Goal: Task Accomplishment & Management: Manage account settings

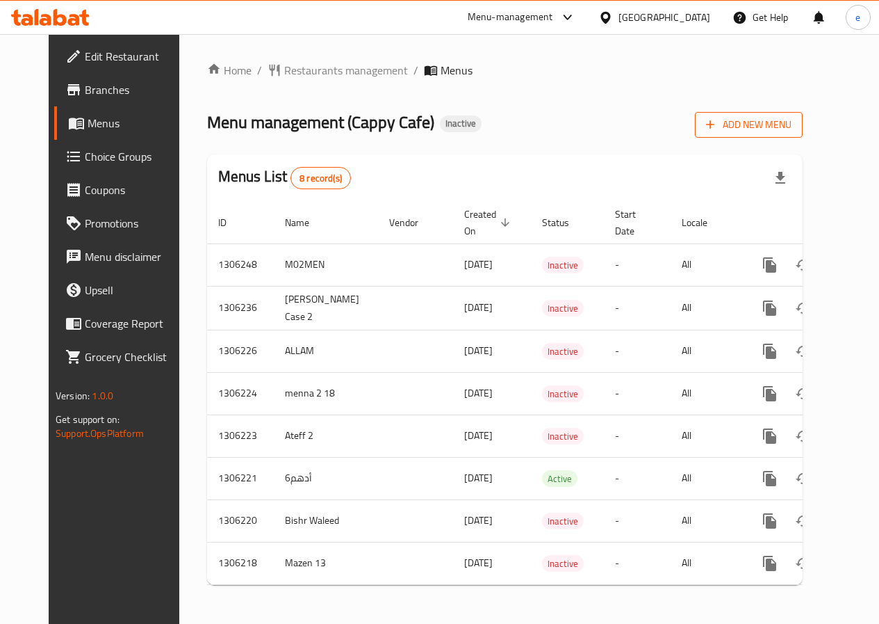
click at [792, 121] on span "Add New Menu" at bounding box center [748, 124] width 85 height 17
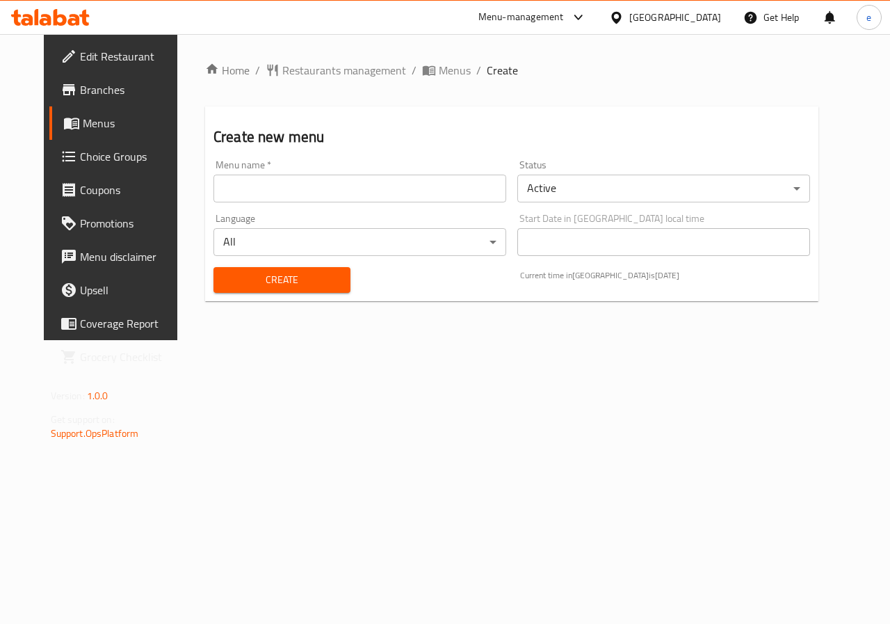
click at [368, 208] on div "Language All ​" at bounding box center [360, 235] width 304 height 54
click at [366, 202] on div "Menu name   * Menu name *" at bounding box center [360, 181] width 304 height 54
click at [366, 189] on input "text" at bounding box center [359, 188] width 293 height 28
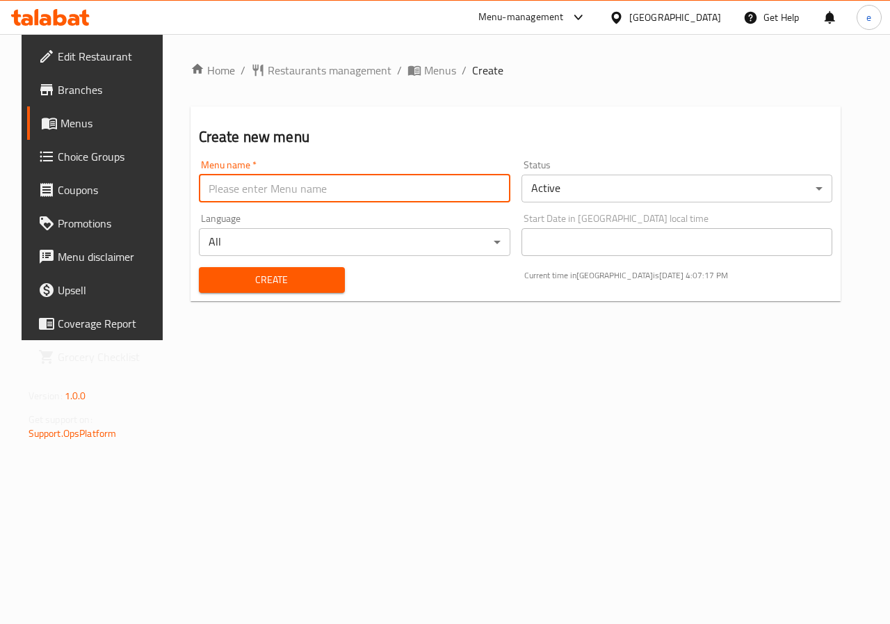
click at [277, 192] on input "text" at bounding box center [354, 188] width 311 height 28
click at [307, 191] on input "text" at bounding box center [354, 188] width 311 height 28
click at [308, 184] on input "text" at bounding box center [354, 188] width 311 height 28
click at [286, 177] on input "Ebrahim V5" at bounding box center [354, 188] width 311 height 28
type input "Ebrahim V13"
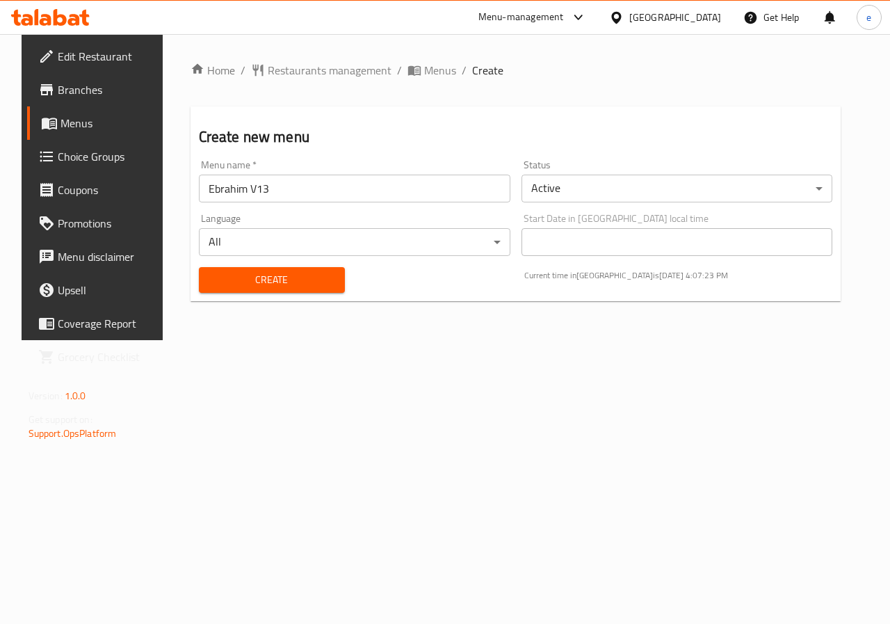
click at [200, 298] on div "Create" at bounding box center [271, 280] width 163 height 42
click at [210, 288] on span "Create" at bounding box center [272, 279] width 124 height 17
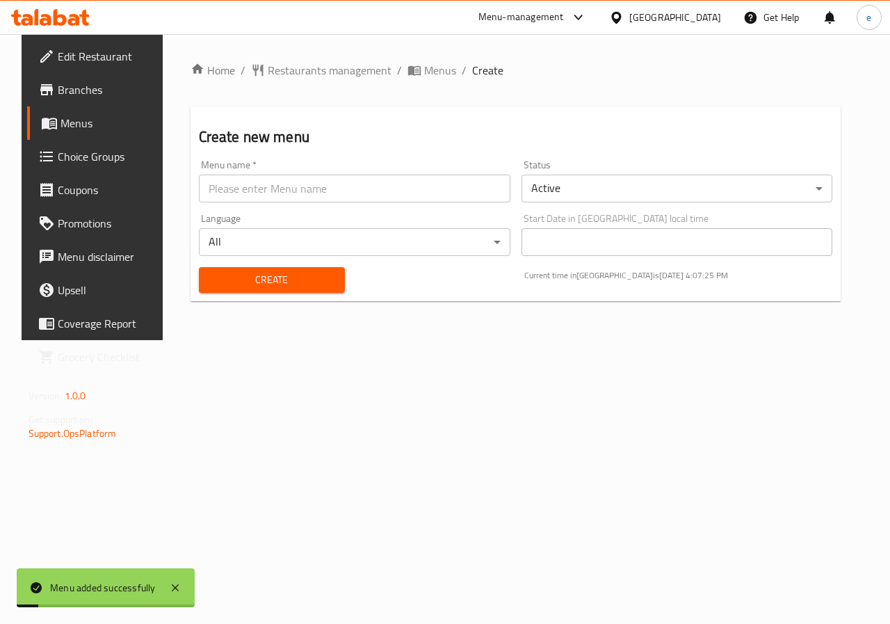
click at [81, 131] on span "Menus" at bounding box center [109, 123] width 99 height 17
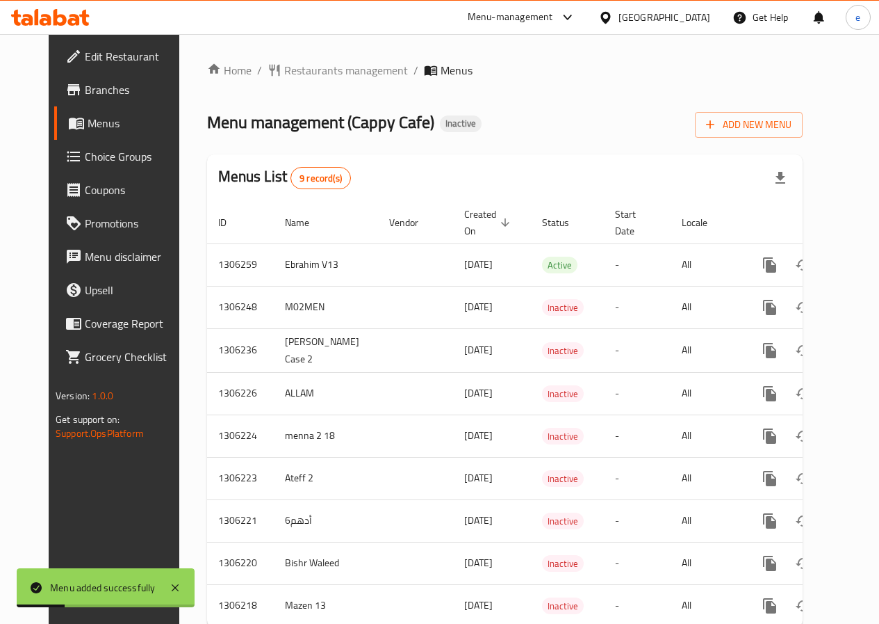
click at [831, 261] on div "Home / Restaurants management / Menus Menu management ( Cappy Cafe ) Inactive A…" at bounding box center [504, 350] width 651 height 632
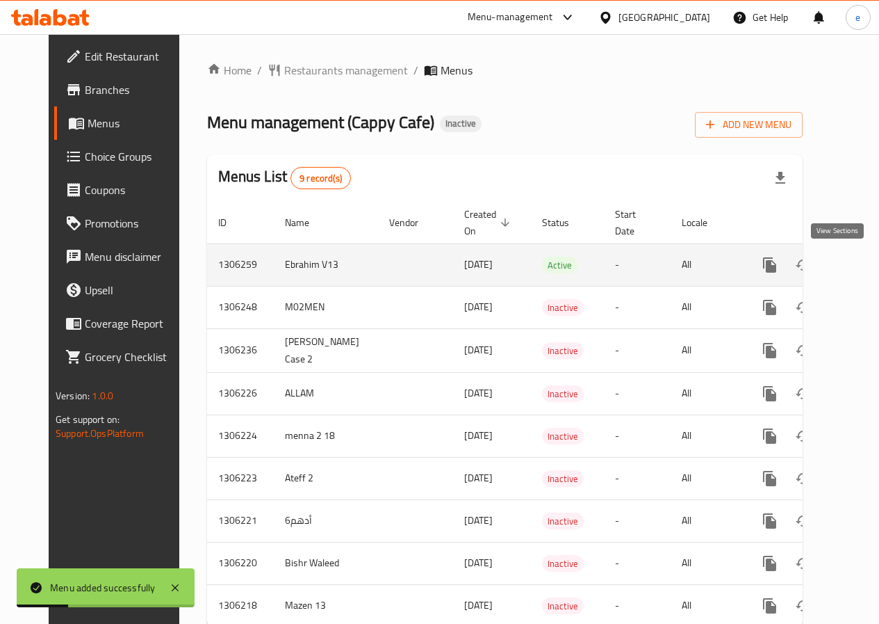
click at [864, 261] on icon "enhanced table" at bounding box center [870, 265] width 13 height 13
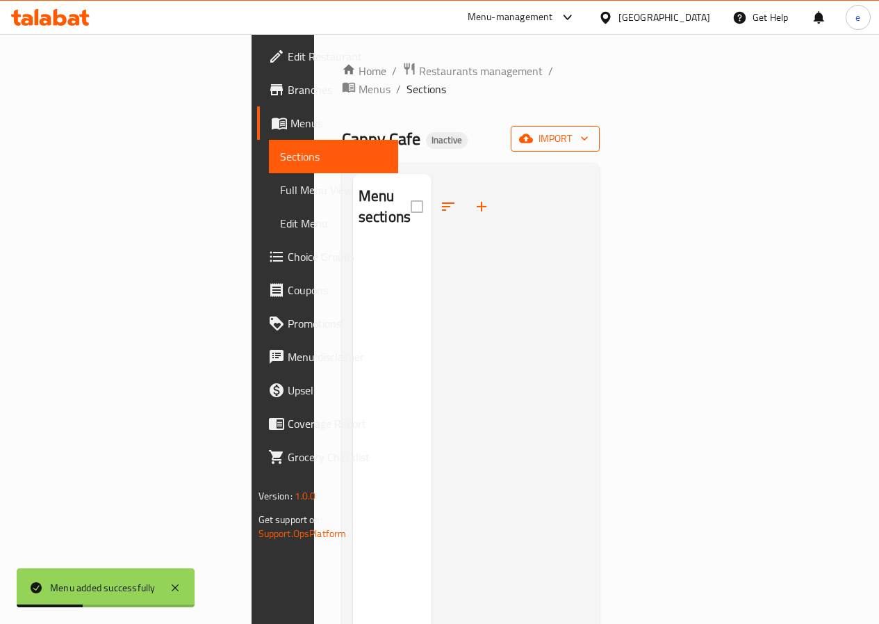
click at [589, 130] on span "import" at bounding box center [555, 138] width 67 height 17
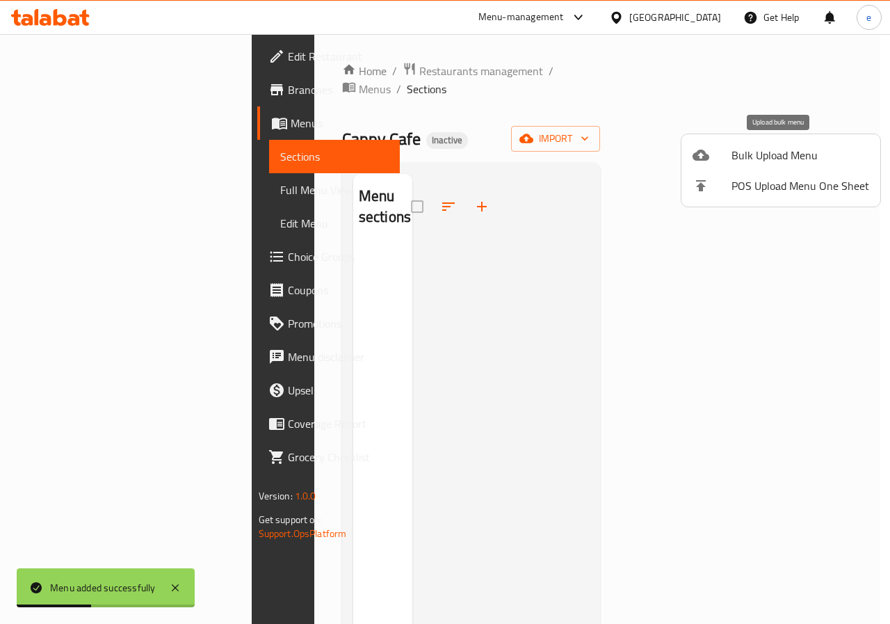
click at [805, 150] on span "Bulk Upload Menu" at bounding box center [800, 155] width 138 height 17
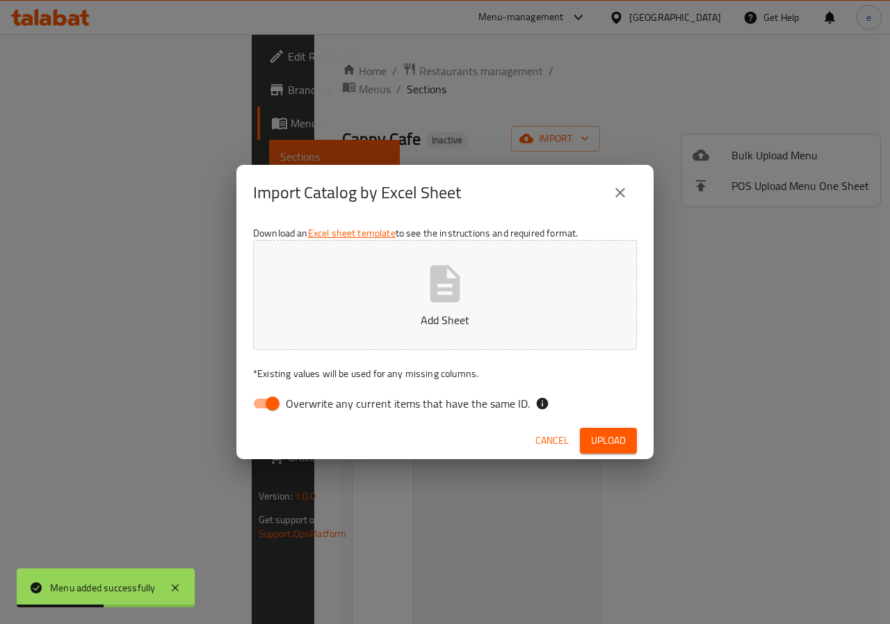
click at [472, 320] on p "Add Sheet" at bounding box center [445, 319] width 341 height 17
drag, startPoint x: 268, startPoint y: 396, endPoint x: 376, endPoint y: 442, distance: 117.1
click at [268, 397] on input "Overwrite any current items that have the same ID." at bounding box center [272, 403] width 79 height 26
checkbox input "false"
click at [612, 443] on span "Upload" at bounding box center [608, 440] width 35 height 17
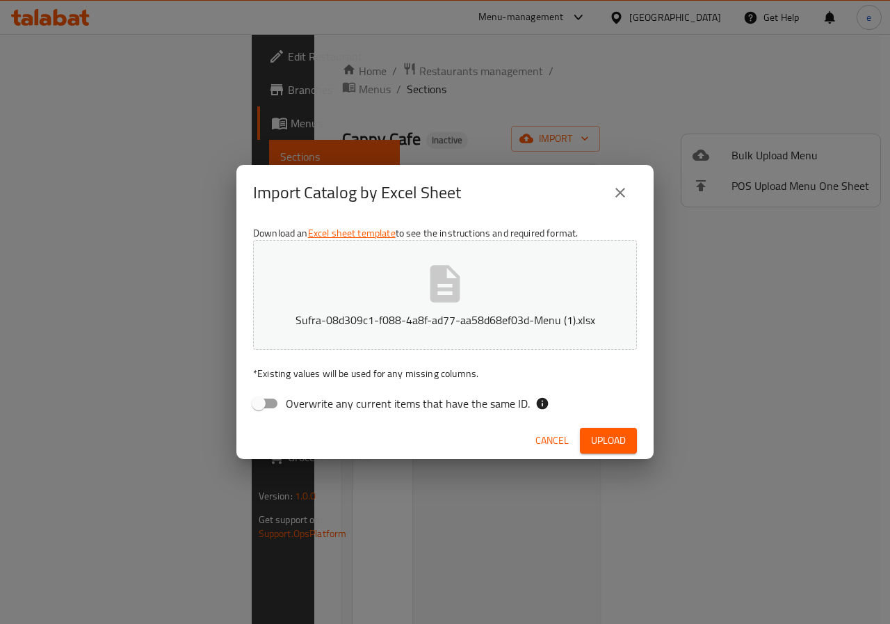
click at [596, 437] on span "Upload" at bounding box center [608, 440] width 35 height 17
click at [620, 184] on icon "close" at bounding box center [620, 192] width 17 height 17
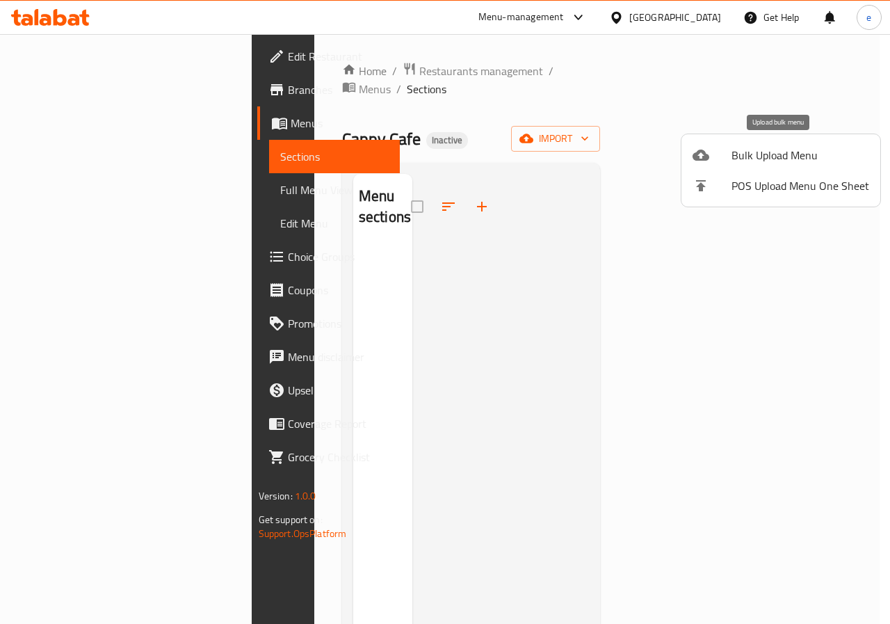
click at [802, 144] on li "Bulk Upload Menu" at bounding box center [780, 155] width 199 height 31
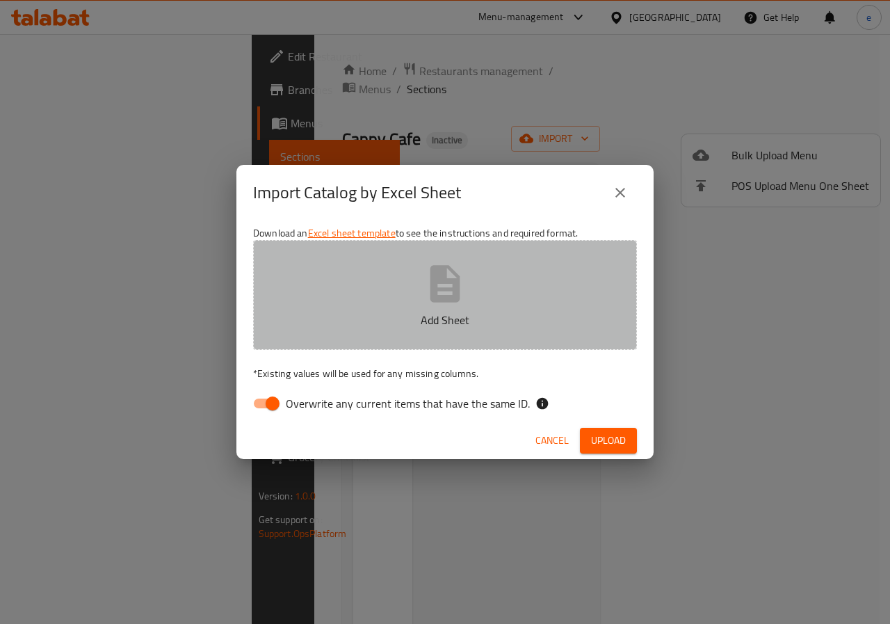
click at [511, 284] on button "Add Sheet" at bounding box center [445, 295] width 384 height 110
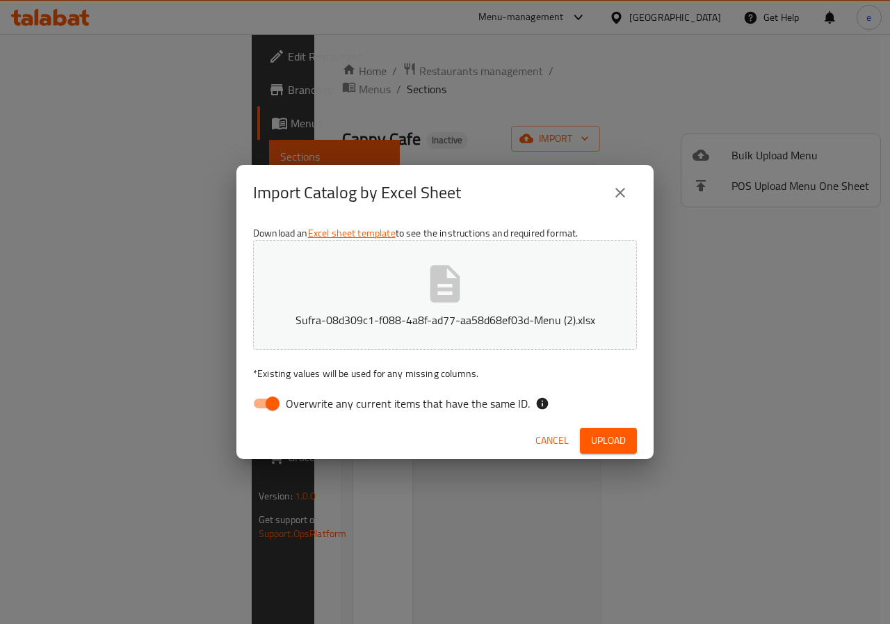
click at [475, 405] on span "Overwrite any current items that have the same ID." at bounding box center [408, 403] width 244 height 17
click at [312, 405] on input "Overwrite any current items that have the same ID." at bounding box center [272, 403] width 79 height 26
checkbox input "false"
click at [601, 436] on span "Upload" at bounding box center [608, 440] width 35 height 17
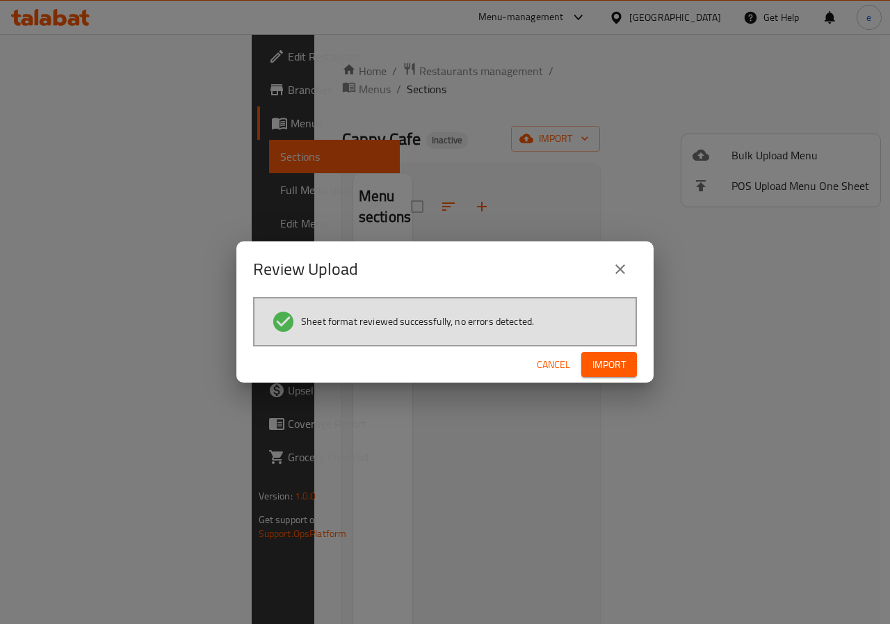
click at [613, 376] on button "Import" at bounding box center [609, 365] width 56 height 26
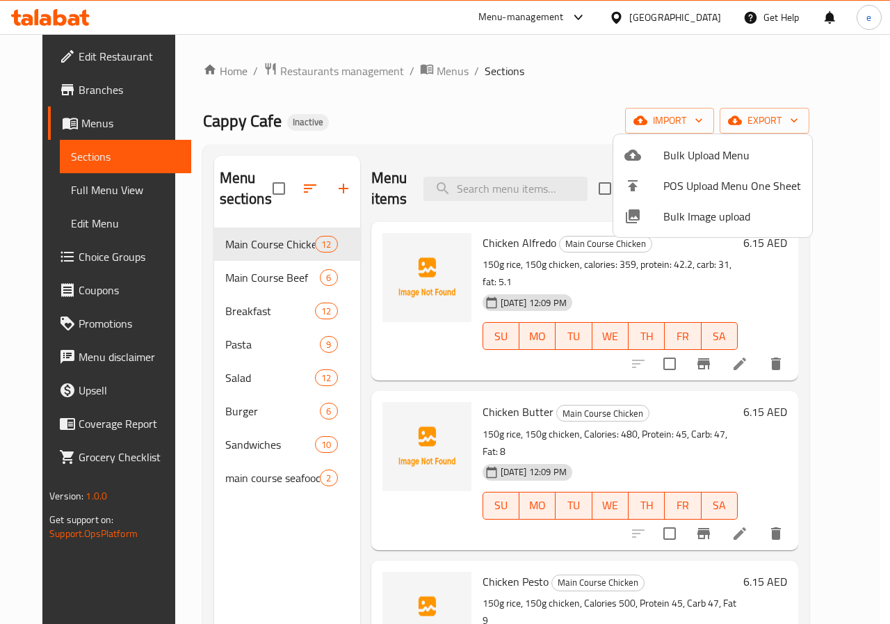
click at [326, 535] on div at bounding box center [445, 312] width 890 height 624
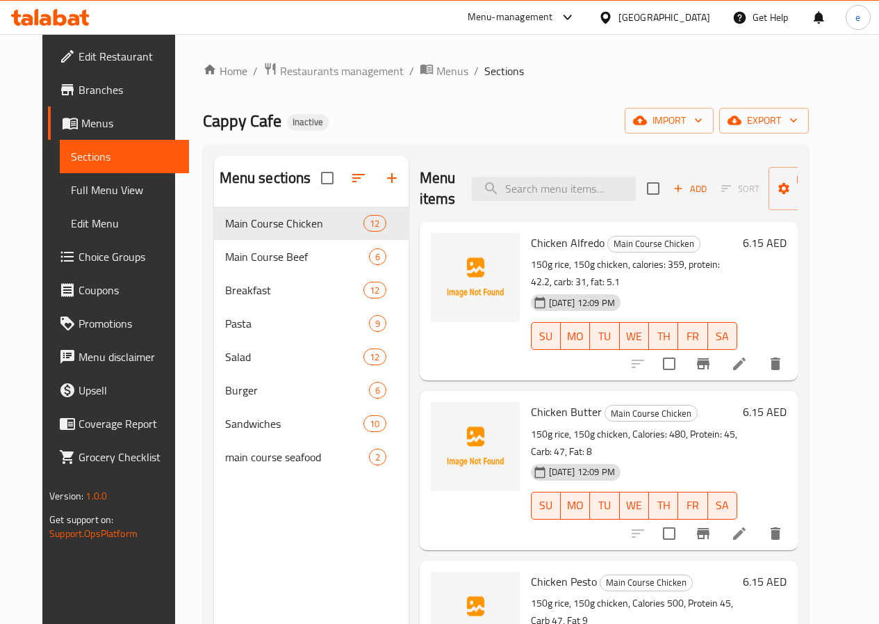
click at [76, 188] on span "Full Menu View" at bounding box center [124, 189] width 107 height 17
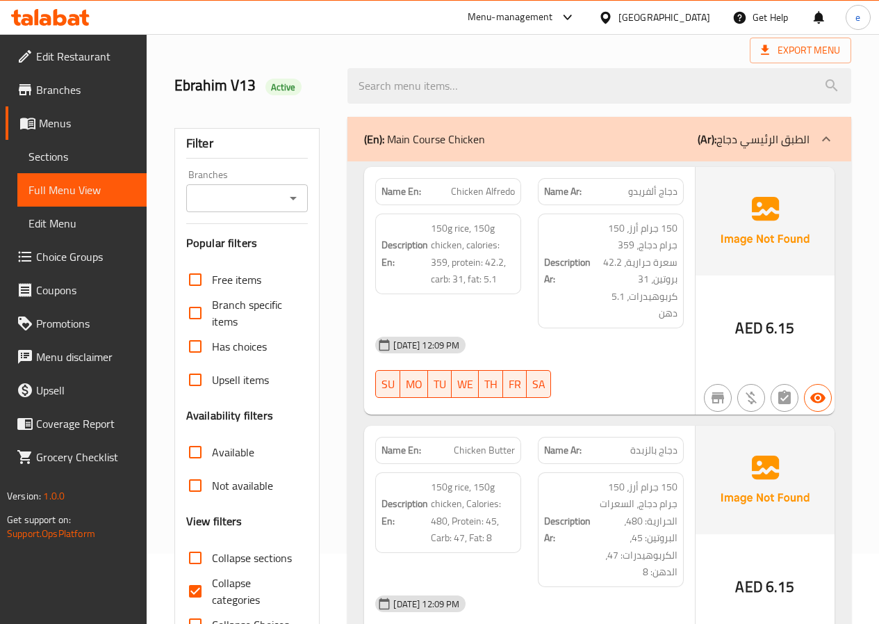
scroll to position [348, 0]
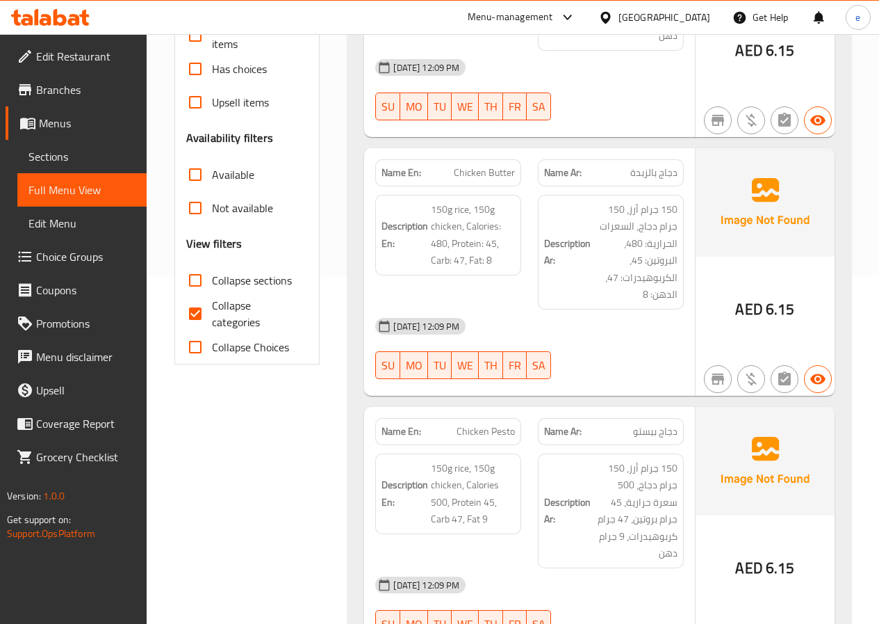
click at [215, 318] on span "Collapse categories" at bounding box center [254, 313] width 85 height 33
click at [212, 318] on input "Collapse categories" at bounding box center [195, 313] width 33 height 33
checkbox input "false"
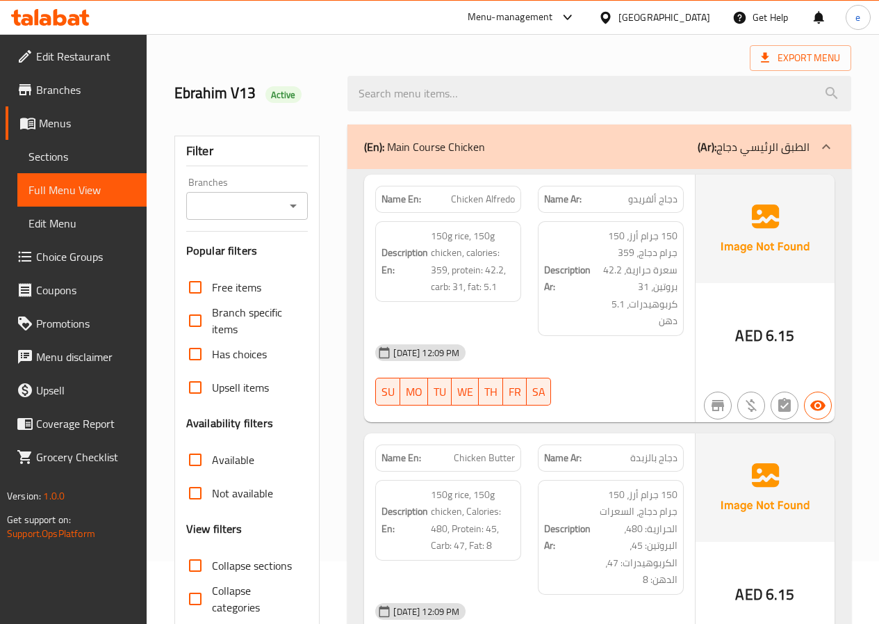
scroll to position [0, 0]
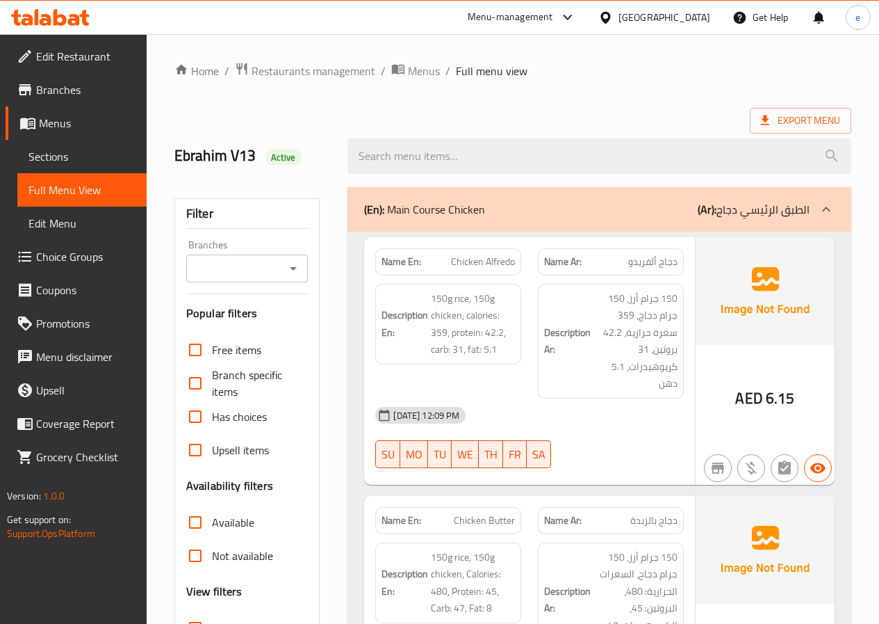
click at [692, 209] on div "(En): Main Course Chicken (Ar): الطبق الرئيسي دجاج" at bounding box center [587, 209] width 446 height 17
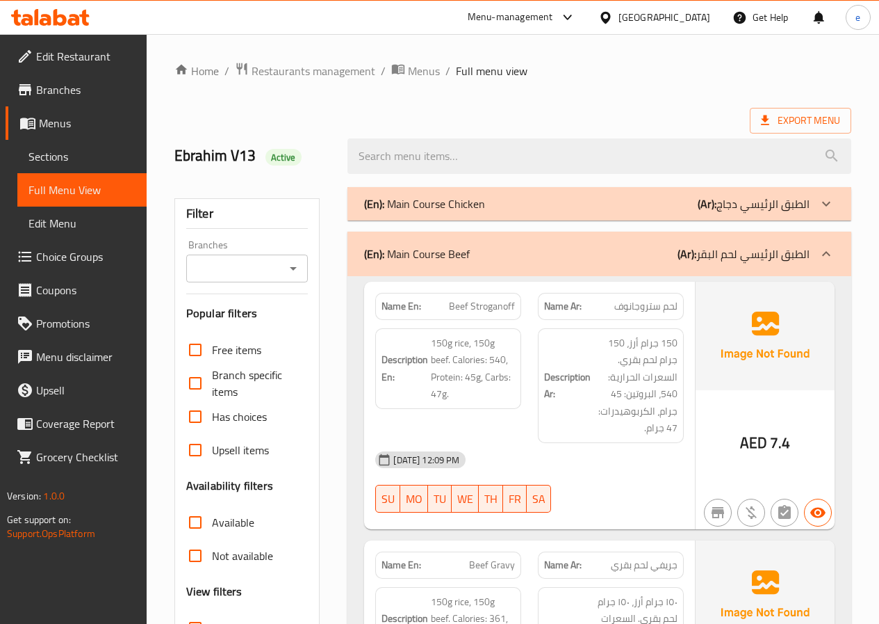
click at [557, 262] on div "(En): Main Course Beef (Ar): الطبق الرئيسي لحم البقر" at bounding box center [600, 253] width 504 height 44
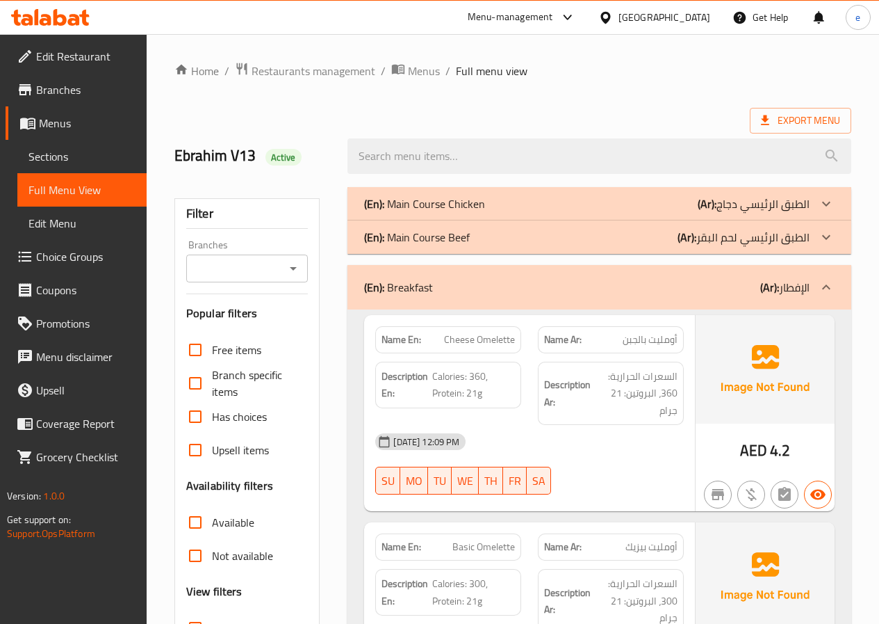
click at [628, 293] on div "(En): Breakfast (Ar): الإفطار" at bounding box center [587, 287] width 446 height 17
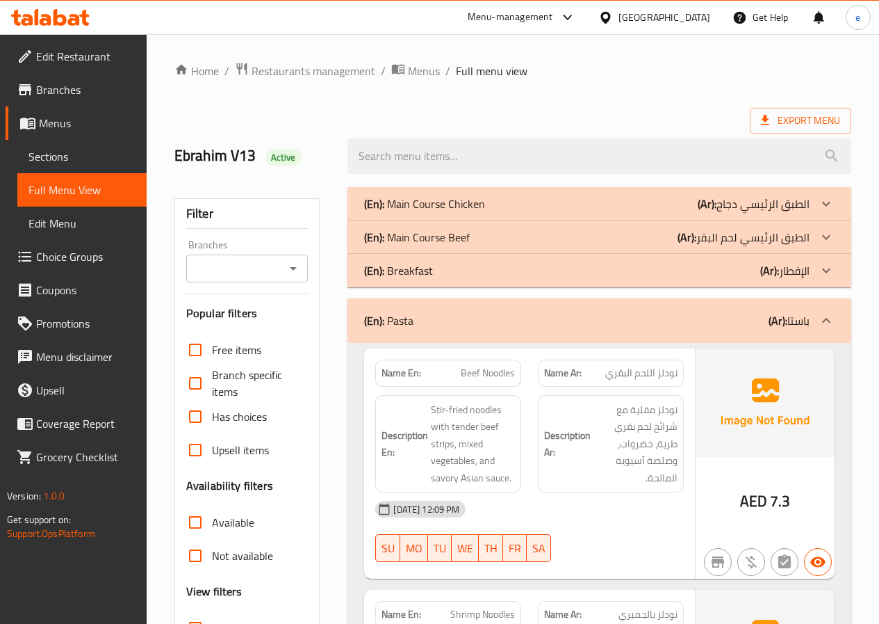
click at [733, 336] on div "(En): Pasta (Ar): باستا" at bounding box center [600, 320] width 504 height 44
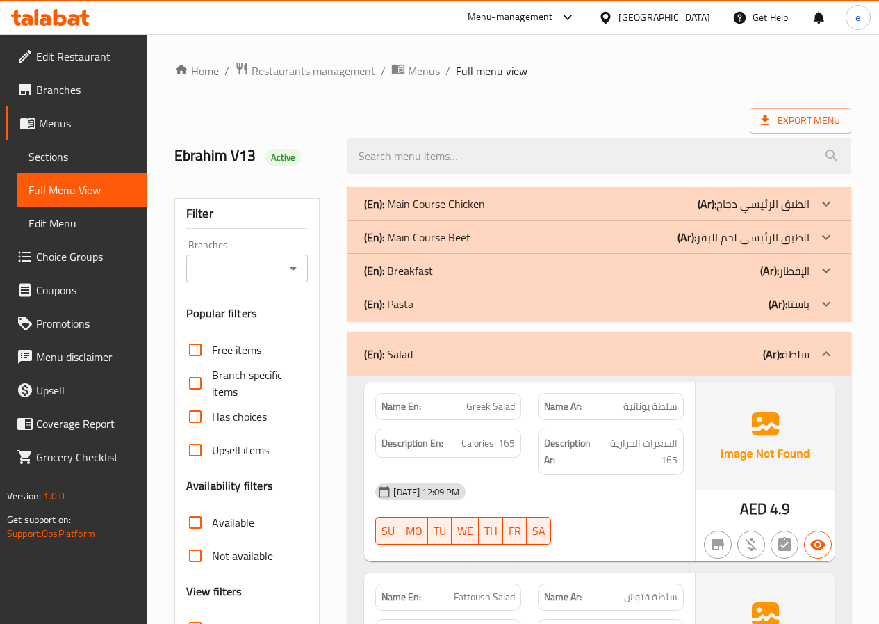
click at [733, 346] on div "(En): Salad (Ar): سلطة" at bounding box center [587, 353] width 446 height 17
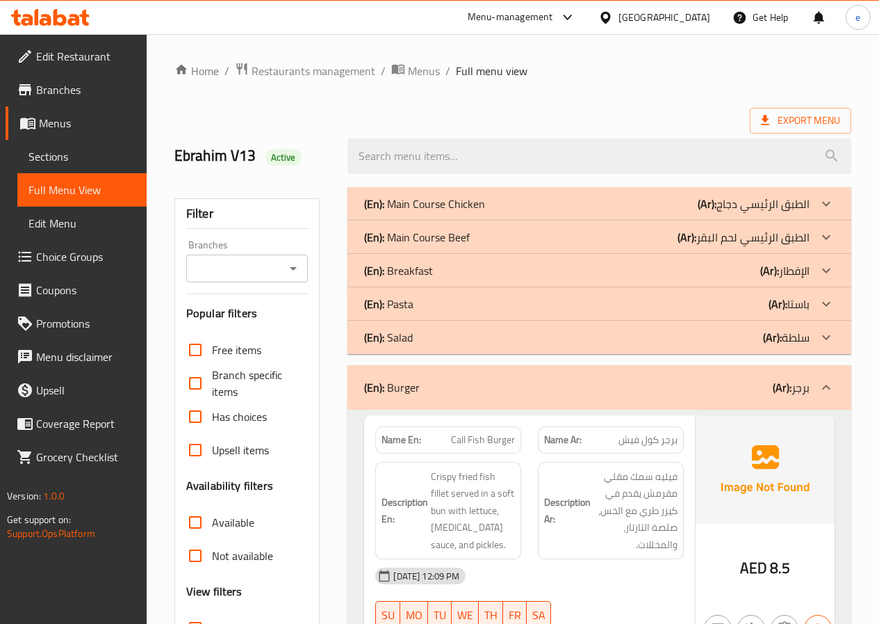
click at [734, 373] on div "(En): Burger (Ar): برجر" at bounding box center [600, 387] width 504 height 44
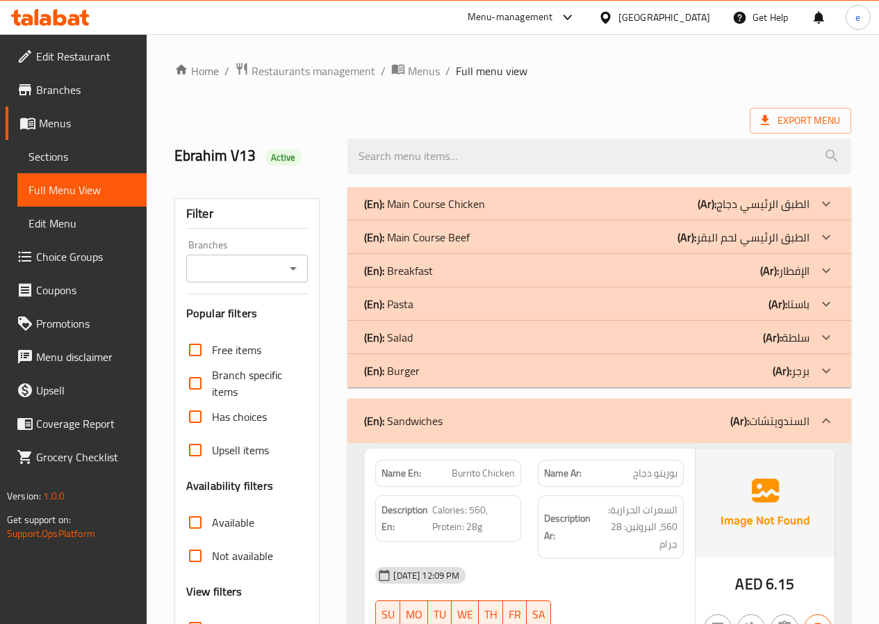
click at [728, 410] on div "(En): Sandwiches (Ar): السندويتشات" at bounding box center [600, 420] width 504 height 44
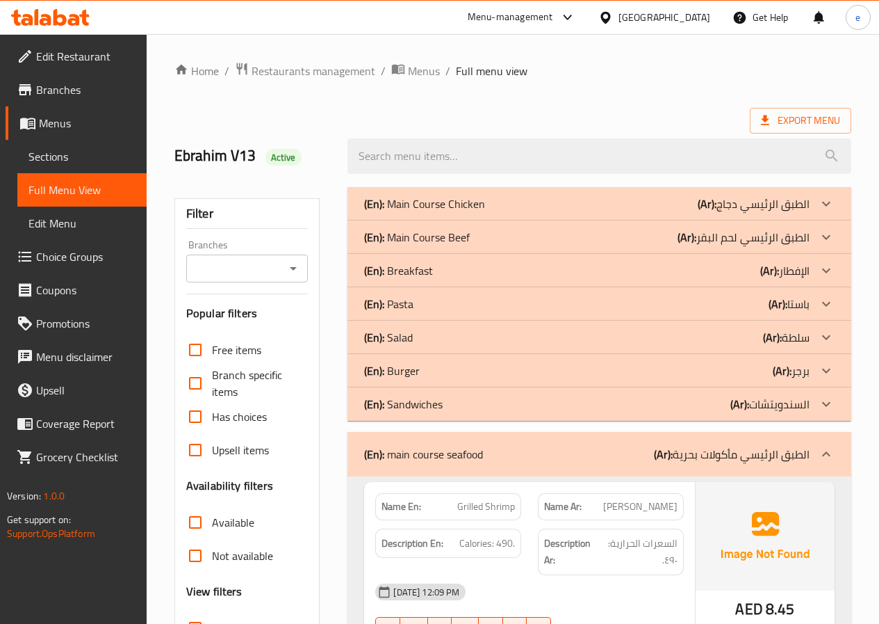
click at [755, 446] on p "(Ar): الطبق الرئيسي مأكولات بحرية" at bounding box center [732, 454] width 156 height 17
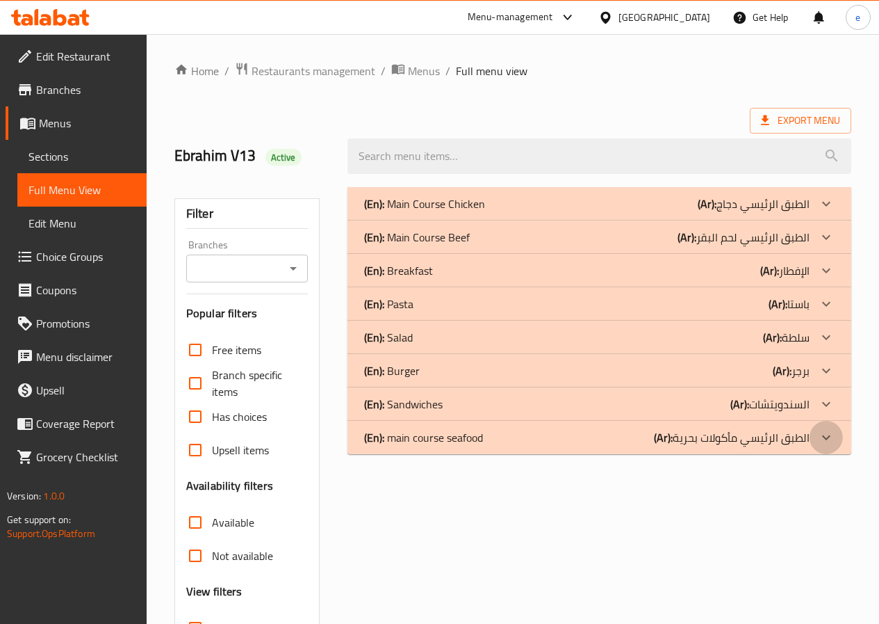
click at [841, 220] on div at bounding box center [826, 203] width 33 height 33
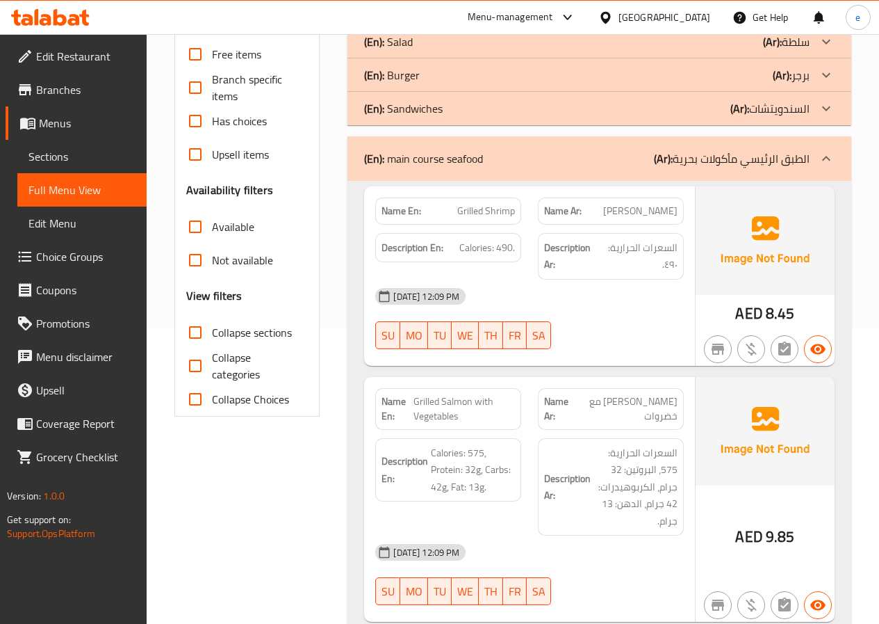
scroll to position [349, 0]
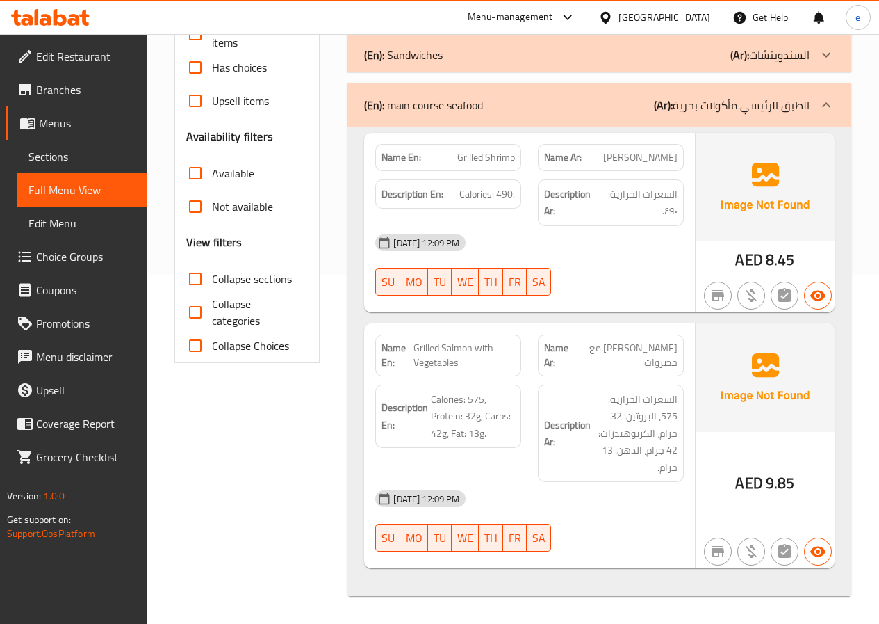
click at [779, 97] on p "(Ar): الطبق الرئيسي مأكولات بحرية" at bounding box center [732, 105] width 156 height 17
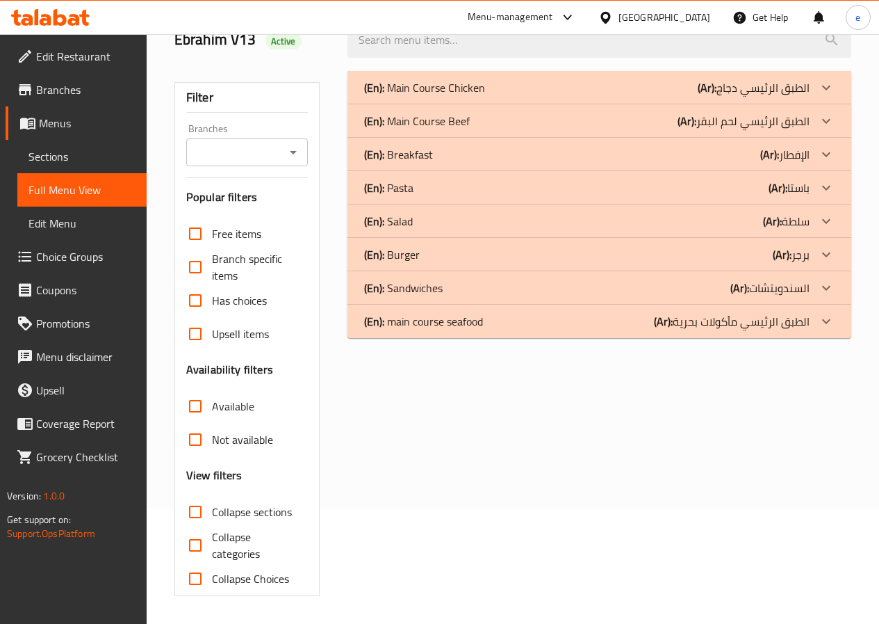
scroll to position [116, 0]
click at [79, 163] on span "Sections" at bounding box center [81, 156] width 107 height 17
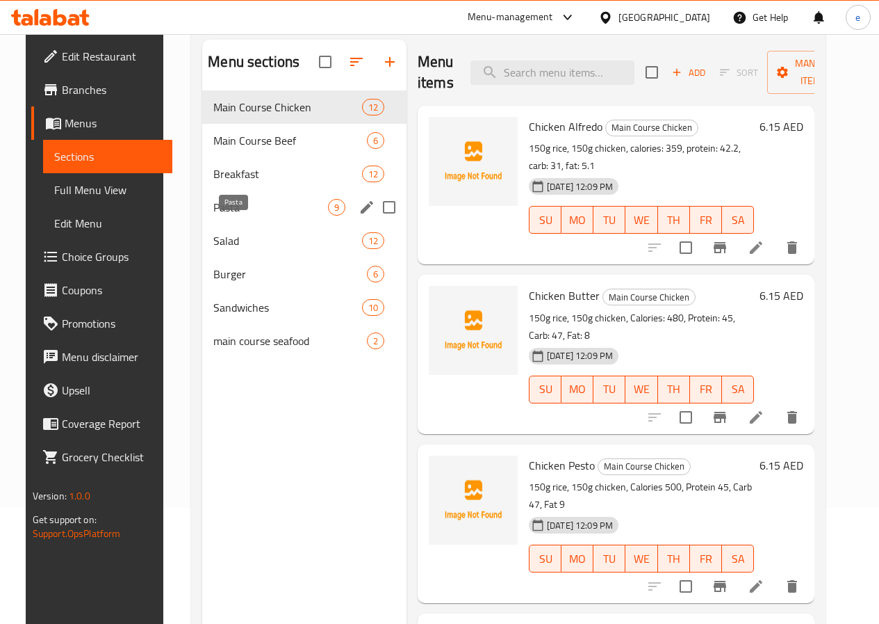
click at [236, 215] on span "Pasta" at bounding box center [270, 207] width 115 height 17
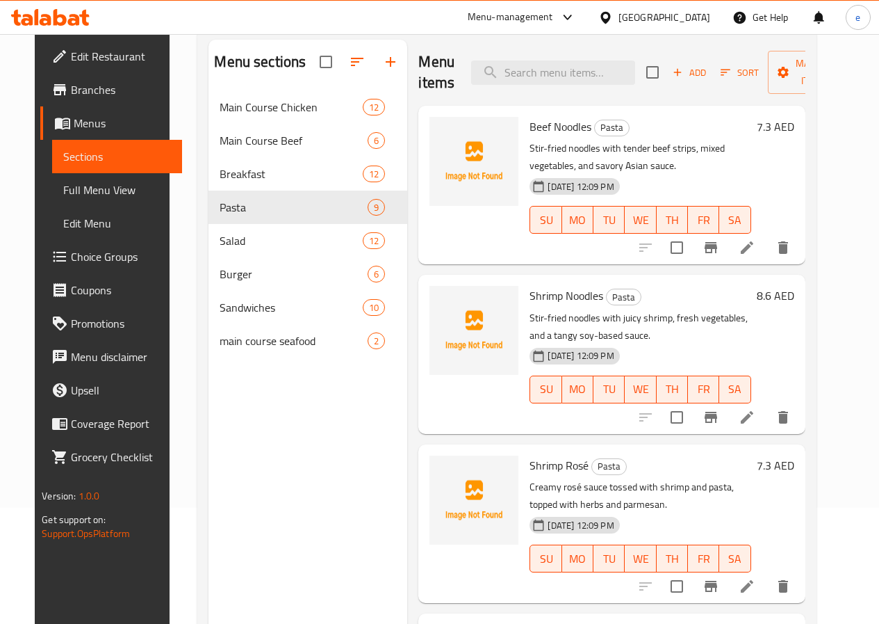
click at [756, 243] on icon at bounding box center [747, 247] width 17 height 17
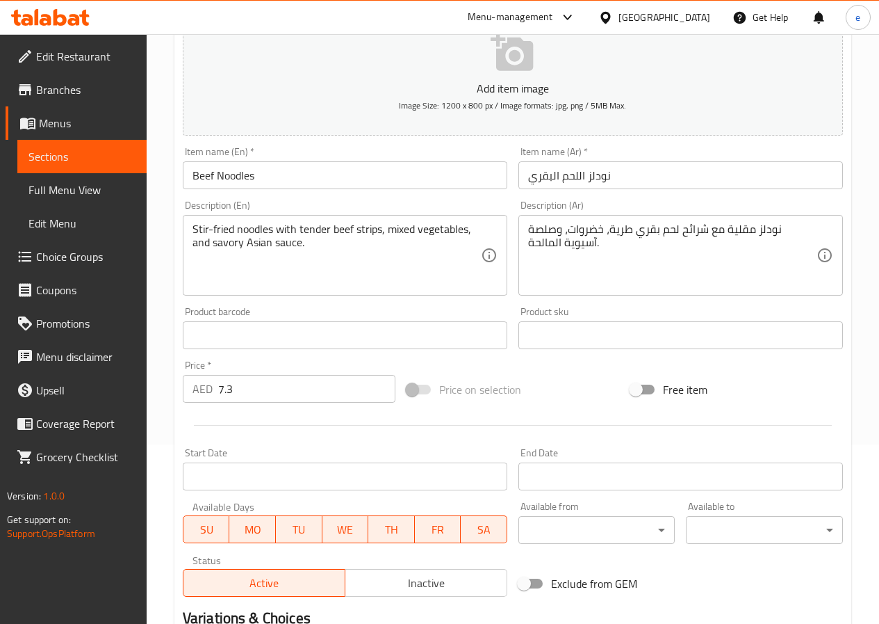
scroll to position [359, 0]
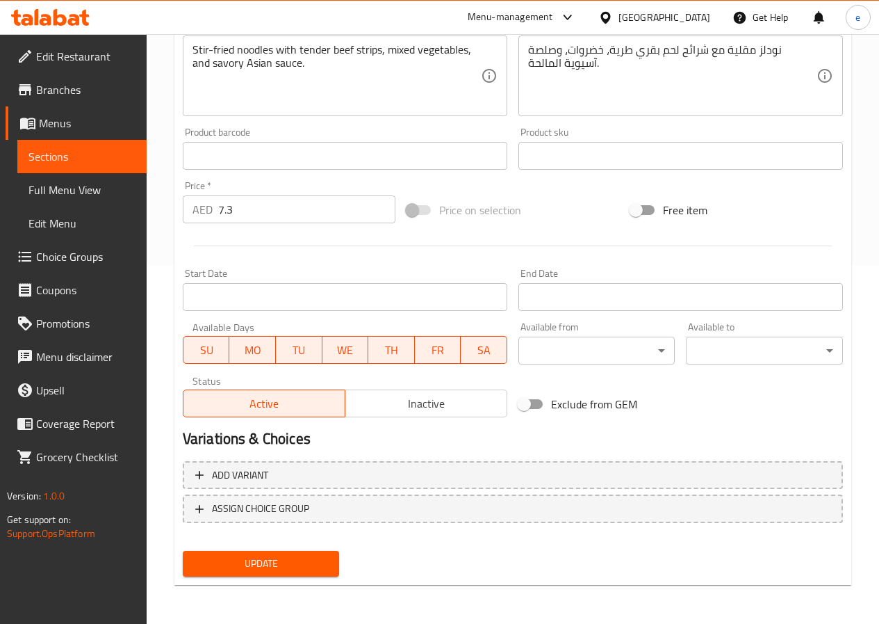
click at [278, 555] on span "Update" at bounding box center [261, 563] width 135 height 17
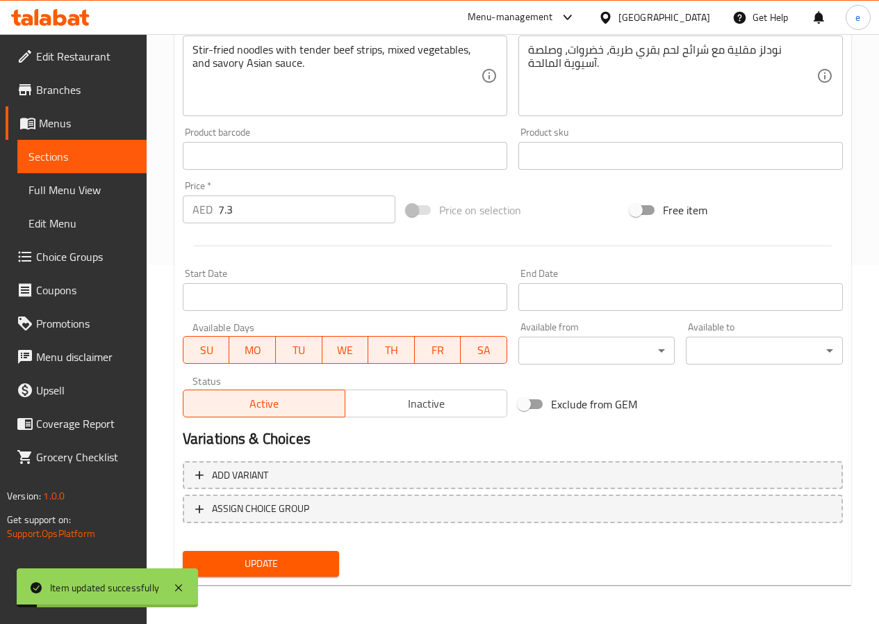
click at [53, 153] on span "Sections" at bounding box center [81, 156] width 107 height 17
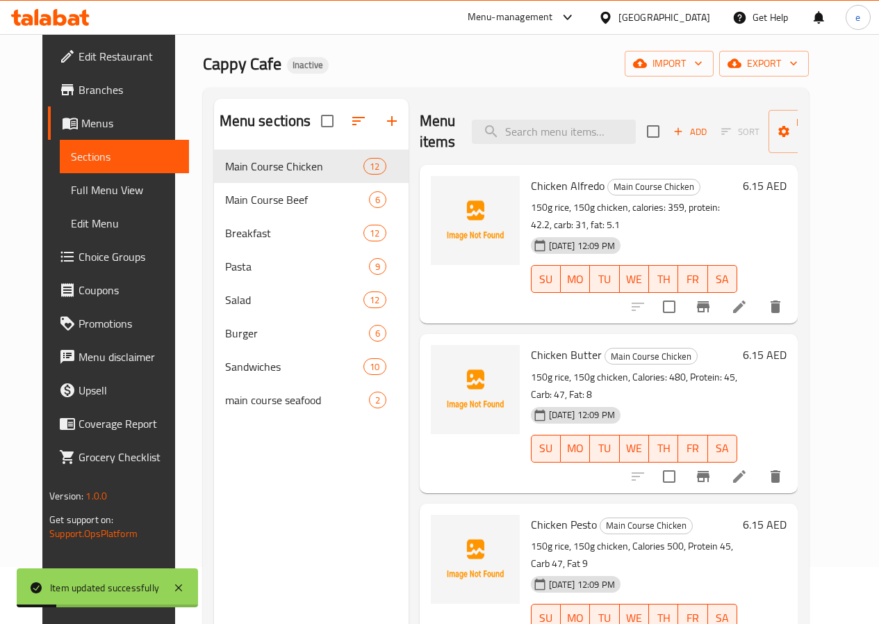
scroll to position [56, 0]
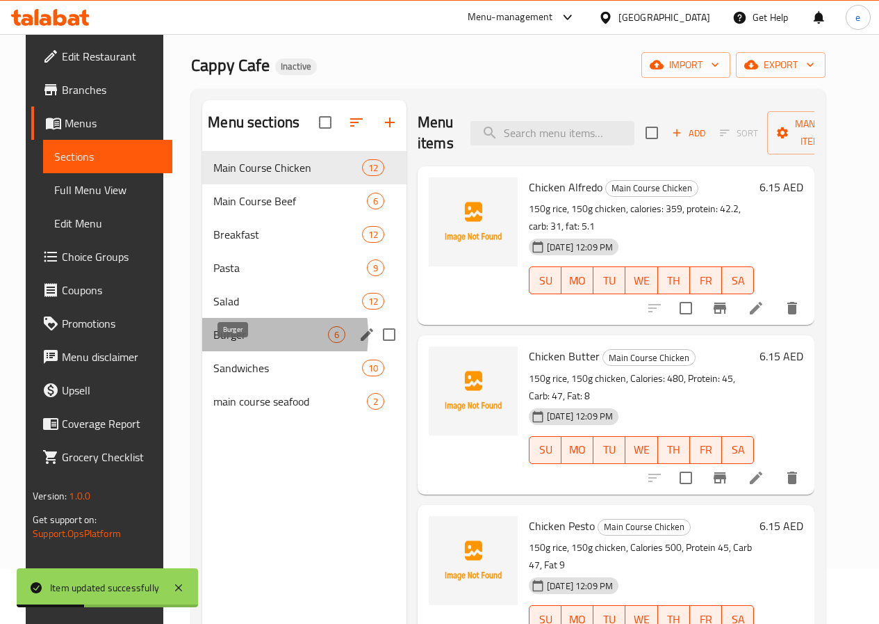
click at [227, 343] on span "Burger" at bounding box center [270, 334] width 115 height 17
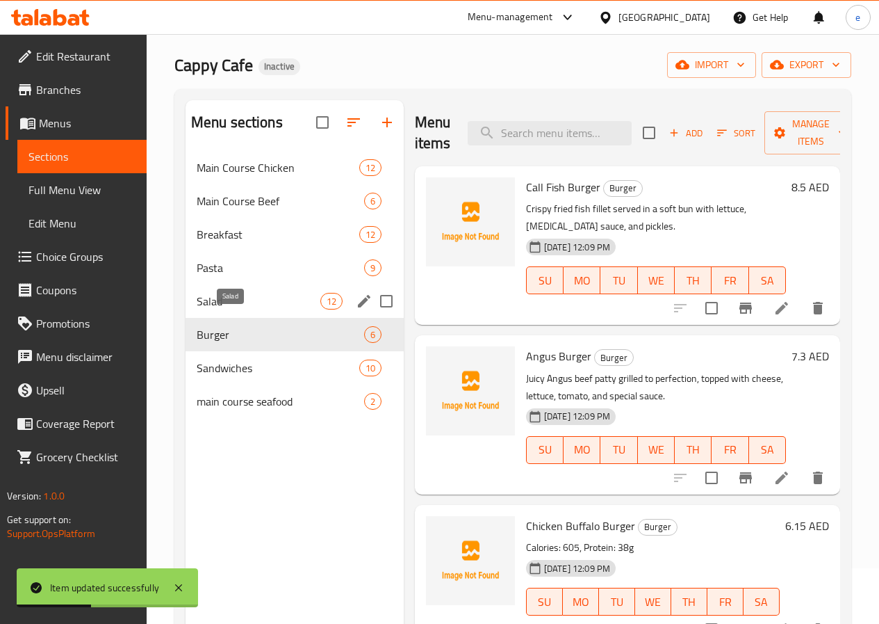
click at [229, 309] on span "Salad" at bounding box center [259, 301] width 124 height 17
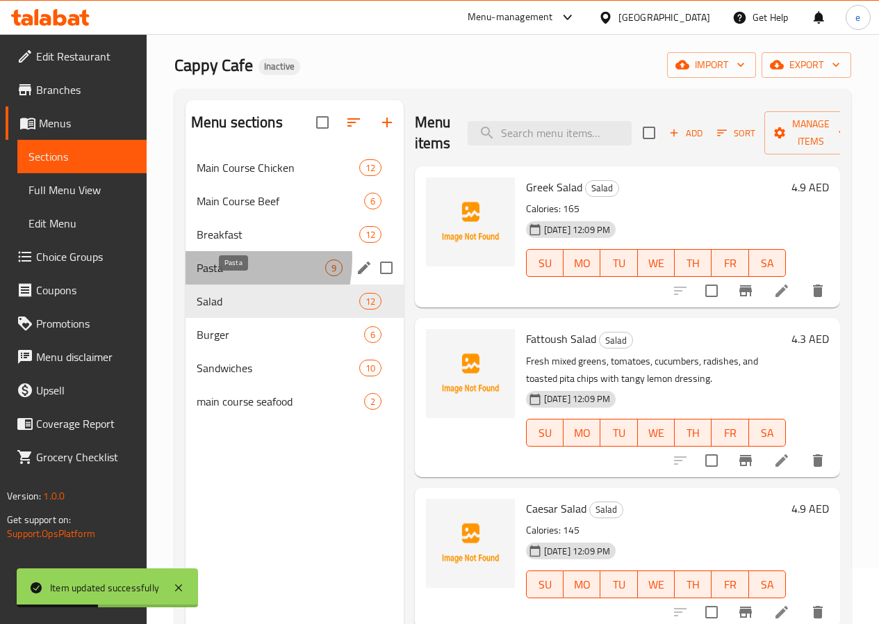
click at [213, 276] on span "Pasta" at bounding box center [261, 267] width 129 height 17
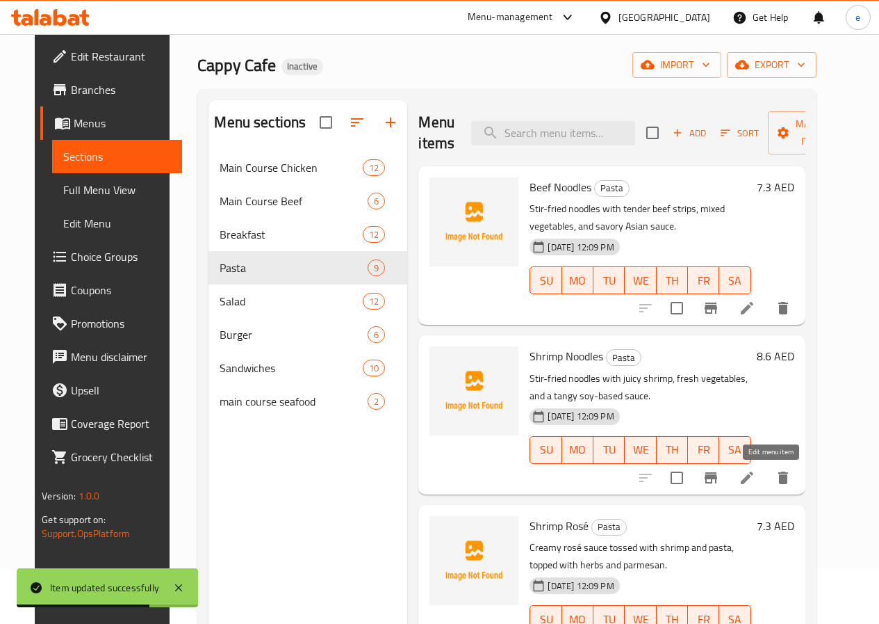
click at [754, 479] on icon at bounding box center [747, 477] width 13 height 13
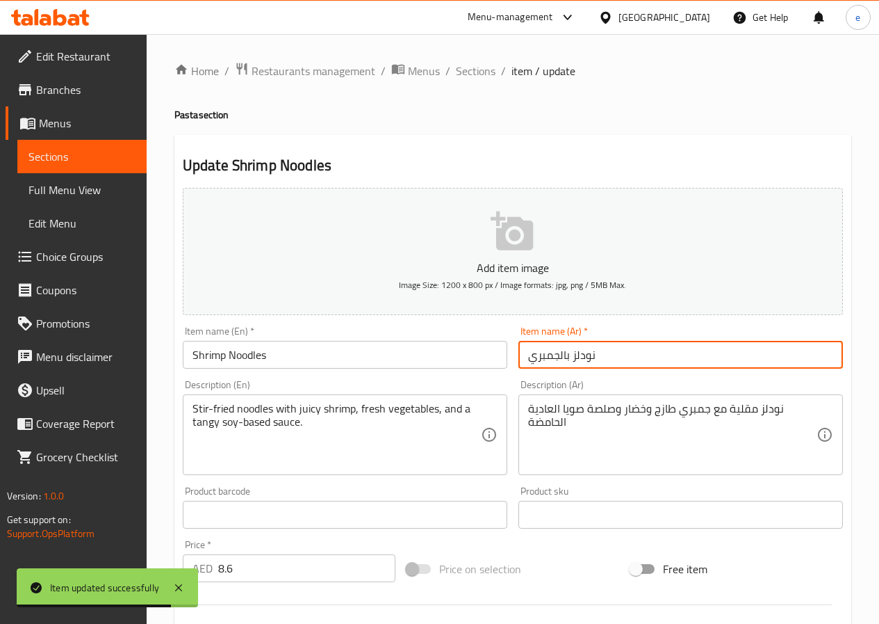
click at [544, 357] on input "نودلز بالجمبري" at bounding box center [681, 355] width 325 height 28
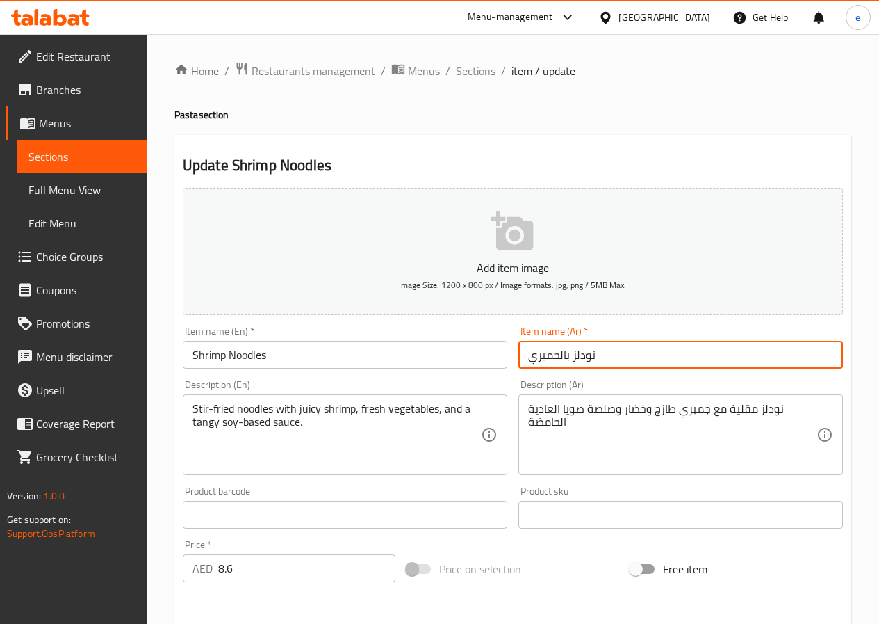
drag, startPoint x: 525, startPoint y: 357, endPoint x: 560, endPoint y: 368, distance: 36.5
click at [560, 368] on input "نودلز بالجمبري" at bounding box center [681, 355] width 325 height 28
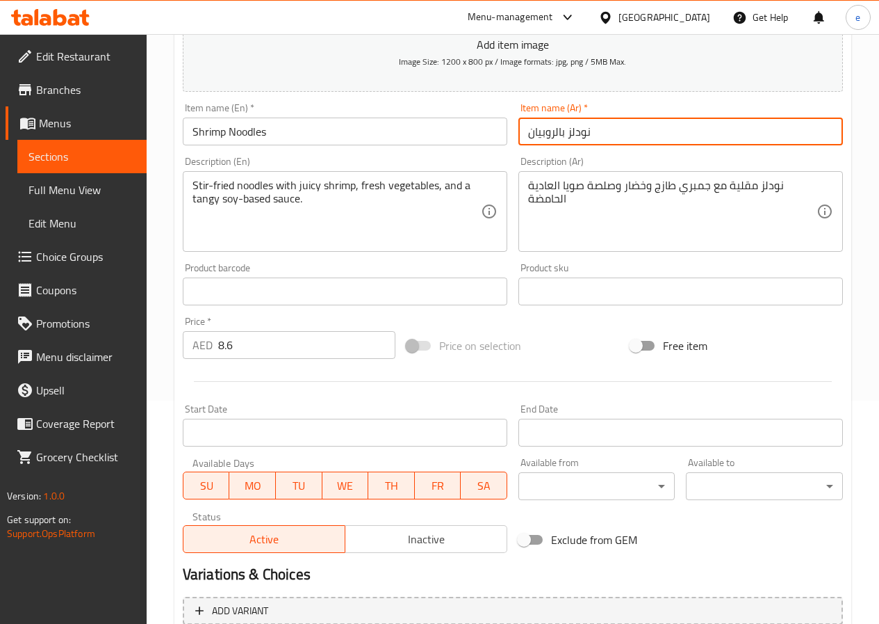
scroll to position [359, 0]
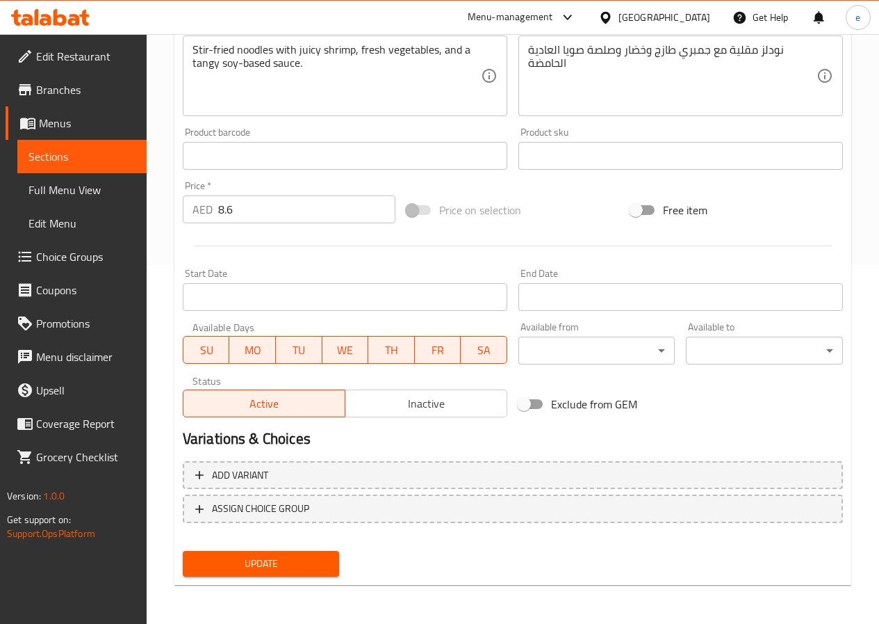
type input "نودلز بالروبيان"
click at [311, 555] on button "Update" at bounding box center [261, 564] width 157 height 26
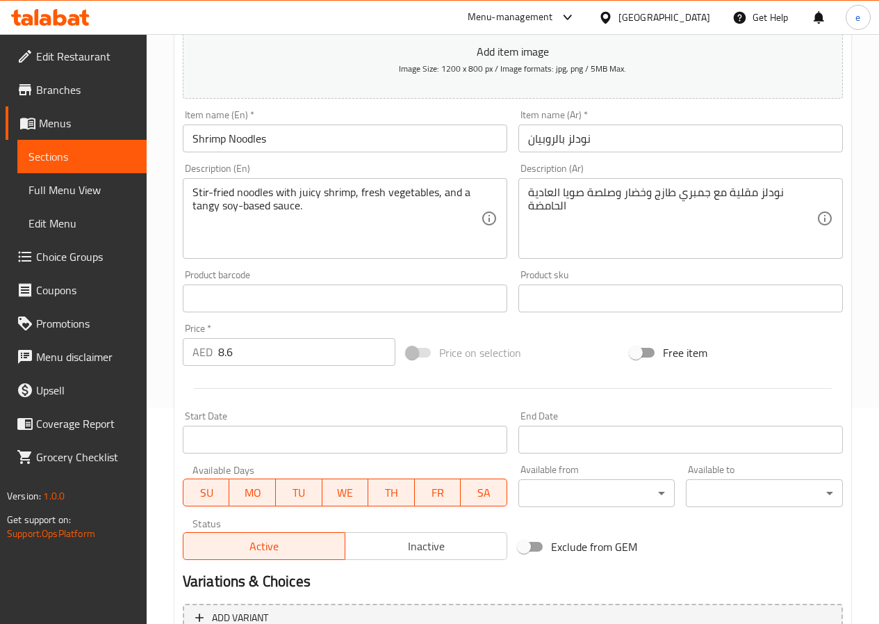
scroll to position [150, 0]
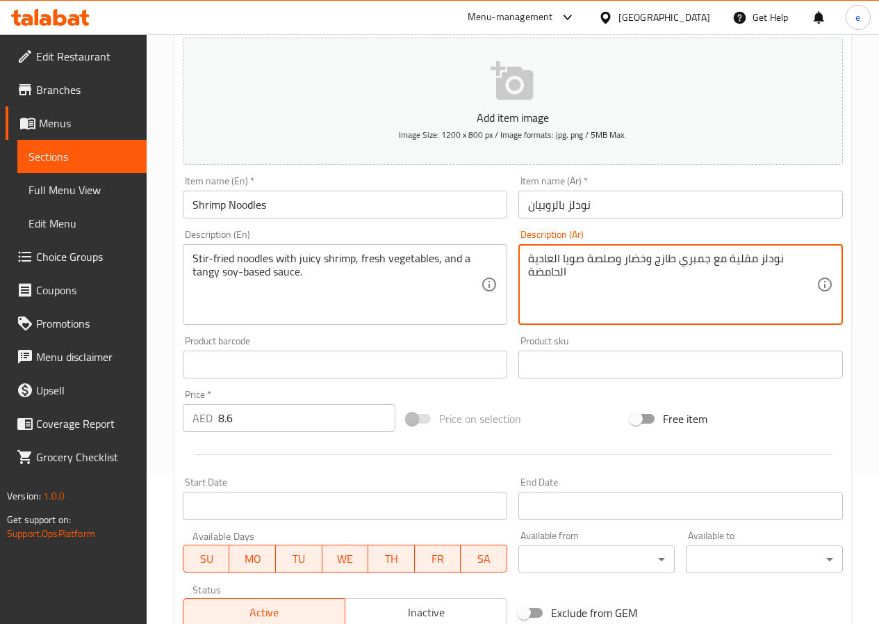
drag, startPoint x: 676, startPoint y: 258, endPoint x: 710, endPoint y: 258, distance: 34.8
click at [710, 258] on textarea "نودلز مقلية مع جمبري طازج وخضار وصلصة صويا العادية الحامضة" at bounding box center [672, 285] width 288 height 66
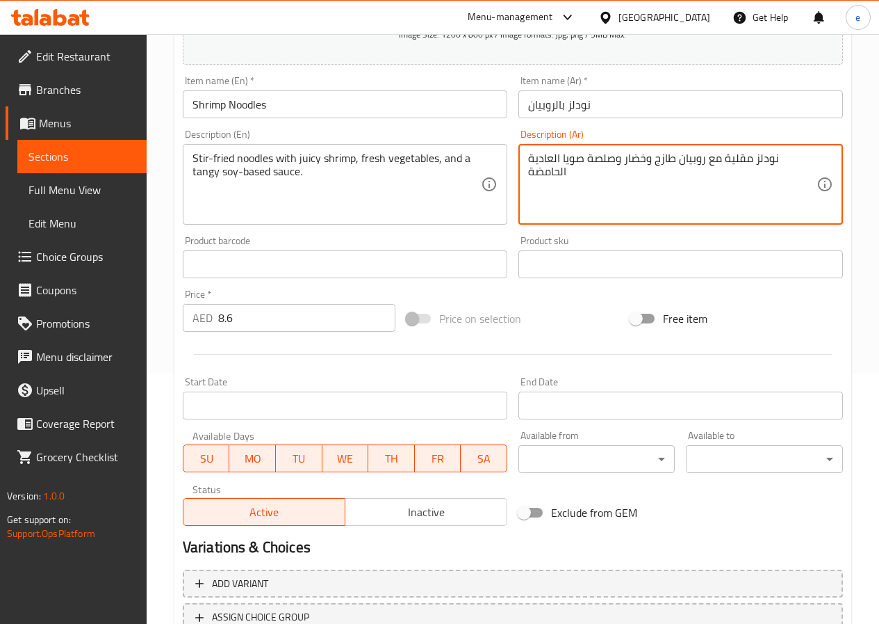
scroll to position [359, 0]
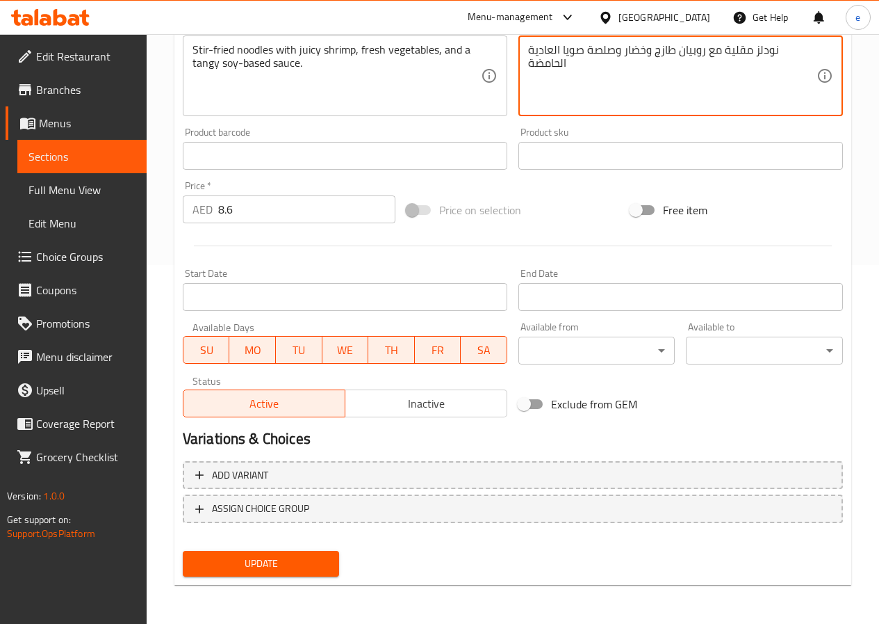
type textarea "نودلز مقلية مع روبيان طازج وخضار وصلصة صويا العادية الحامضة"
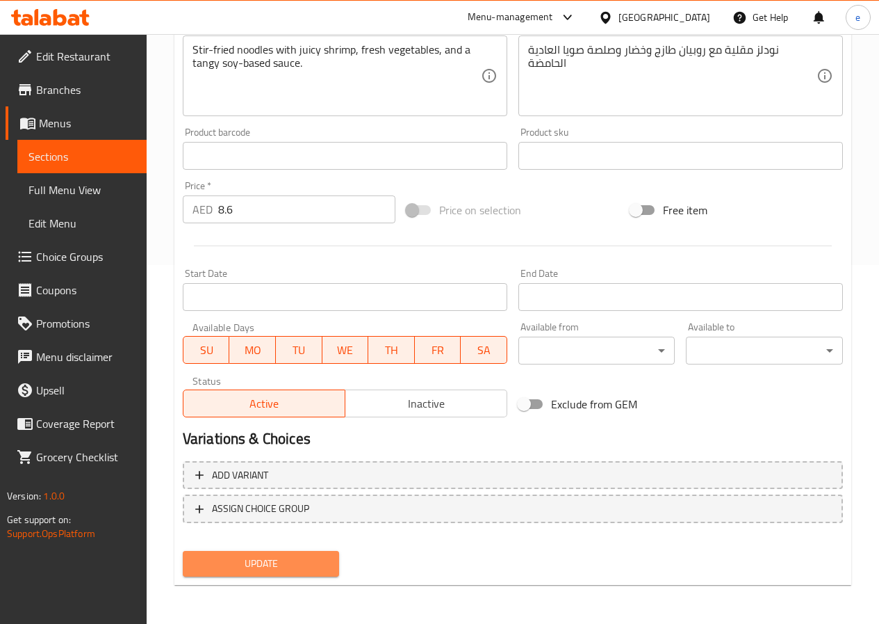
click at [305, 555] on span "Update" at bounding box center [261, 563] width 135 height 17
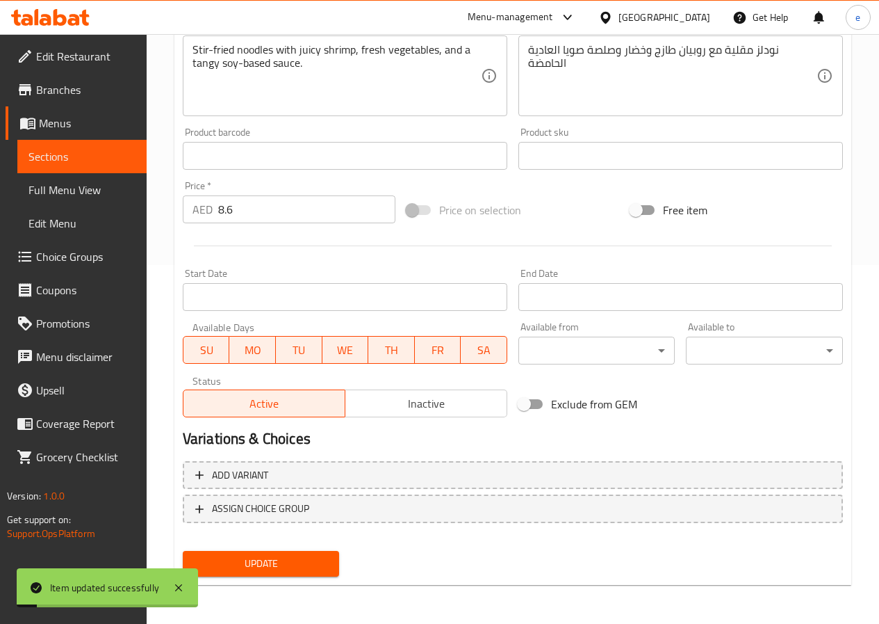
click at [58, 196] on span "Full Menu View" at bounding box center [81, 189] width 107 height 17
click at [54, 162] on span "Sections" at bounding box center [81, 156] width 107 height 17
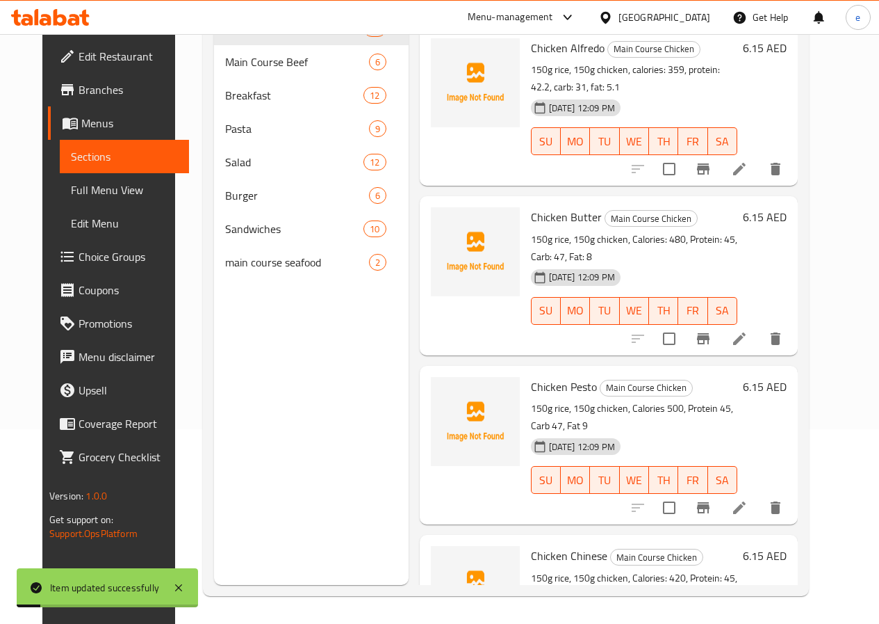
scroll to position [195, 0]
click at [71, 160] on span "Sections" at bounding box center [124, 156] width 107 height 17
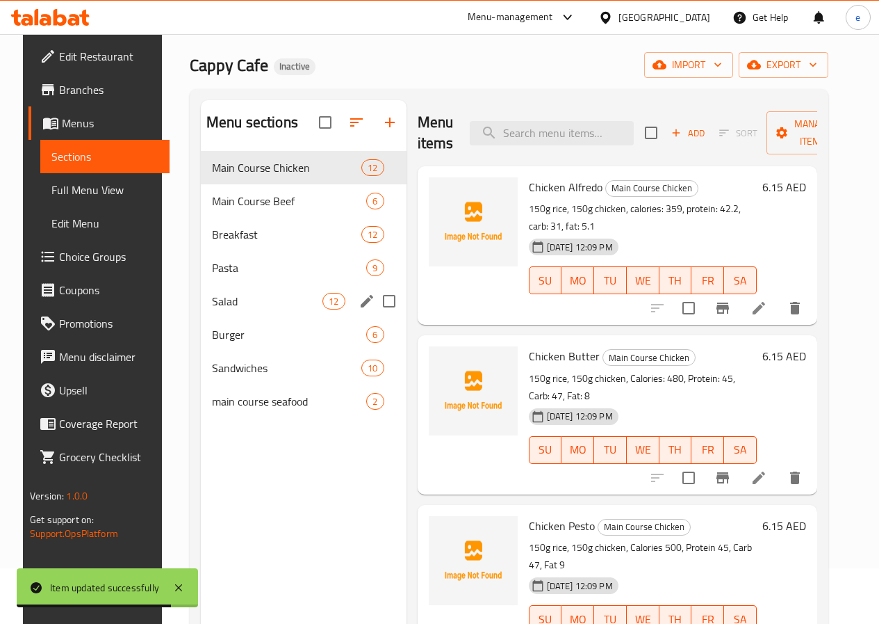
click at [247, 343] on span "Burger" at bounding box center [289, 334] width 155 height 17
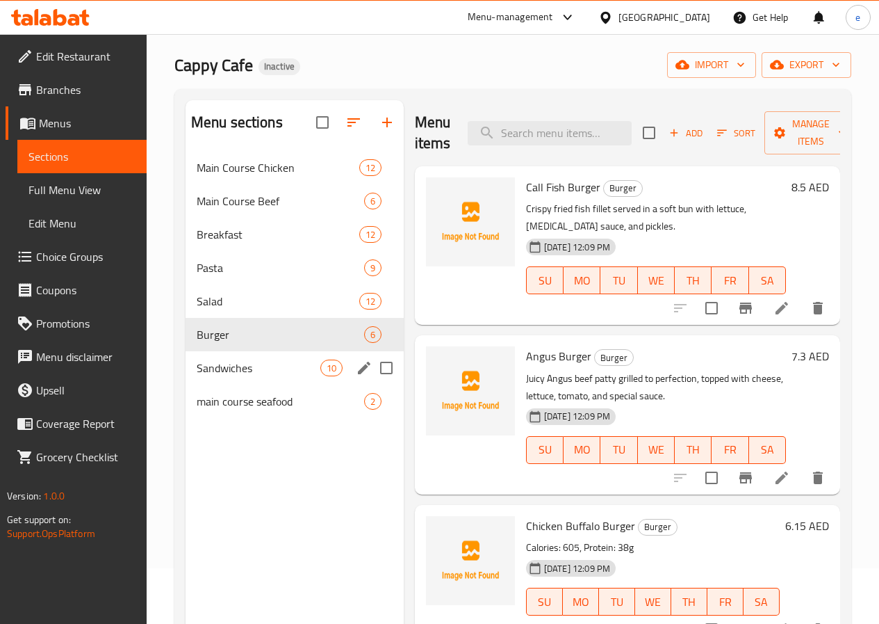
click at [241, 376] on span "Sandwiches" at bounding box center [259, 367] width 124 height 17
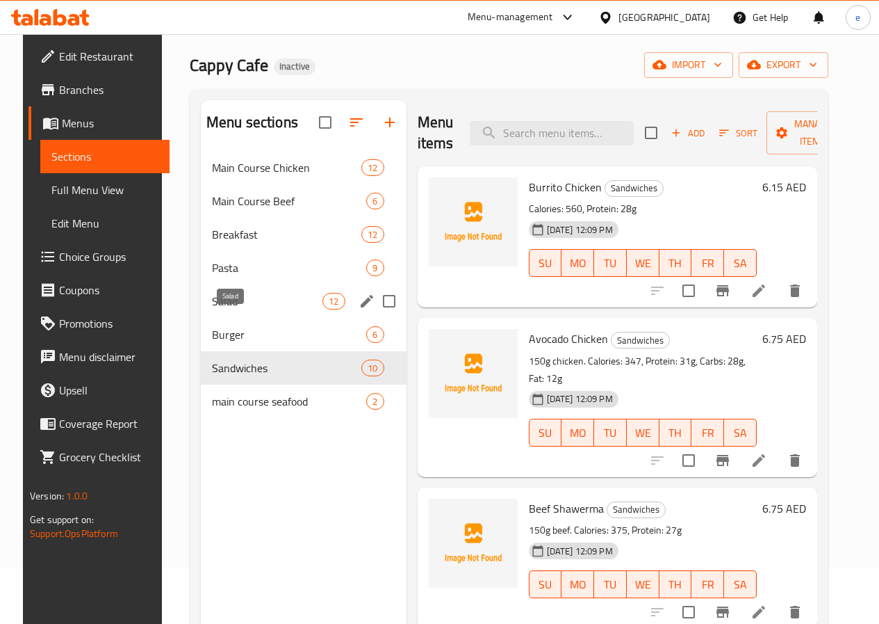
click at [235, 309] on span "Salad" at bounding box center [267, 301] width 111 height 17
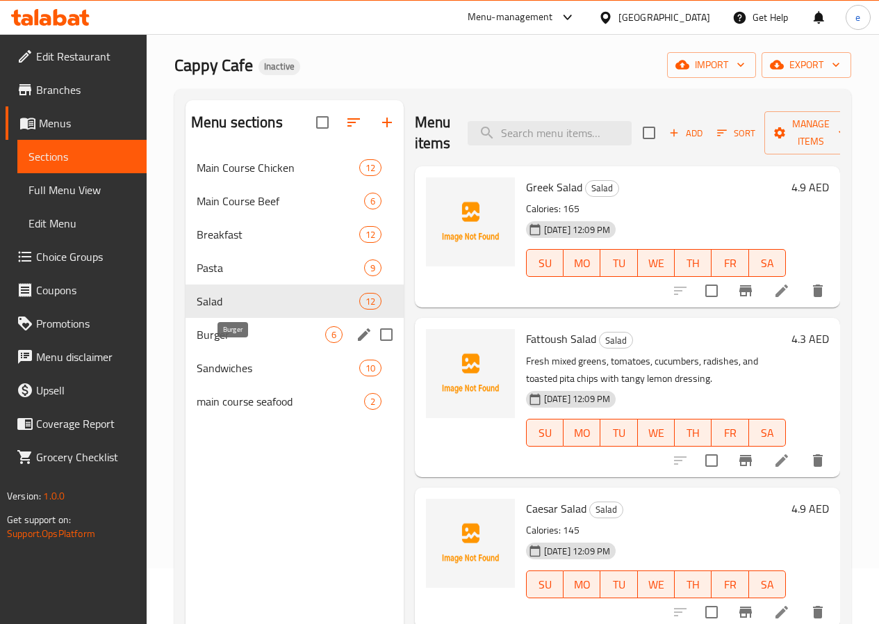
click at [245, 343] on span "Burger" at bounding box center [261, 334] width 129 height 17
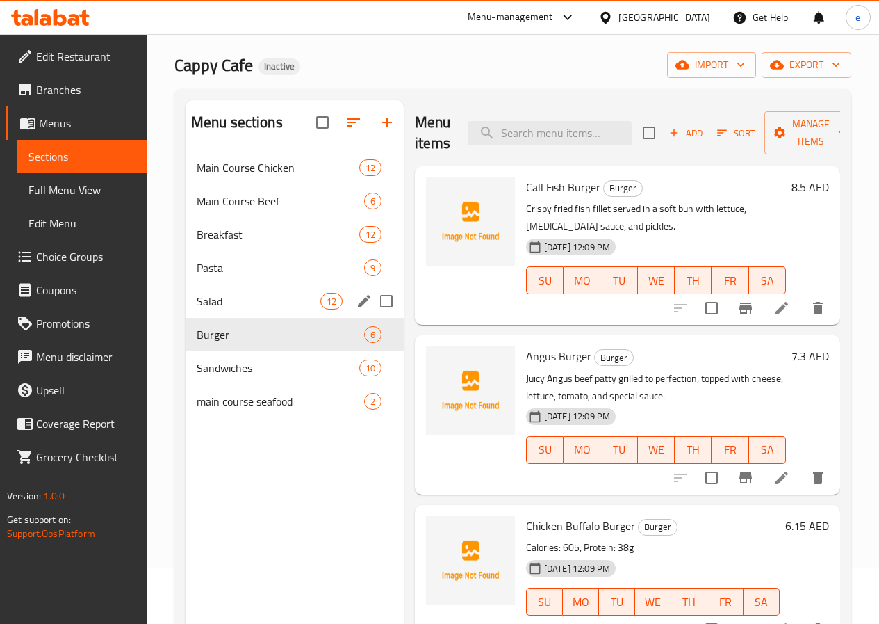
click at [230, 304] on div "Salad 12" at bounding box center [295, 300] width 218 height 33
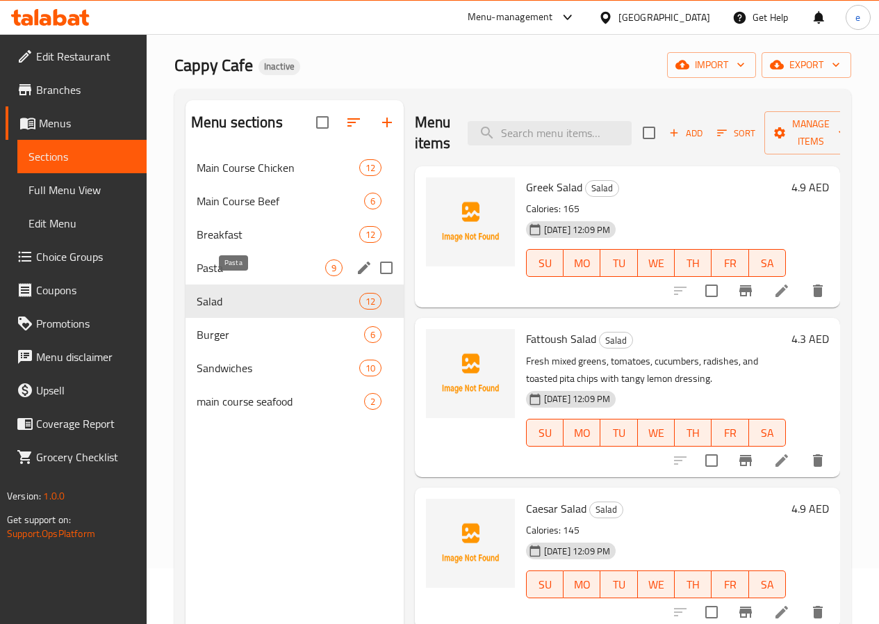
click at [231, 276] on span "Pasta" at bounding box center [261, 267] width 129 height 17
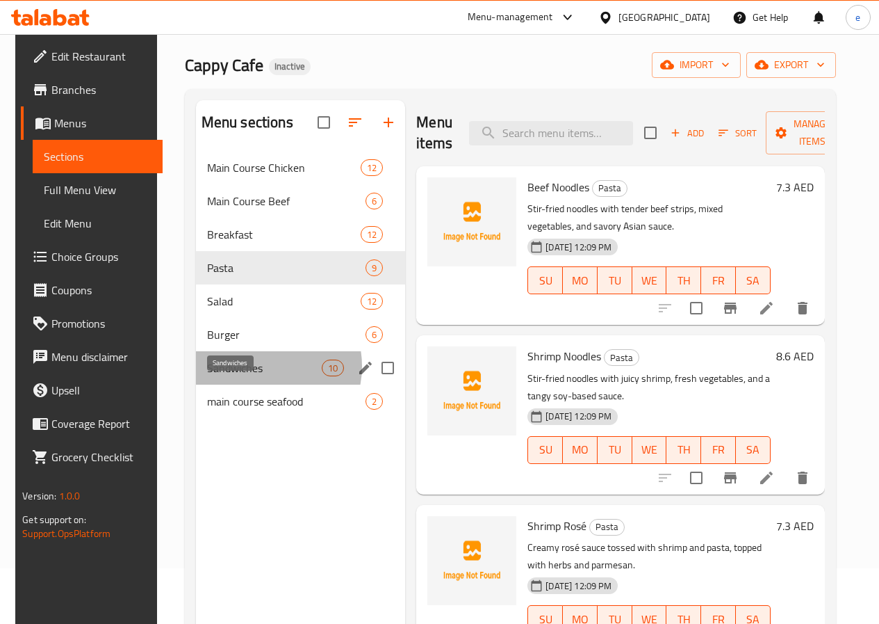
click at [250, 376] on span "Sandwiches" at bounding box center [264, 367] width 115 height 17
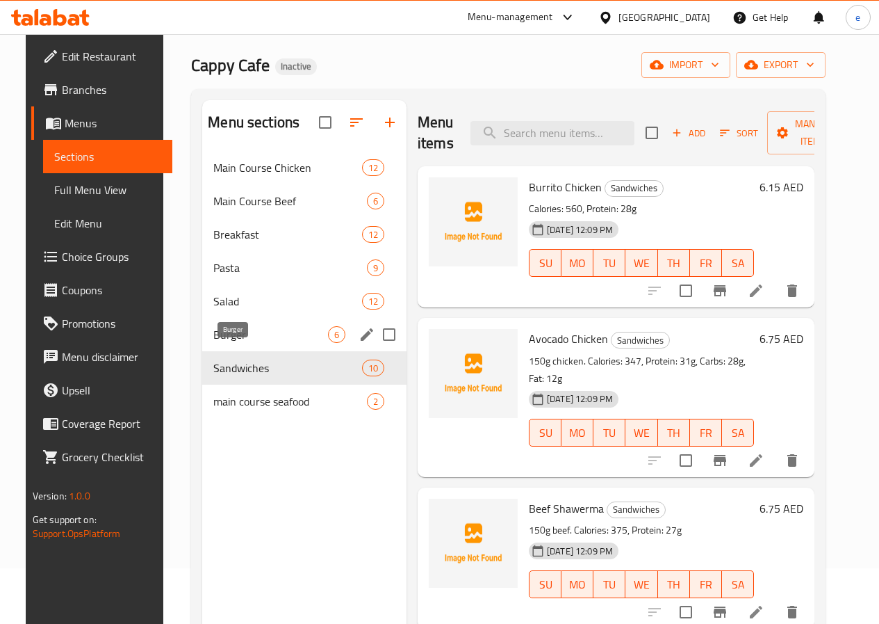
click at [243, 343] on span "Burger" at bounding box center [270, 334] width 115 height 17
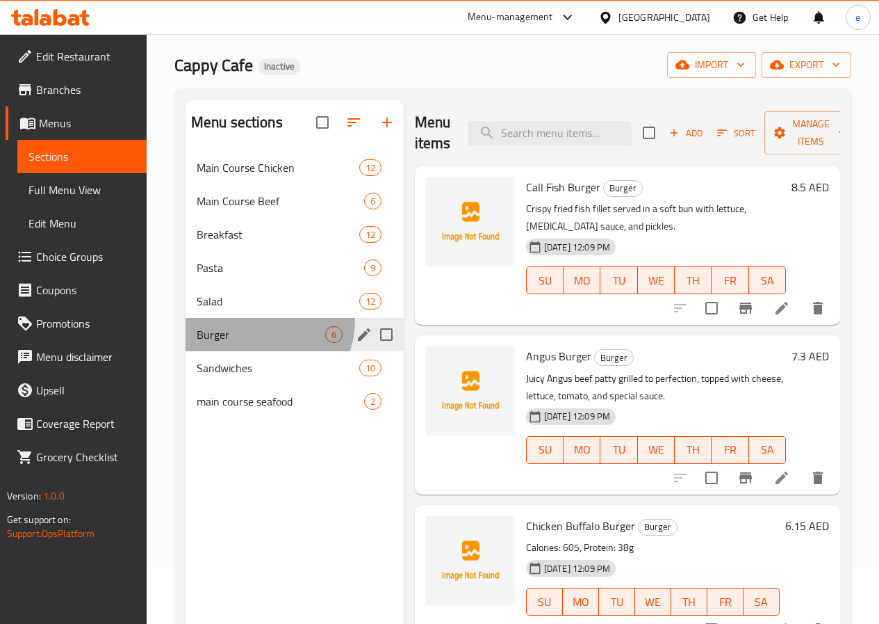
click at [249, 340] on div "Burger 6" at bounding box center [295, 334] width 218 height 33
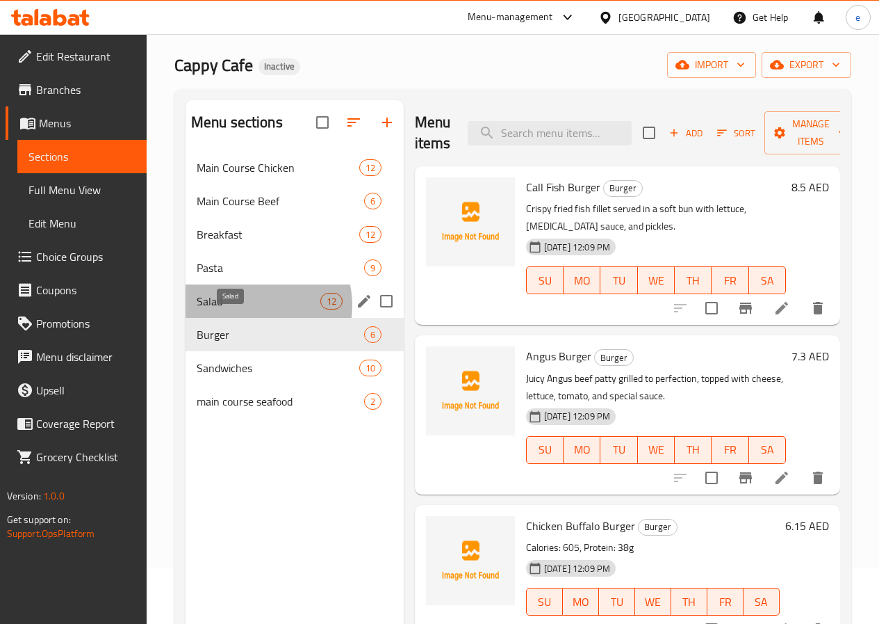
click at [252, 309] on span "Salad" at bounding box center [259, 301] width 124 height 17
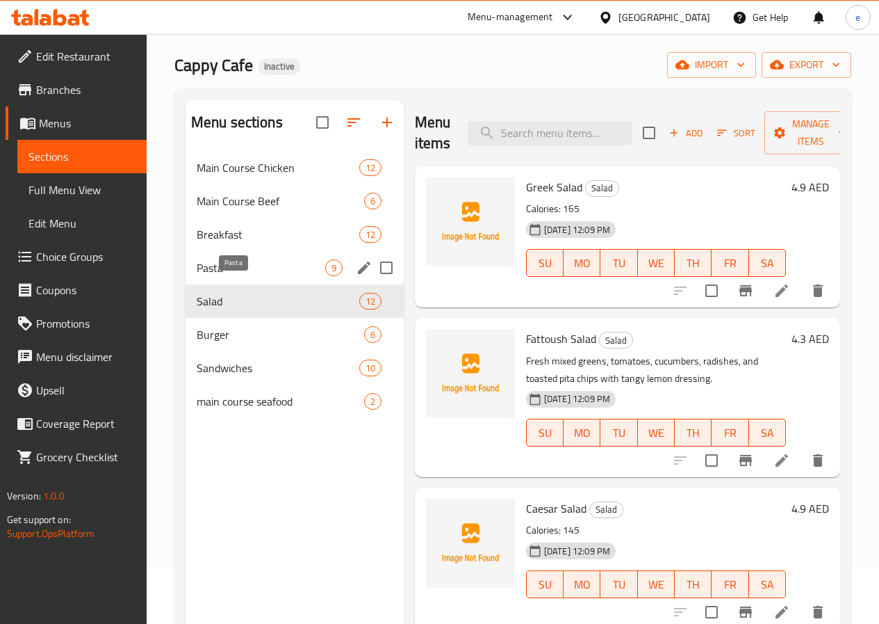
click at [259, 276] on span "Pasta" at bounding box center [261, 267] width 129 height 17
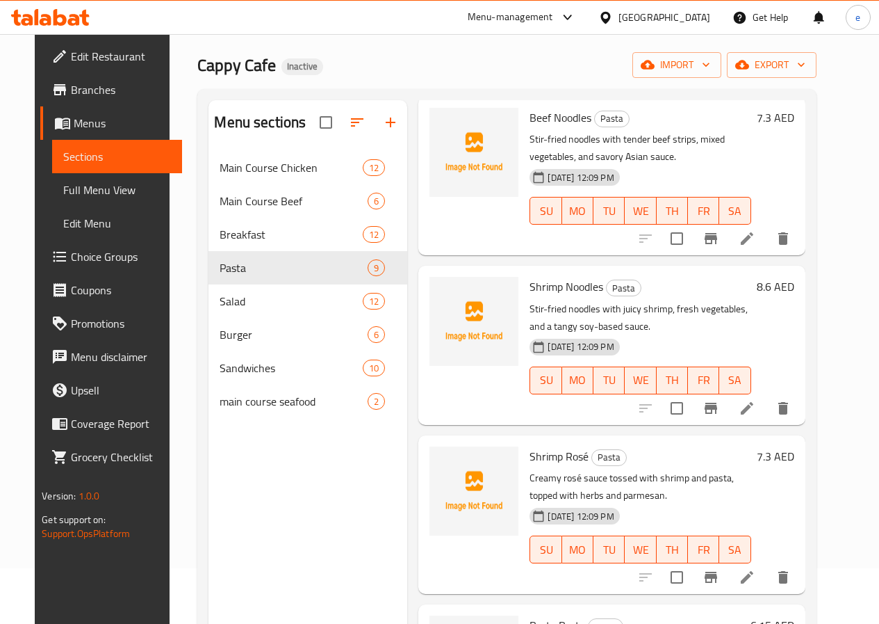
scroll to position [139, 0]
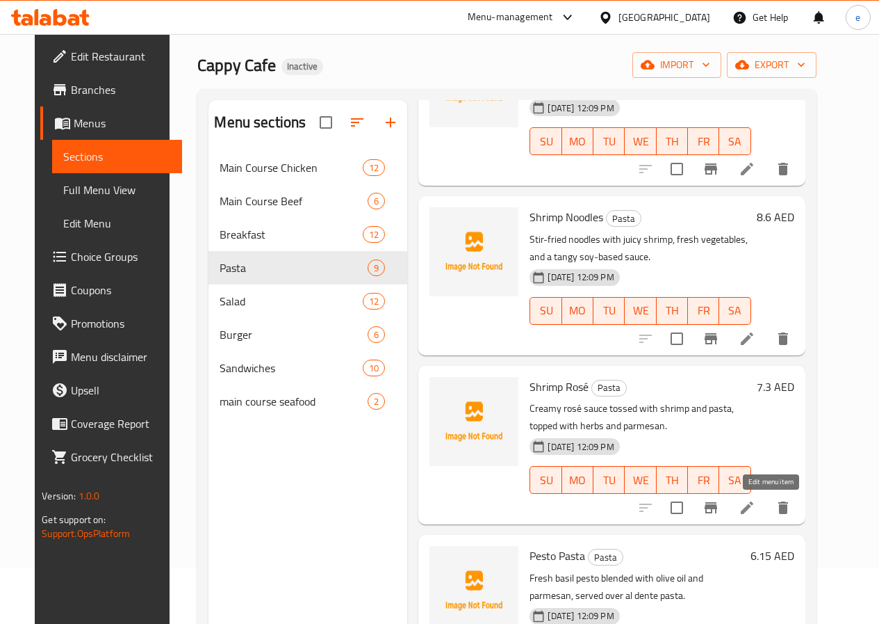
click at [756, 503] on icon at bounding box center [747, 507] width 17 height 17
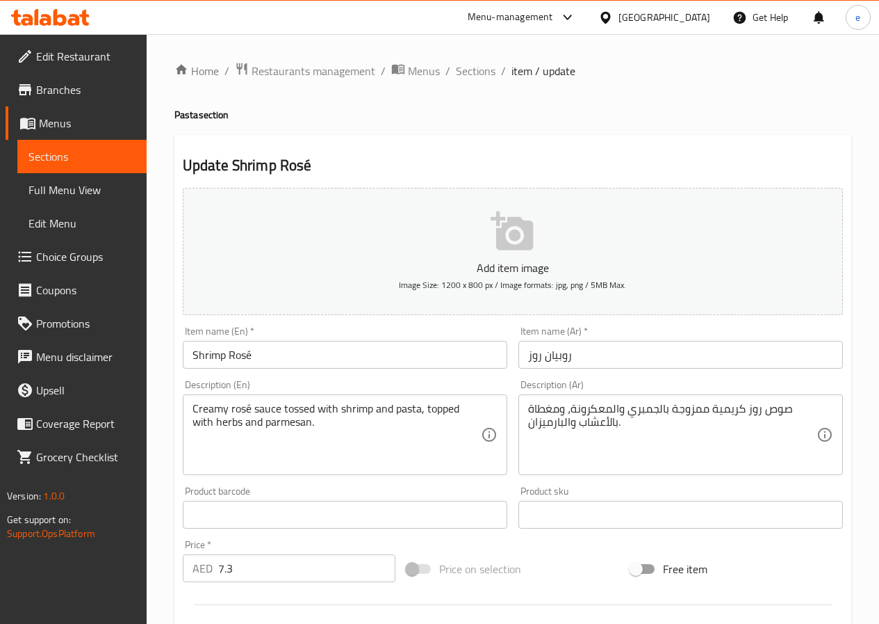
drag, startPoint x: 666, startPoint y: 409, endPoint x: 647, endPoint y: 407, distance: 19.0
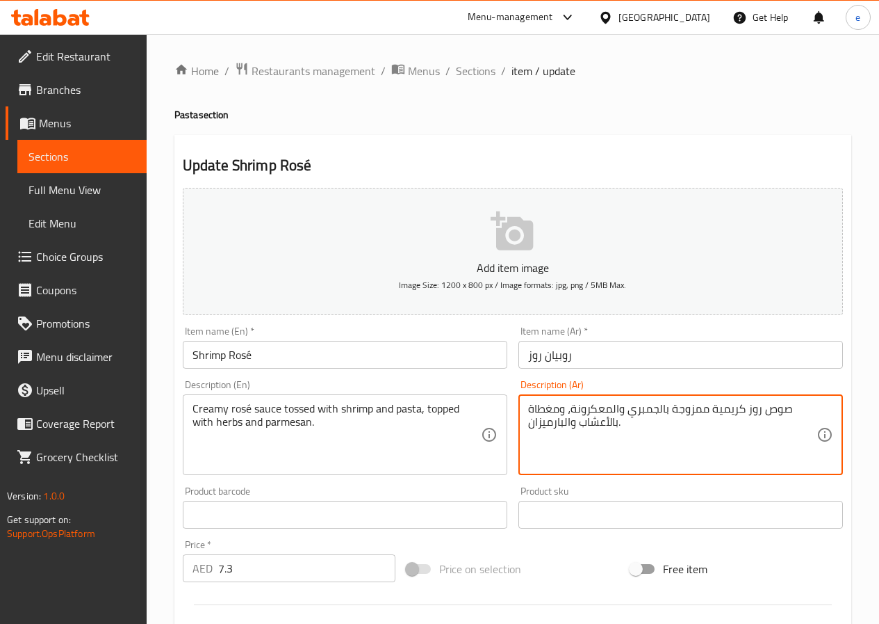
drag, startPoint x: 628, startPoint y: 406, endPoint x: 659, endPoint y: 412, distance: 31.1
click at [659, 412] on textarea "صوص روز كريمية ممزوجة بالجمبري والمعكرونة، ومغطاة بالأعشاب والبارميزان." at bounding box center [672, 435] width 288 height 66
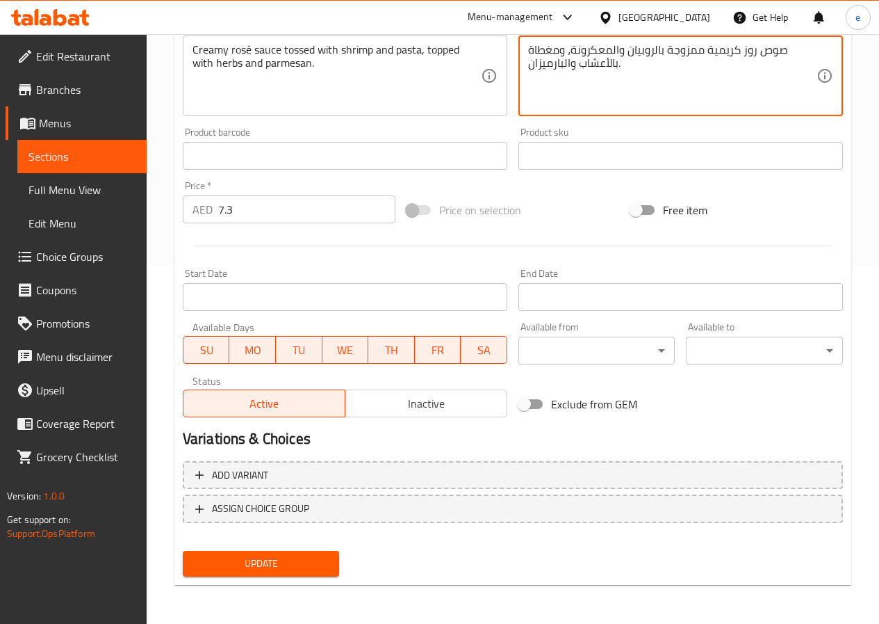
type textarea "صوص روز كريمية ممزوجة بالروبيان والمعكرونة، ومغطاة بالأعشاب والبارميزان."
click at [282, 559] on span "Update" at bounding box center [261, 563] width 135 height 17
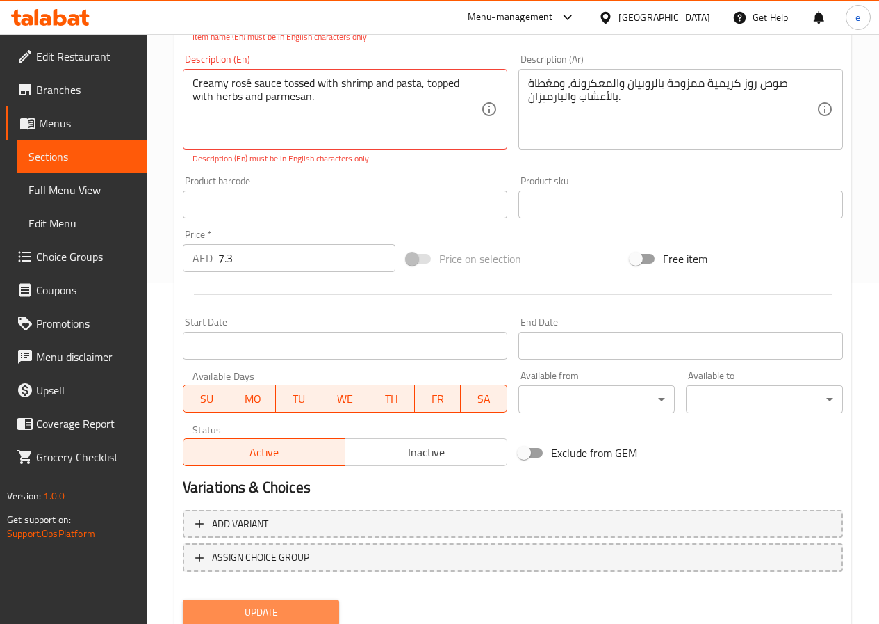
click at [277, 608] on span "Update" at bounding box center [261, 611] width 135 height 17
click at [61, 156] on span "Sections" at bounding box center [81, 156] width 107 height 17
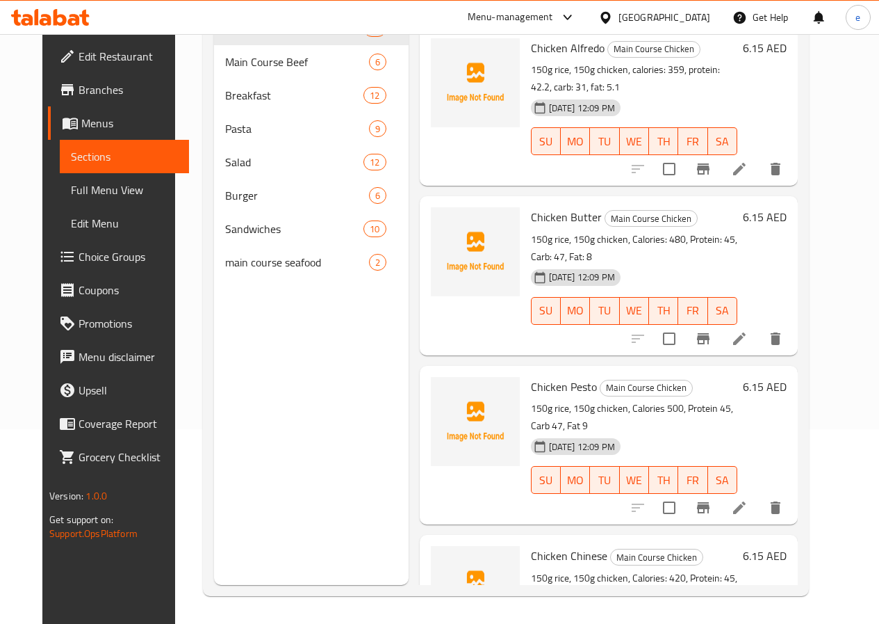
scroll to position [195, 0]
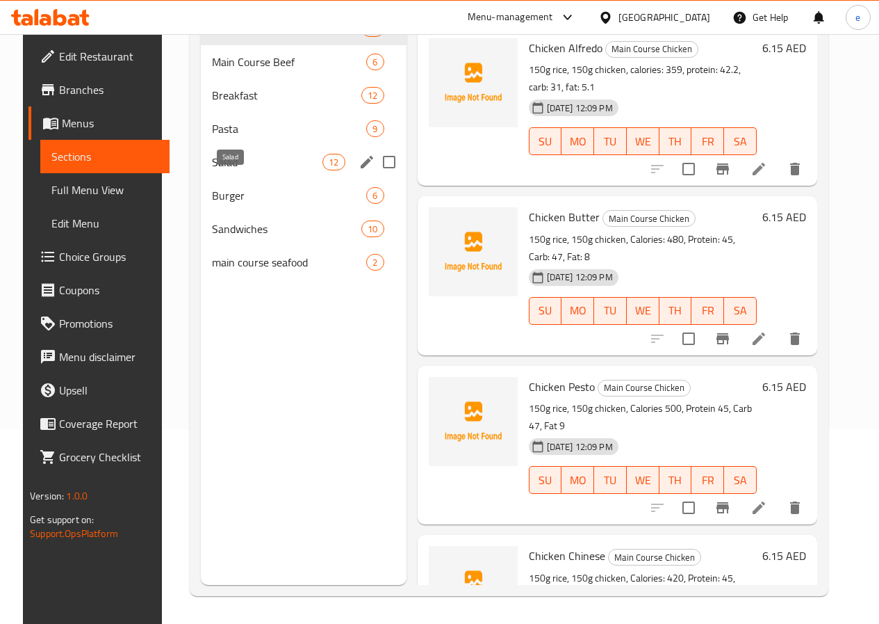
click at [234, 170] on span "Salad" at bounding box center [267, 162] width 111 height 17
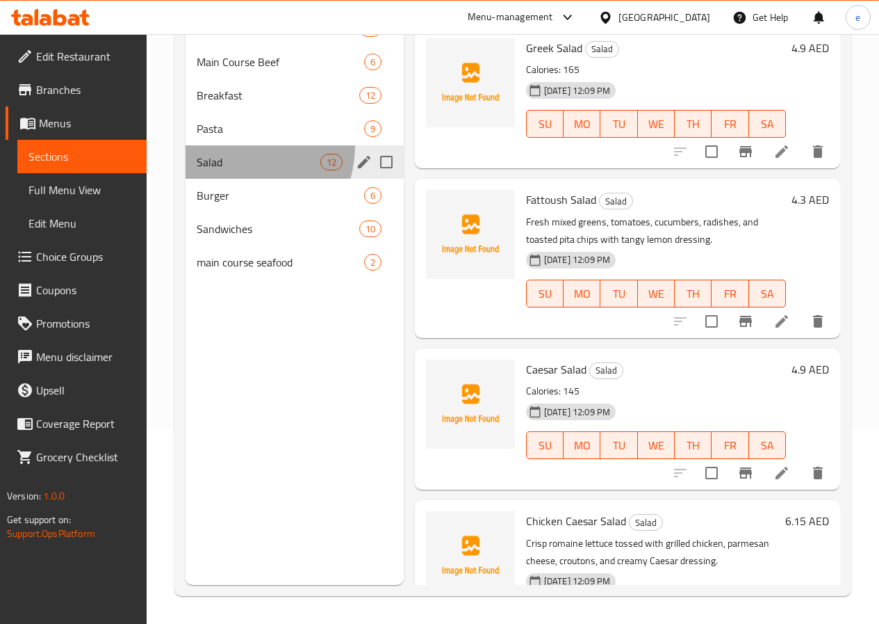
click at [233, 166] on div "Salad 12" at bounding box center [295, 161] width 218 height 33
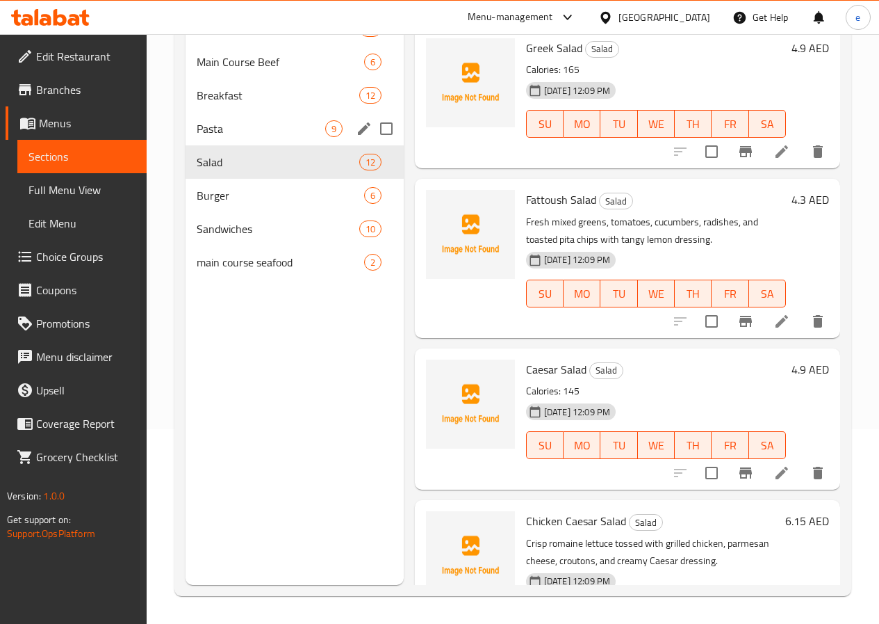
click at [232, 137] on span "Pasta" at bounding box center [261, 128] width 129 height 17
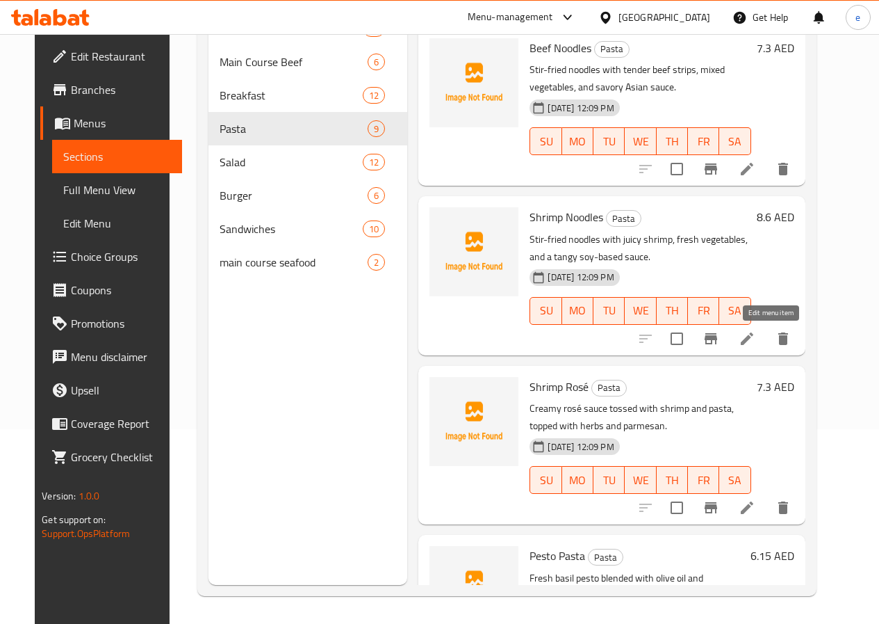
click at [756, 332] on icon at bounding box center [747, 338] width 17 height 17
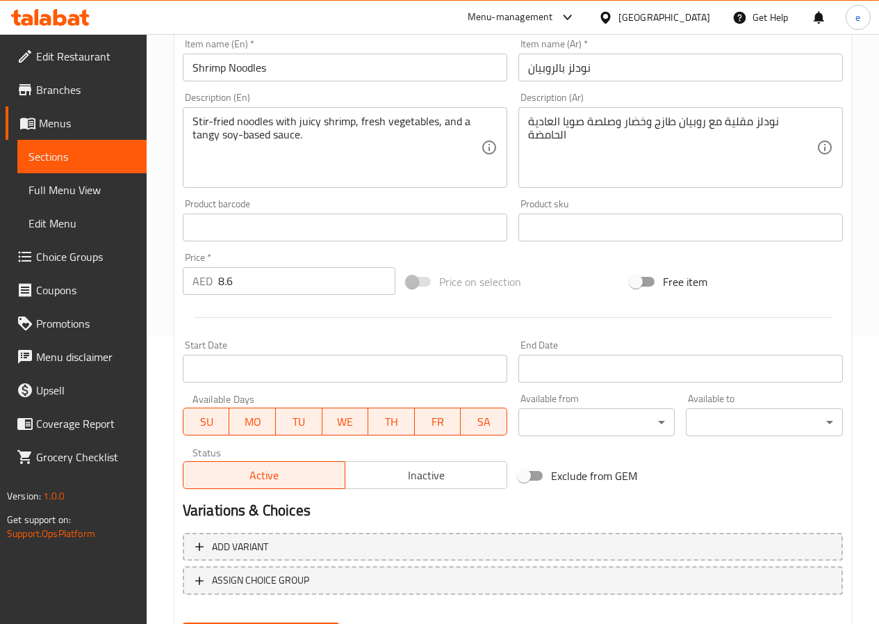
scroll to position [359, 0]
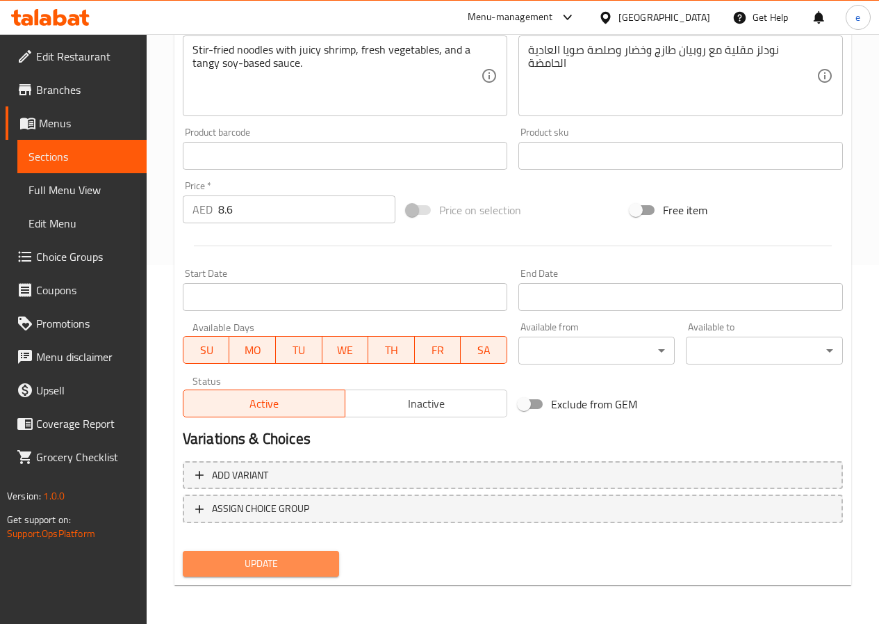
click at [259, 563] on span "Update" at bounding box center [261, 563] width 135 height 17
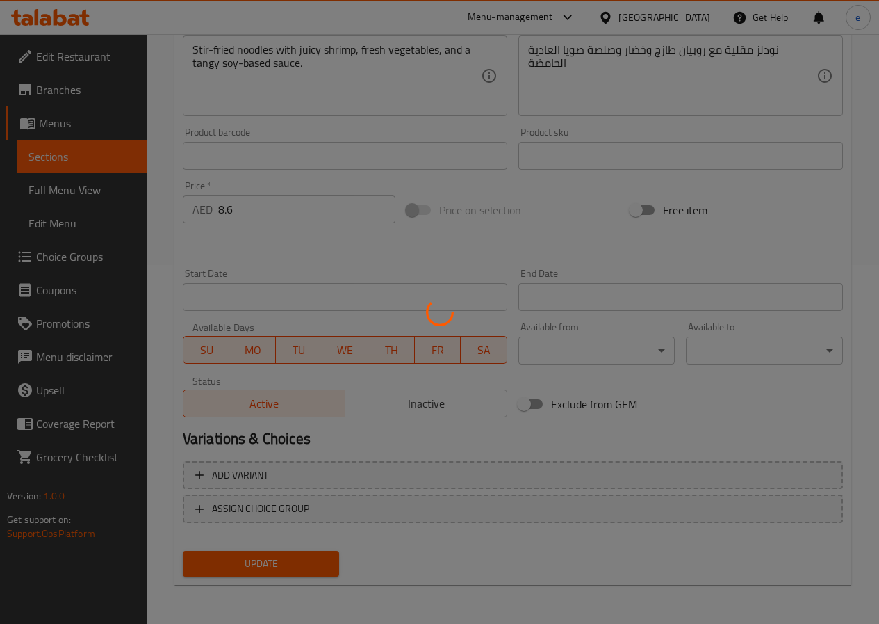
click at [84, 161] on div at bounding box center [439, 312] width 879 height 624
click at [40, 161] on div at bounding box center [439, 312] width 879 height 624
click at [130, 277] on div at bounding box center [439, 312] width 879 height 624
click at [104, 254] on div at bounding box center [439, 312] width 879 height 624
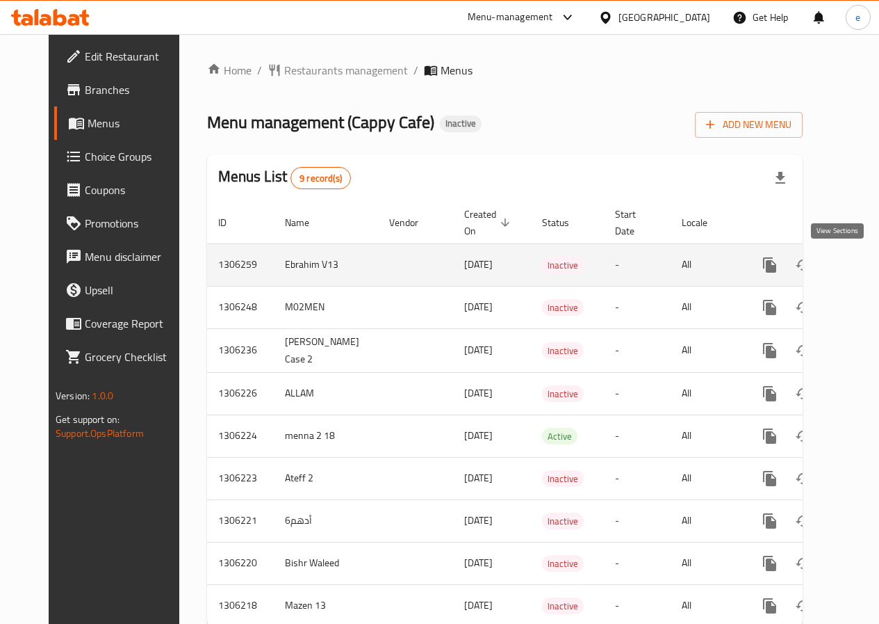
click at [862, 271] on icon "enhanced table" at bounding box center [870, 264] width 17 height 17
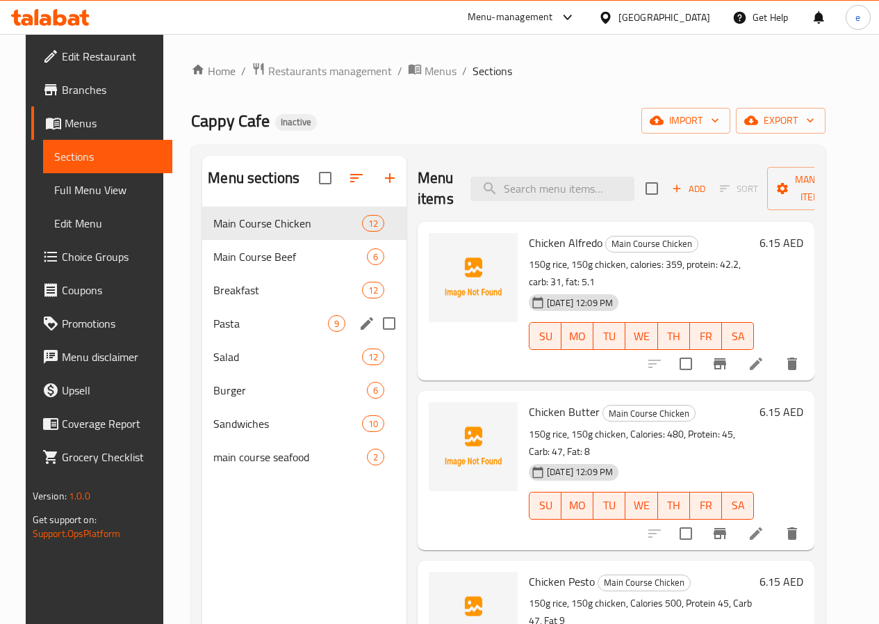
click at [231, 332] on span "Pasta" at bounding box center [270, 323] width 115 height 17
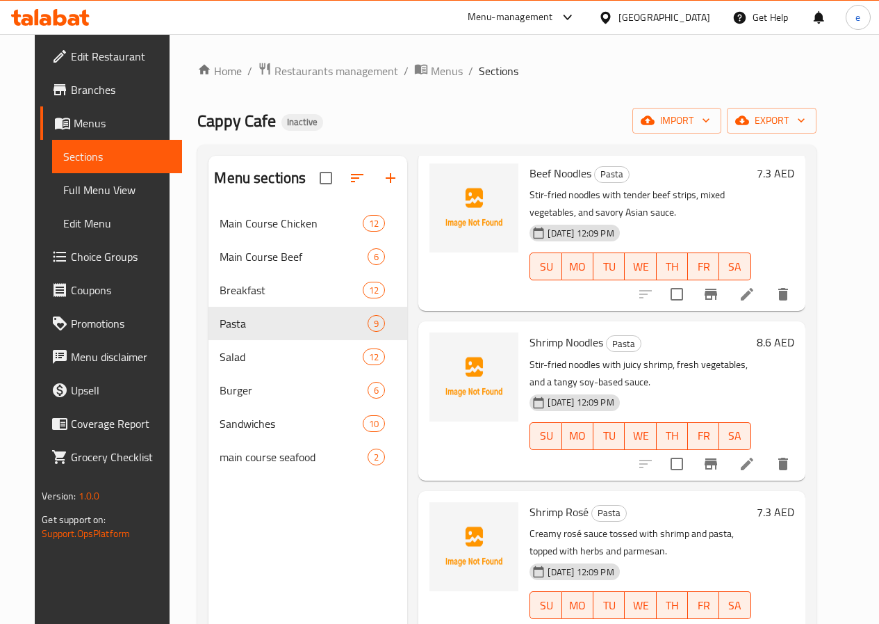
scroll to position [139, 0]
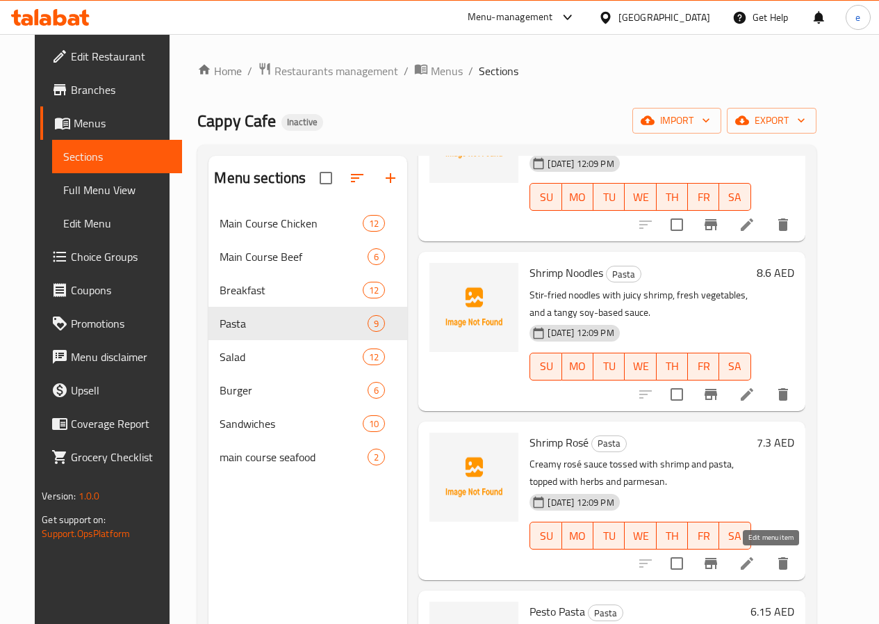
click at [756, 562] on icon at bounding box center [747, 563] width 17 height 17
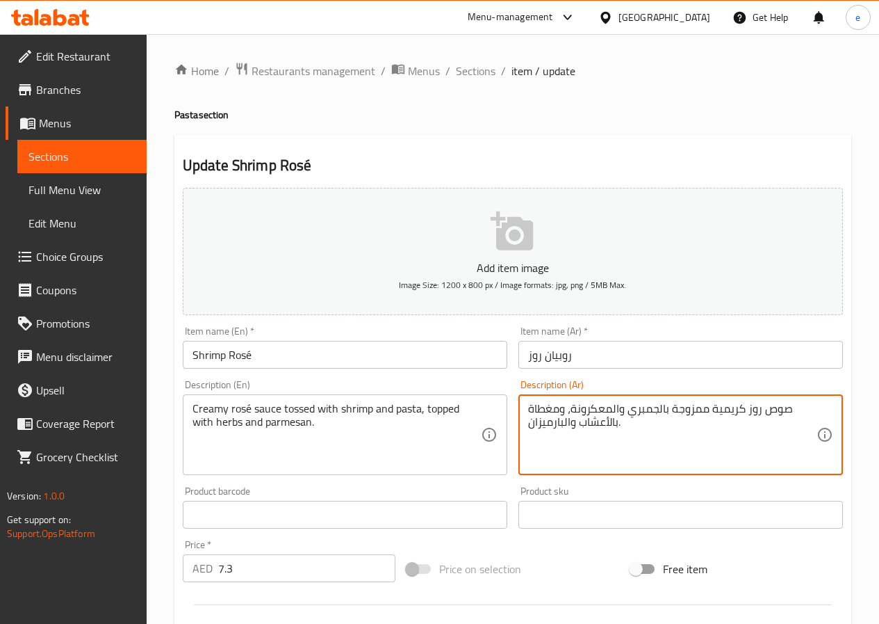
drag, startPoint x: 633, startPoint y: 411, endPoint x: 658, endPoint y: 413, distance: 25.1
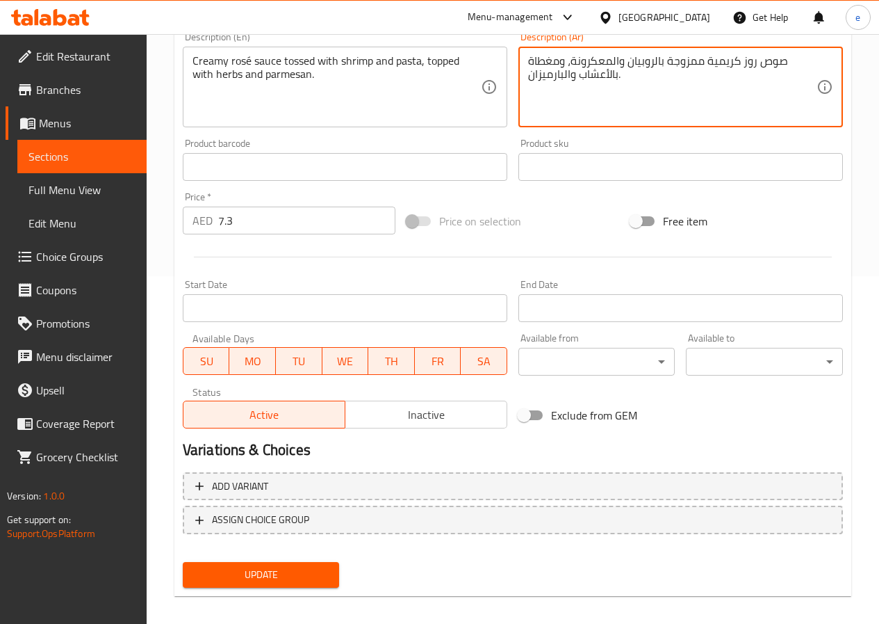
type textarea "صوص روز كريمية ممزوجة بالروبيان والمعكرونة، ومغطاة بالأعشاب والبارميزان."
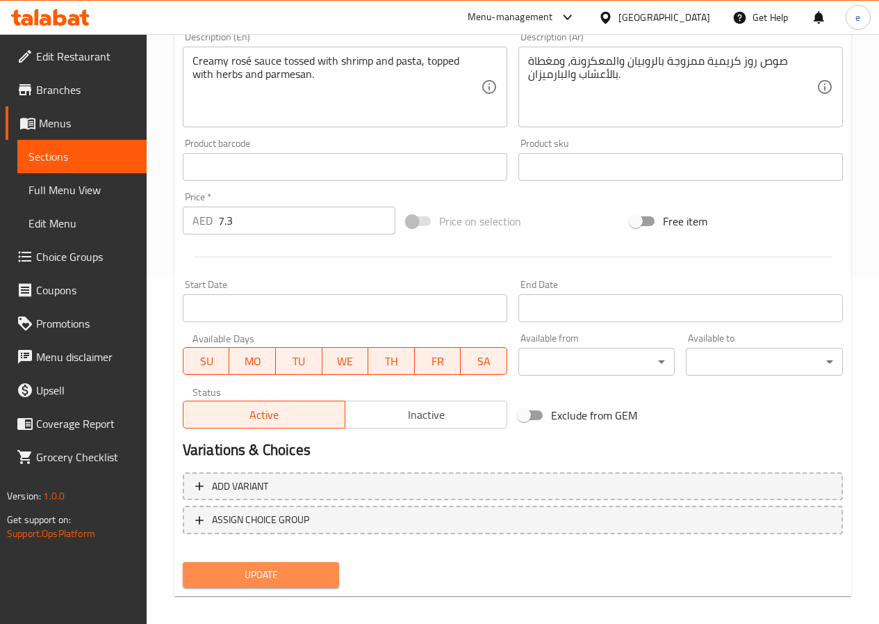
click at [289, 562] on button "Update" at bounding box center [261, 575] width 157 height 26
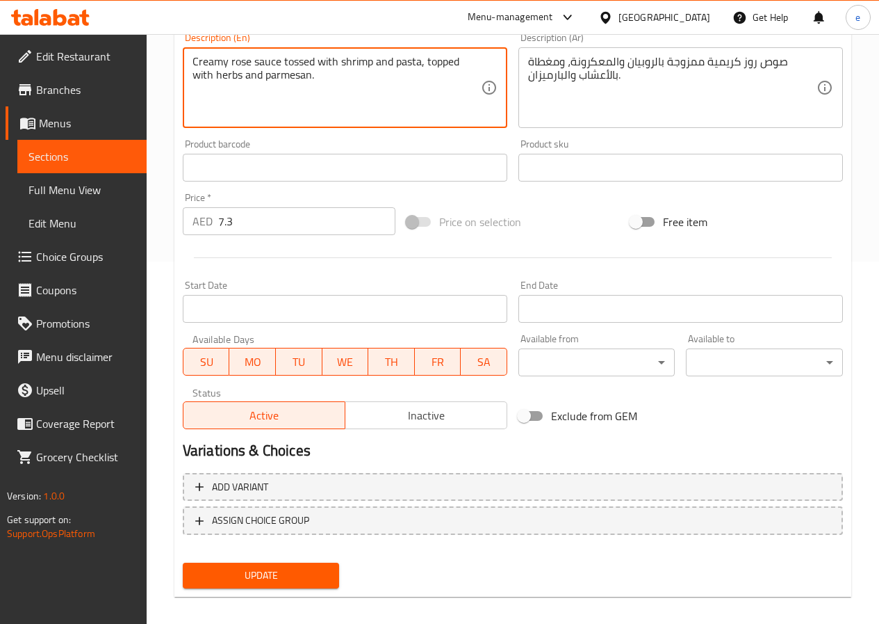
scroll to position [374, 0]
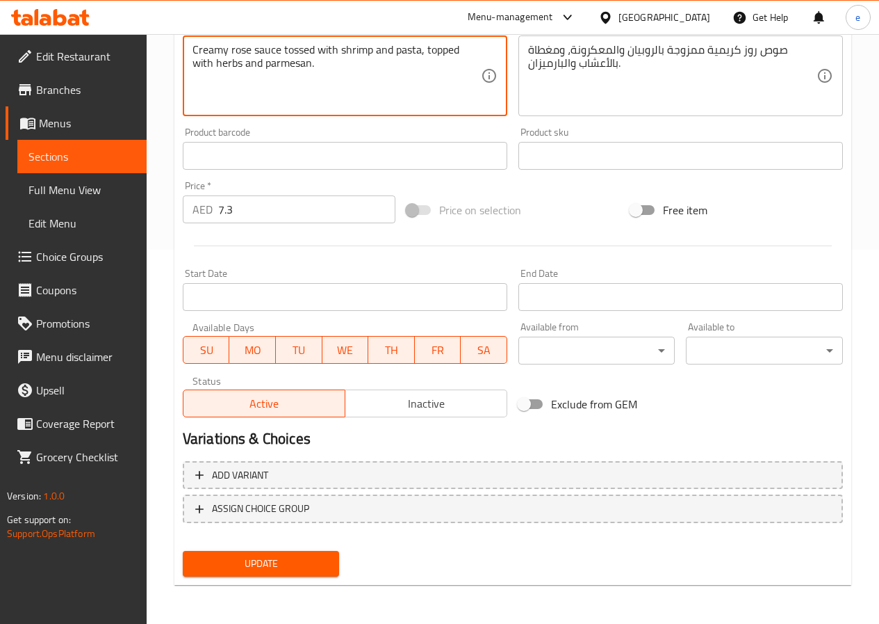
type textarea "Creamy rose sauce tossed with shrimp and pasta, topped with herbs and parmesan."
click at [273, 550] on div "Update" at bounding box center [261, 563] width 168 height 37
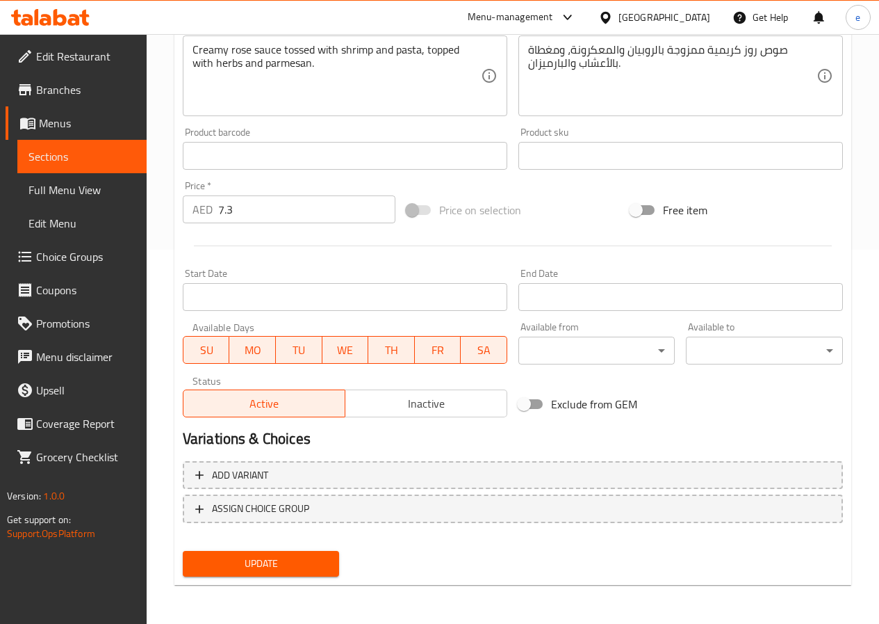
click at [279, 563] on span "Update" at bounding box center [261, 563] width 135 height 17
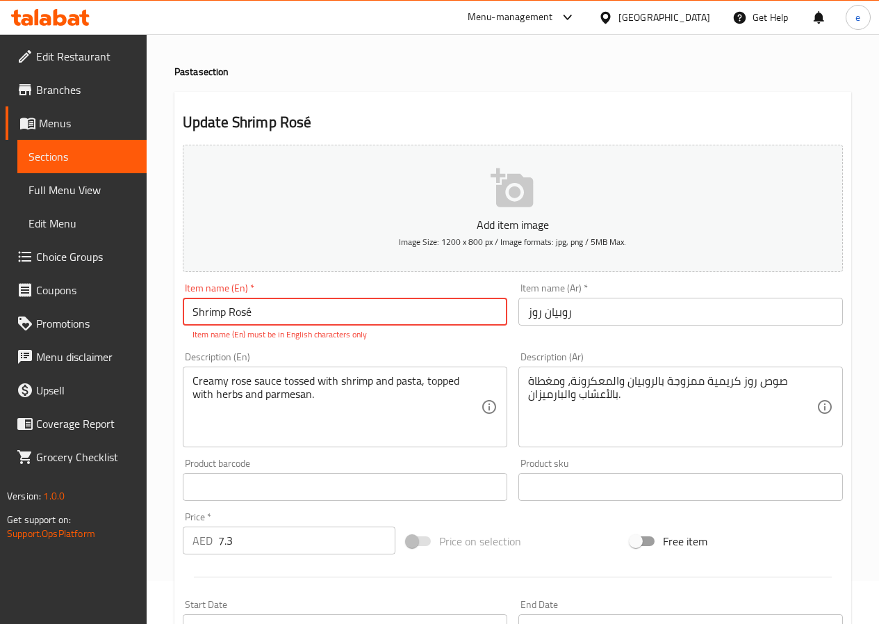
click at [254, 308] on input "Shrimp Rosé" at bounding box center [345, 312] width 325 height 28
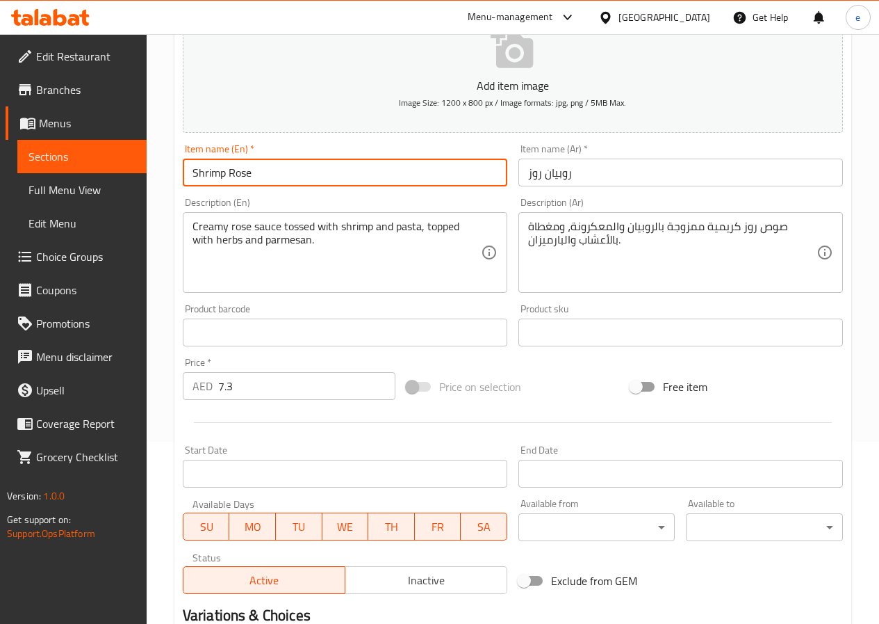
scroll to position [359, 0]
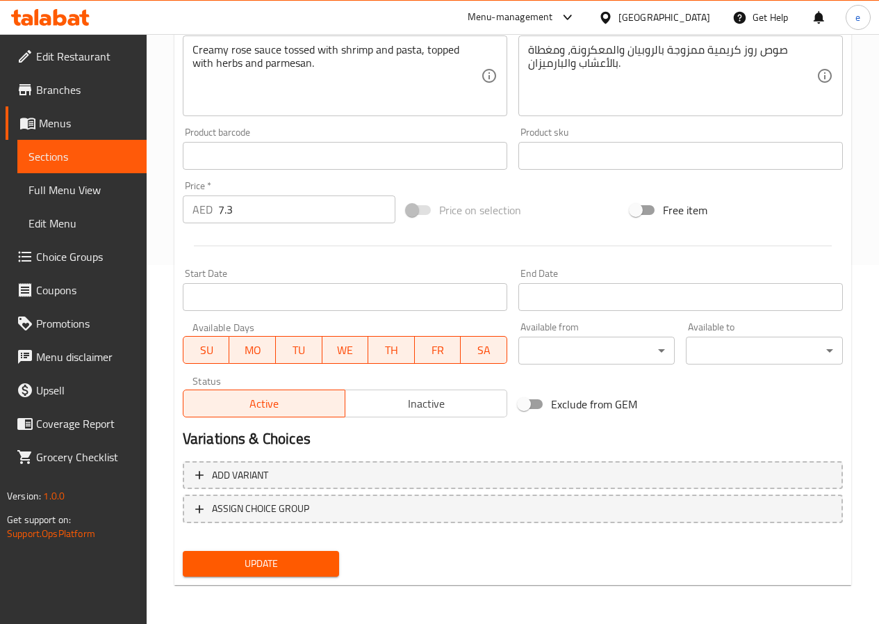
type input "Shrimp Rose"
click at [240, 562] on span "Update" at bounding box center [261, 563] width 135 height 17
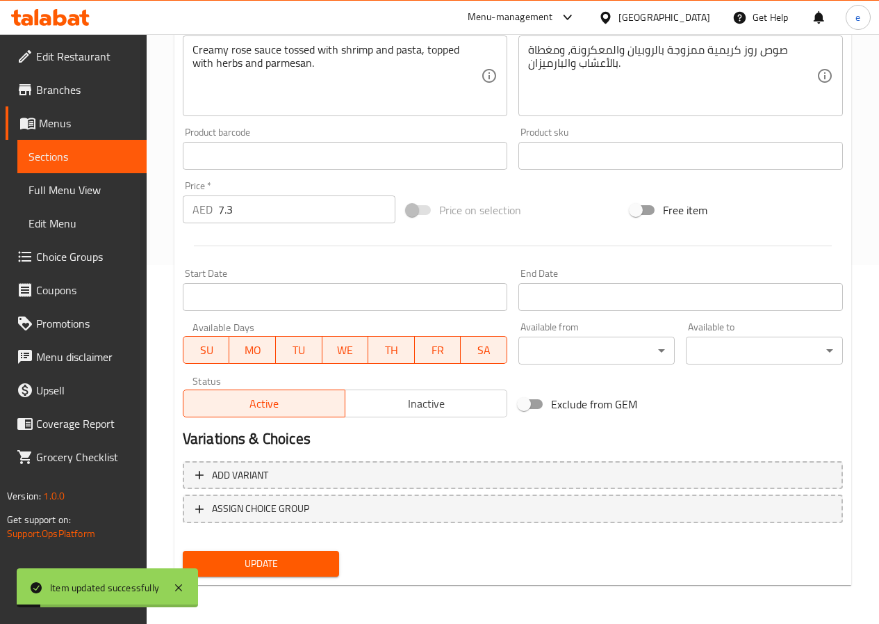
click at [58, 165] on span "Sections" at bounding box center [81, 156] width 107 height 17
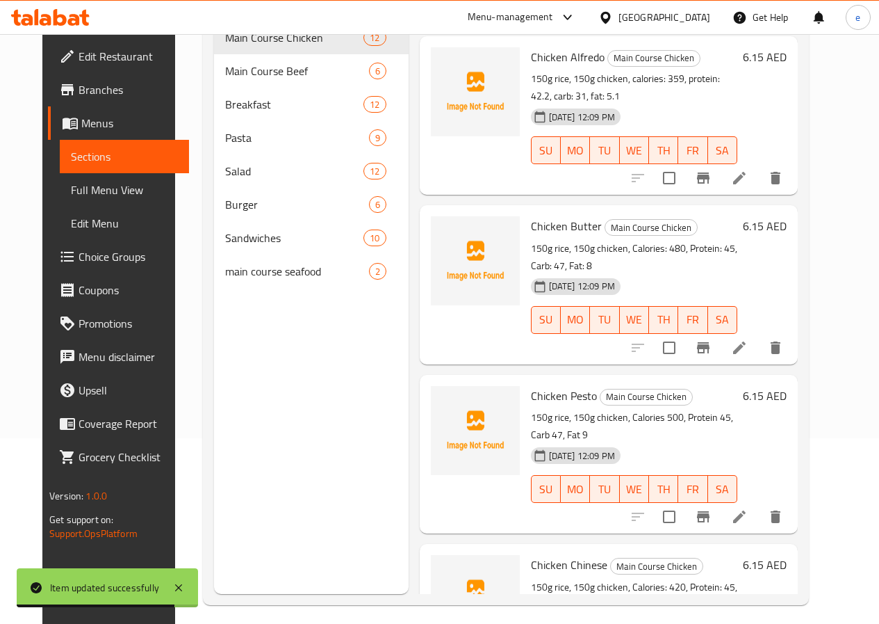
scroll to position [125, 0]
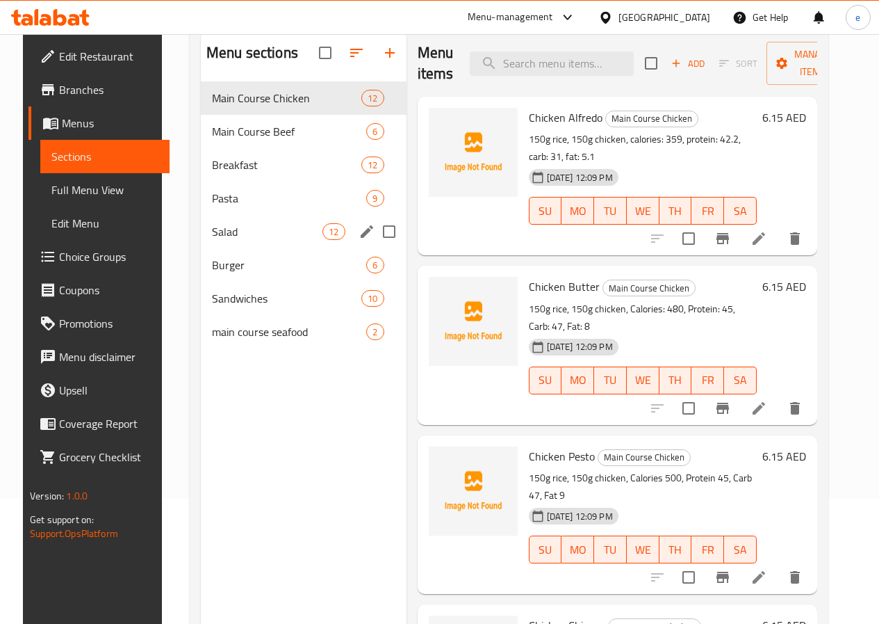
click at [249, 238] on div "Salad 12" at bounding box center [304, 231] width 206 height 33
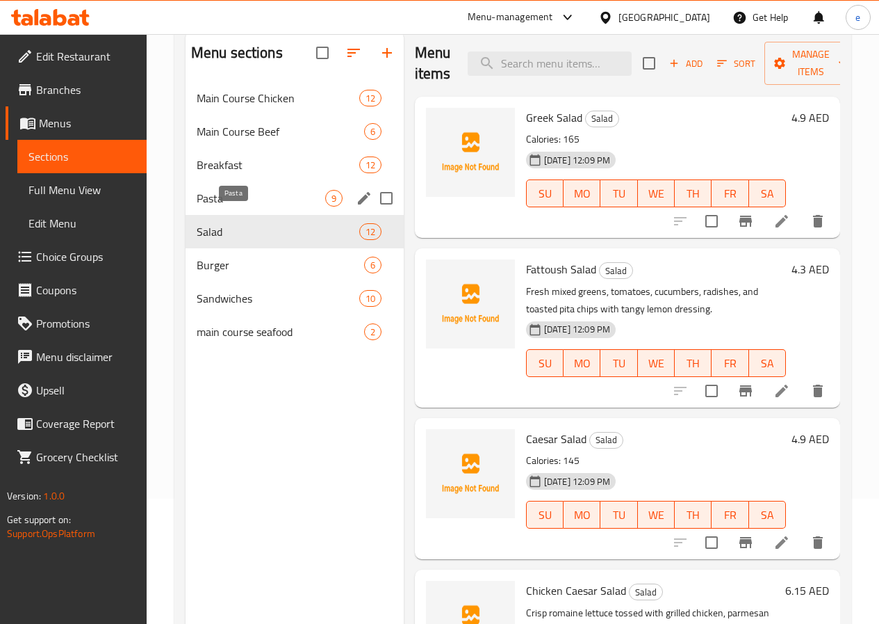
click at [243, 206] on span "Pasta" at bounding box center [261, 198] width 129 height 17
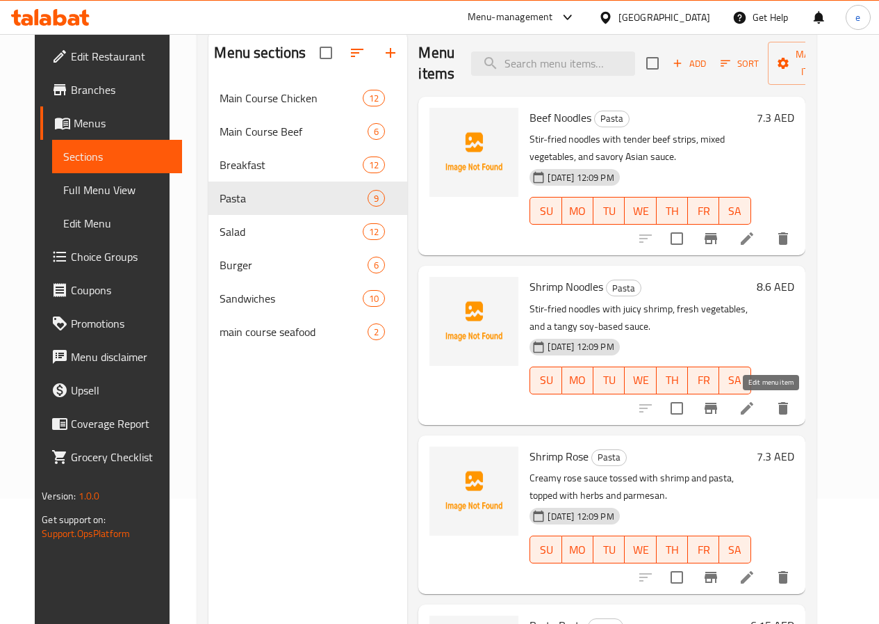
click at [756, 408] on icon at bounding box center [747, 408] width 17 height 17
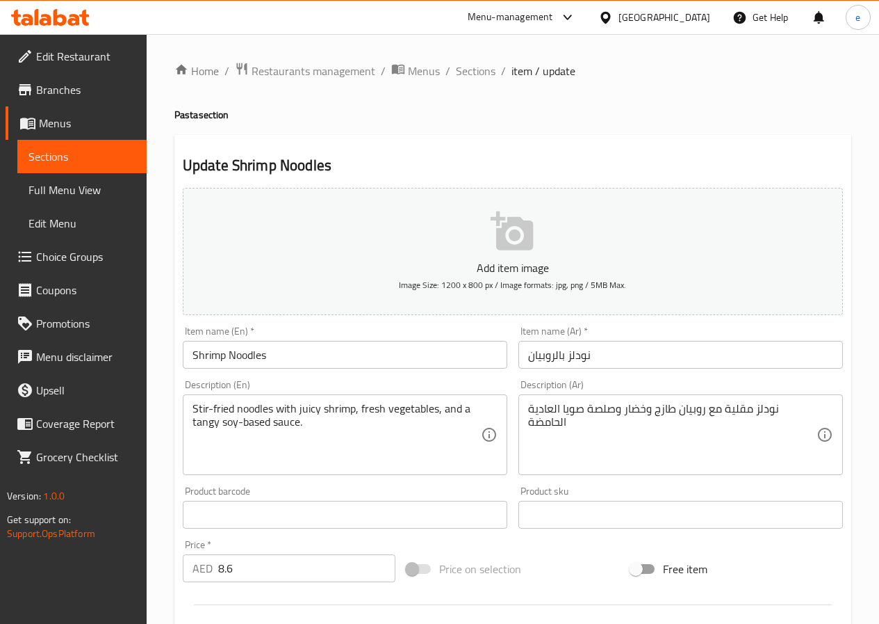
click at [91, 152] on span "Sections" at bounding box center [81, 156] width 107 height 17
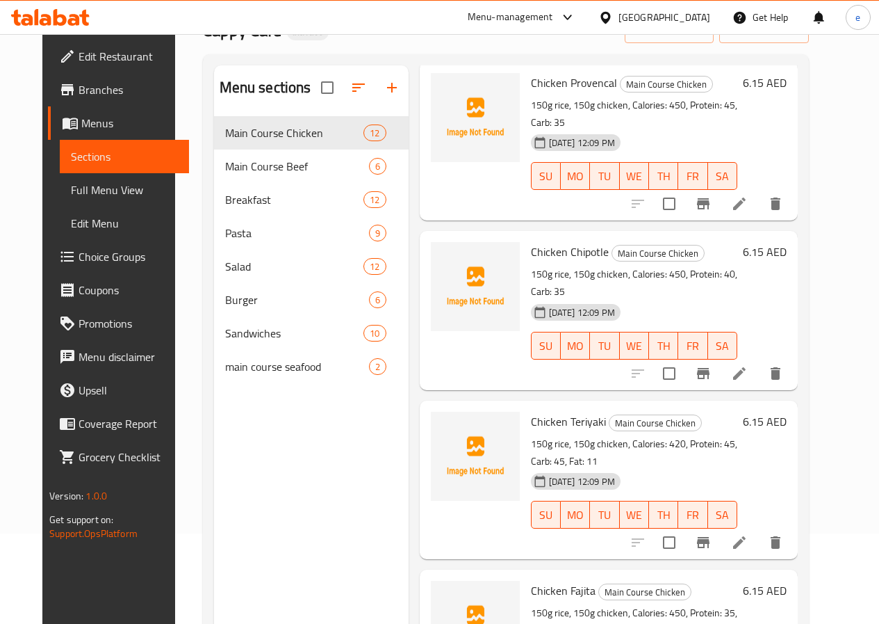
scroll to position [195, 0]
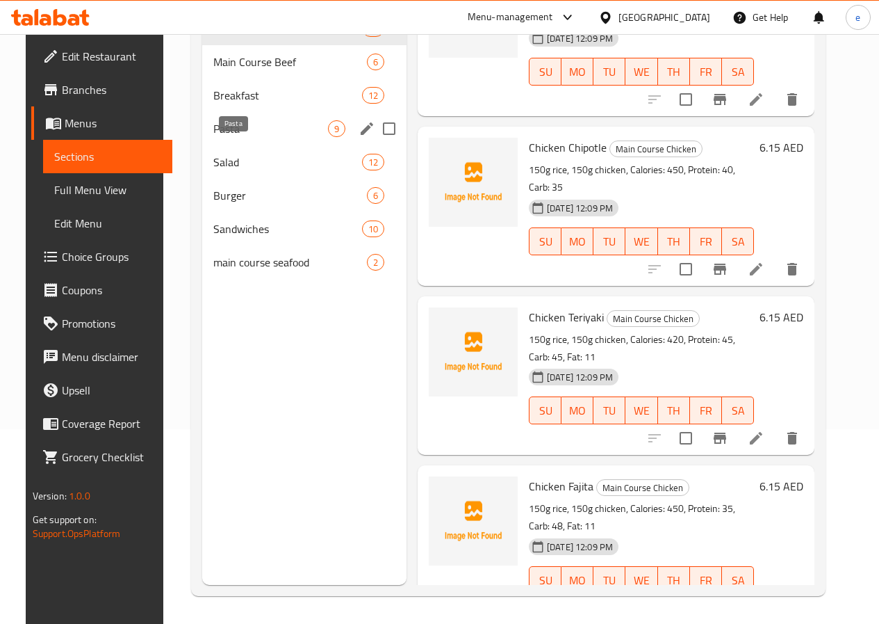
drag, startPoint x: 230, startPoint y: 150, endPoint x: 262, endPoint y: 187, distance: 48.8
click at [230, 137] on span "Pasta" at bounding box center [270, 128] width 115 height 17
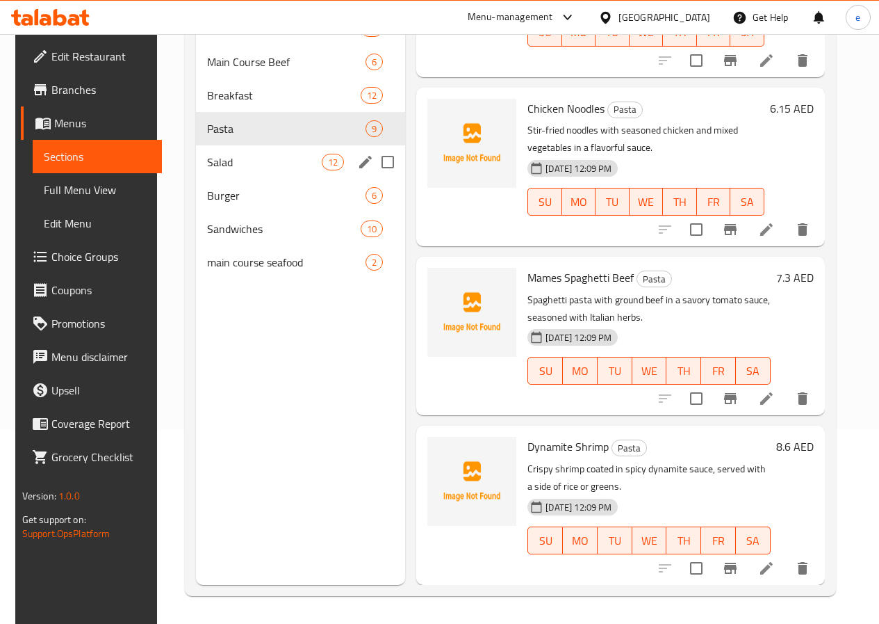
scroll to position [955, 0]
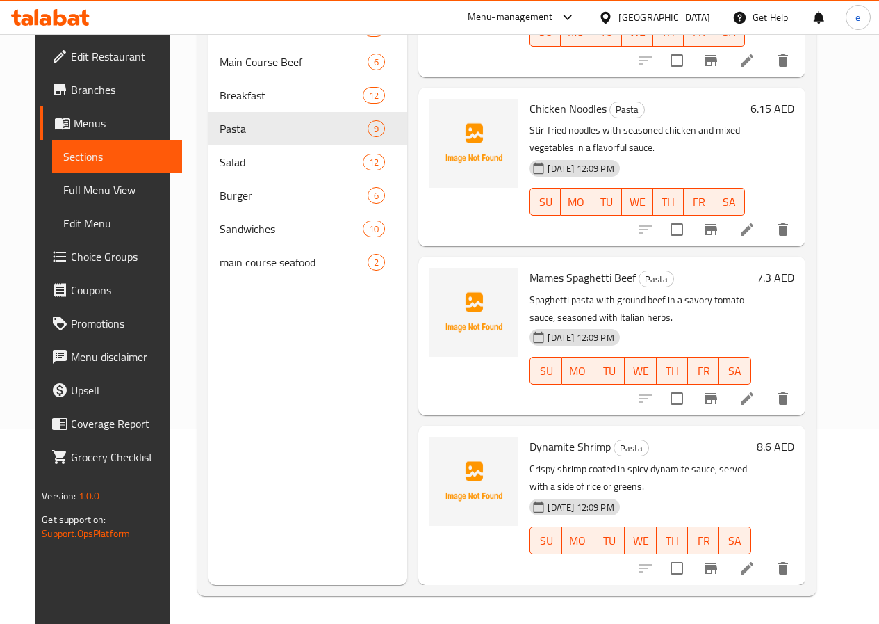
click at [767, 566] on li at bounding box center [747, 567] width 39 height 25
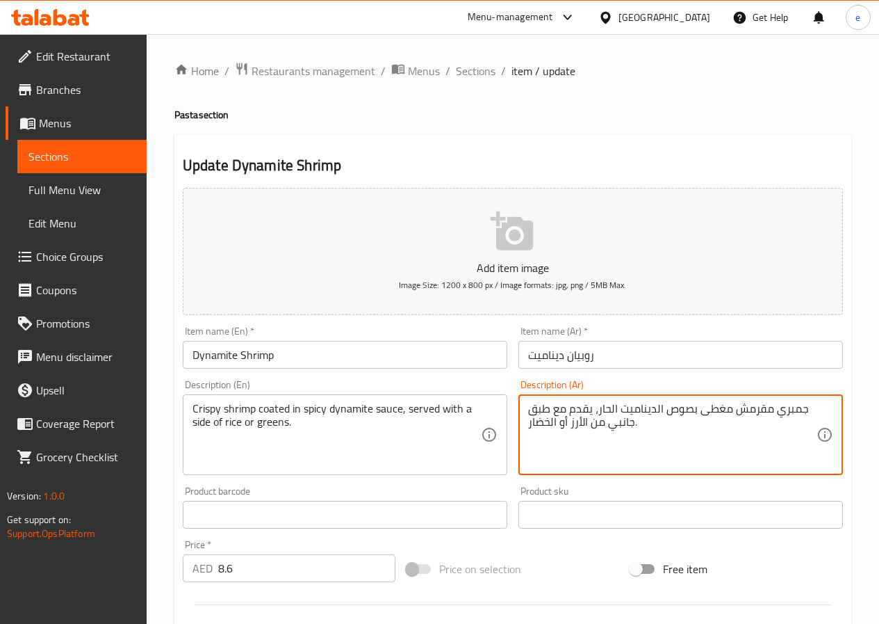
click at [775, 409] on textarea "جمبري مقرمش مغطى بصوص الديناميت الحار، يقدم مع طبق جانبي من الأرز أو الخضار." at bounding box center [672, 435] width 288 height 66
drag, startPoint x: 777, startPoint y: 412, endPoint x: 813, endPoint y: 411, distance: 35.5
click at [813, 411] on textarea "جمبري مقرمش مغطى بصوص الديناميت الحار، يقدم مع طبق جانبي من الأرز أو الخضار." at bounding box center [672, 435] width 288 height 66
click at [792, 409] on textarea "جمبري مقرمش مغطى بصوص الديناميت الحار، يقدم مع طبق جانبي من الأرز أو الخضار." at bounding box center [672, 435] width 288 height 66
drag, startPoint x: 774, startPoint y: 408, endPoint x: 827, endPoint y: 409, distance: 53.5
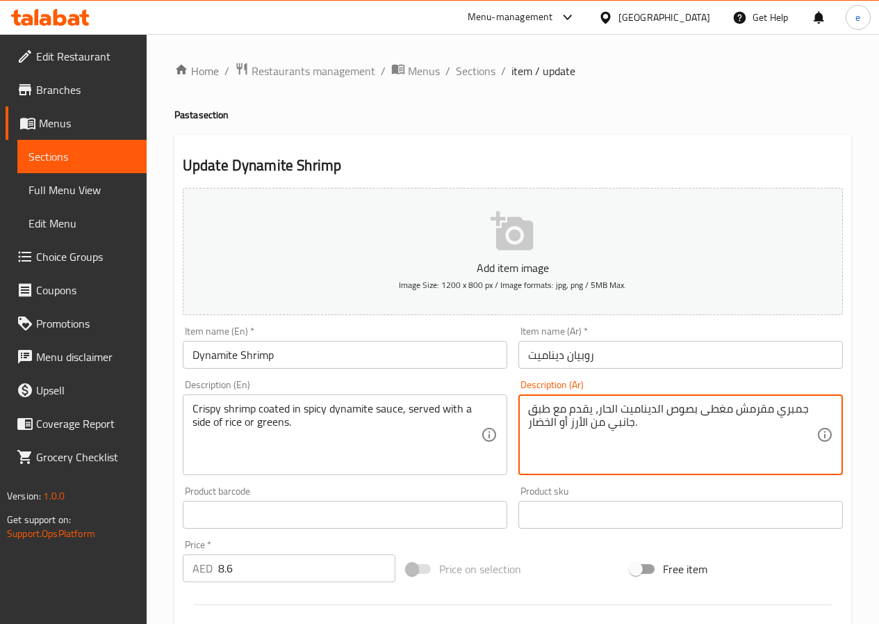
click at [827, 409] on div "جمبري مقرمش مغطى بصوص الديناميت الحار، يقدم مع طبق جانبي من الأرز أو الخضار. De…" at bounding box center [681, 434] width 325 height 81
click at [804, 413] on textarea "جمبري مقرمش مغطى بصوص الديناميت الحار، يقدم مع طبق جانبي من الأرز أو الخضار." at bounding box center [672, 435] width 288 height 66
click at [815, 413] on textarea "جمبري مقرمش مغطى بصوص الديناميت الحار، يقدم مع طبق جانبي من الأرز أو الخضار." at bounding box center [672, 435] width 288 height 66
drag, startPoint x: 812, startPoint y: 409, endPoint x: 785, endPoint y: 411, distance: 26.5
click at [785, 411] on textarea "جمبري مقرمش مغطى بصوص الديناميت الحار، يقدم مع طبق جانبي من الأرز أو الخضار." at bounding box center [672, 435] width 288 height 66
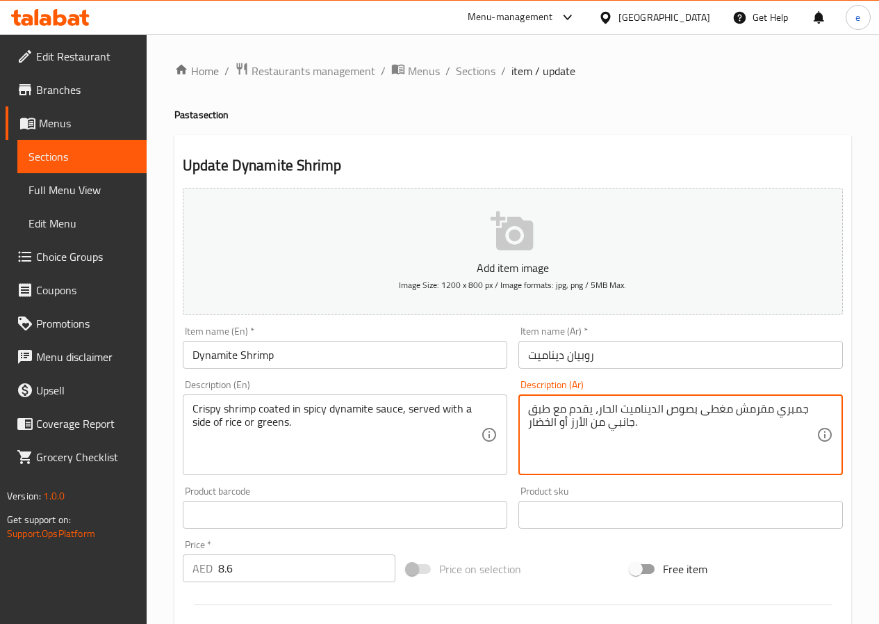
click at [785, 411] on textarea "جمبري مقرمش مغطى بصوص الديناميت الحار، يقدم مع طبق جانبي من الأرز أو الخضار." at bounding box center [672, 435] width 288 height 66
drag, startPoint x: 773, startPoint y: 408, endPoint x: 815, endPoint y: 409, distance: 42.4
click at [815, 409] on textarea "جمبري مقرمش مغطى بصوص الديناميت الحار، يقدم مع طبق جانبي من الأرز أو الخضار." at bounding box center [672, 435] width 288 height 66
click at [797, 408] on textarea "جمبري مقرمش مغطى بصوص الديناميت الحار، يقدم مع طبق جانبي من الأرز أو الخضار." at bounding box center [672, 435] width 288 height 66
drag, startPoint x: 779, startPoint y: 408, endPoint x: 806, endPoint y: 408, distance: 27.1
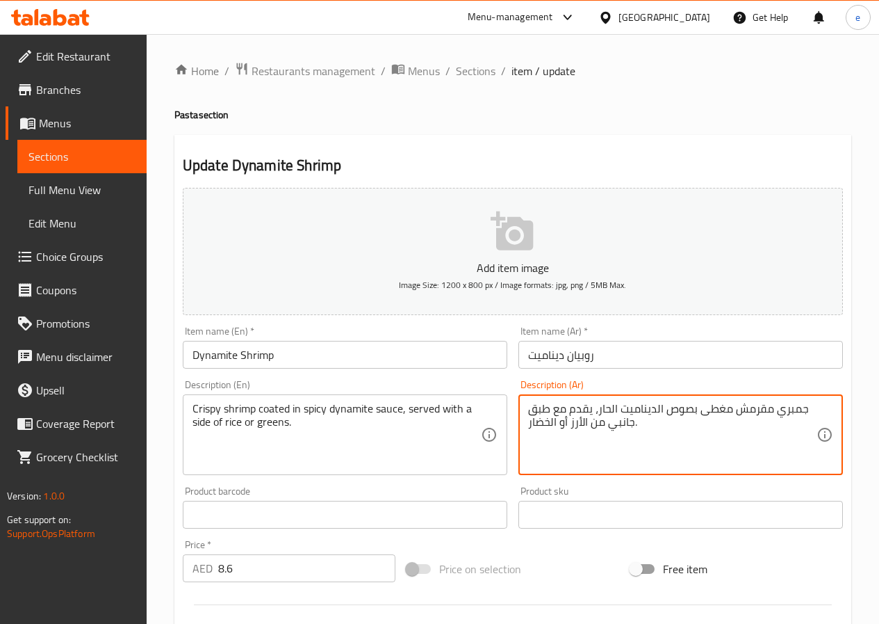
click at [806, 408] on textarea "جمبري مقرمش مغطى بصوص الديناميت الحار، يقدم مع طبق جانبي من الأرز أو الخضار." at bounding box center [672, 435] width 288 height 66
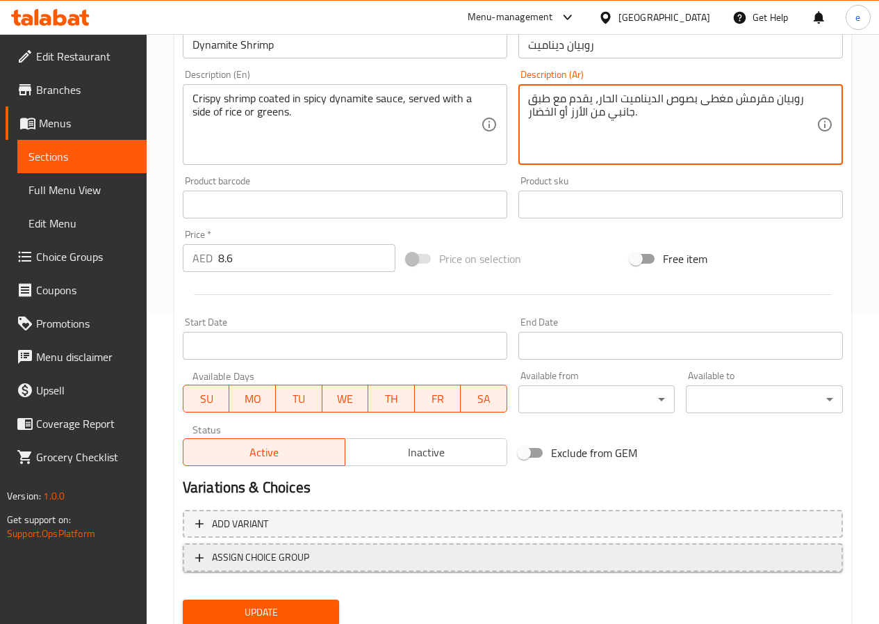
scroll to position [359, 0]
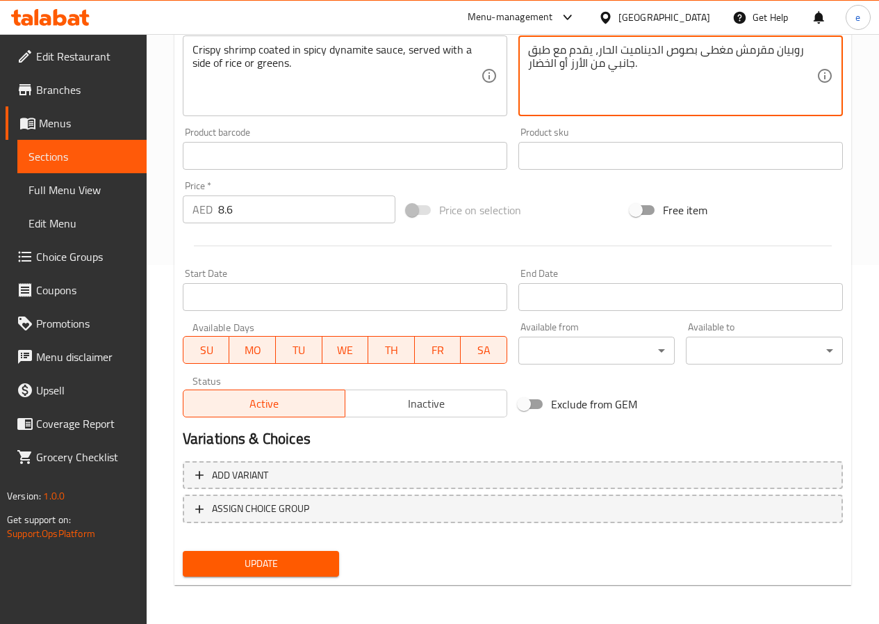
type textarea "روبيان مقرمش مغطى بصوص الديناميت الحار، يقدم مع طبق جانبي من الأرز أو الخضار."
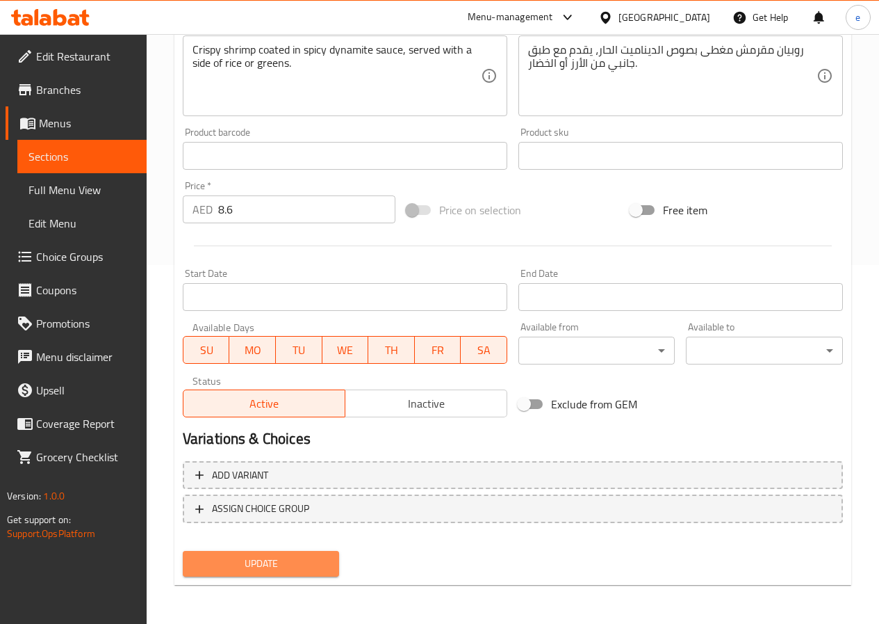
click at [284, 557] on span "Update" at bounding box center [261, 563] width 135 height 17
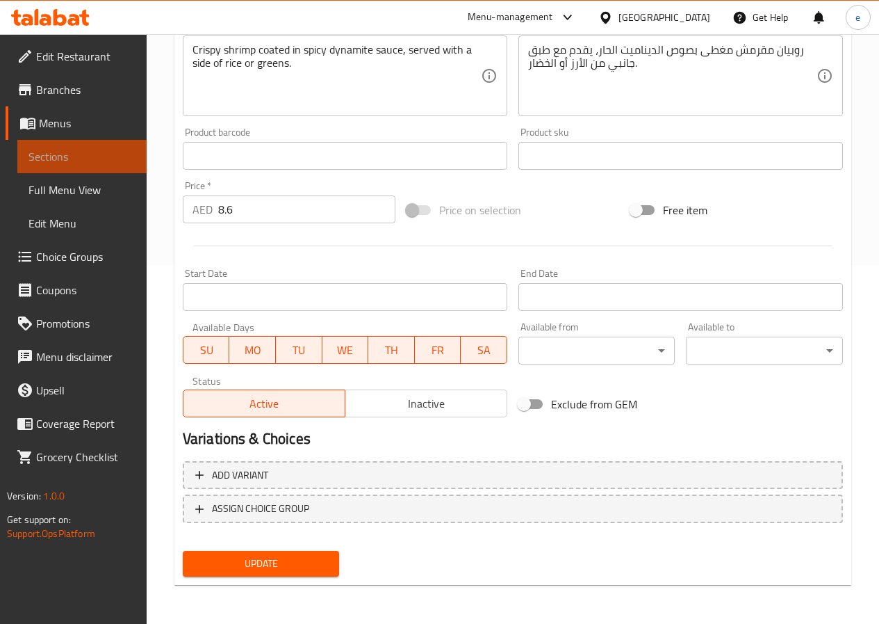
click at [84, 158] on span "Sections" at bounding box center [81, 156] width 107 height 17
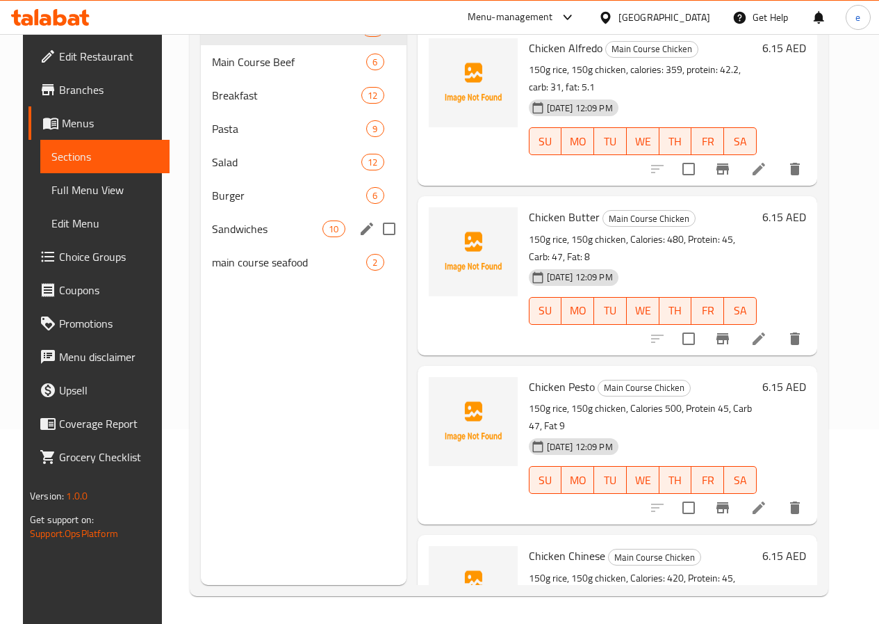
scroll to position [195, 0]
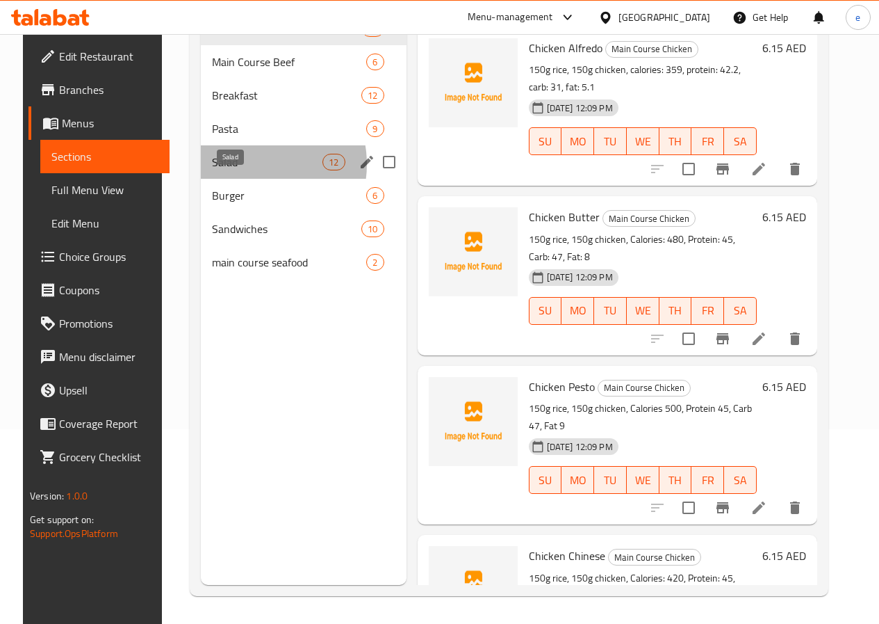
click at [235, 170] on span "Salad" at bounding box center [267, 162] width 111 height 17
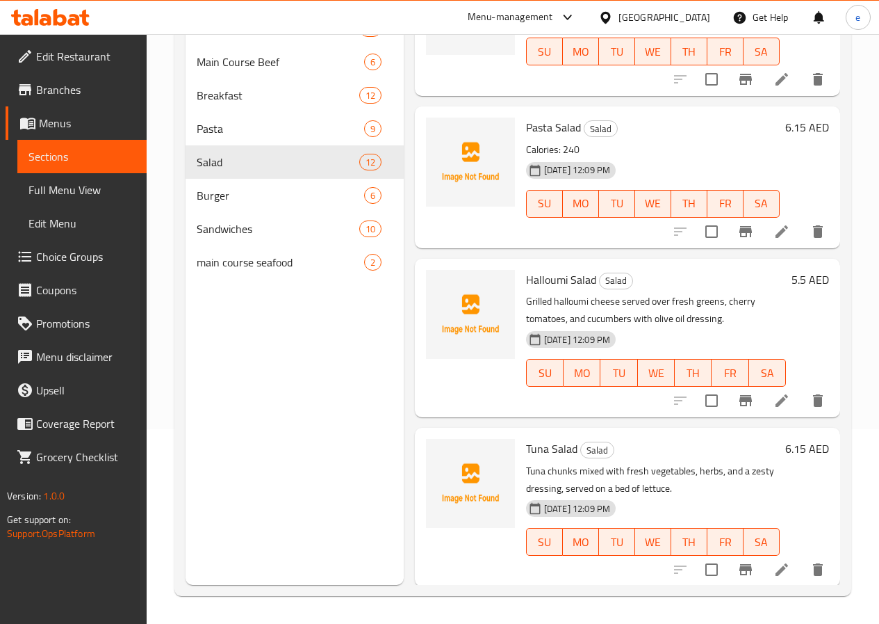
scroll to position [1341, 0]
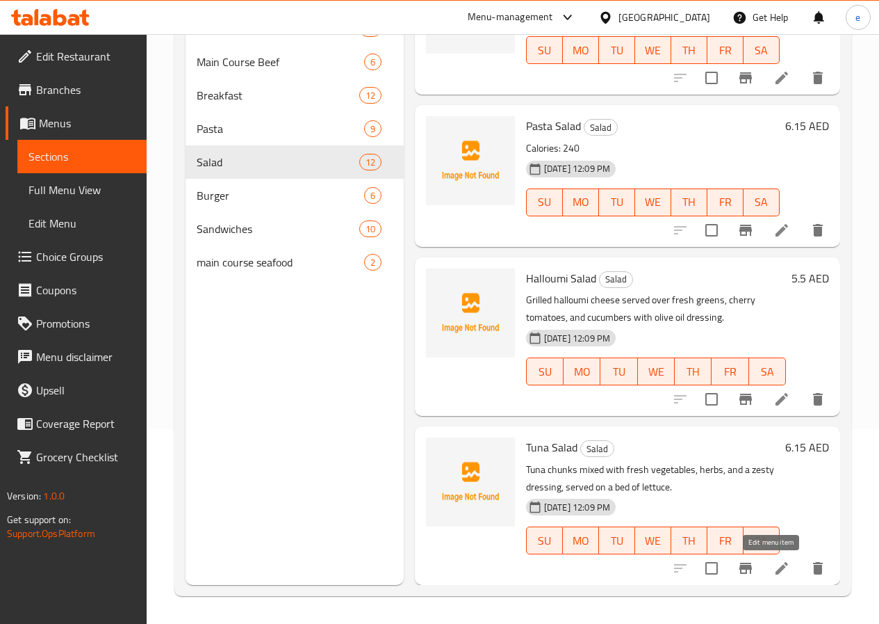
click at [774, 564] on icon at bounding box center [782, 568] width 17 height 17
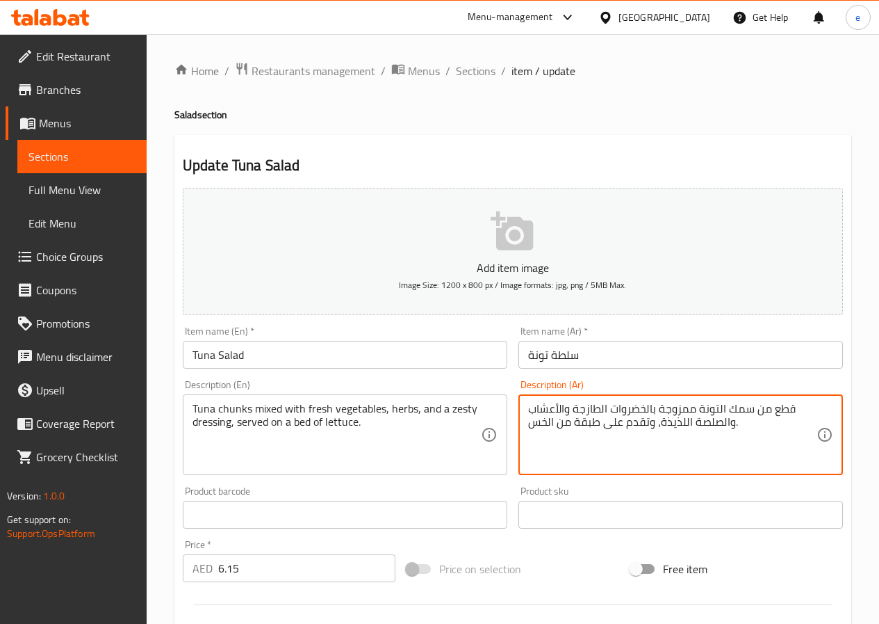
drag, startPoint x: 576, startPoint y: 422, endPoint x: 601, endPoint y: 424, distance: 25.1
click at [602, 423] on textarea "قطع من سمك التونة ممزوجة بالخضروات الطازجة والأعشاب والصلصة اللذيذة، وتقدم على …" at bounding box center [672, 435] width 288 height 66
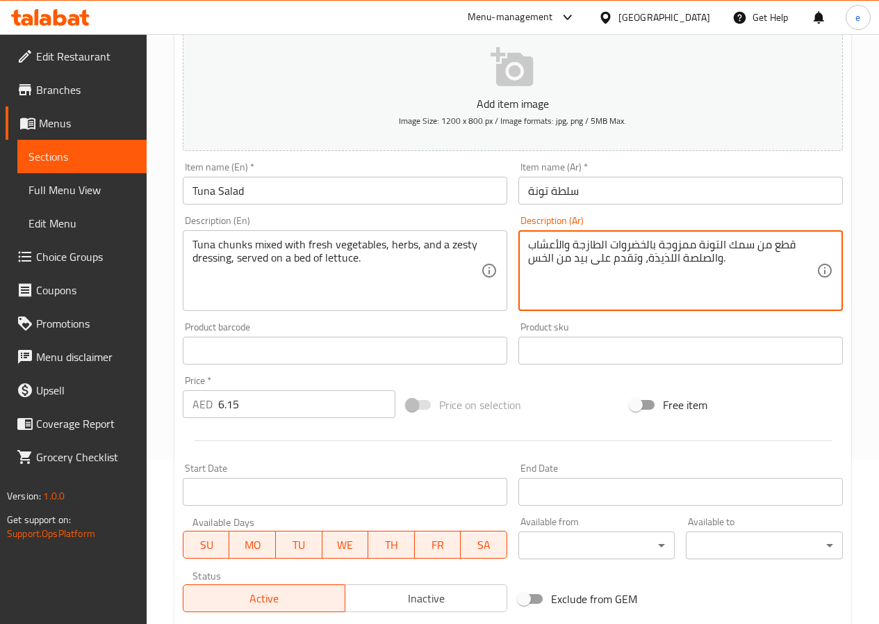
scroll to position [348, 0]
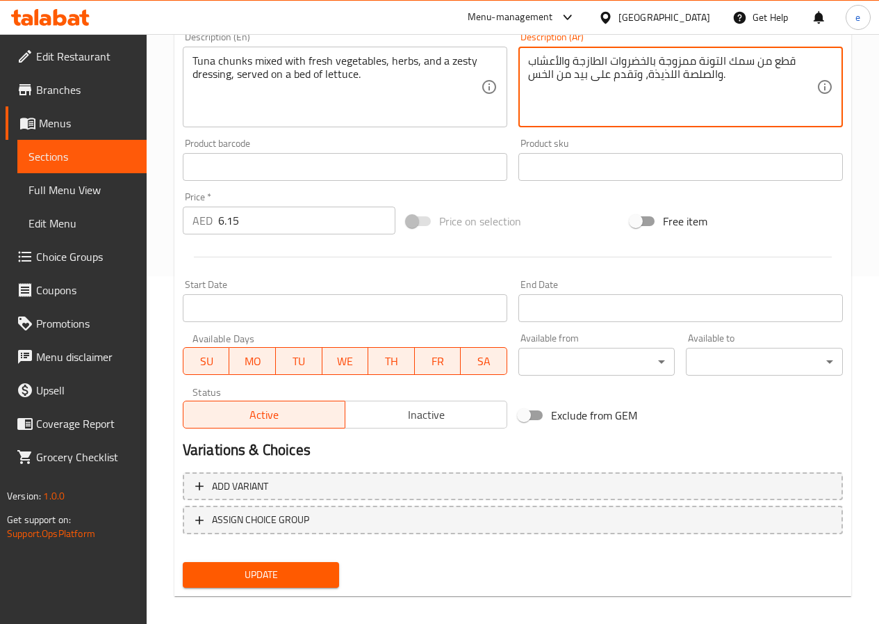
type textarea "قطع من سمك التونة ممزوجة بالخضروات الطازجة والأعشاب والصلصة اللذيذة، وتقدم على …"
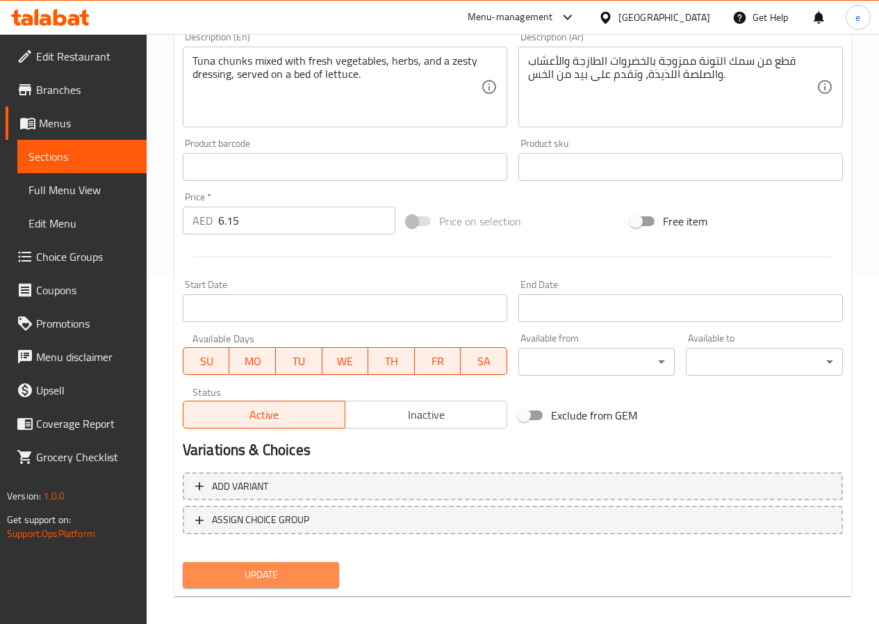
click at [254, 568] on span "Update" at bounding box center [261, 574] width 135 height 17
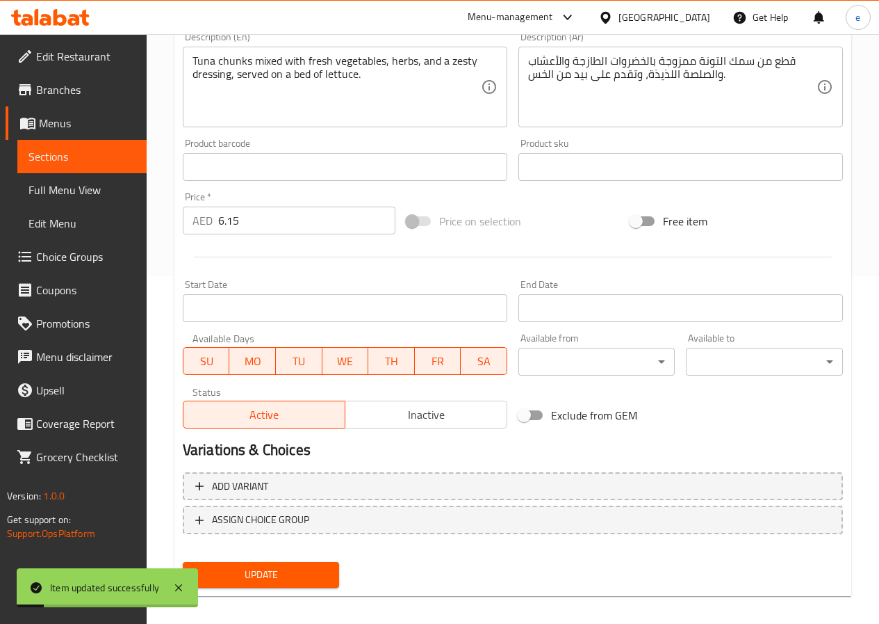
click at [30, 158] on span "Sections" at bounding box center [81, 156] width 107 height 17
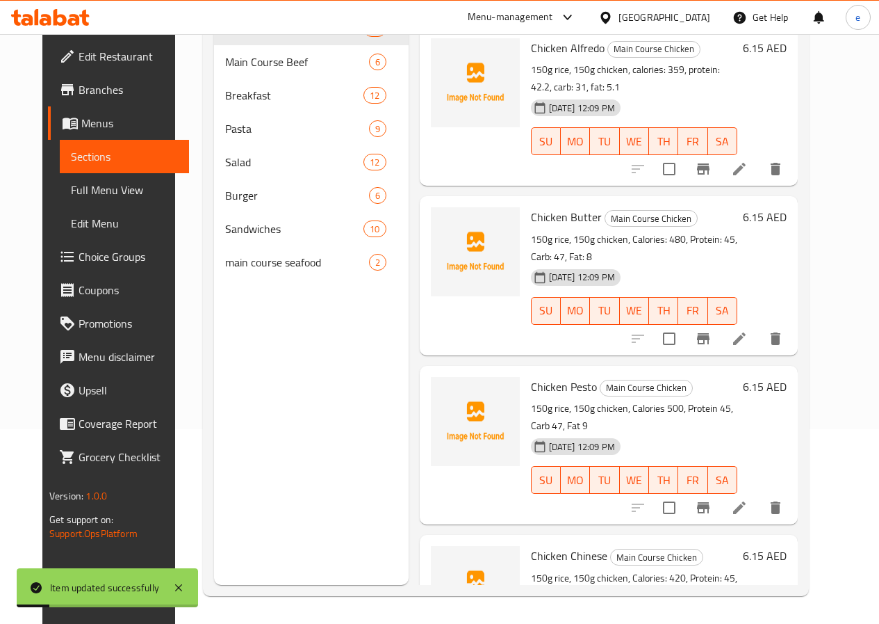
scroll to position [195, 0]
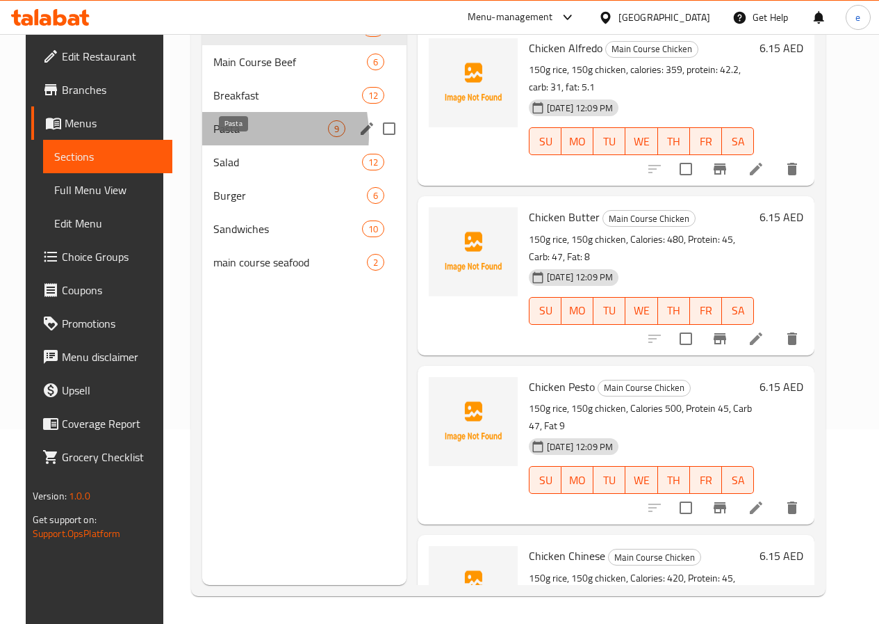
click at [216, 137] on span "Pasta" at bounding box center [270, 128] width 115 height 17
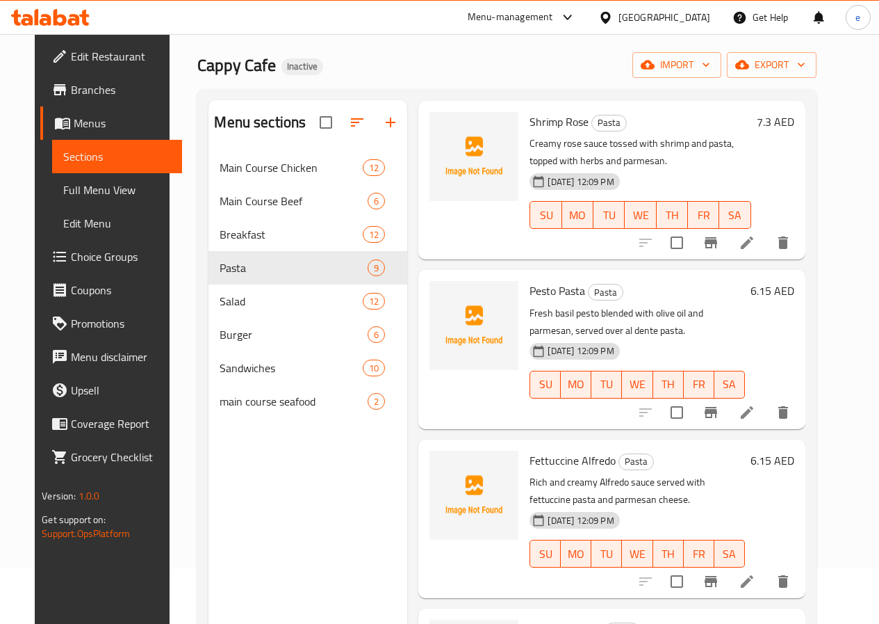
scroll to position [417, 0]
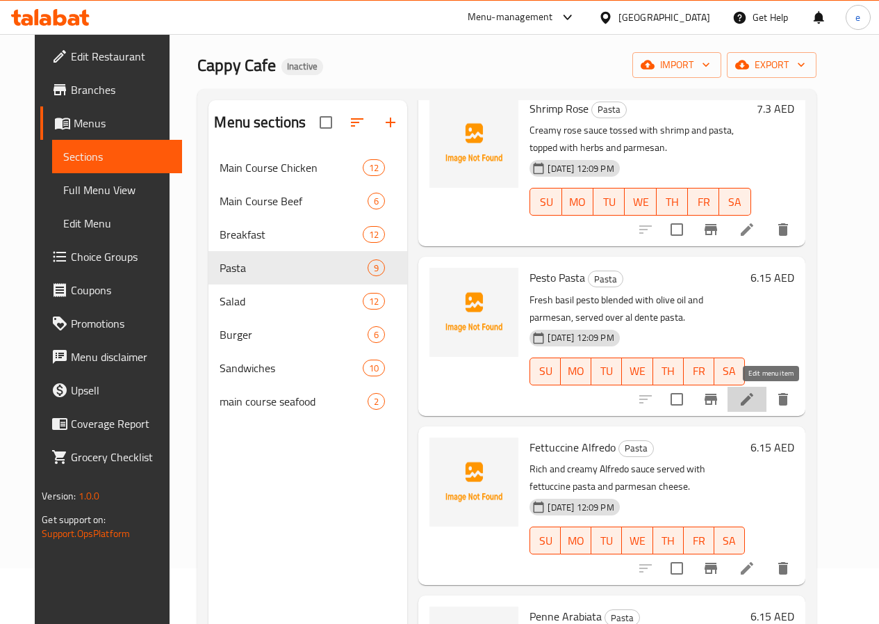
click at [754, 399] on icon at bounding box center [747, 399] width 13 height 13
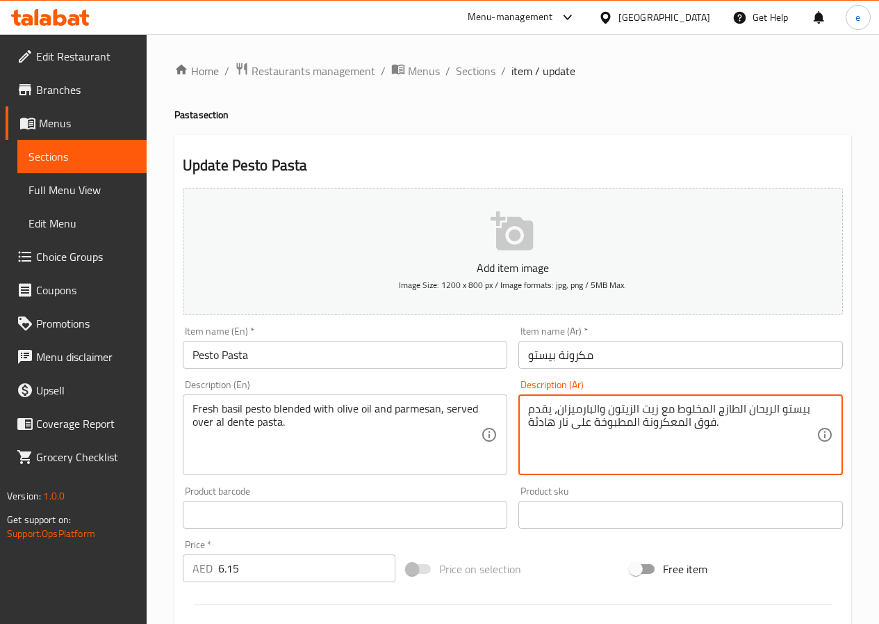
drag, startPoint x: 638, startPoint y: 424, endPoint x: 516, endPoint y: 439, distance: 122.6
click at [516, 439] on div "Description (Ar) بيستو الريحان الطازج المخلوط مع زيت الزيتون والبارميزان، يقدم …" at bounding box center [681, 427] width 336 height 106
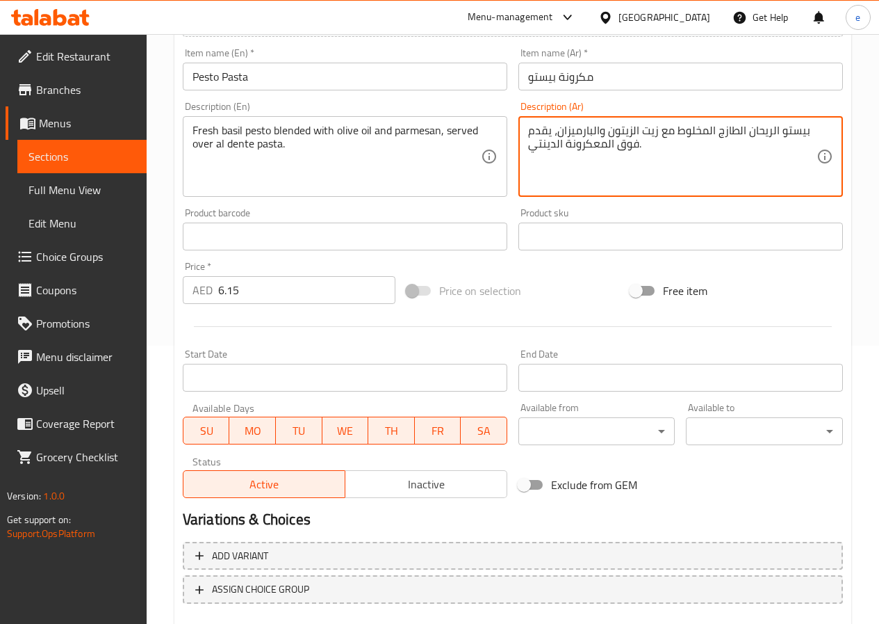
scroll to position [359, 0]
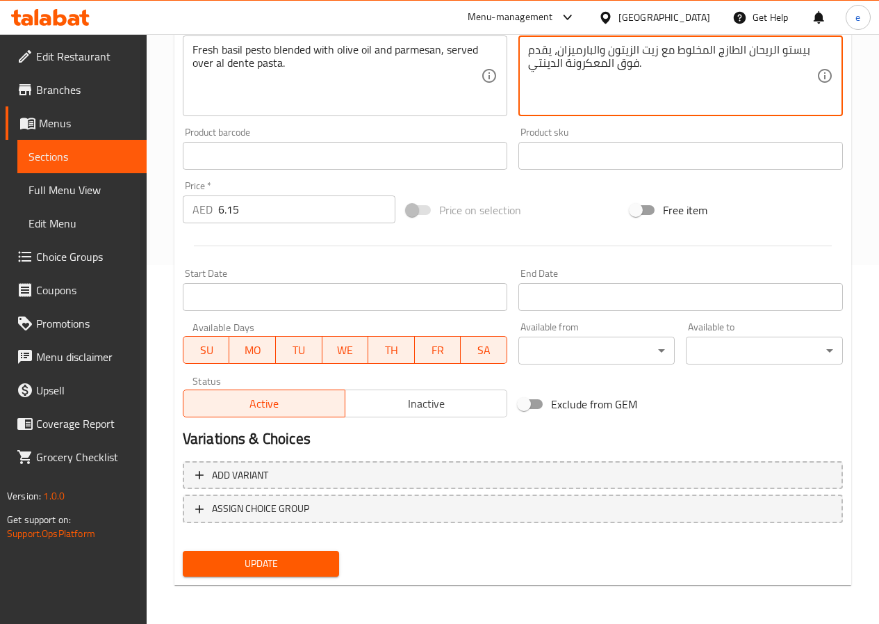
type textarea "بيستو الريحان الطازج المخلوط مع زيت الزيتون والبارميزان، يقدم فوق المعكرونة الد…"
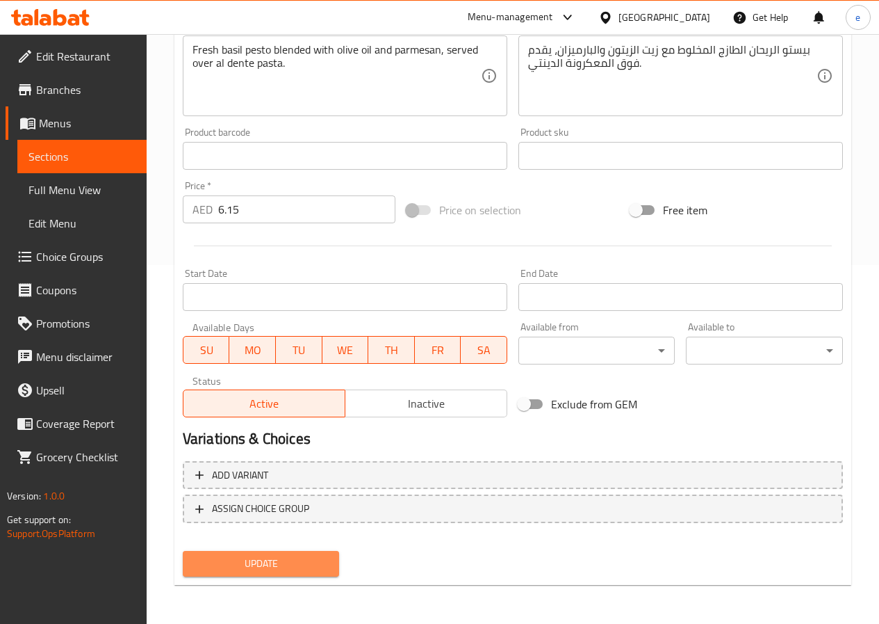
click at [267, 553] on button "Update" at bounding box center [261, 564] width 157 height 26
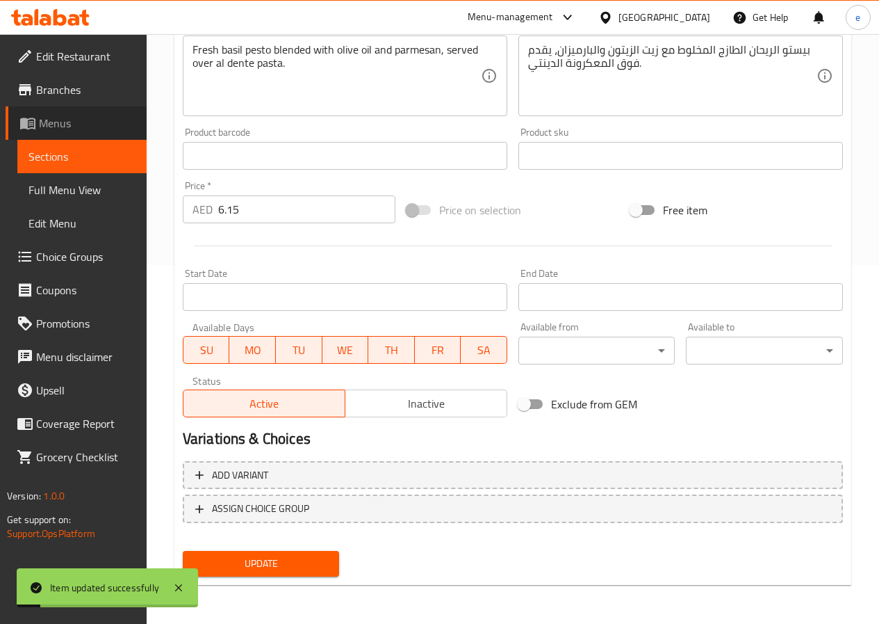
click at [70, 122] on span "Menus" at bounding box center [87, 123] width 97 height 17
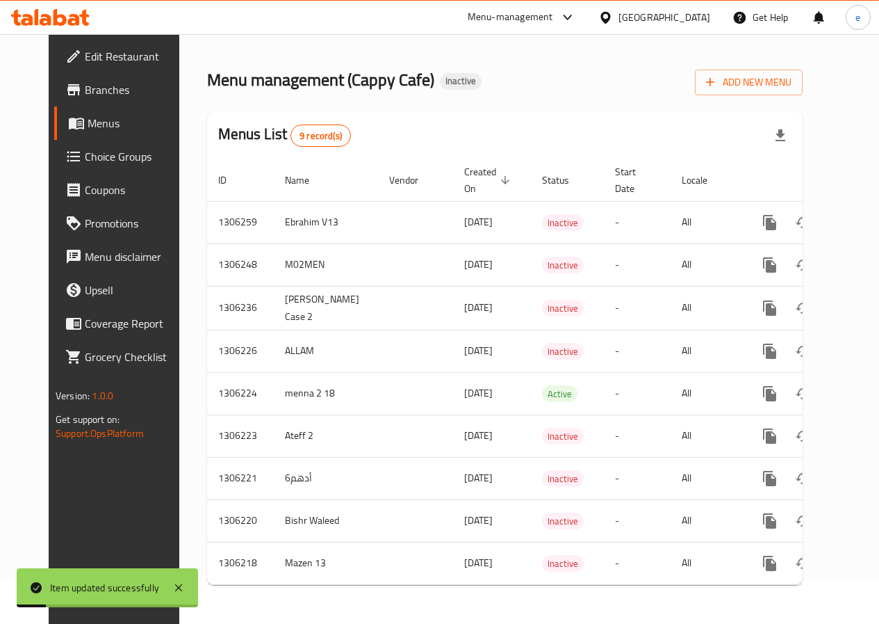
scroll to position [54, 0]
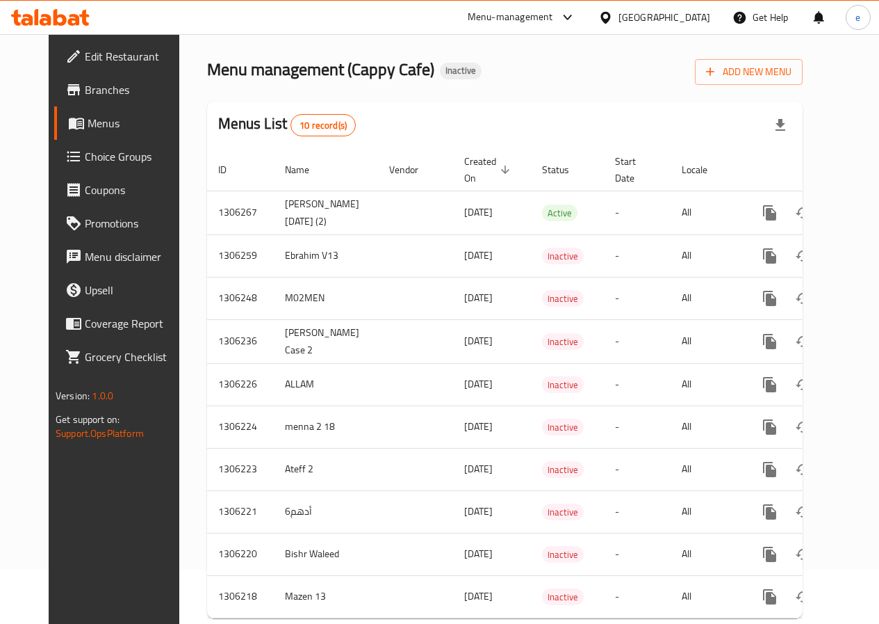
click at [88, 128] on span "Menus" at bounding box center [136, 123] width 97 height 17
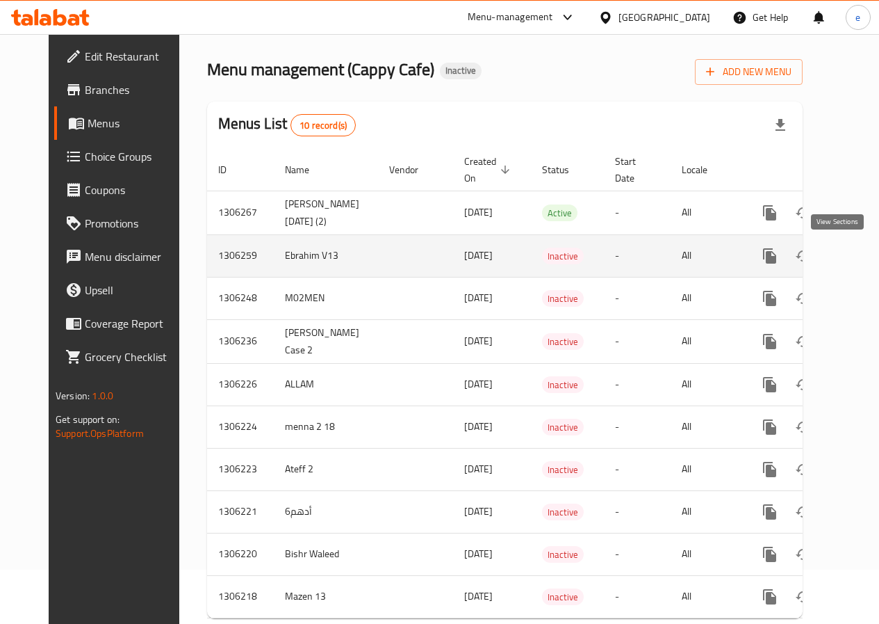
click at [862, 254] on icon "enhanced table" at bounding box center [870, 255] width 17 height 17
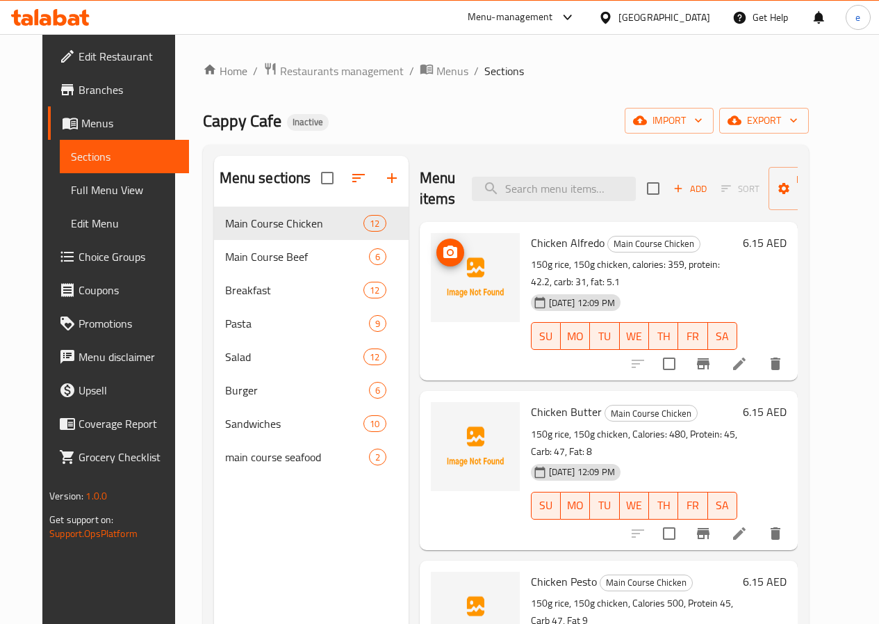
scroll to position [209, 0]
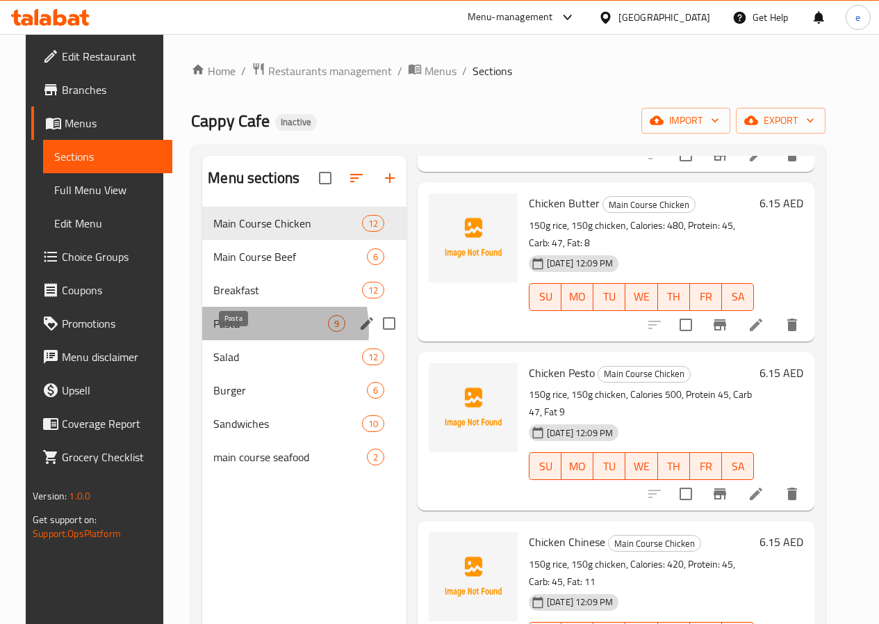
click at [224, 332] on span "Pasta" at bounding box center [270, 323] width 115 height 17
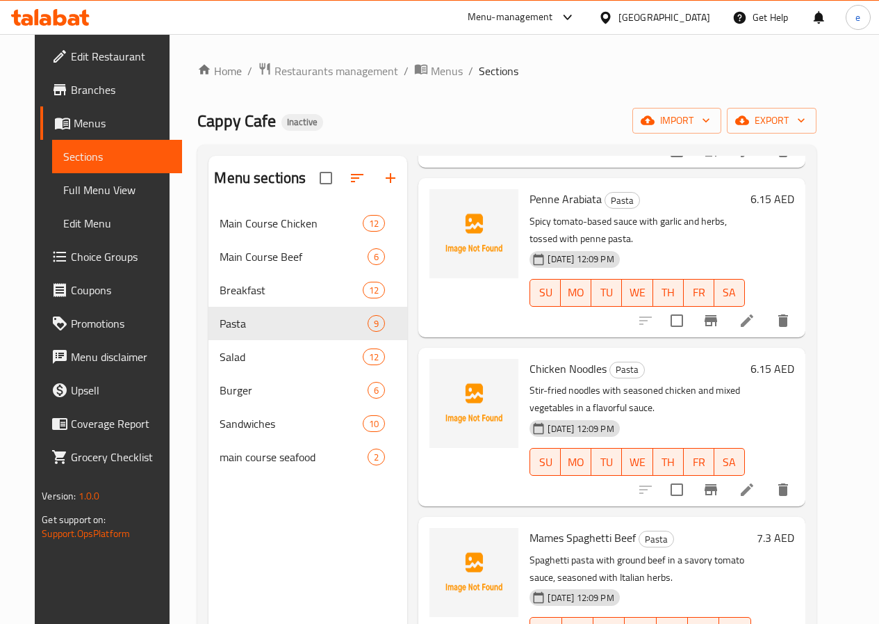
scroll to position [955, 0]
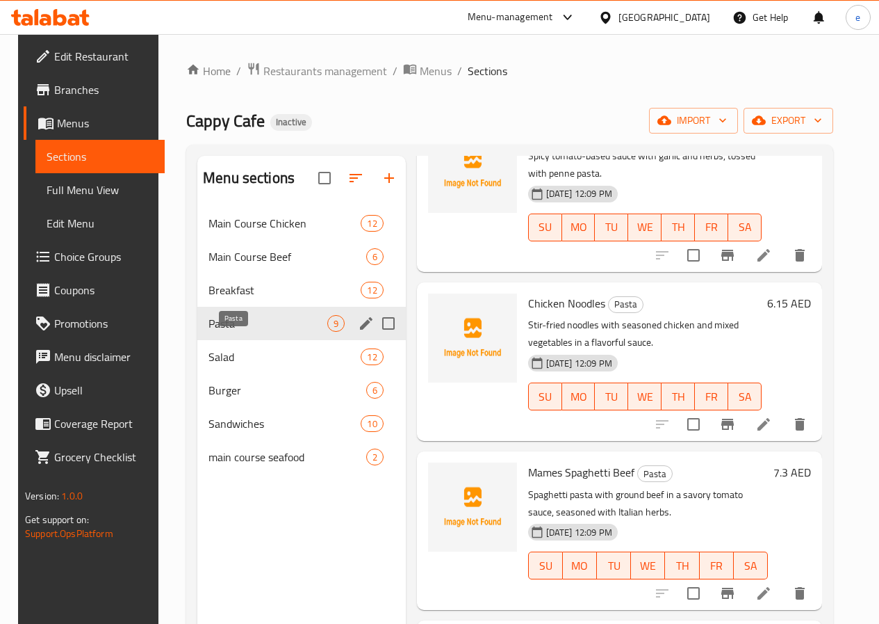
click at [240, 332] on span "Pasta" at bounding box center [268, 323] width 118 height 17
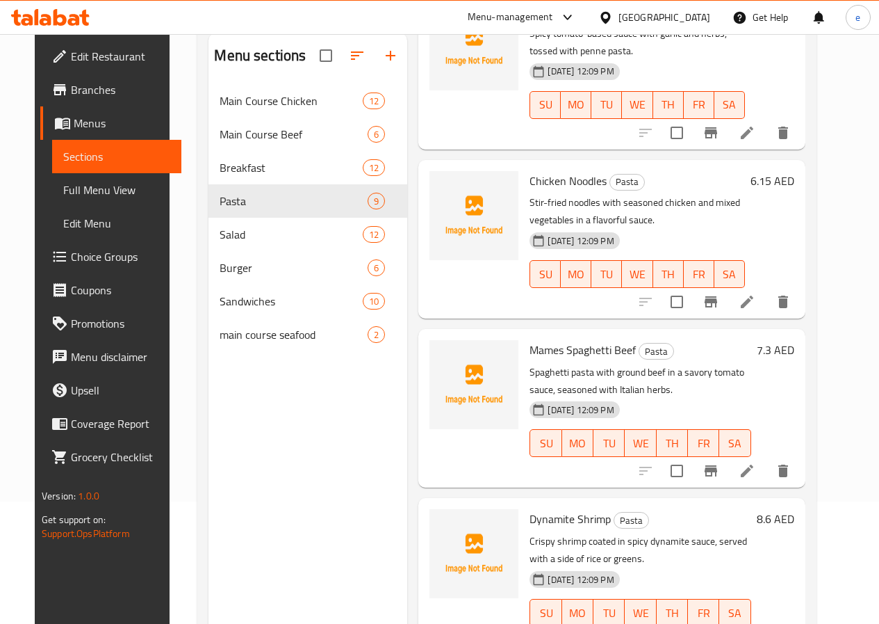
scroll to position [195, 0]
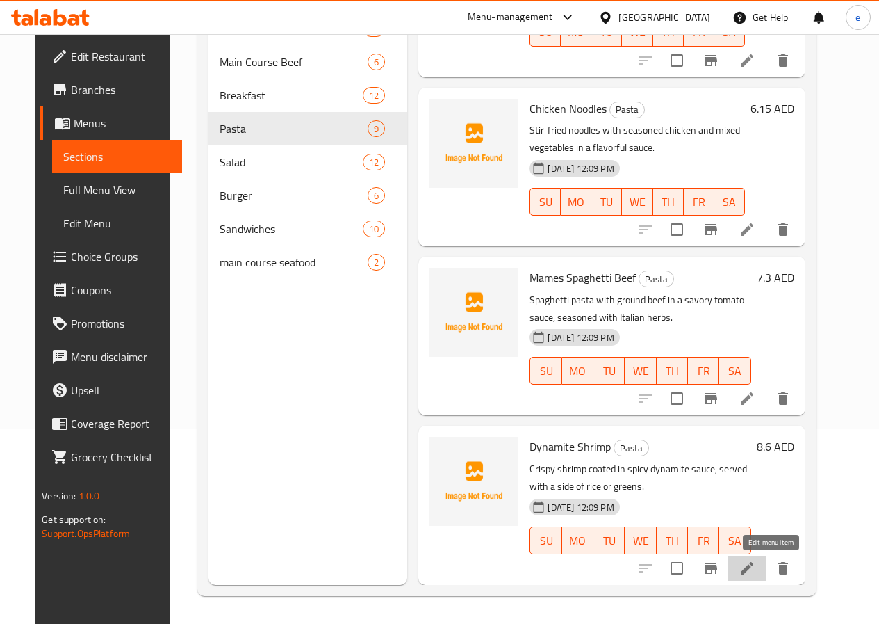
click at [756, 567] on icon at bounding box center [747, 568] width 17 height 17
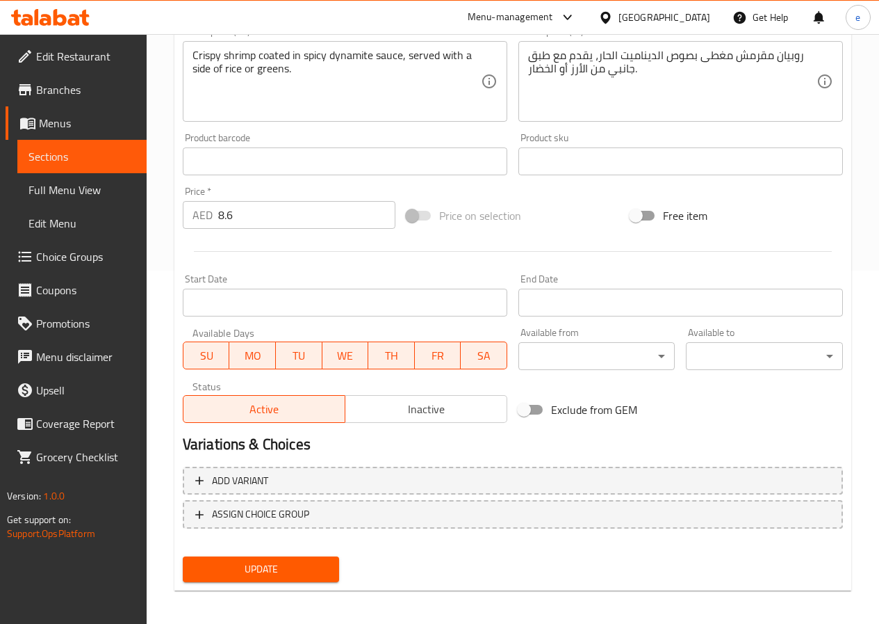
scroll to position [359, 0]
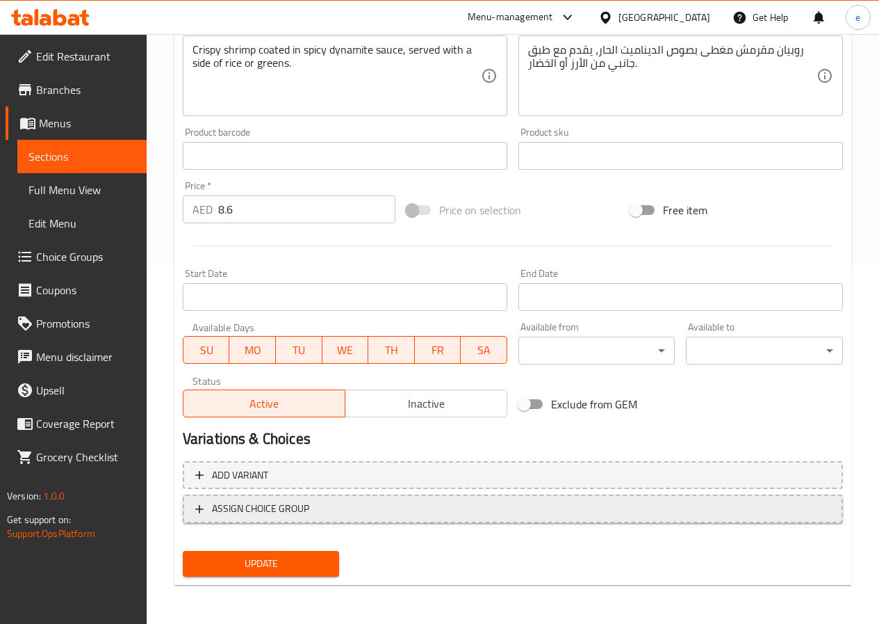
click at [250, 502] on span "ASSIGN CHOICE GROUP" at bounding box center [260, 508] width 97 height 17
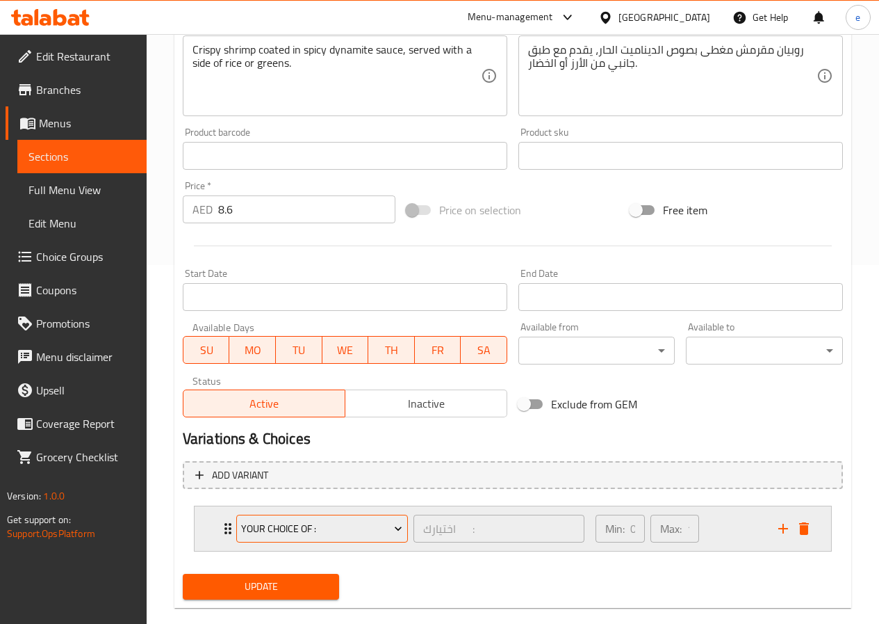
click at [396, 526] on icon "Expand" at bounding box center [398, 528] width 14 height 14
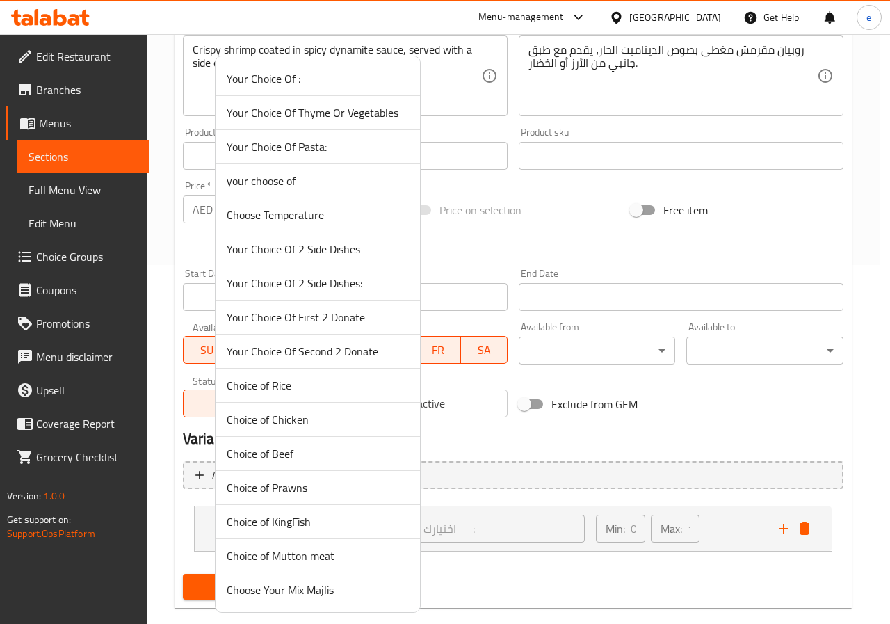
click at [300, 179] on span "your choose of" at bounding box center [318, 180] width 182 height 17
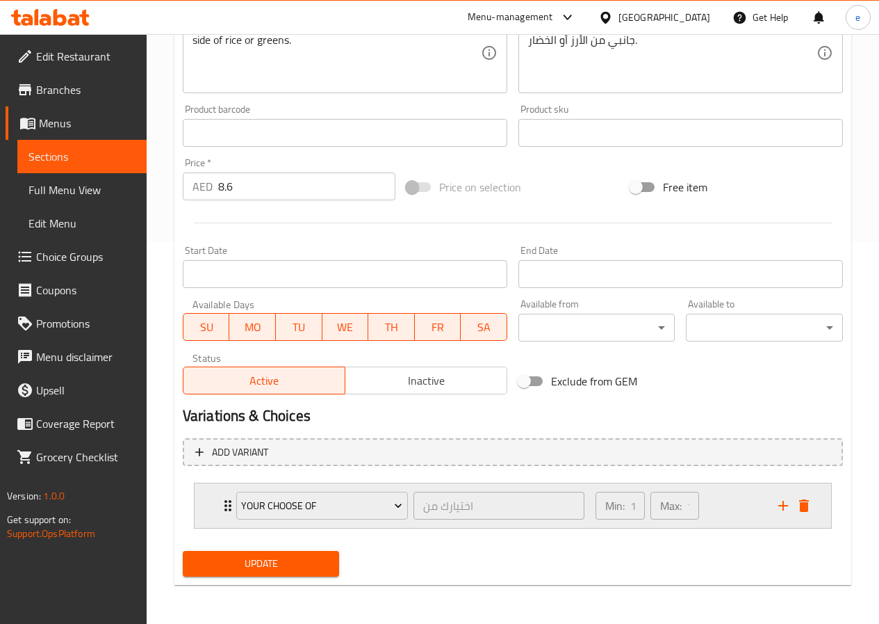
click at [227, 506] on icon "Expand" at bounding box center [228, 505] width 7 height 11
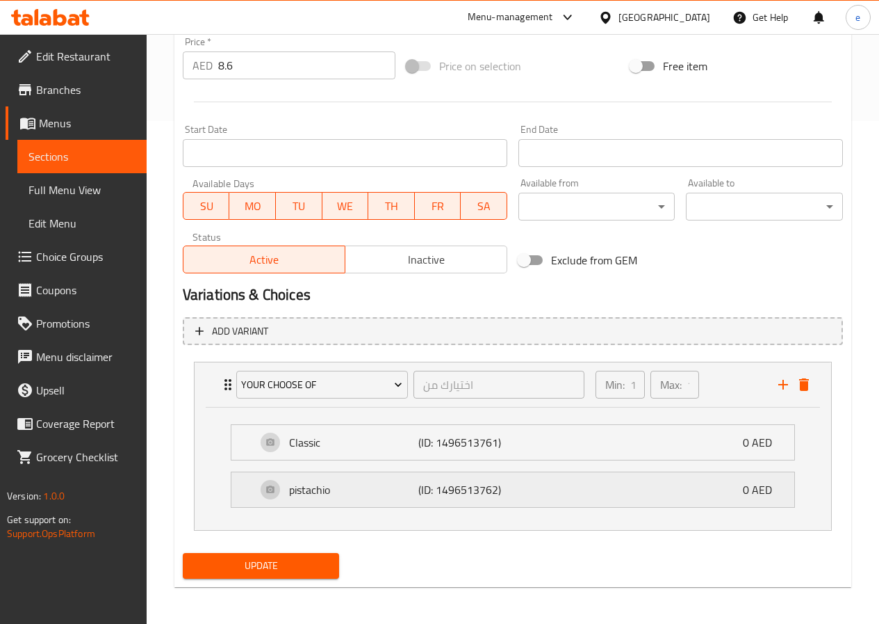
scroll to position [505, 0]
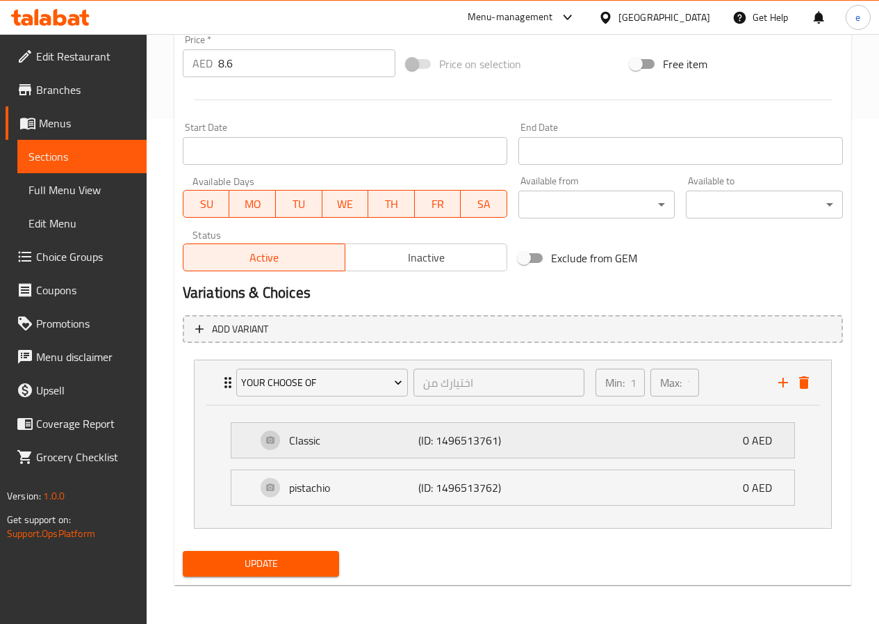
click at [330, 448] on p "Classic" at bounding box center [353, 440] width 129 height 17
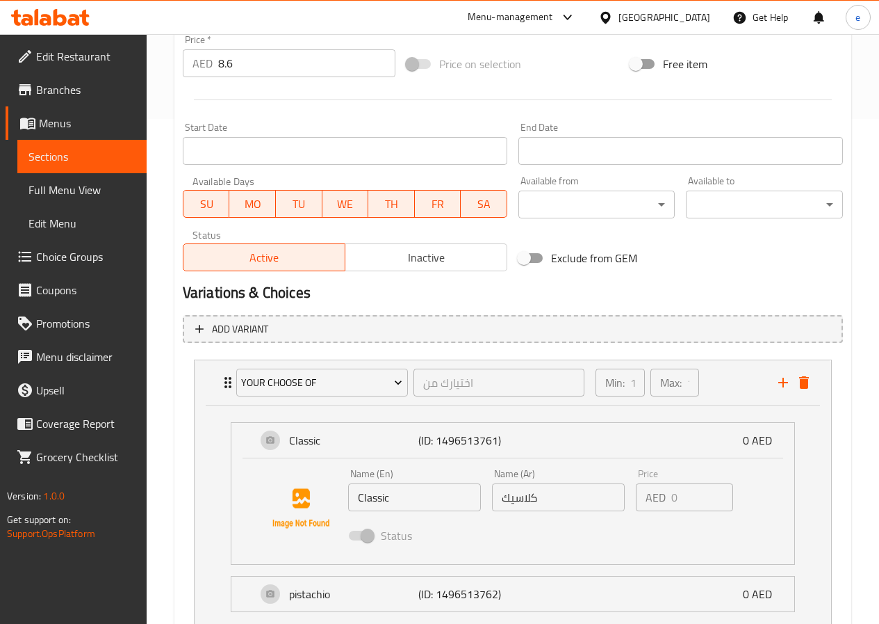
click at [416, 503] on input "Classic" at bounding box center [414, 497] width 133 height 28
click at [251, 493] on div "Name (En) Classic Name (En) Name (Ar) كلاسيك Name (Ar) Price AED 0 Price Status" at bounding box center [512, 511] width 563 height 106
click at [806, 382] on icon "delete" at bounding box center [804, 382] width 10 height 13
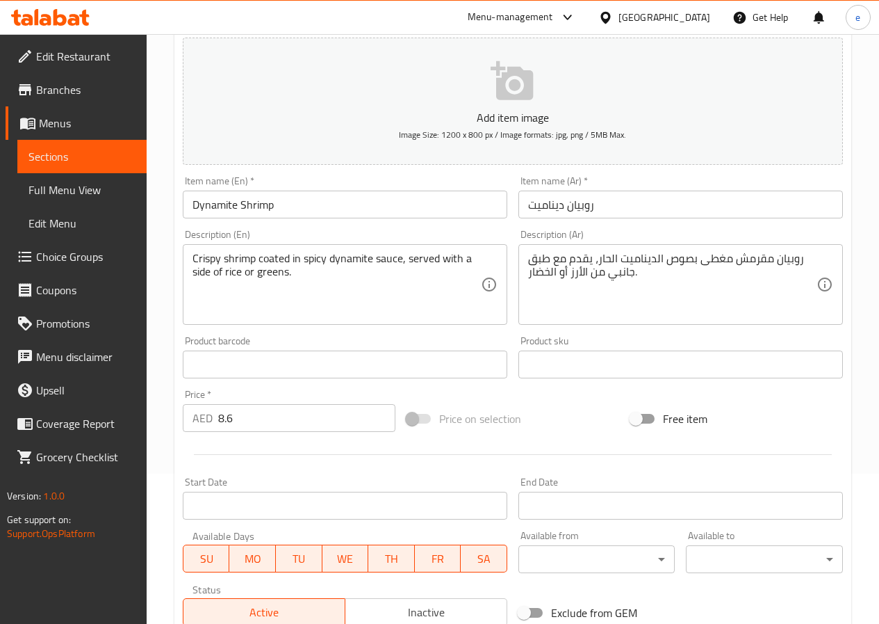
scroll to position [359, 0]
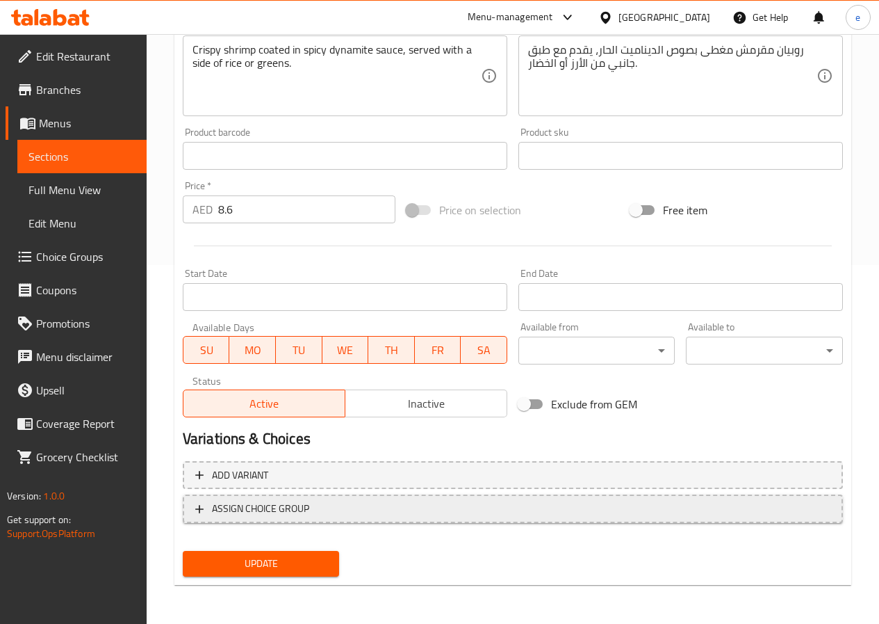
click at [230, 498] on button "ASSIGN CHOICE GROUP" at bounding box center [513, 508] width 660 height 28
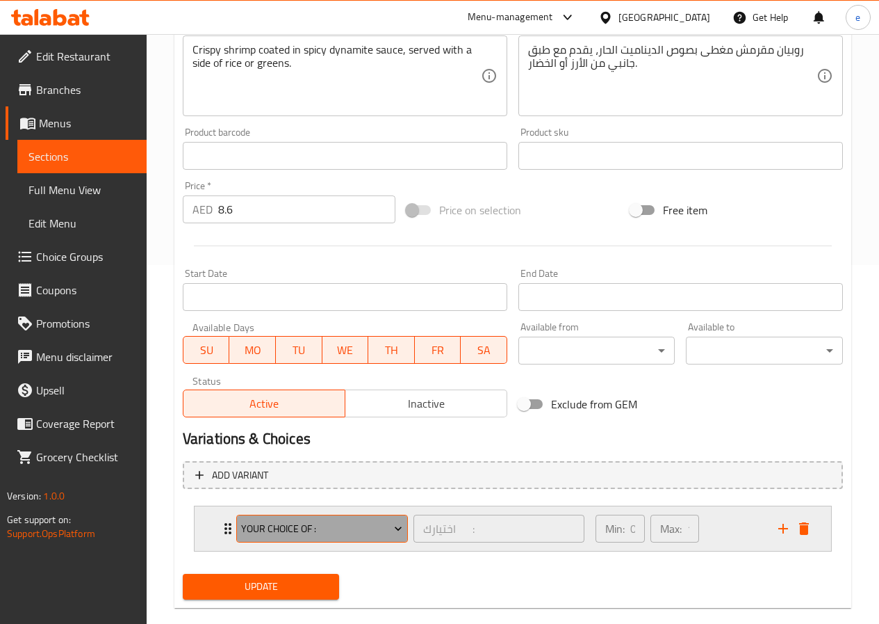
click at [343, 536] on span "Your Choice Of :" at bounding box center [321, 528] width 161 height 17
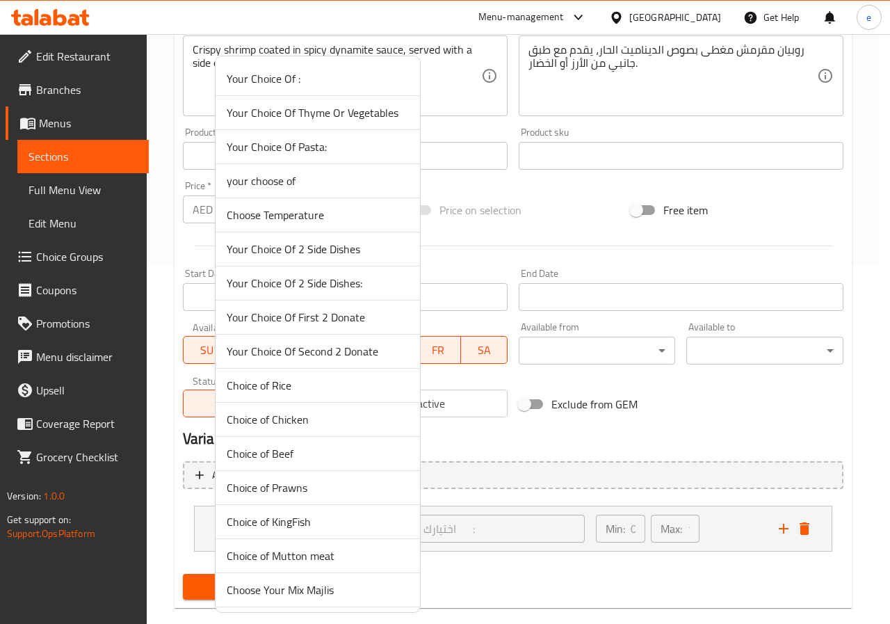
click at [284, 383] on span "Choice of Rice" at bounding box center [318, 385] width 182 height 17
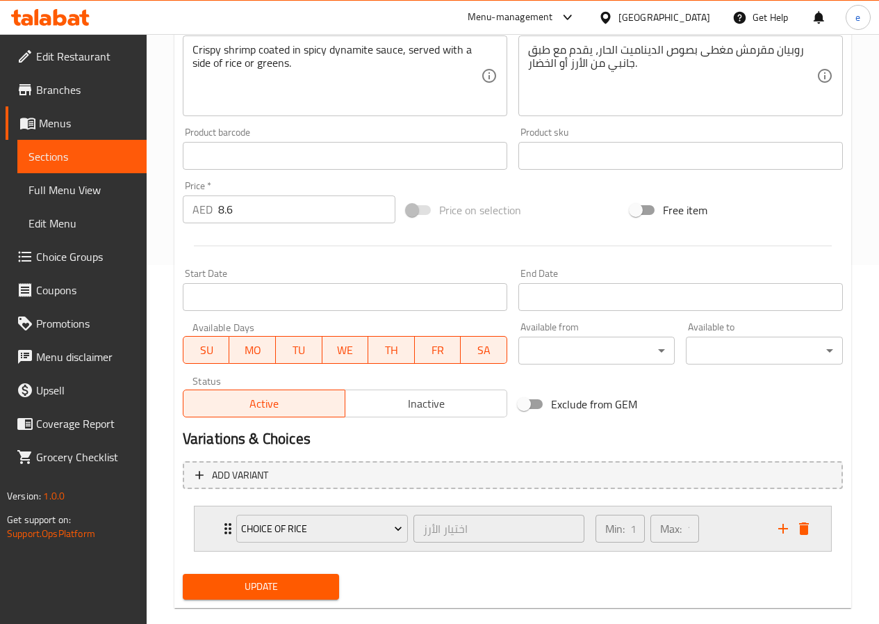
click at [234, 526] on div "Choice of Rice" at bounding box center [322, 528] width 177 height 33
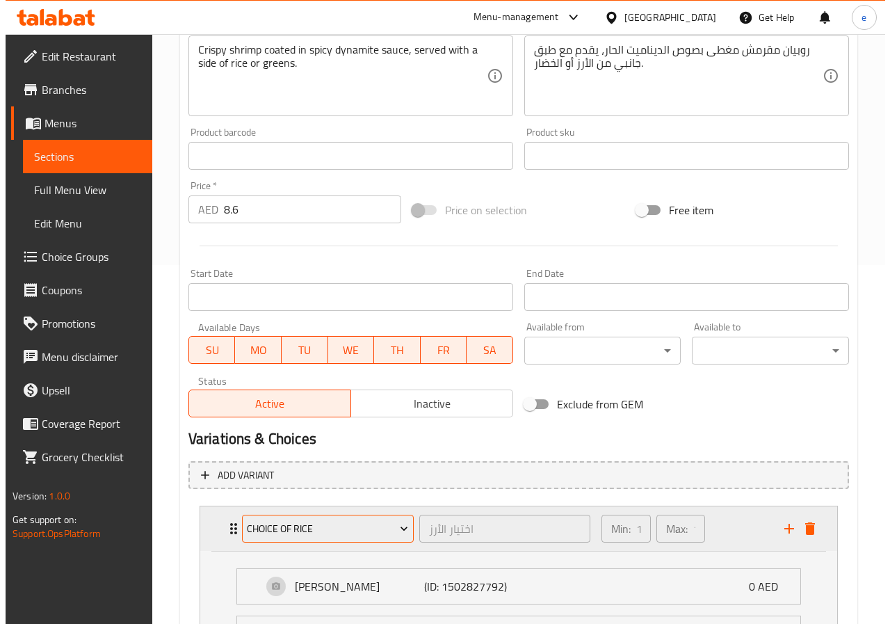
scroll to position [498, 0]
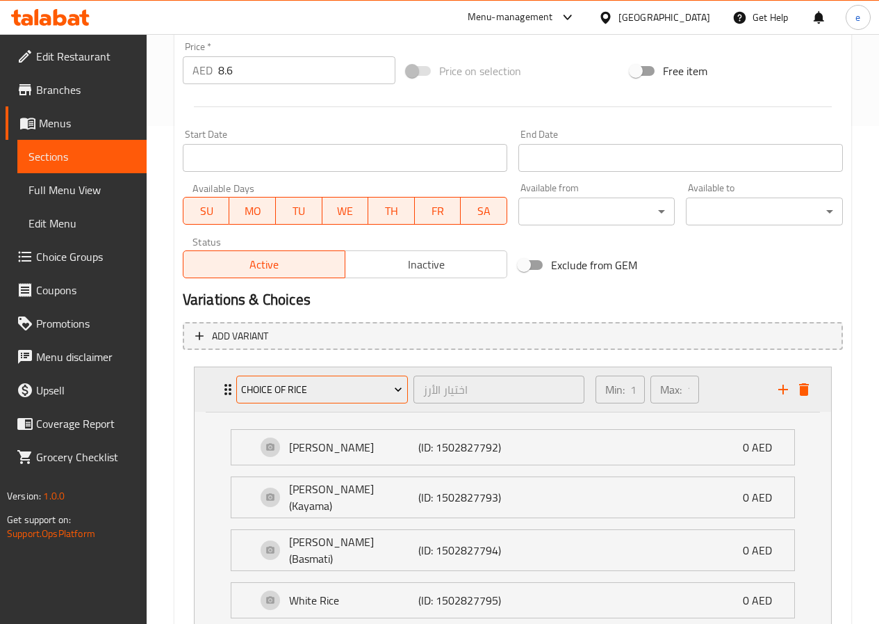
click at [248, 389] on span "Choice of Rice" at bounding box center [321, 389] width 161 height 17
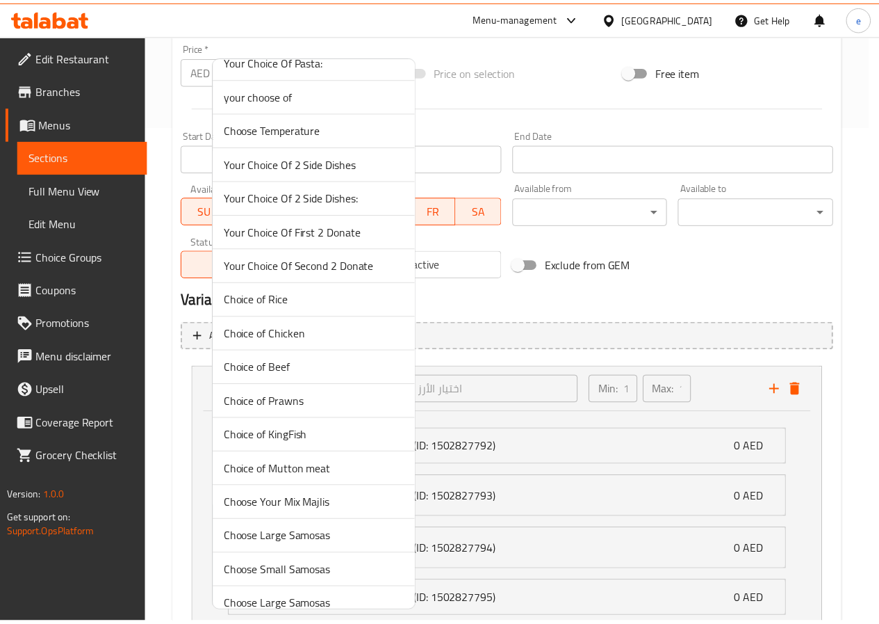
scroll to position [0, 0]
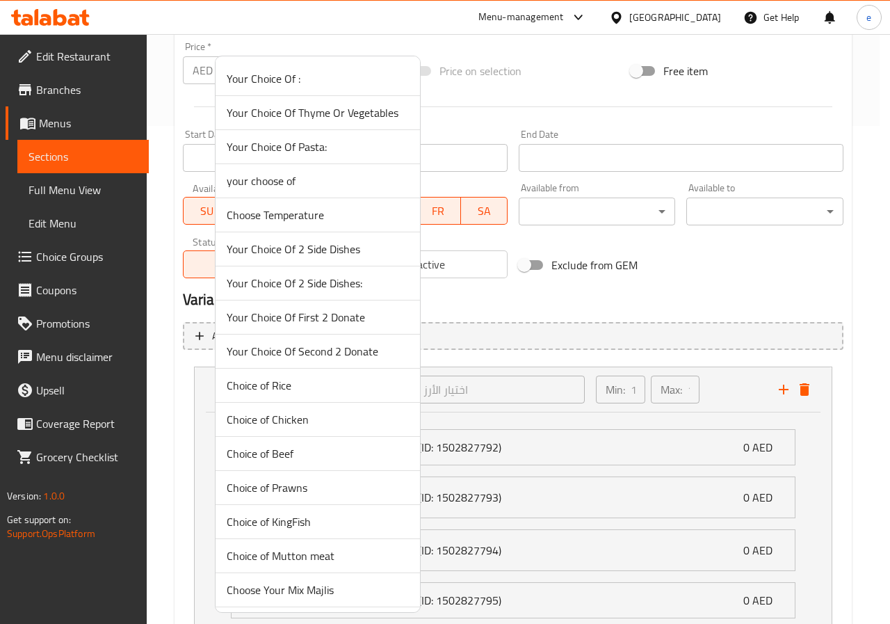
click at [170, 396] on div at bounding box center [445, 312] width 890 height 624
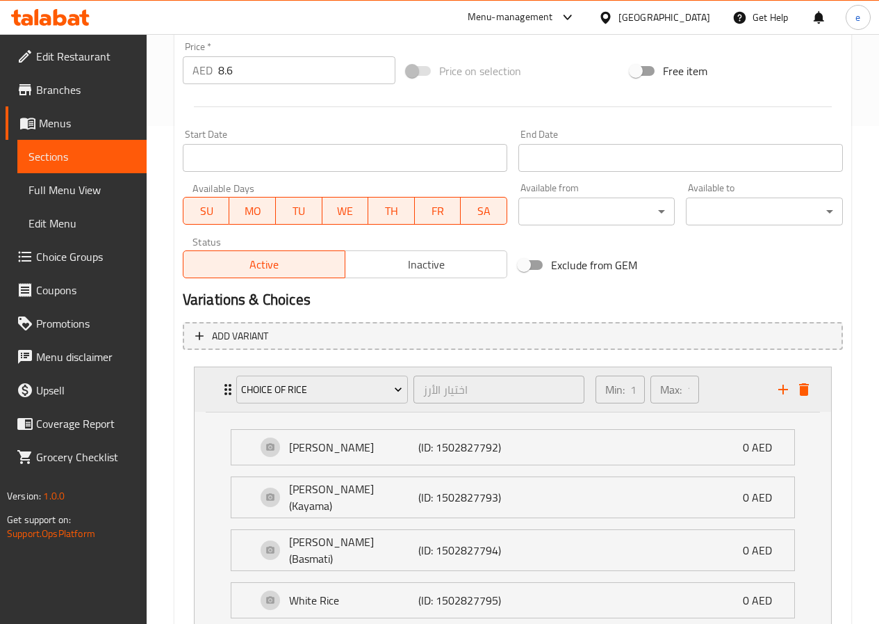
click at [226, 401] on div "Choice of Rice اختيار الأرز ​ Min: 1 ​ Max: 1 ​" at bounding box center [517, 389] width 595 height 44
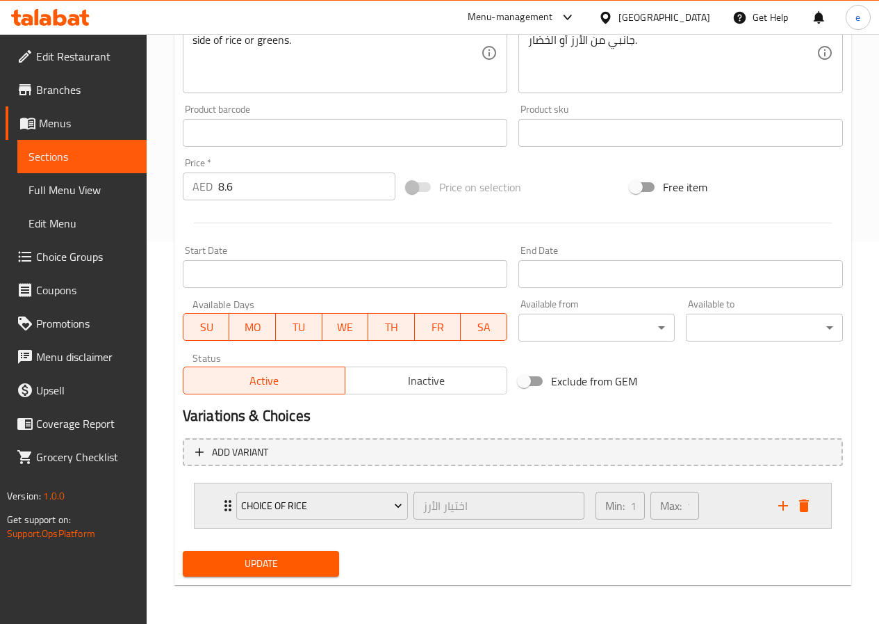
scroll to position [382, 0]
click at [800, 504] on icon "delete" at bounding box center [804, 505] width 10 height 13
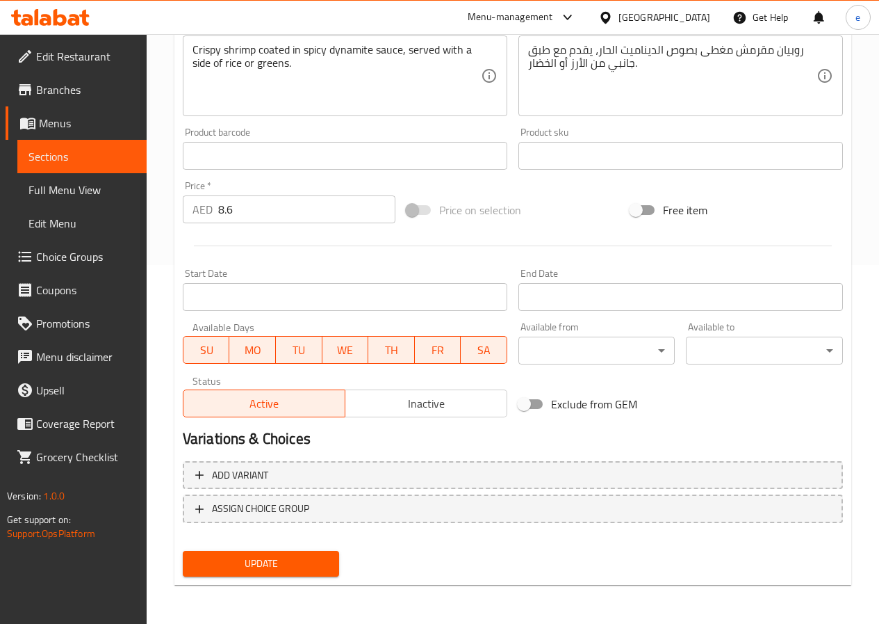
scroll to position [359, 0]
click at [313, 505] on span "ASSIGN CHOICE GROUP" at bounding box center [512, 508] width 635 height 17
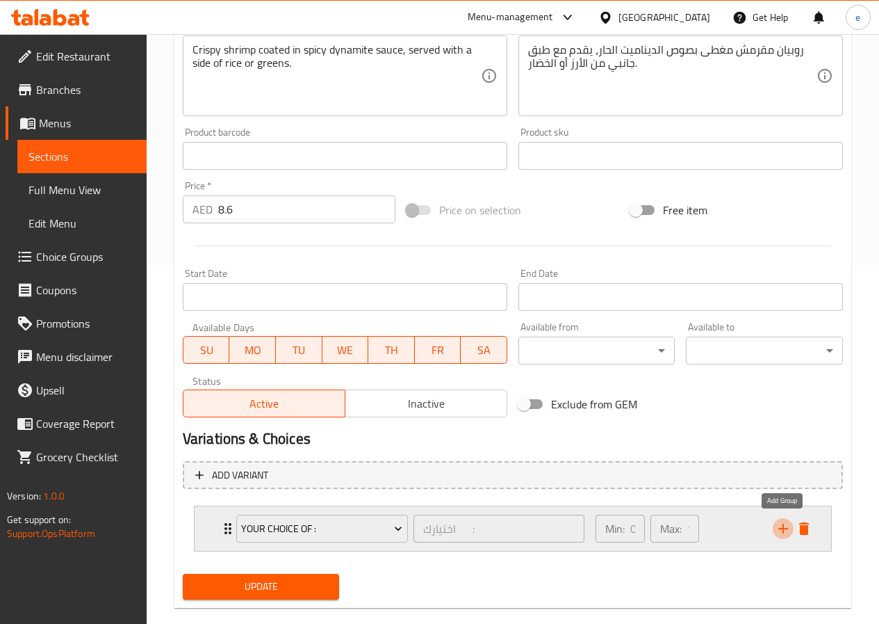
click at [782, 524] on icon "add" at bounding box center [783, 528] width 17 height 17
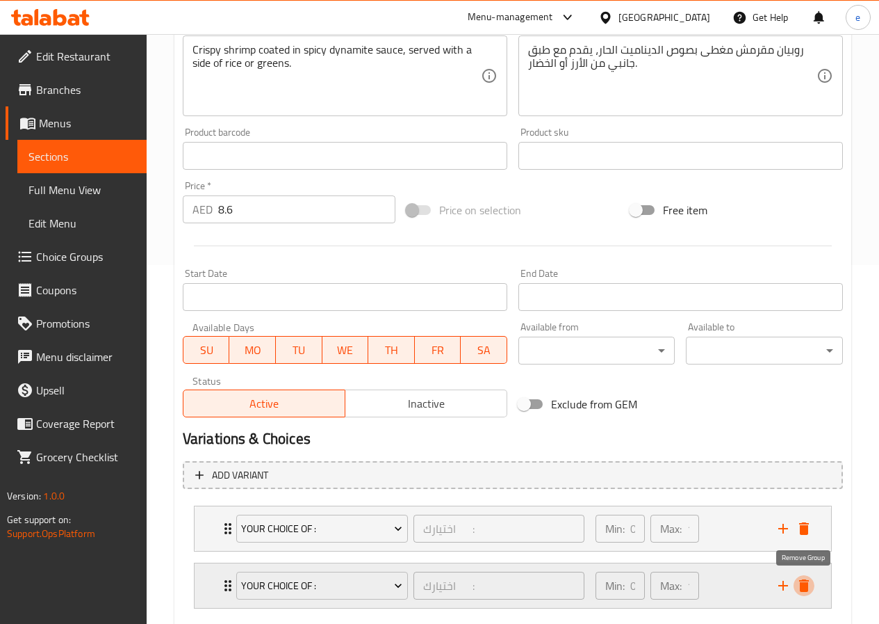
click at [804, 583] on icon "delete" at bounding box center [804, 585] width 10 height 13
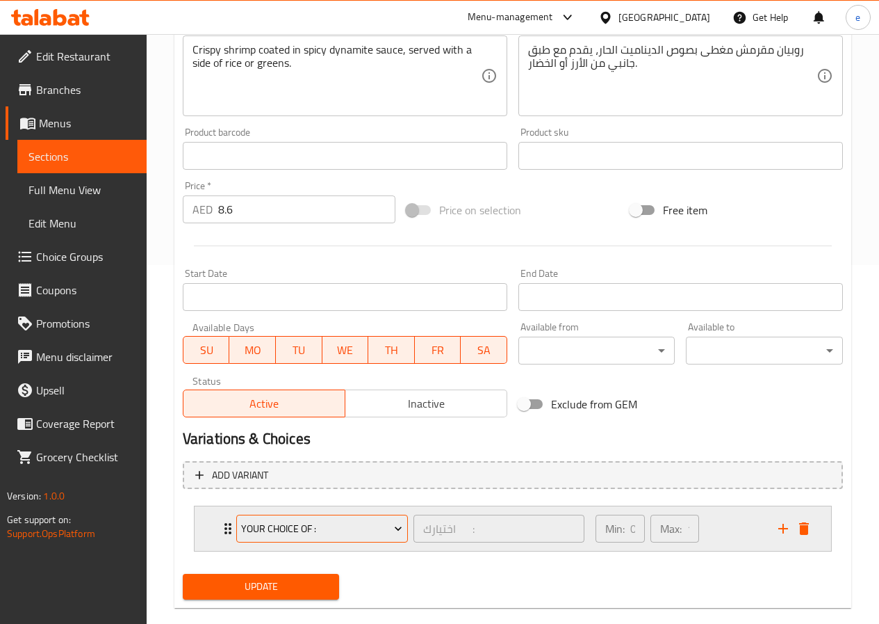
click at [285, 529] on div "Add variant Your Choice Of : اختيارك : ​ Min: 0 ​ Max: 1 ​ Roasted eggs (ID: 14…" at bounding box center [512, 511] width 671 height 113
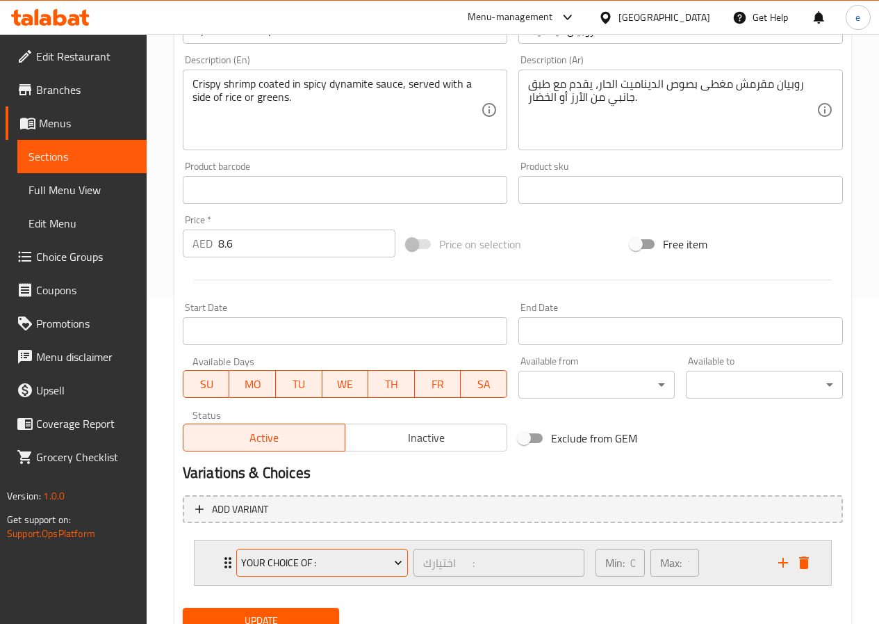
scroll to position [382, 0]
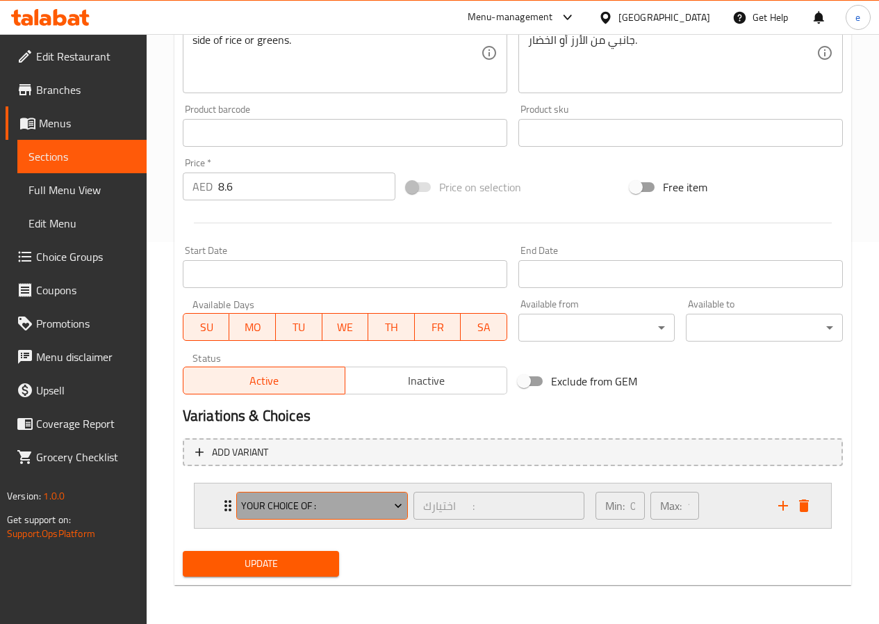
click at [318, 499] on span "Your Choice Of :" at bounding box center [321, 505] width 161 height 17
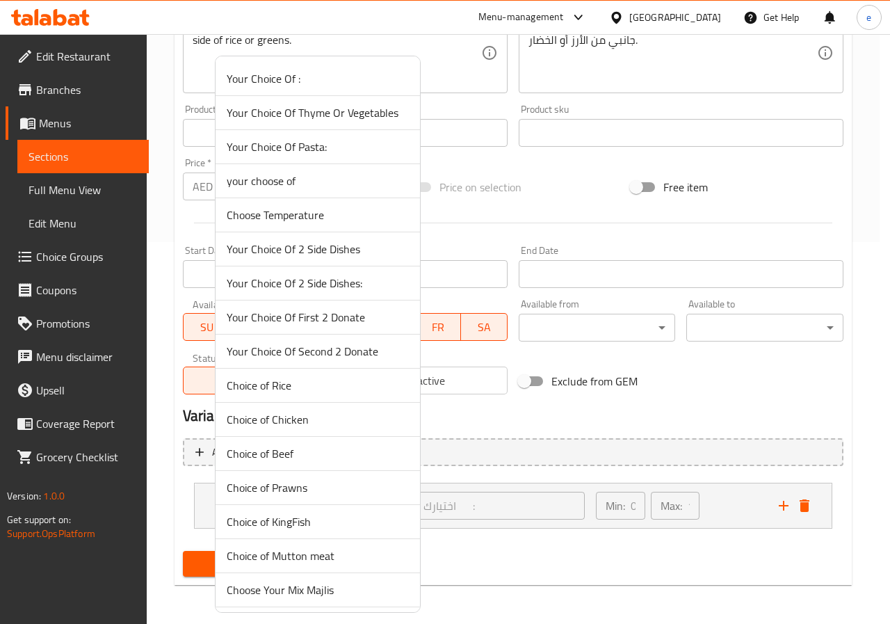
click at [468, 544] on div at bounding box center [445, 312] width 890 height 624
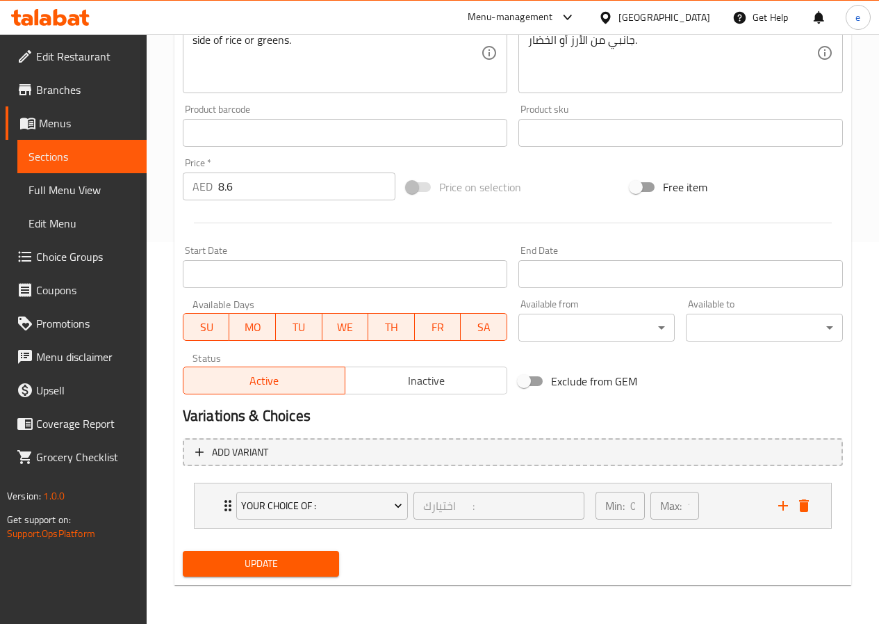
click at [44, 112] on link "Menus" at bounding box center [76, 122] width 141 height 33
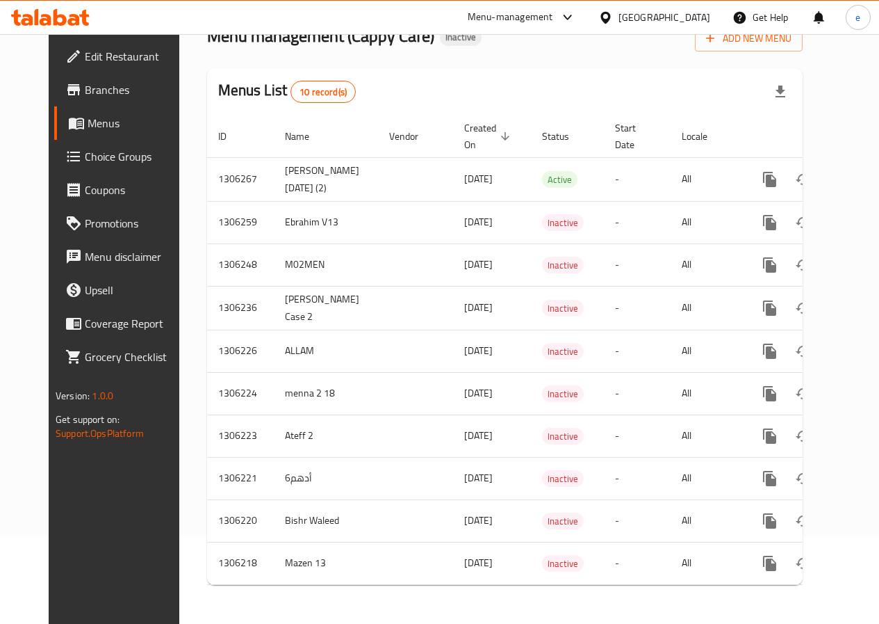
scroll to position [98, 0]
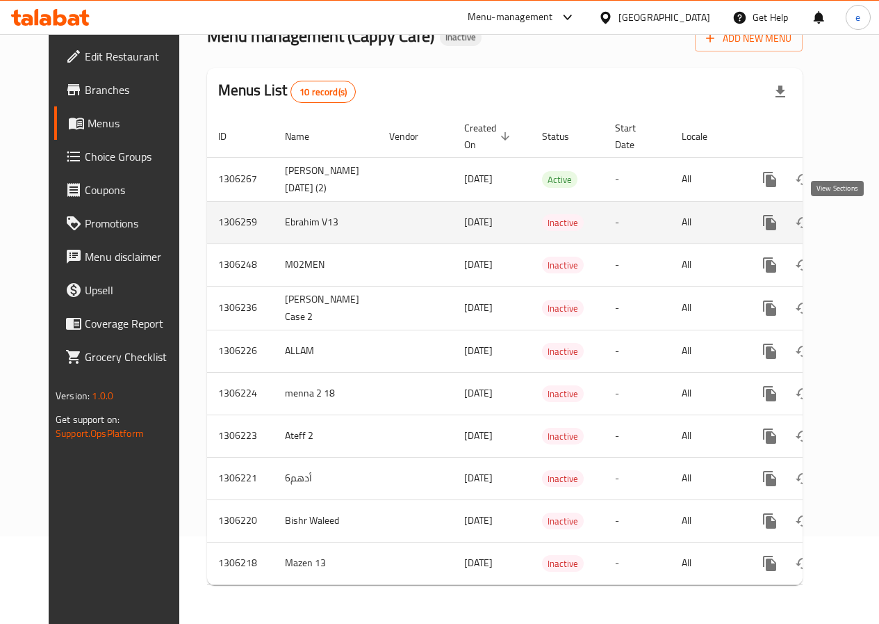
click at [862, 214] on icon "enhanced table" at bounding box center [870, 222] width 17 height 17
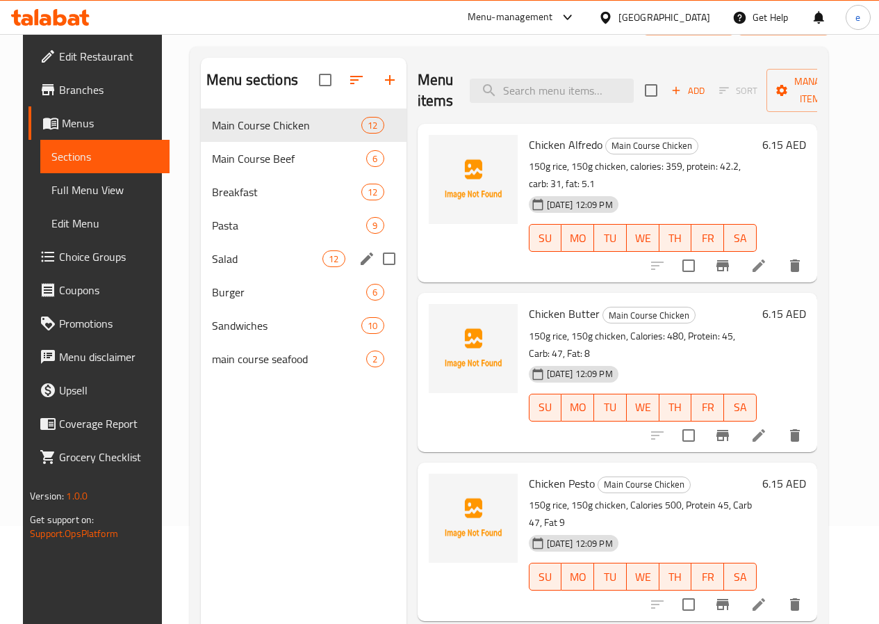
click at [228, 269] on div "Salad 12" at bounding box center [304, 258] width 206 height 33
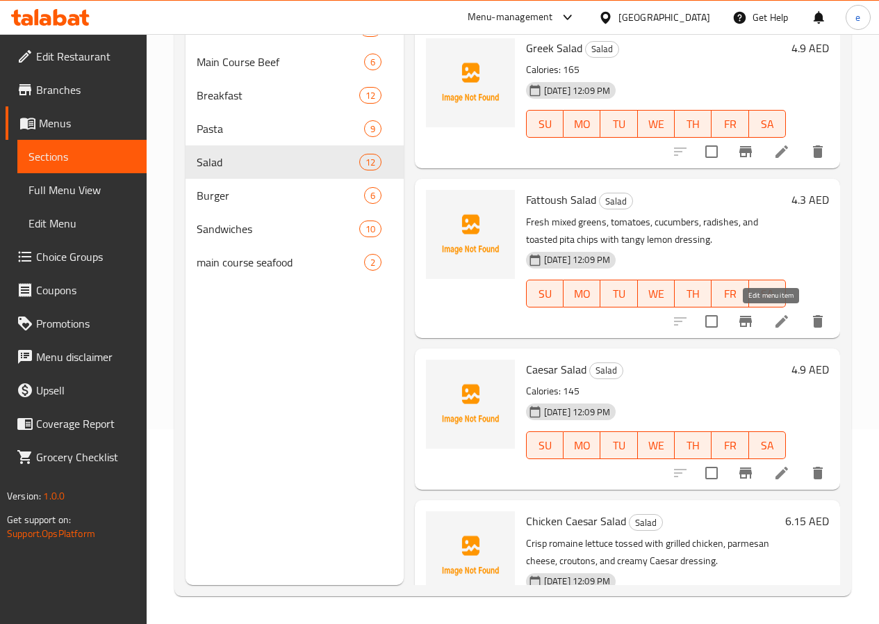
click at [774, 316] on icon at bounding box center [782, 321] width 17 height 17
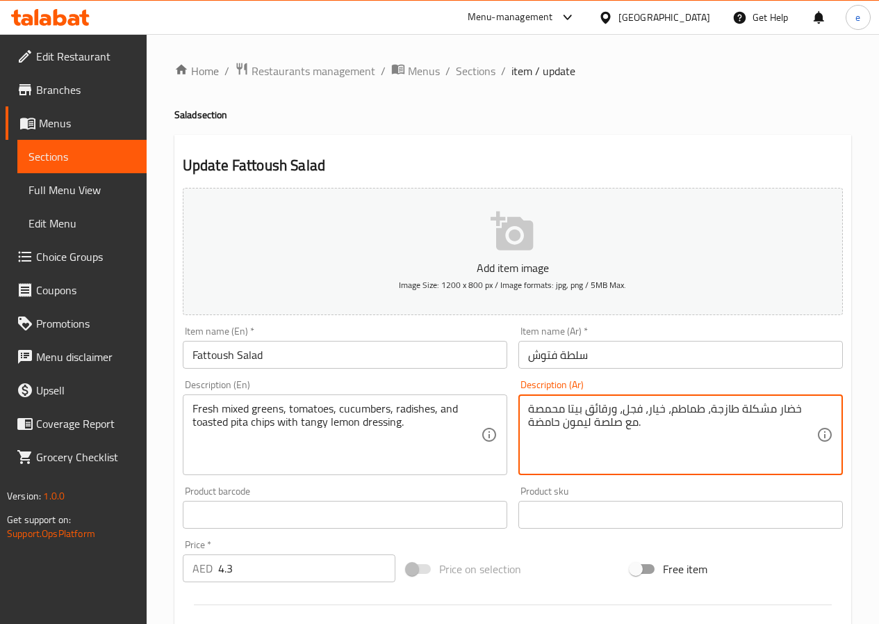
drag, startPoint x: 530, startPoint y: 421, endPoint x: 562, endPoint y: 421, distance: 32.7
click at [562, 421] on textarea "خضار مشكلة طازجة، طماطم، خيار، فجل، ورقائق بيتا محمصة مع صلصة ليمون حامضة." at bounding box center [672, 435] width 288 height 66
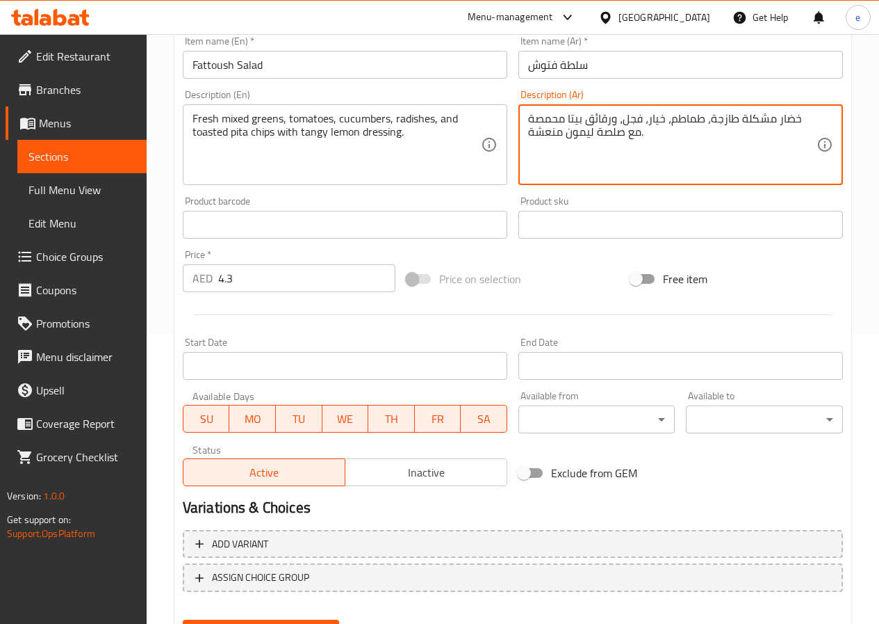
scroll to position [359, 0]
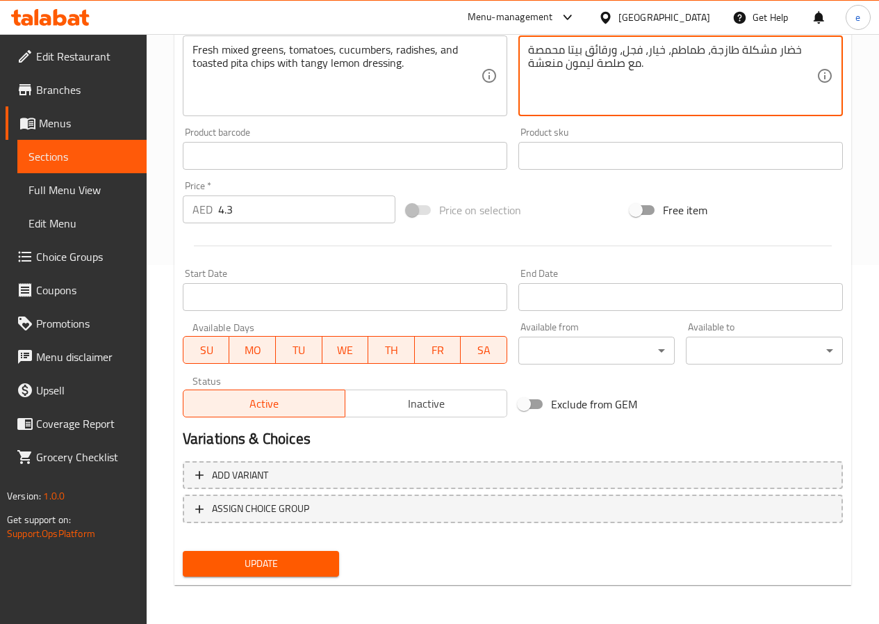
type textarea "خضار مشكلة طازجة، طماطم، خيار، فجل، ورقائق بيتا محمصة مع صلصة ليمون منعشة."
click at [250, 569] on span "Update" at bounding box center [261, 563] width 135 height 17
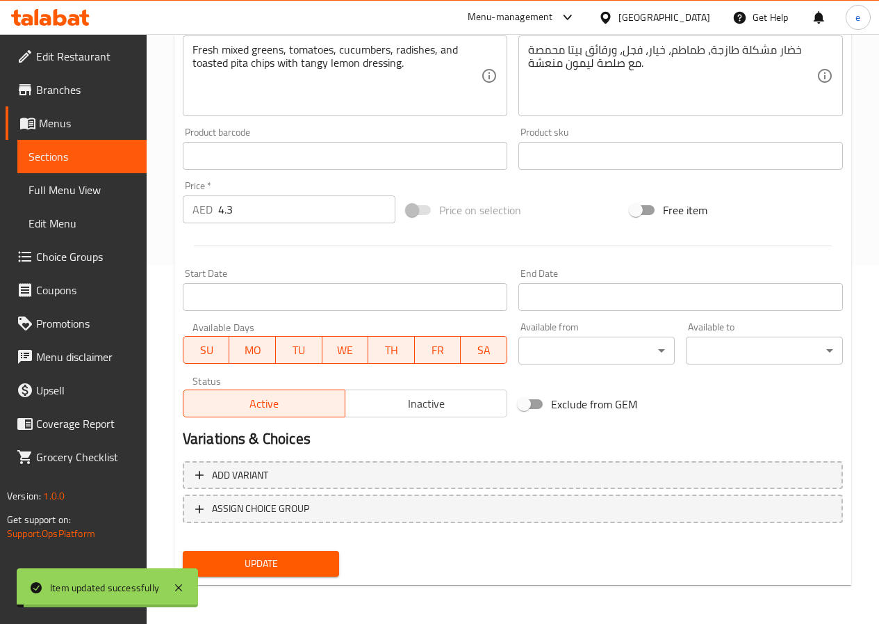
scroll to position [289, 0]
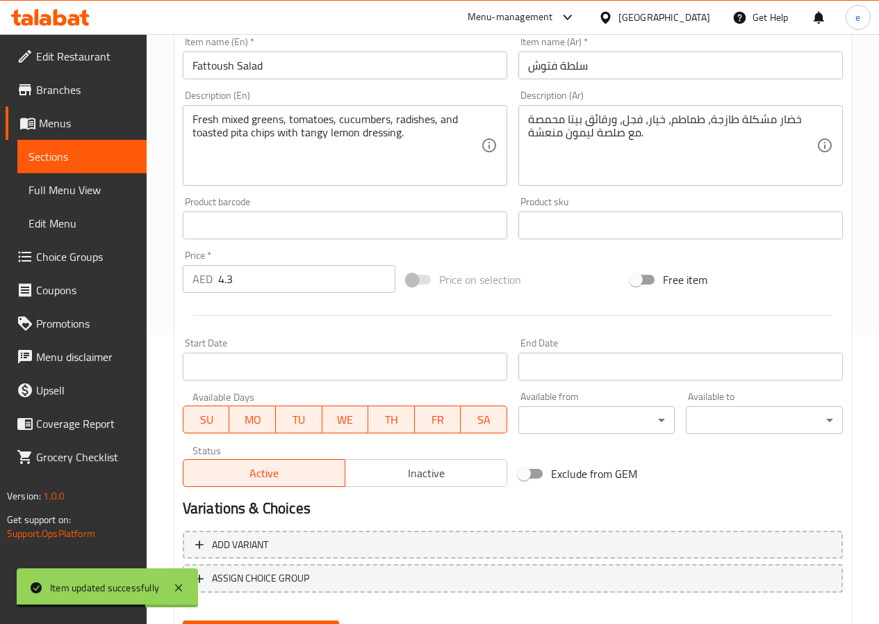
click at [64, 142] on link "Sections" at bounding box center [81, 156] width 129 height 33
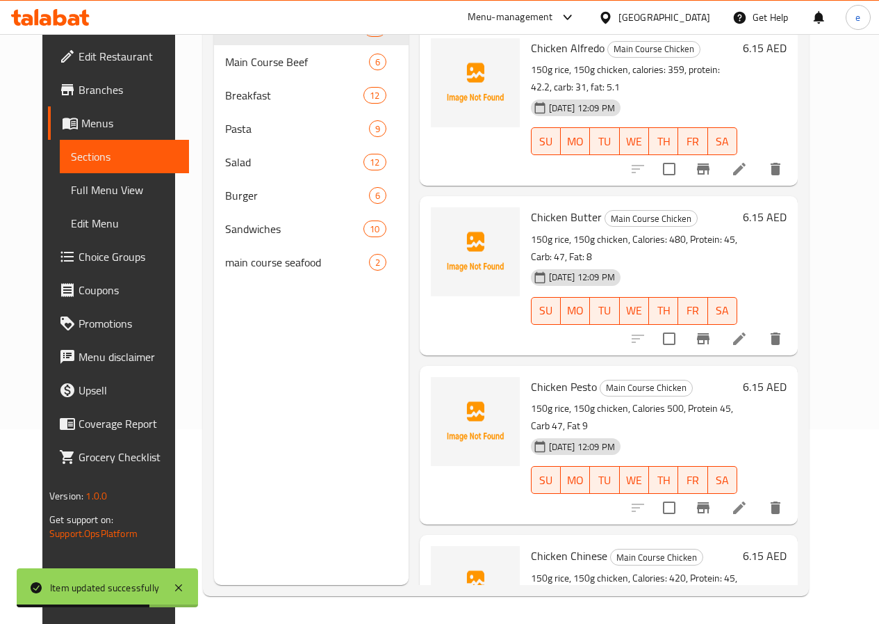
scroll to position [195, 0]
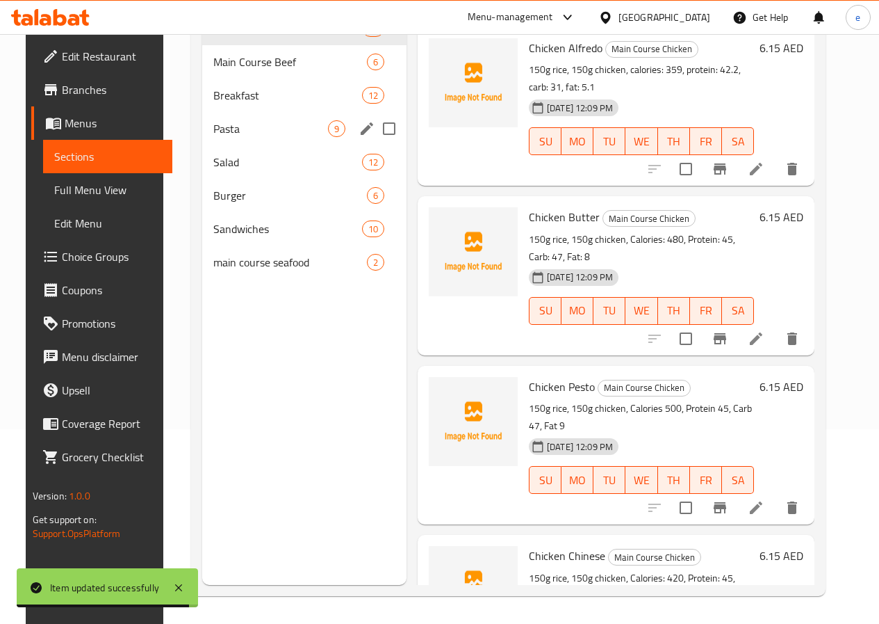
click at [227, 145] on div "Pasta 9" at bounding box center [304, 128] width 204 height 33
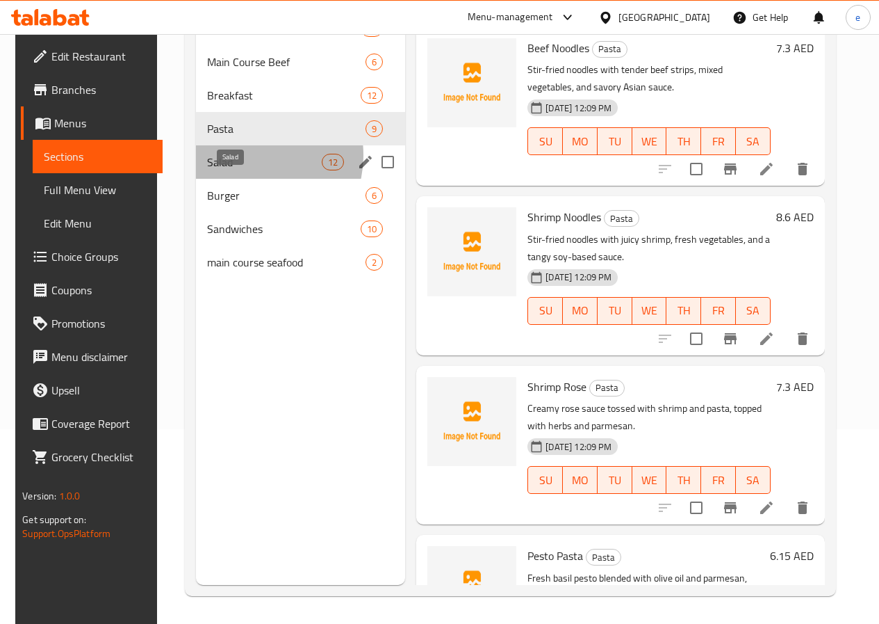
click at [239, 170] on span "Salad" at bounding box center [264, 162] width 115 height 17
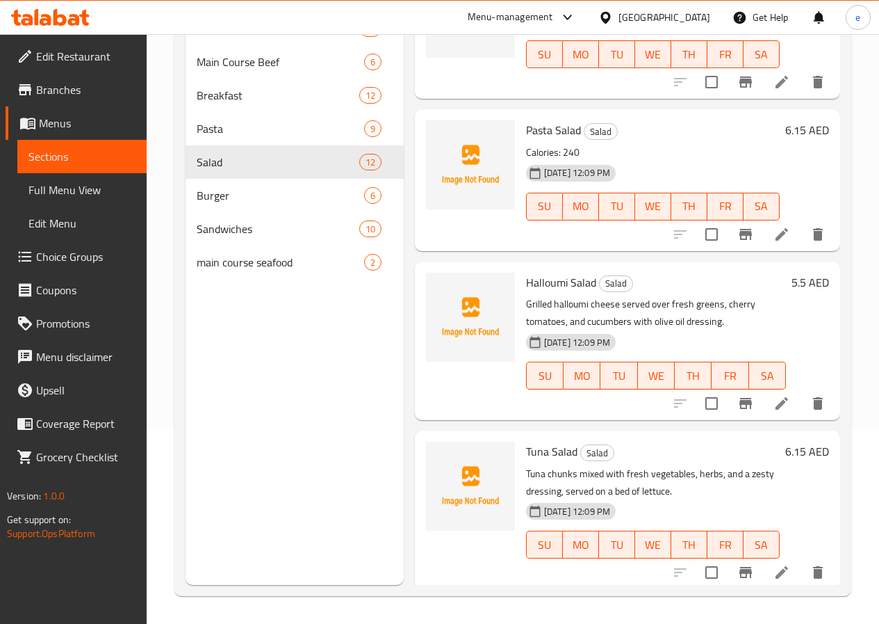
scroll to position [1341, 0]
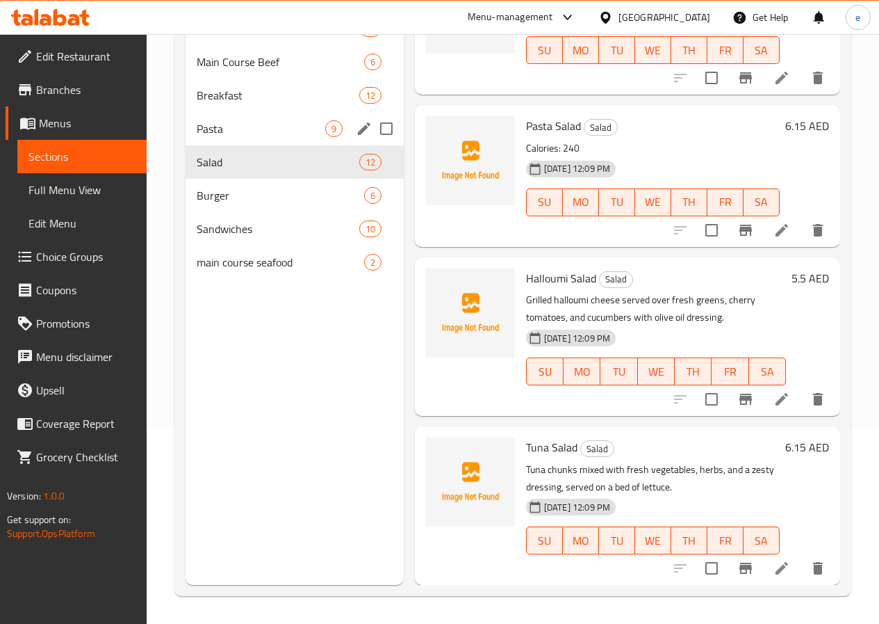
click at [252, 137] on span "Pasta" at bounding box center [261, 128] width 129 height 17
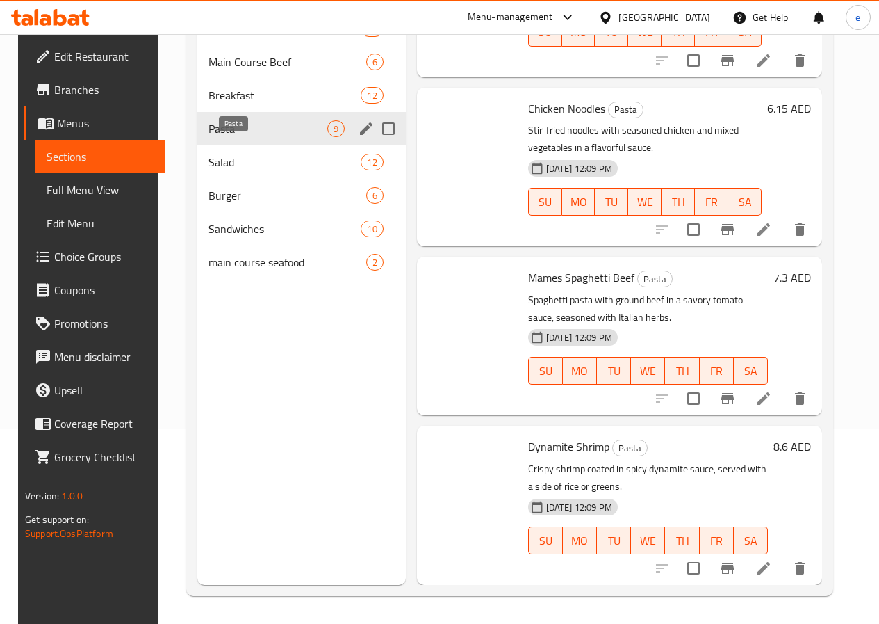
scroll to position [955, 0]
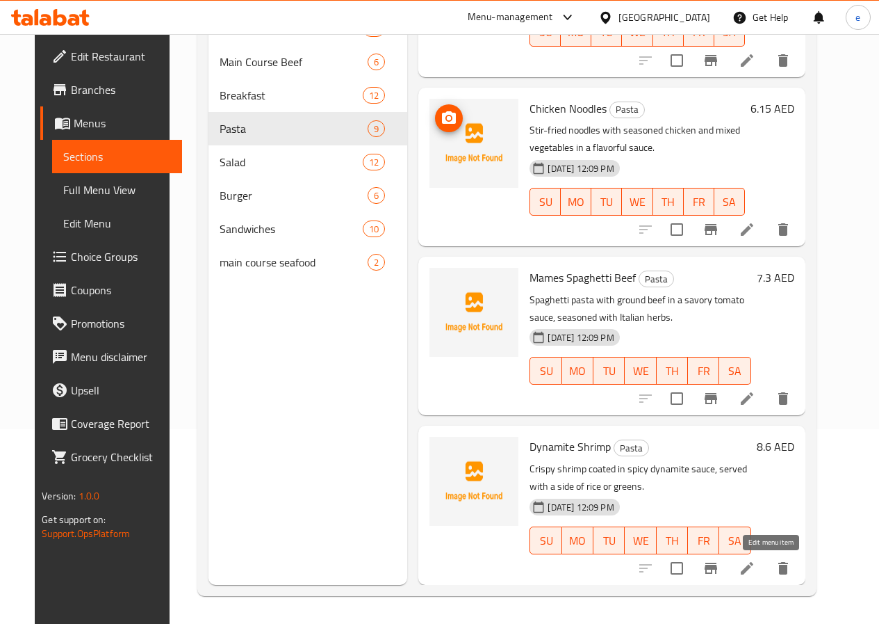
click at [756, 569] on icon at bounding box center [747, 568] width 17 height 17
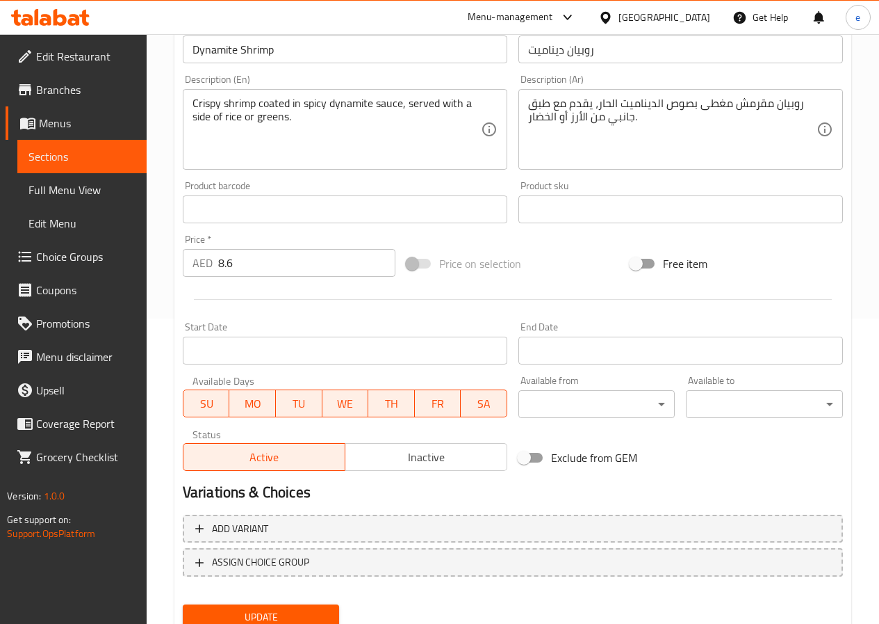
scroll to position [359, 0]
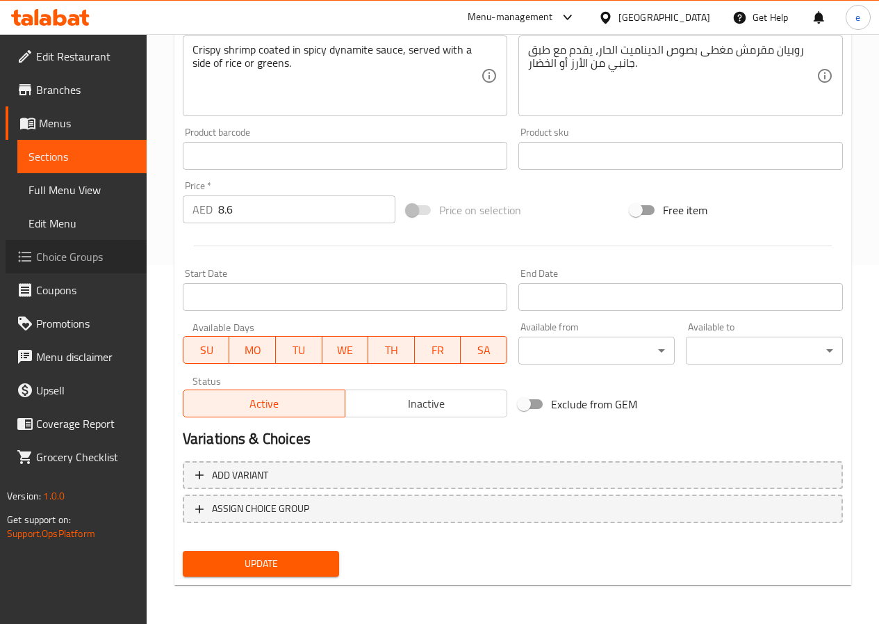
click at [70, 254] on span "Choice Groups" at bounding box center [85, 256] width 99 height 17
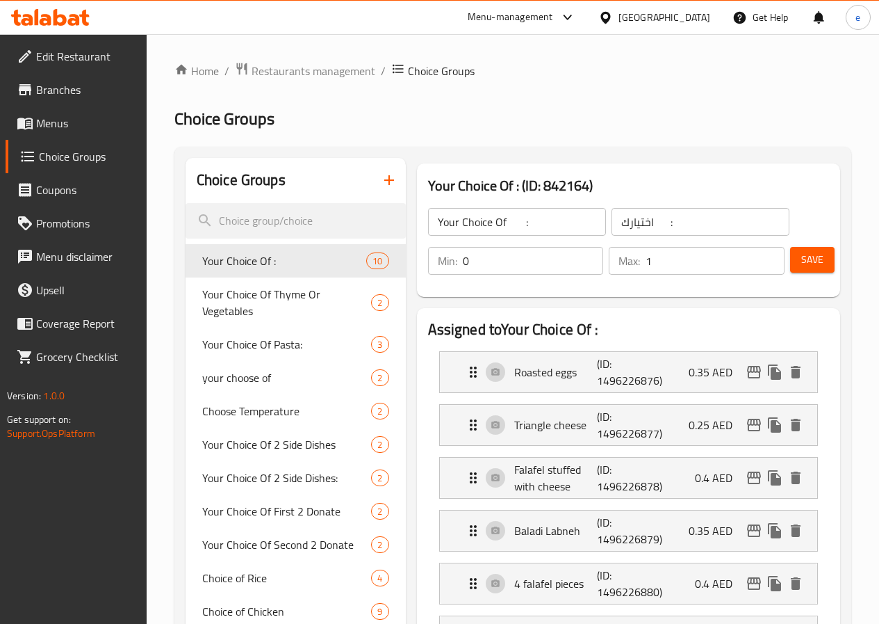
click at [373, 180] on button "button" at bounding box center [389, 179] width 33 height 33
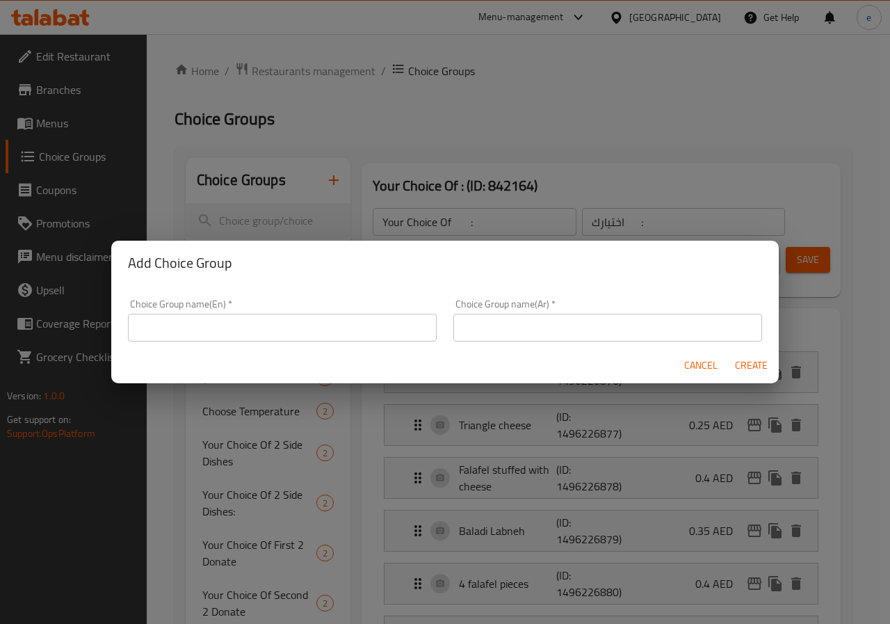
click at [241, 327] on input "text" at bounding box center [282, 327] width 309 height 28
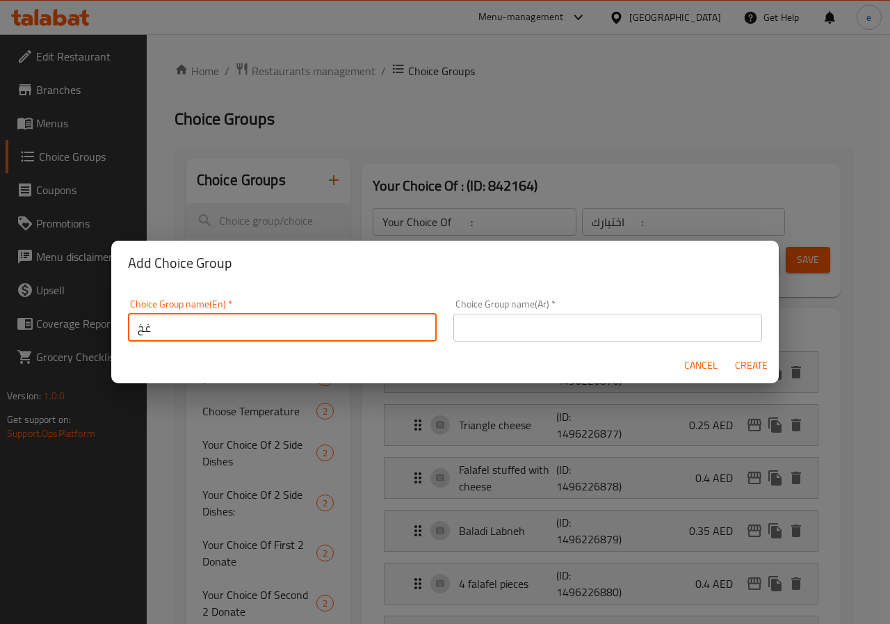
type input "غ"
type input "your choice of side"
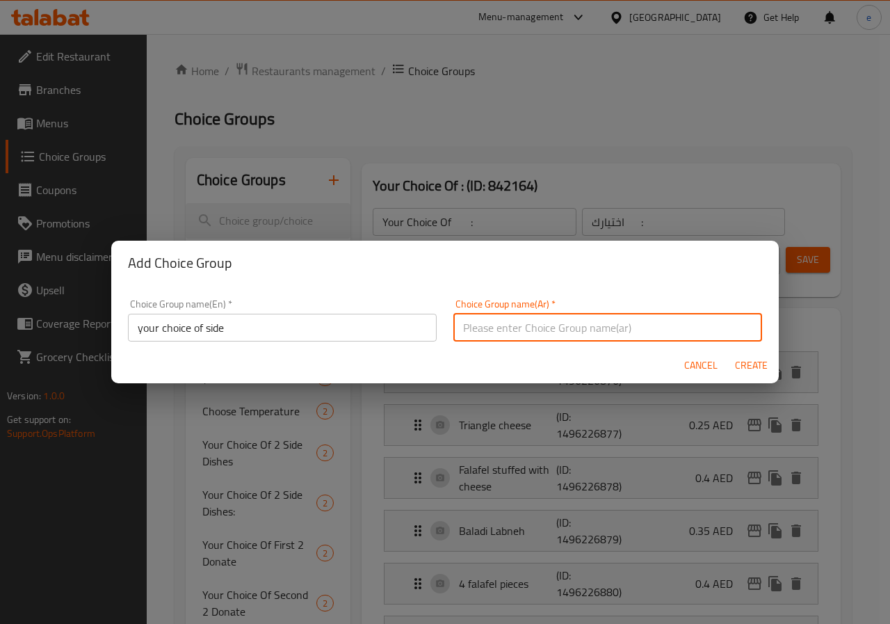
click at [494, 329] on input "text" at bounding box center [607, 327] width 309 height 28
type input "اختيارك من الجانب"
click at [762, 358] on span "Create" at bounding box center [750, 365] width 33 height 17
type input "your choice of side"
type input "اختيارك من الجانب"
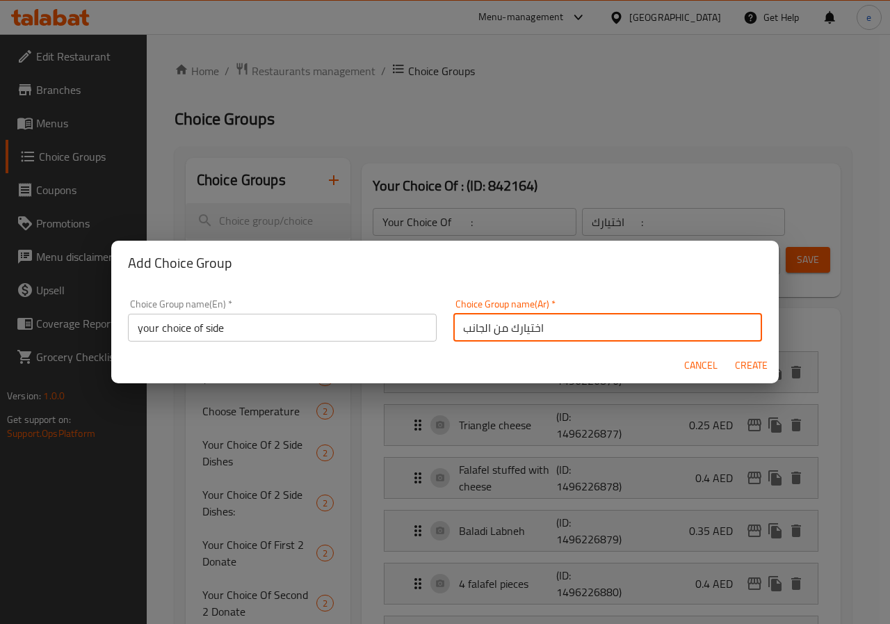
type input "0"
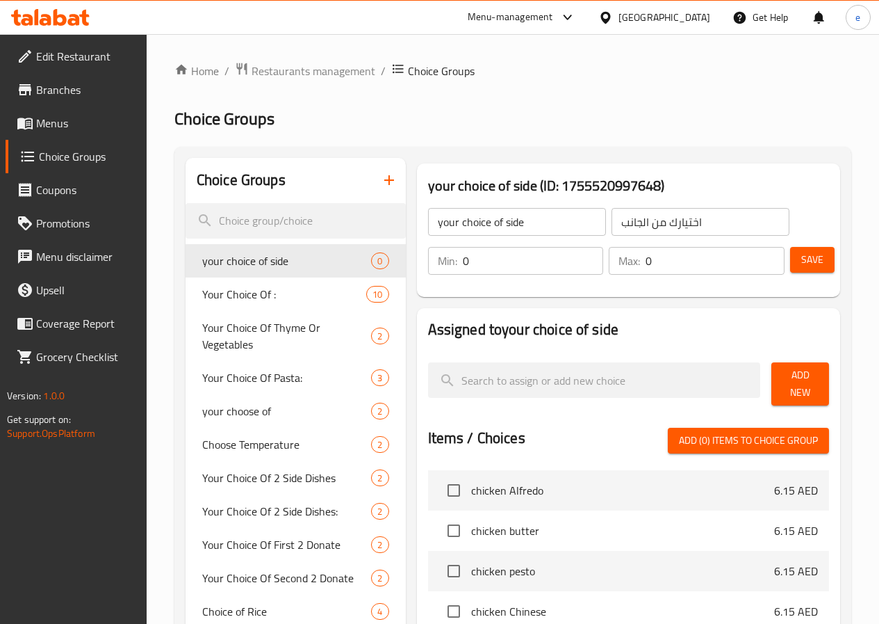
click at [510, 261] on input "0" at bounding box center [533, 261] width 141 height 28
type input "1"
click at [694, 268] on input "0" at bounding box center [715, 261] width 139 height 28
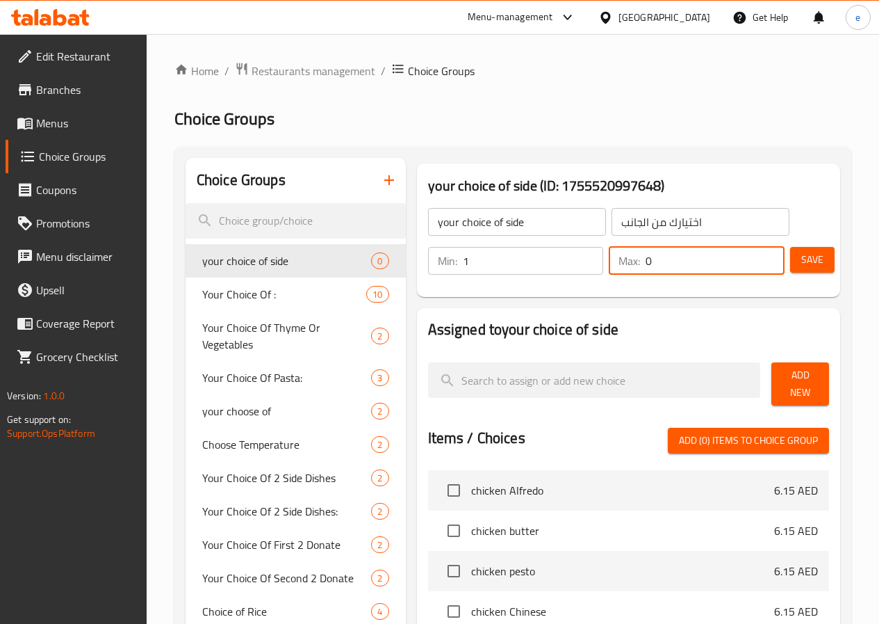
click at [694, 268] on input "0" at bounding box center [715, 261] width 139 height 28
click at [694, 268] on input "01" at bounding box center [715, 261] width 139 height 28
type input "1"
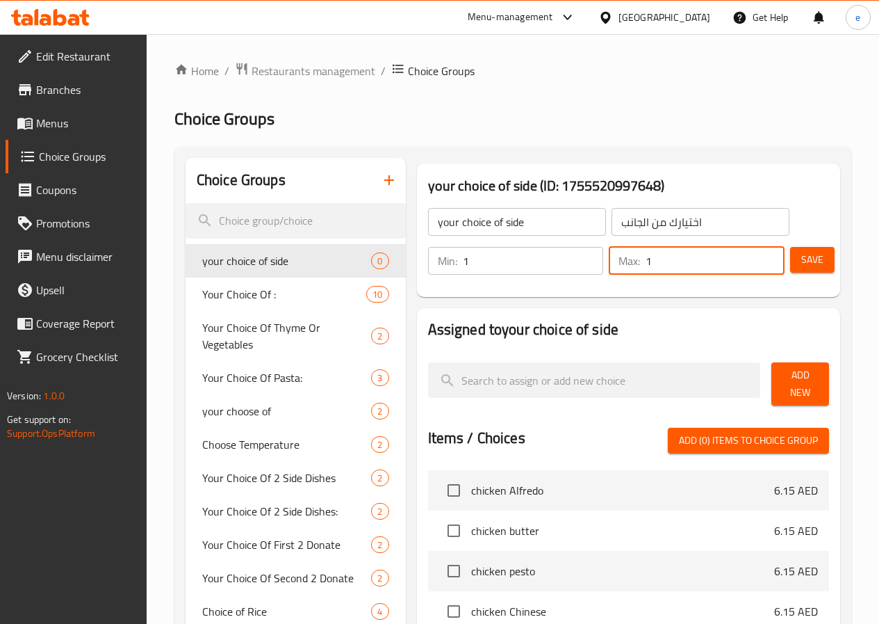
click at [689, 289] on div "your choice of side ​ اختيارك من الجانب ​ Min: 1 ​ Max: 1 ​ Save" at bounding box center [629, 241] width 412 height 100
click at [815, 258] on span "Save" at bounding box center [812, 259] width 22 height 17
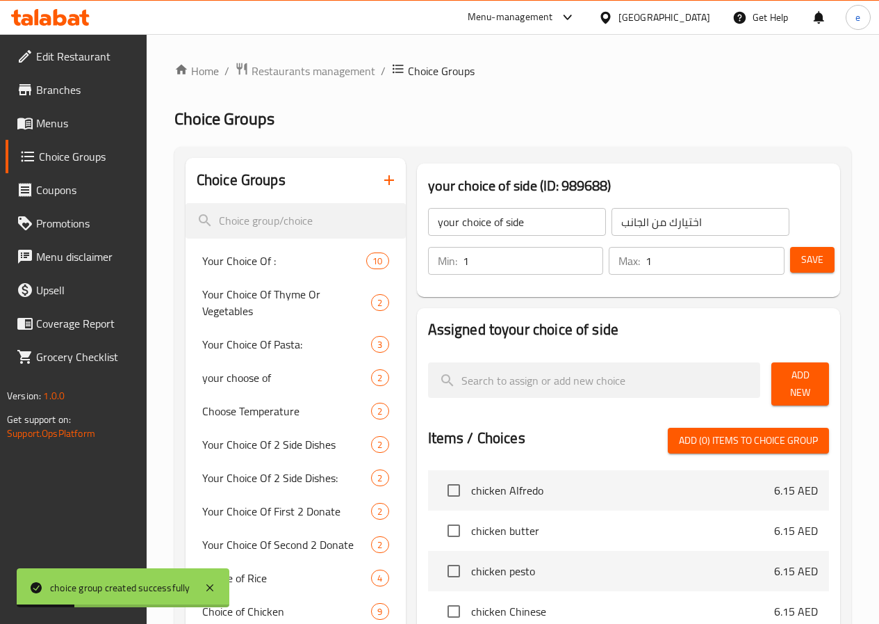
click at [783, 380] on span "Add New" at bounding box center [800, 383] width 35 height 35
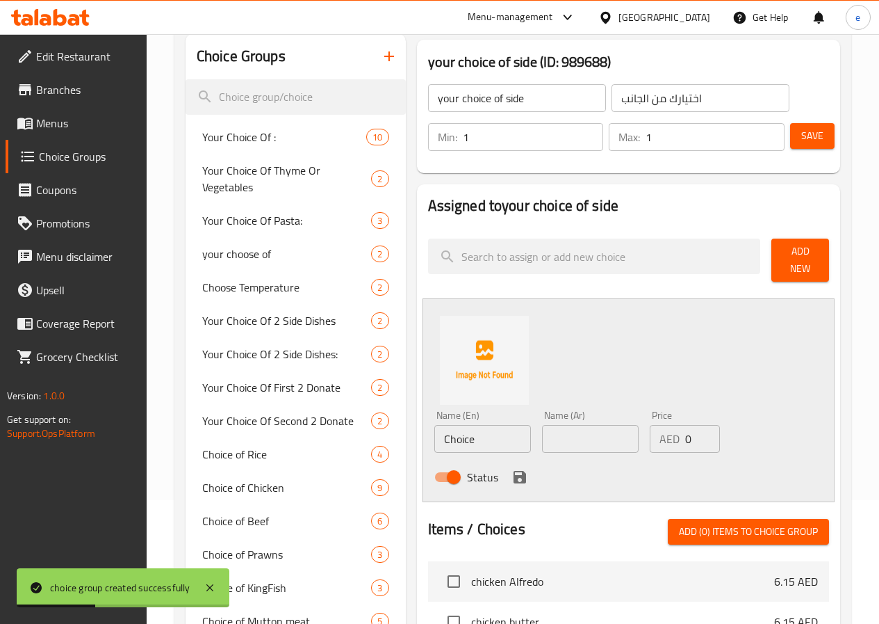
scroll to position [278, 0]
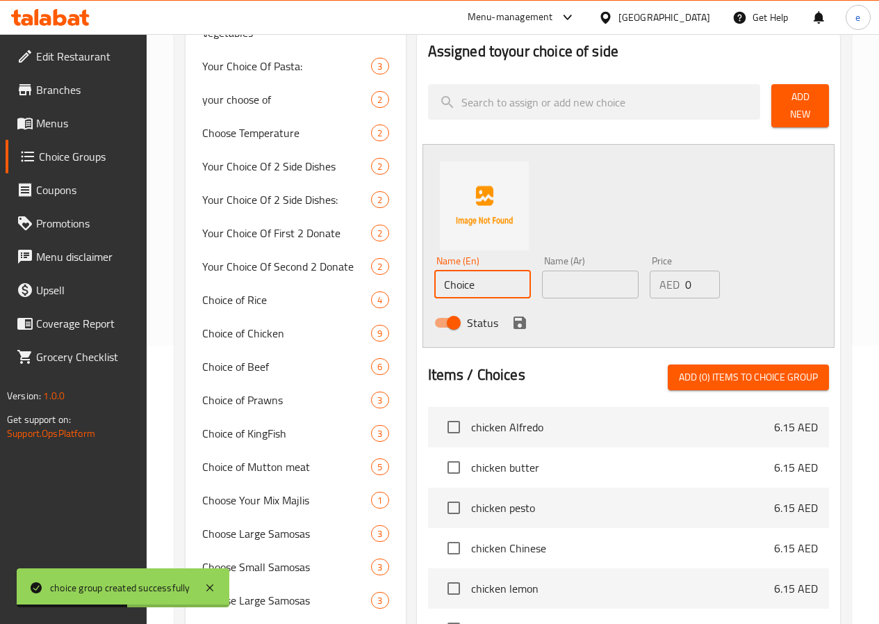
click at [452, 278] on input "Choice" at bounding box center [482, 284] width 97 height 28
type input "ق"
type input "rice"
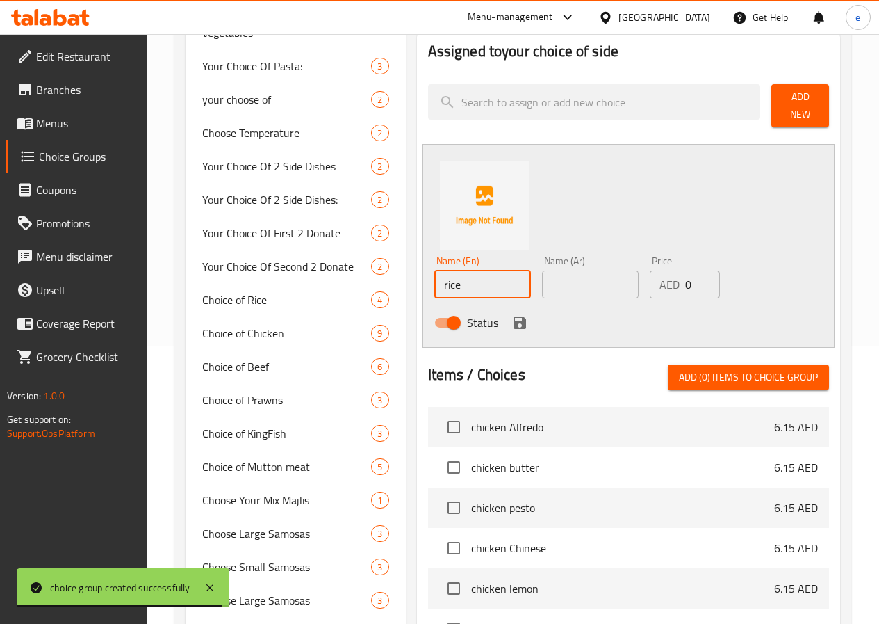
click at [542, 279] on input "text" at bounding box center [590, 284] width 97 height 28
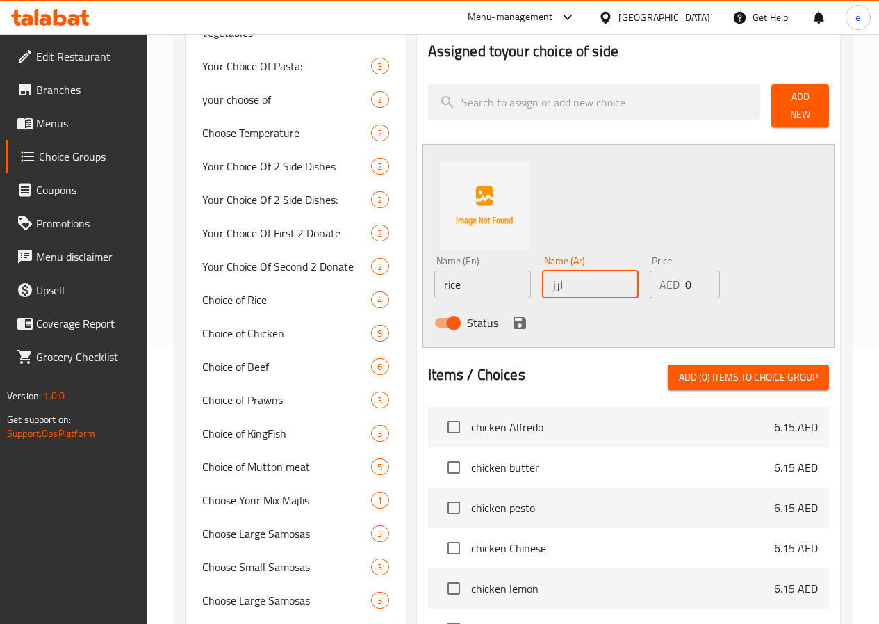
click at [542, 278] on input "ارز" at bounding box center [590, 284] width 97 height 28
type input "أرز"
click at [479, 309] on div "Status" at bounding box center [591, 323] width 324 height 38
click at [514, 316] on icon "save" at bounding box center [520, 322] width 13 height 13
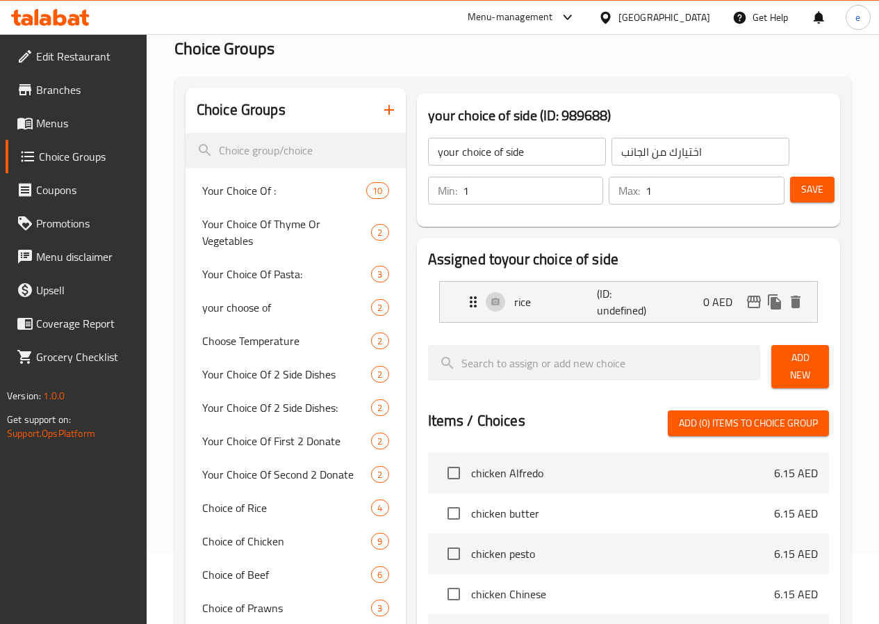
scroll to position [70, 0]
click at [815, 181] on span "Save" at bounding box center [812, 189] width 22 height 17
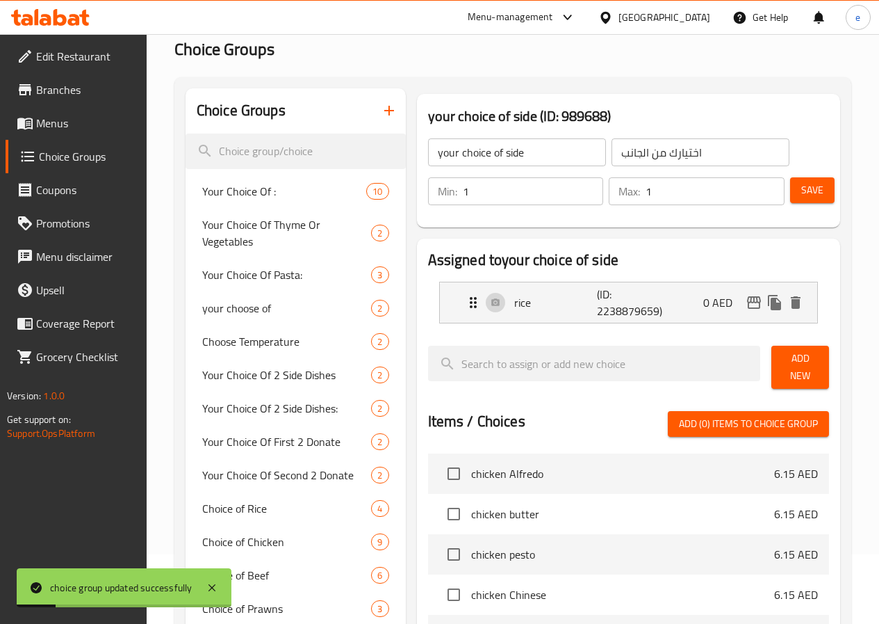
click at [790, 359] on span "Add New" at bounding box center [800, 367] width 35 height 35
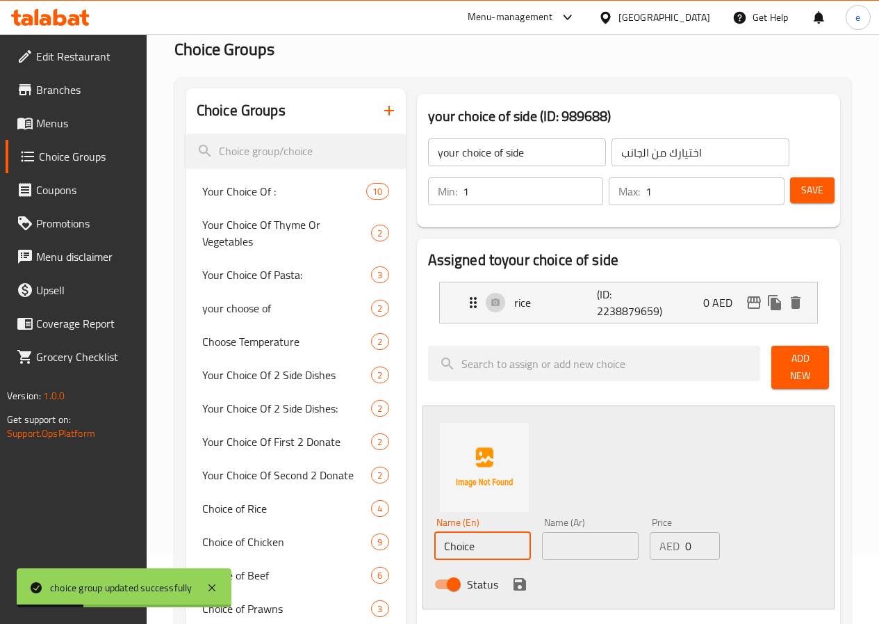
click at [455, 536] on input "Choice" at bounding box center [482, 546] width 97 height 28
type input "ل"
type input "greens"
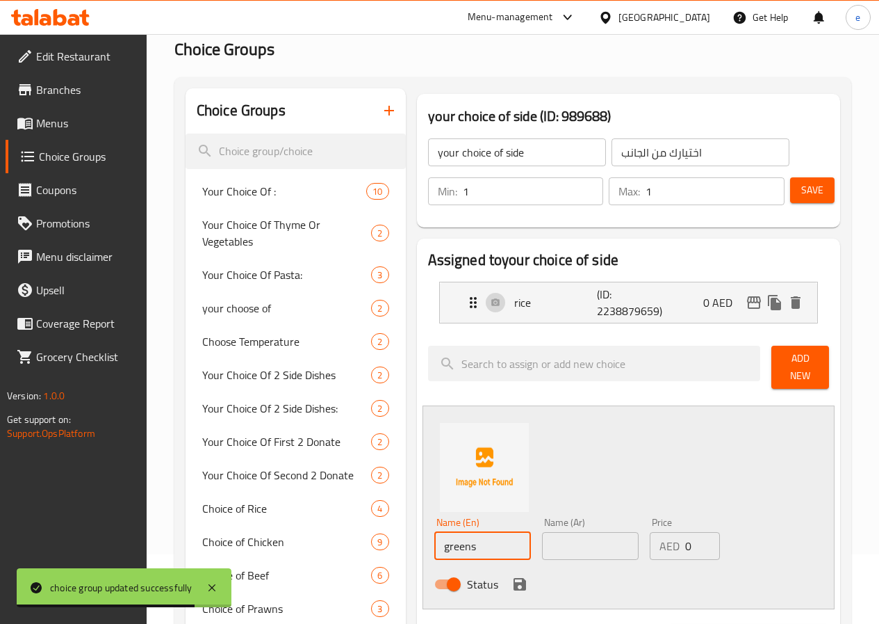
click at [582, 537] on input "text" at bounding box center [590, 546] width 97 height 28
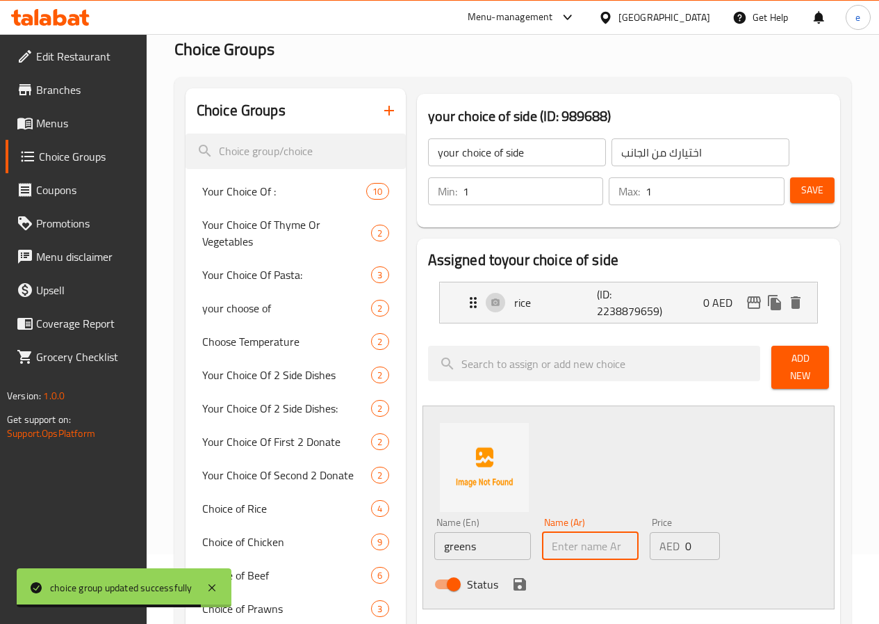
click at [582, 537] on input "text" at bounding box center [590, 546] width 97 height 28
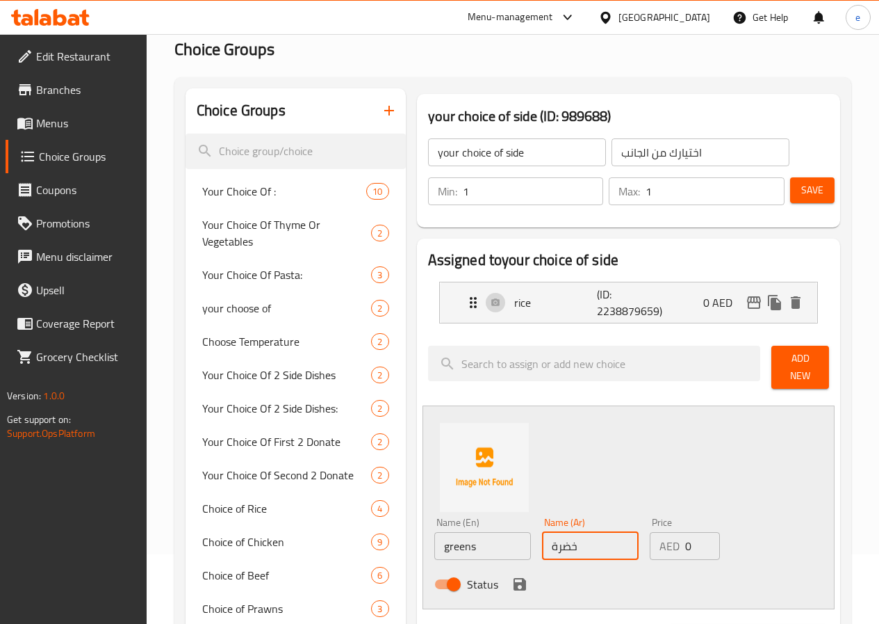
scroll to position [278, 0]
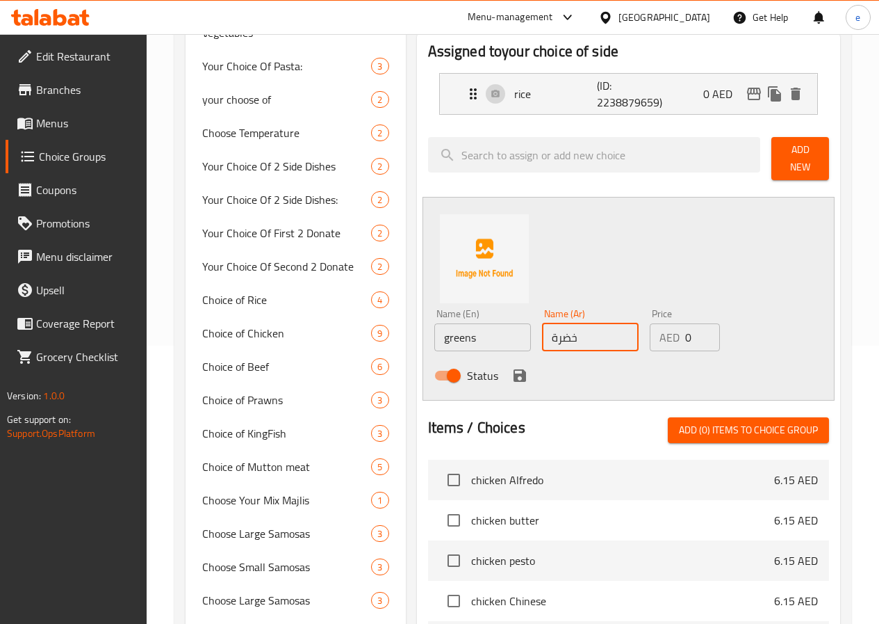
type input "خضرة"
click at [514, 370] on icon "save" at bounding box center [520, 375] width 13 height 13
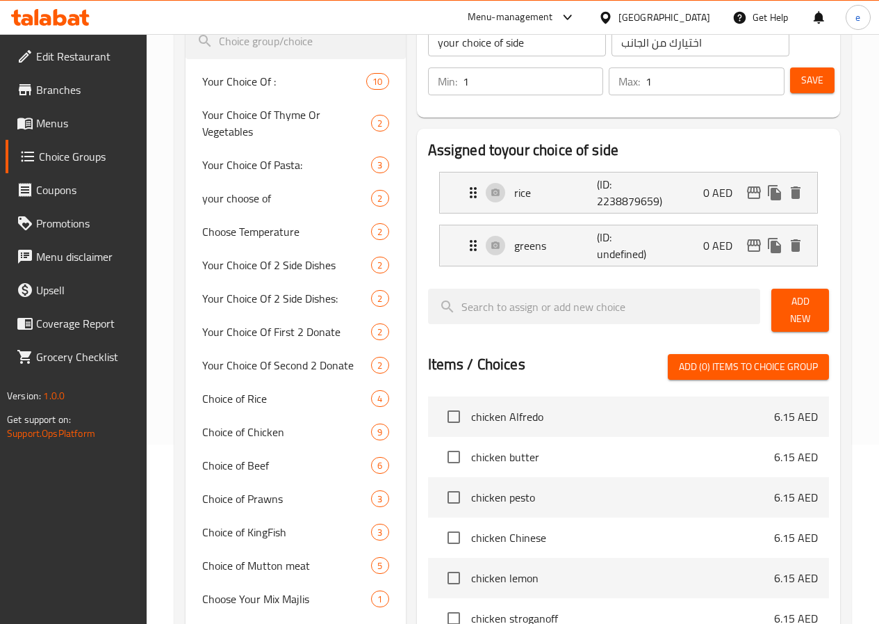
scroll to position [70, 0]
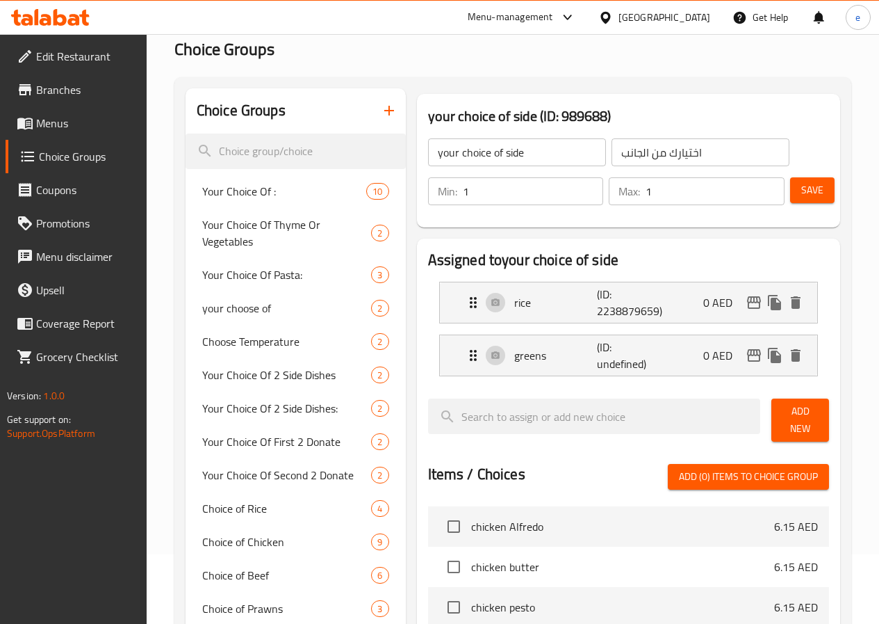
click at [801, 190] on span "Save" at bounding box center [812, 189] width 22 height 17
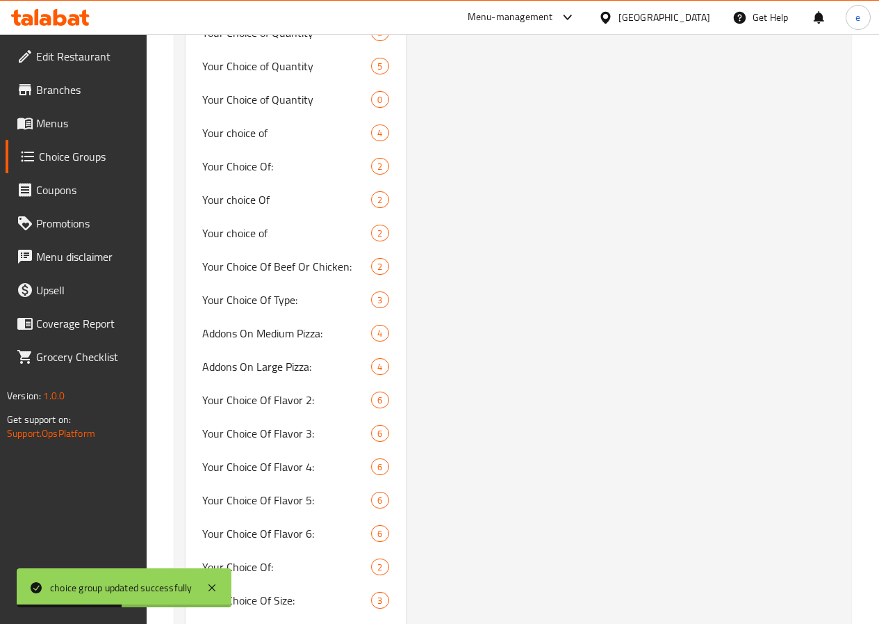
scroll to position [834, 0]
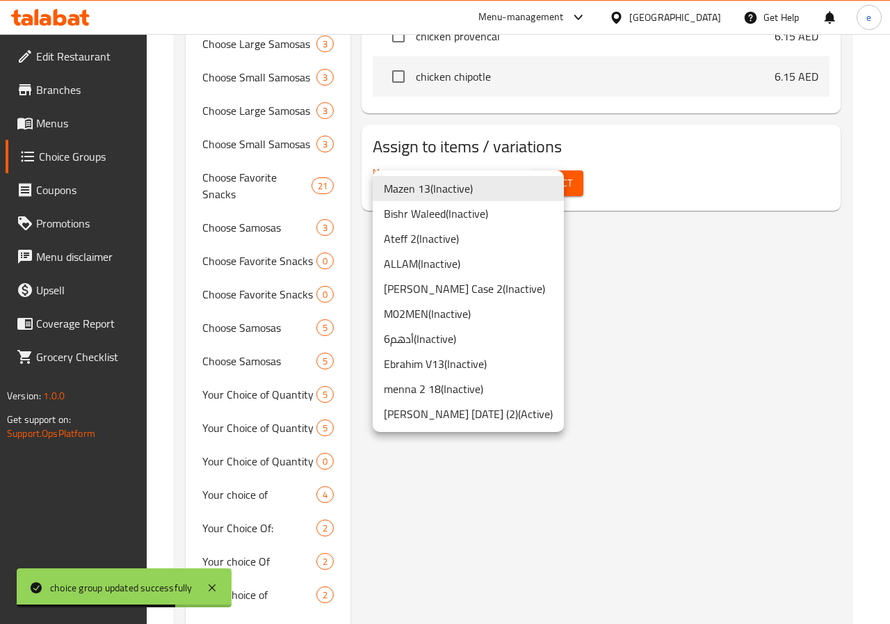
click at [412, 359] on li "Ebrahim V13 ( Inactive )" at bounding box center [468, 363] width 191 height 25
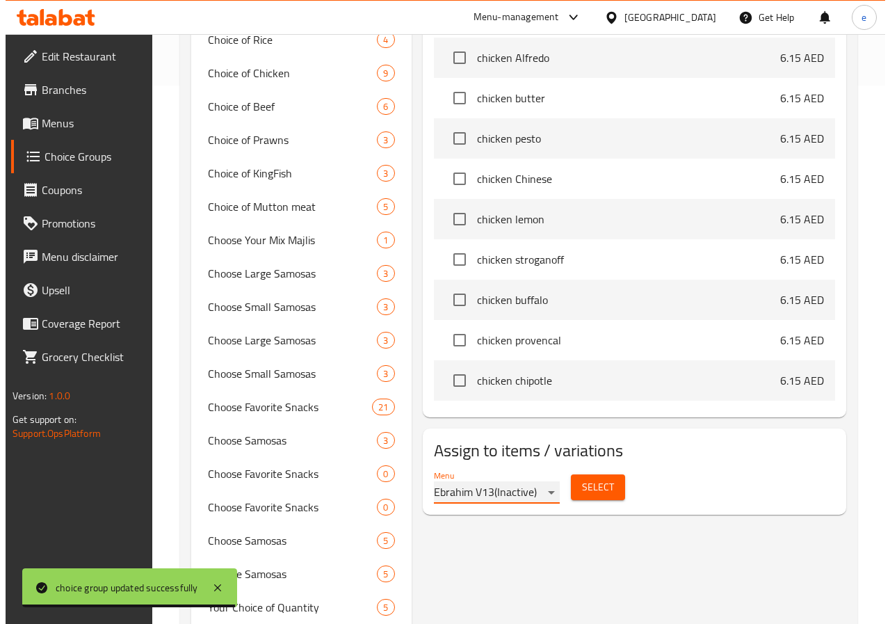
scroll to position [417, 0]
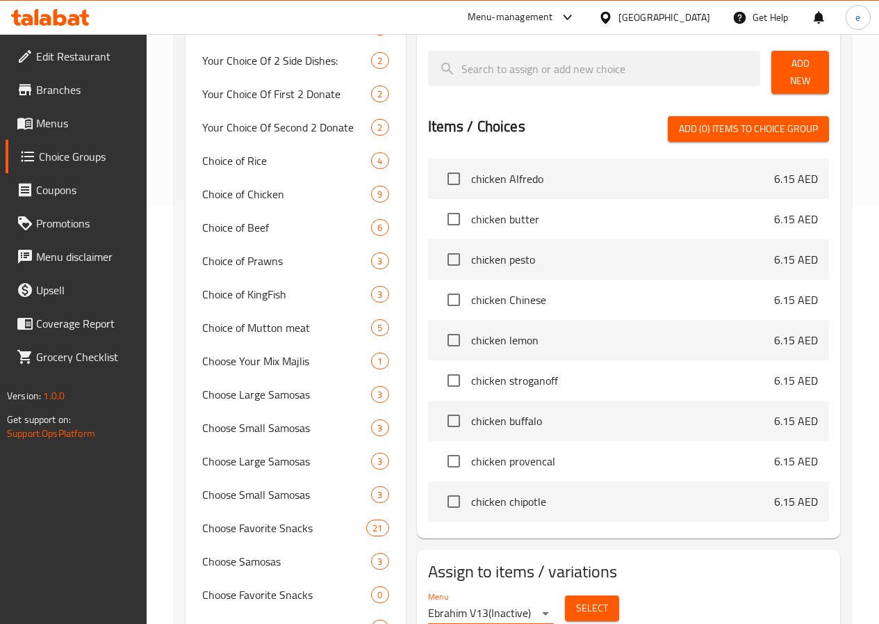
click at [576, 603] on span "Select" at bounding box center [592, 607] width 32 height 17
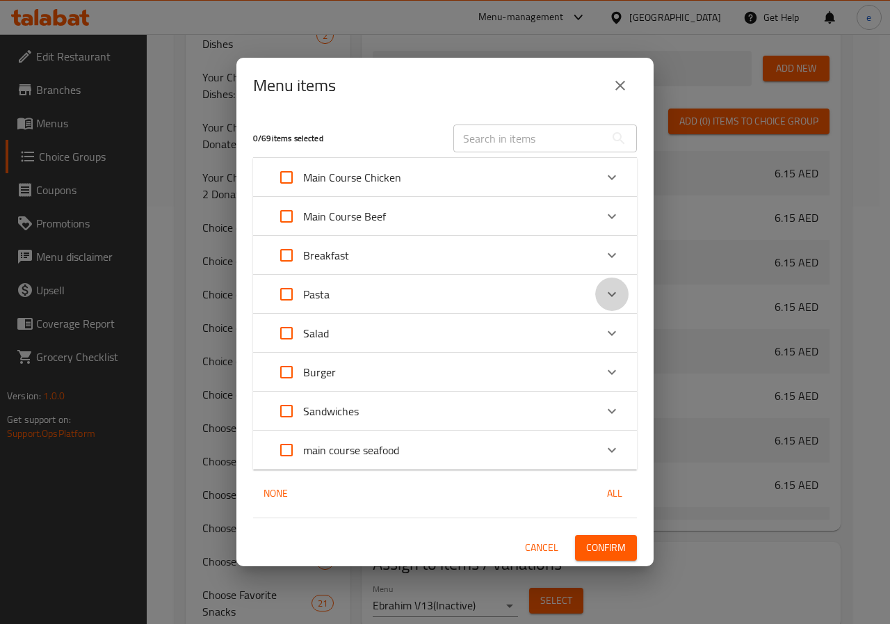
click at [618, 300] on icon "Expand" at bounding box center [611, 294] width 17 height 17
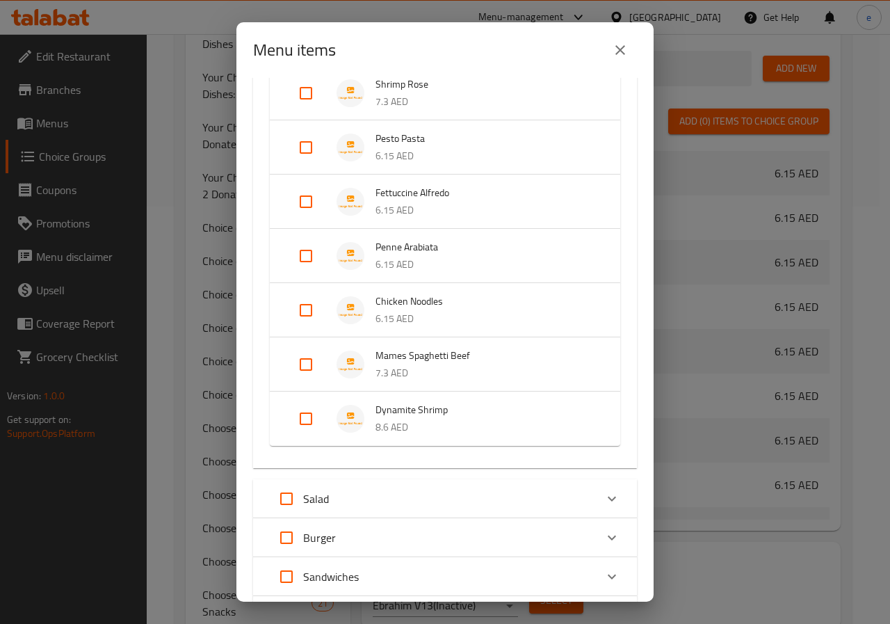
scroll to position [478, 0]
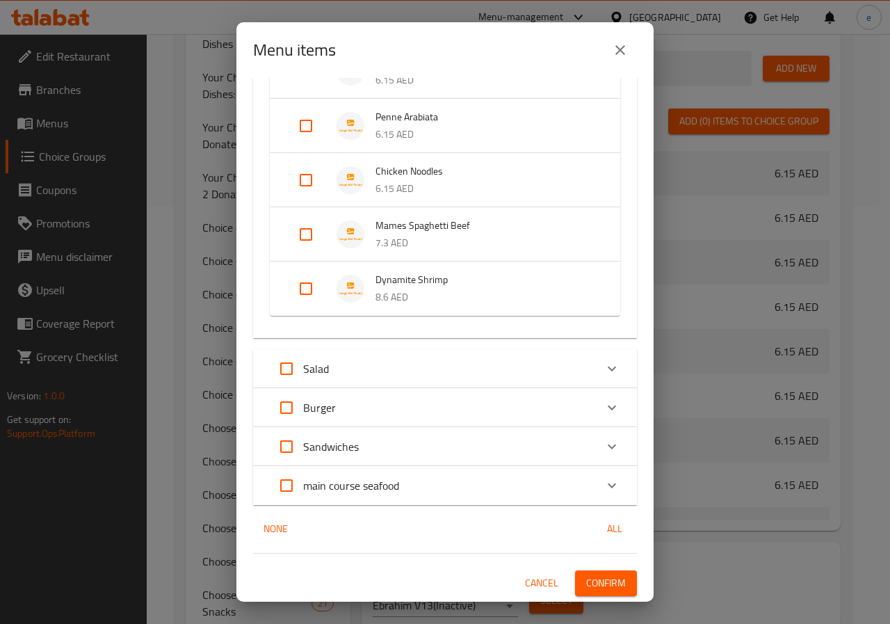
click at [308, 284] on input "Expand" at bounding box center [305, 288] width 33 height 33
checkbox input "true"
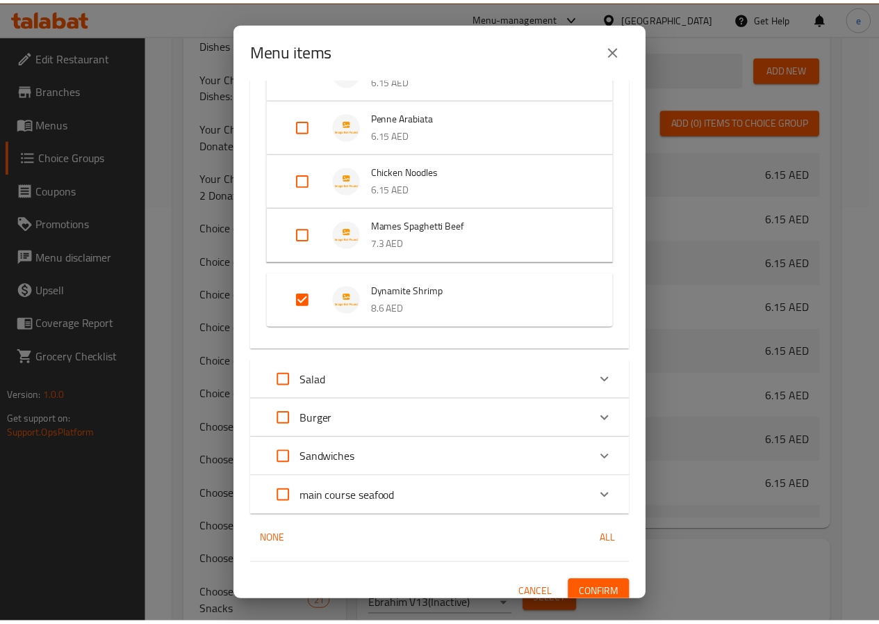
scroll to position [489, 0]
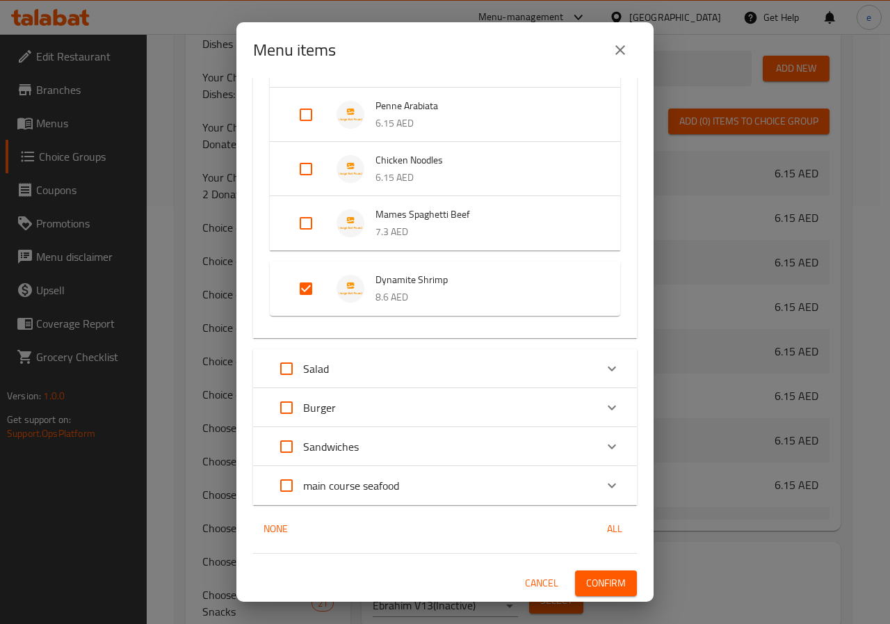
click at [596, 576] on span "Confirm" at bounding box center [606, 582] width 40 height 17
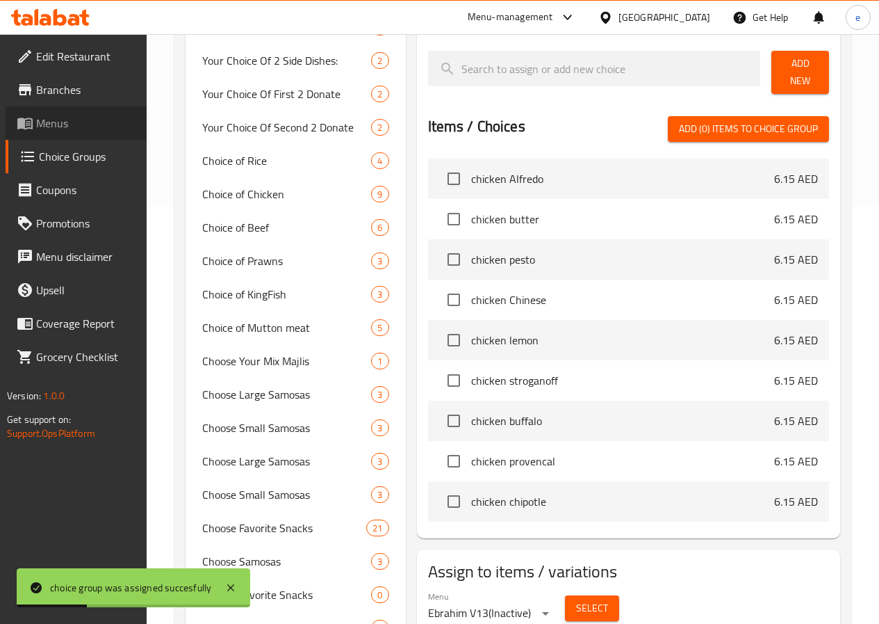
click at [65, 115] on span "Menus" at bounding box center [85, 123] width 99 height 17
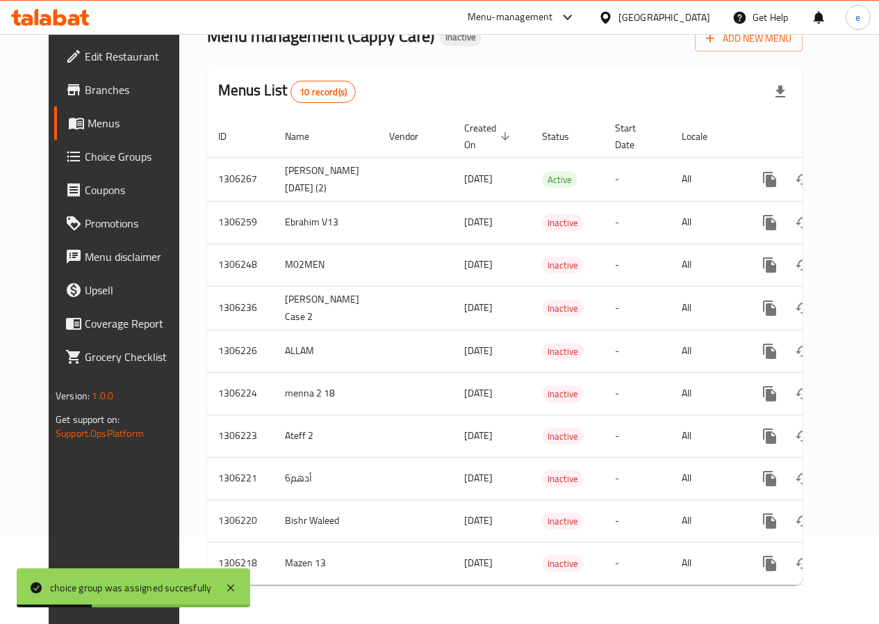
scroll to position [98, 0]
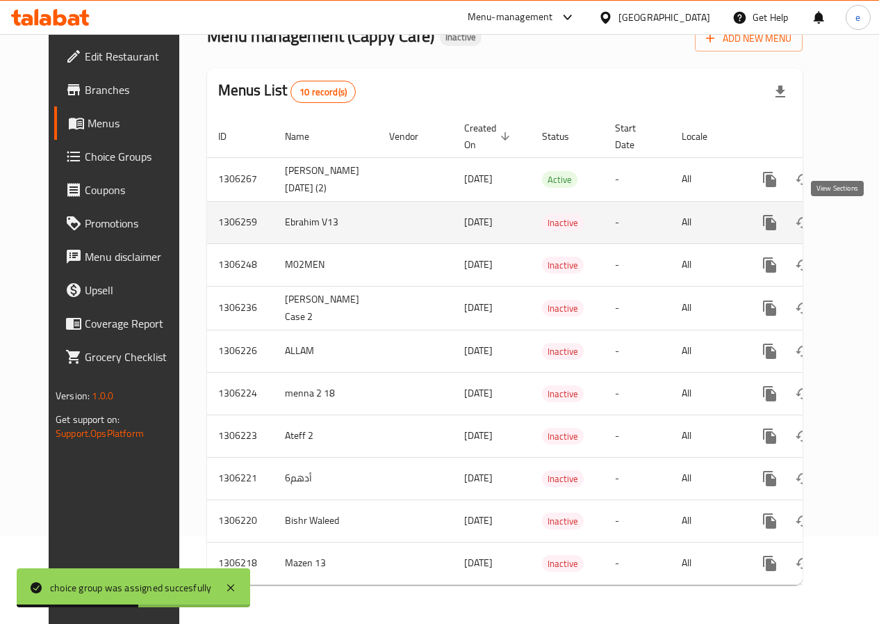
click at [862, 214] on icon "enhanced table" at bounding box center [870, 222] width 17 height 17
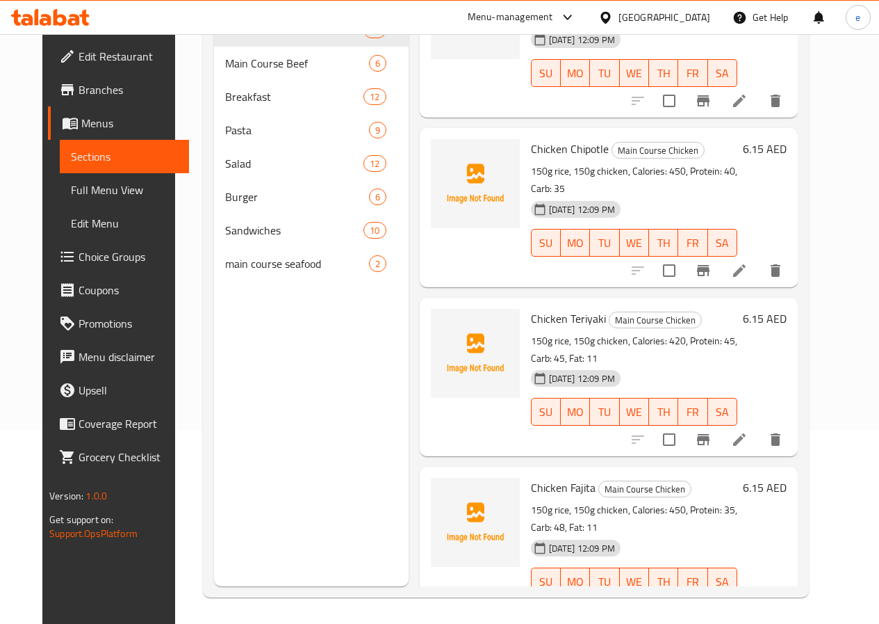
scroll to position [195, 0]
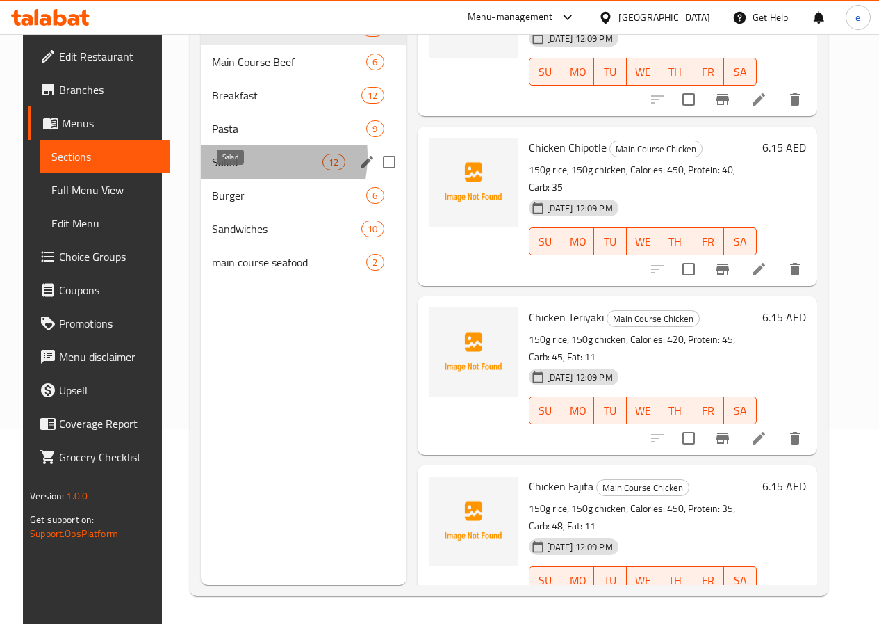
click at [218, 170] on span "Salad" at bounding box center [267, 162] width 111 height 17
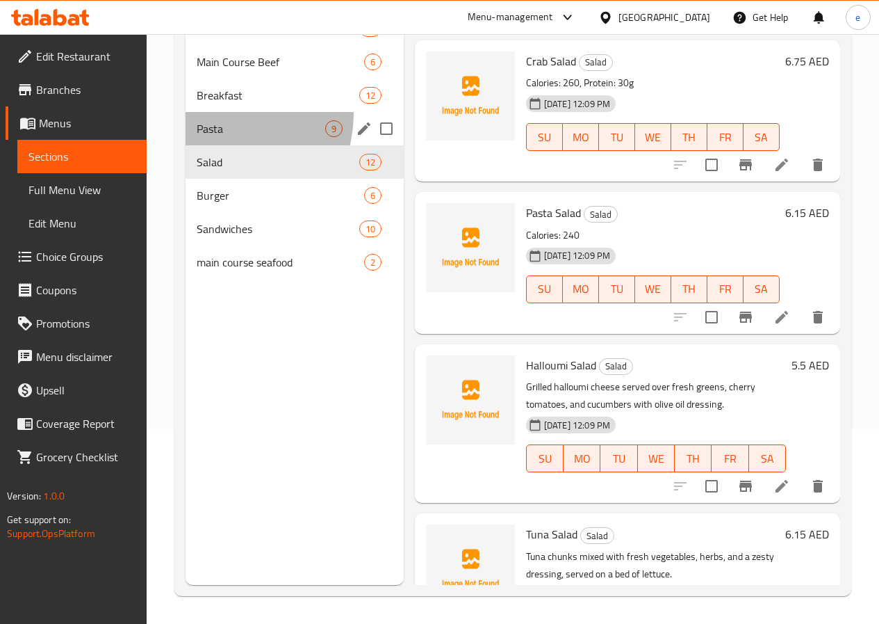
click at [206, 133] on div "Pasta 9" at bounding box center [295, 128] width 218 height 33
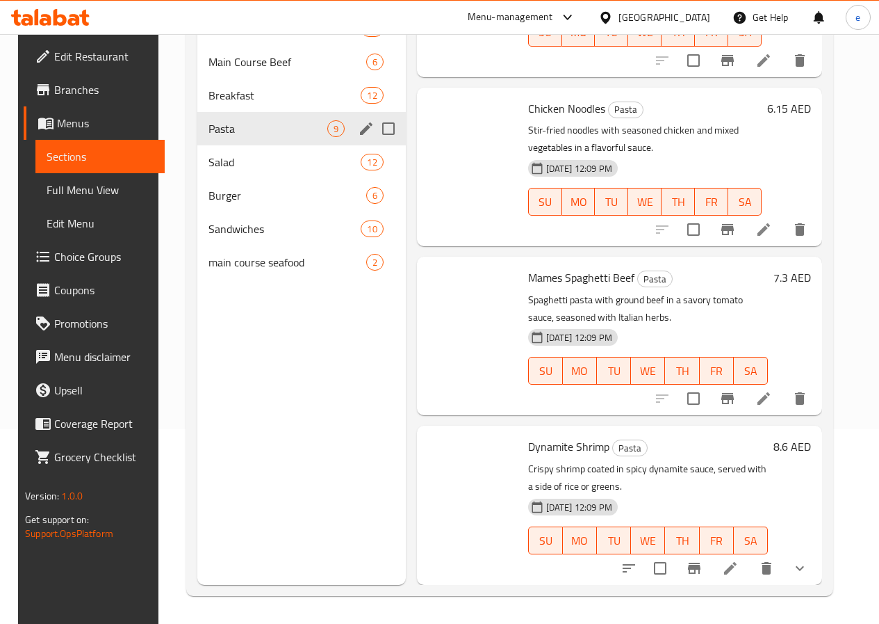
scroll to position [955, 0]
click at [209, 137] on span "Pasta" at bounding box center [268, 128] width 118 height 17
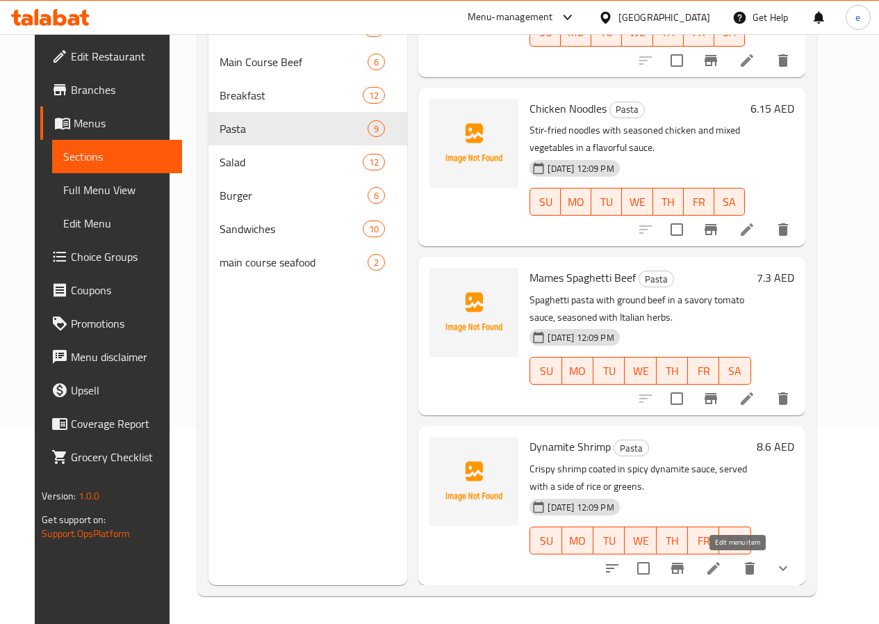
click at [720, 570] on icon at bounding box center [714, 568] width 13 height 13
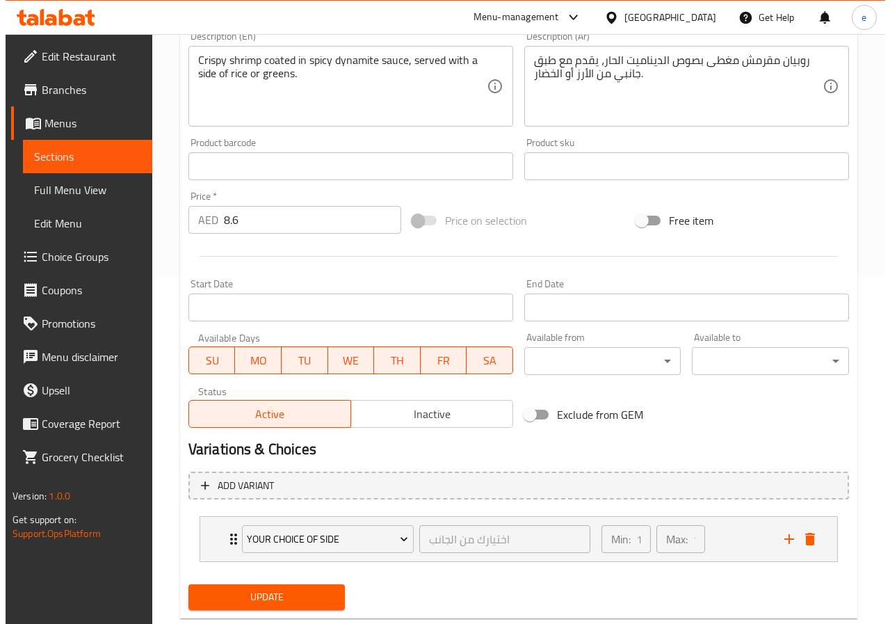
scroll to position [382, 0]
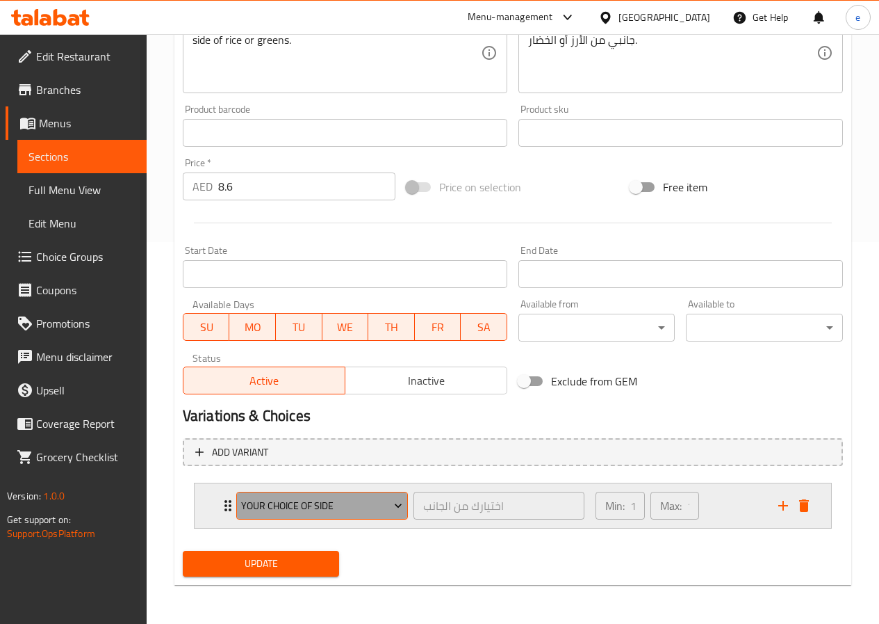
click at [358, 507] on span "your choice of side" at bounding box center [321, 505] width 161 height 17
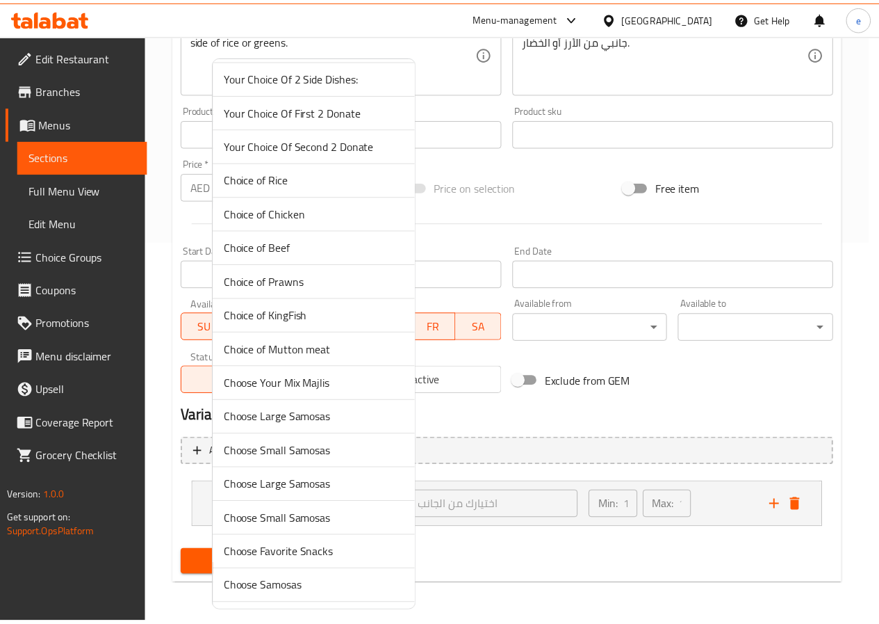
scroll to position [278, 0]
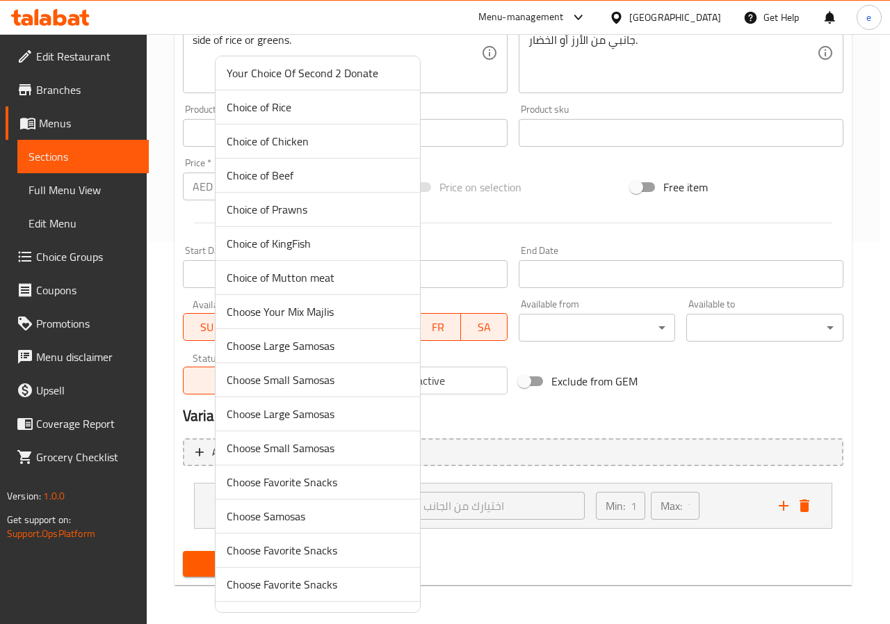
click at [514, 463] on div at bounding box center [445, 312] width 890 height 624
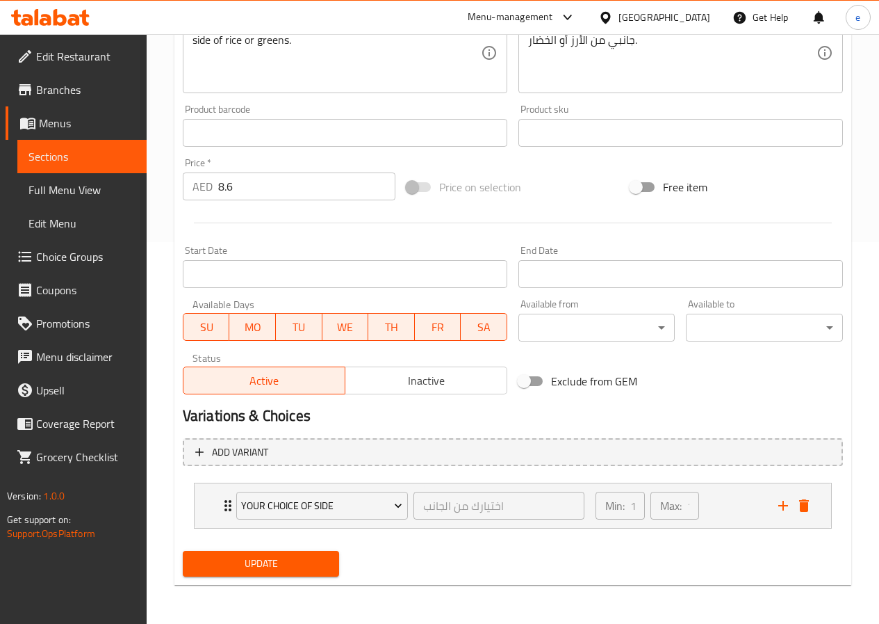
scroll to position [104, 0]
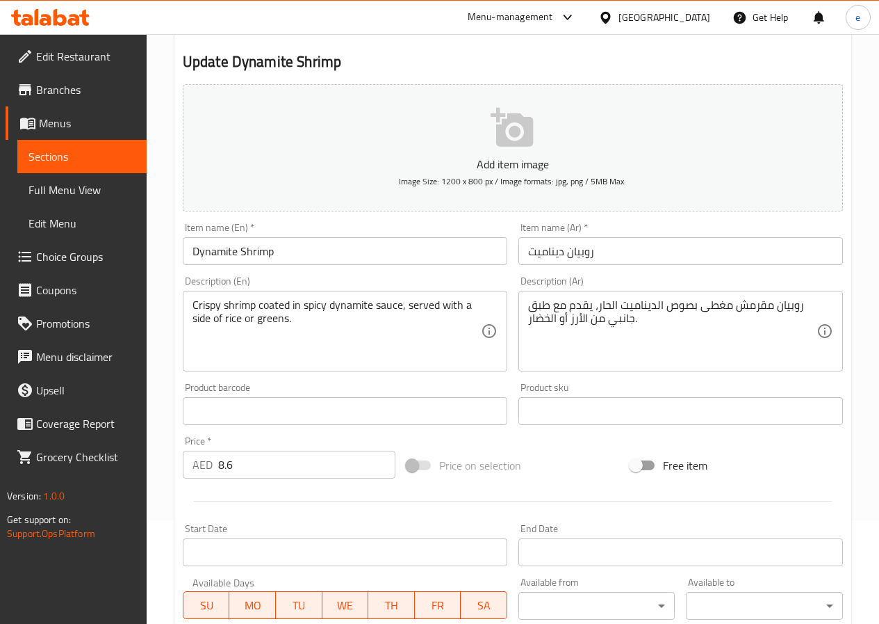
click at [47, 148] on span "Sections" at bounding box center [81, 156] width 107 height 17
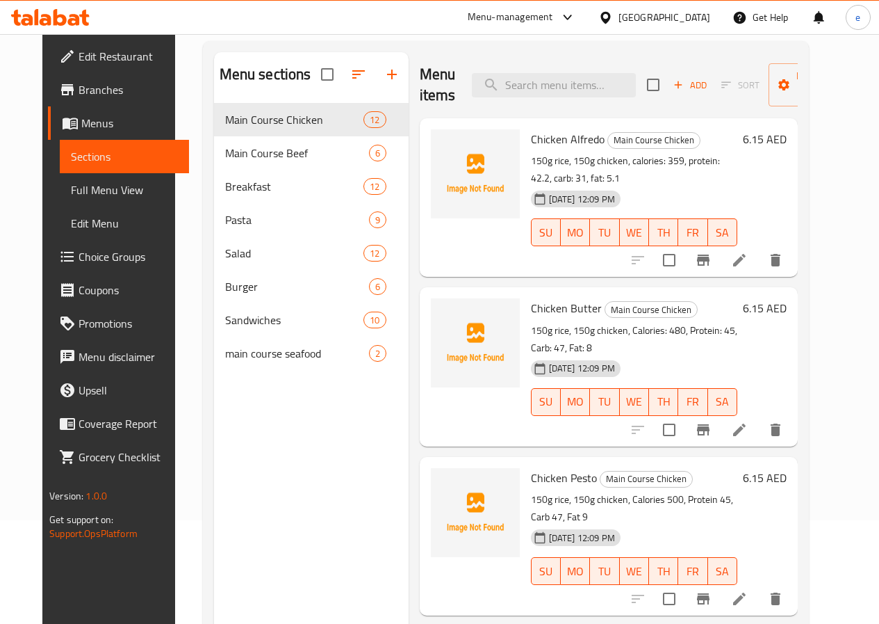
click at [85, 186] on span "Full Menu View" at bounding box center [124, 189] width 107 height 17
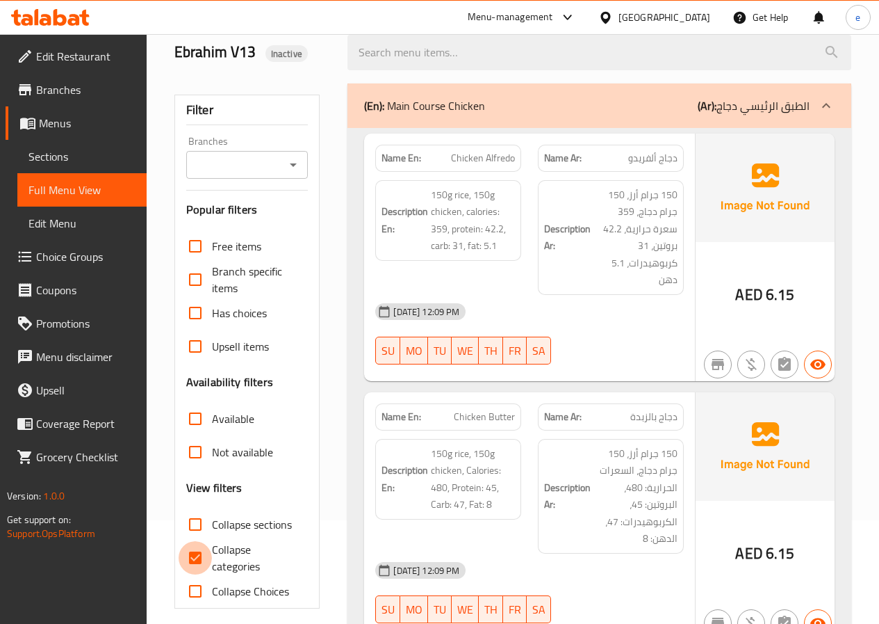
click at [211, 558] on input "Collapse categories" at bounding box center [195, 557] width 33 height 33
checkbox input "false"
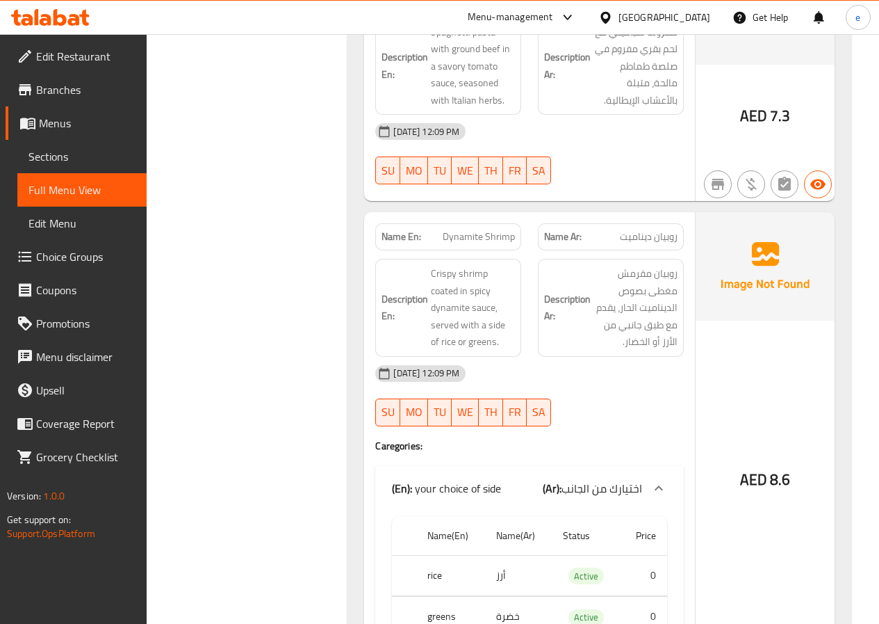
scroll to position [9627, 0]
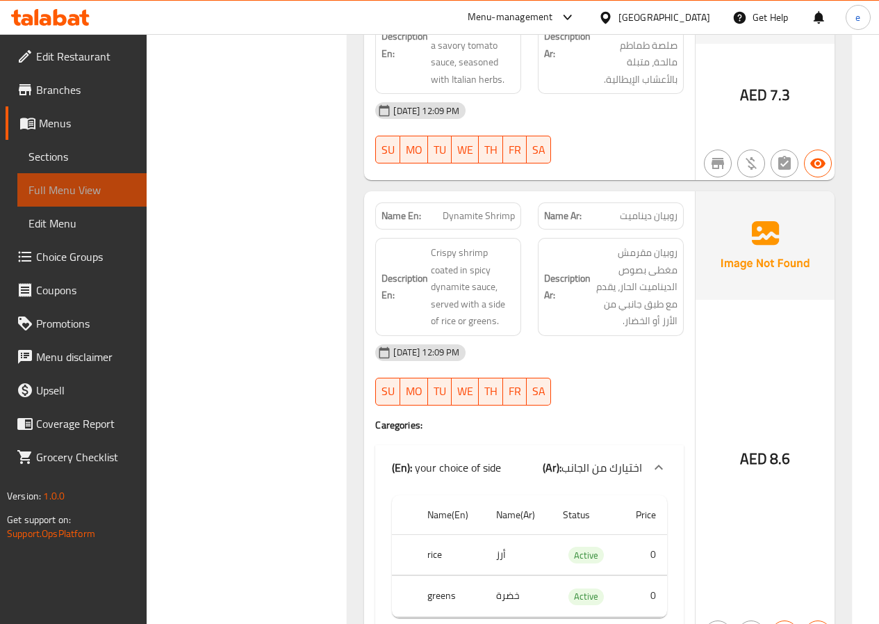
click at [69, 185] on span "Full Menu View" at bounding box center [81, 189] width 107 height 17
click at [60, 154] on span "Sections" at bounding box center [81, 156] width 107 height 17
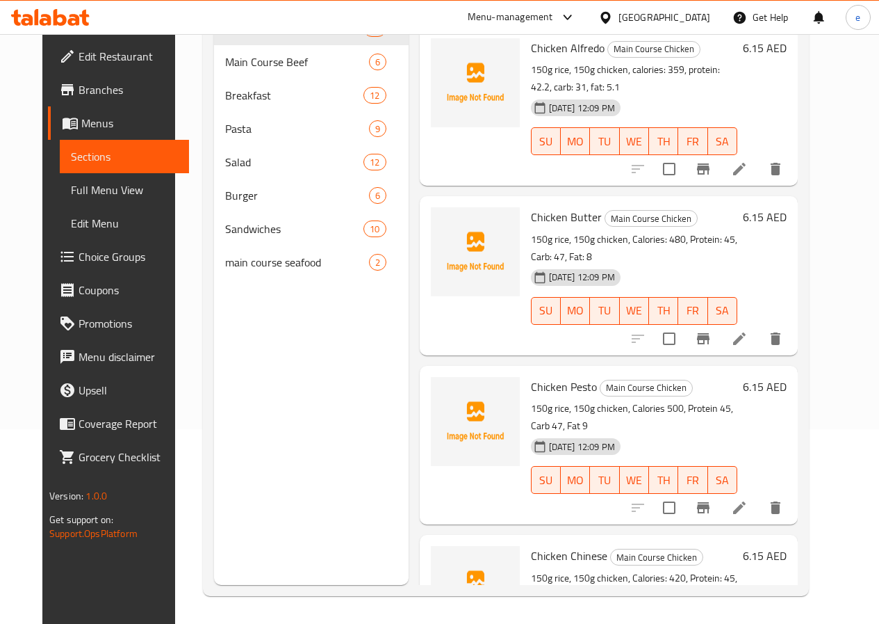
scroll to position [195, 0]
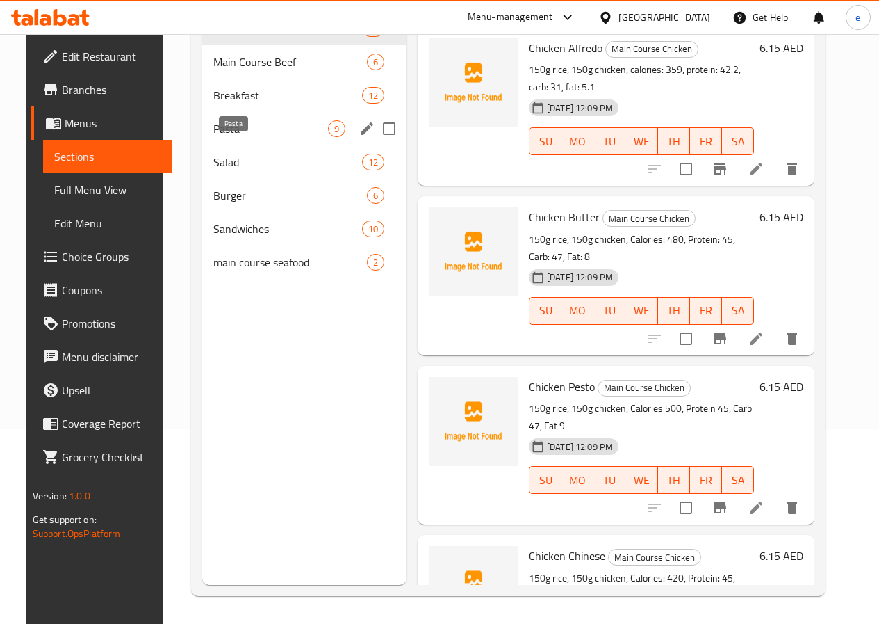
click at [213, 137] on span "Pasta" at bounding box center [270, 128] width 115 height 17
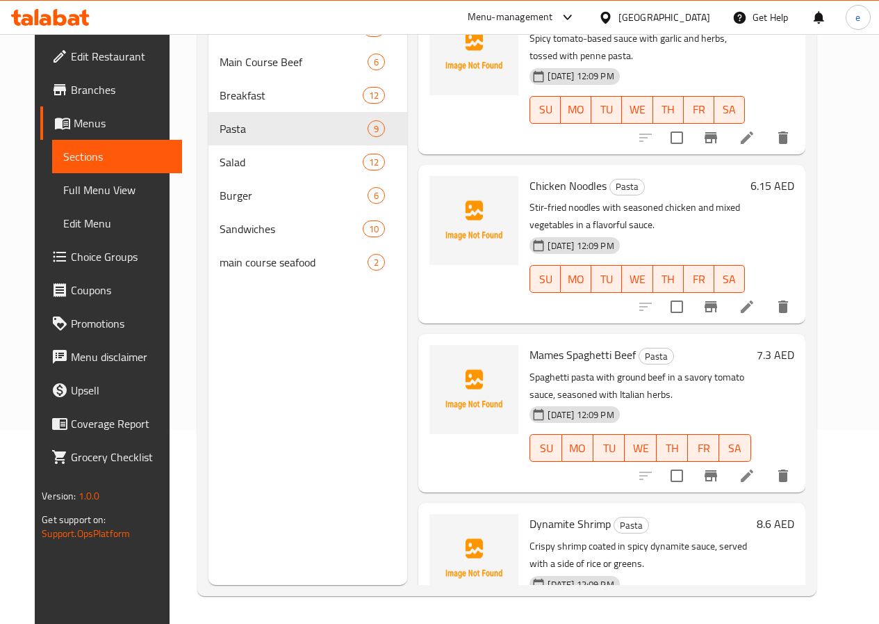
scroll to position [955, 0]
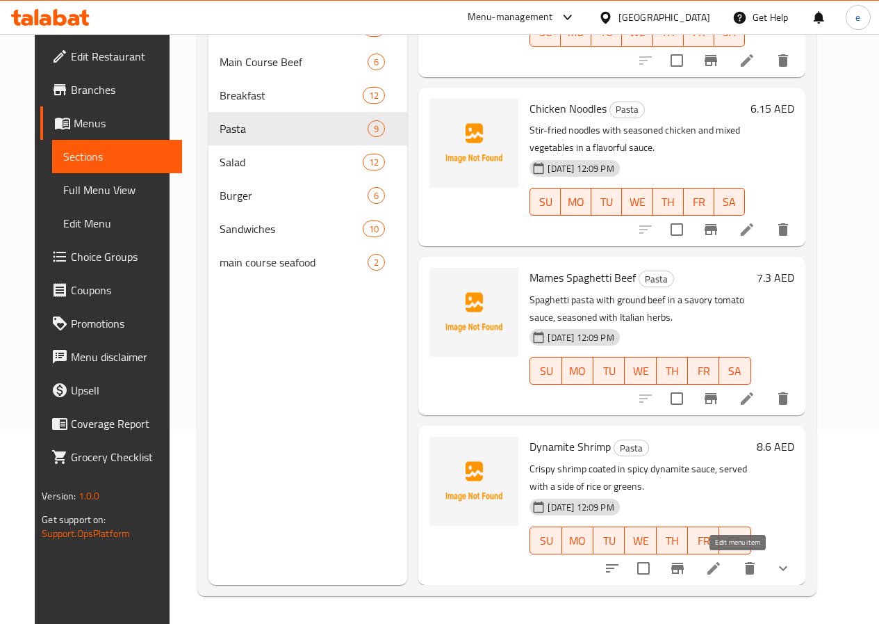
click at [722, 573] on icon at bounding box center [714, 568] width 17 height 17
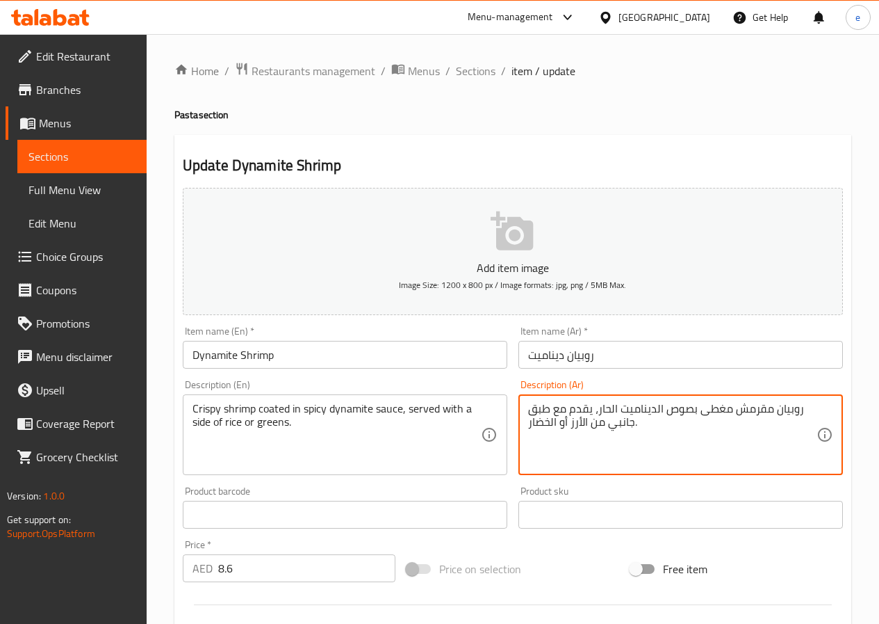
drag, startPoint x: 530, startPoint y: 425, endPoint x: 538, endPoint y: 434, distance: 12.3
click at [541, 448] on textarea "روبيان مقرمش مغطى بصوص الديناميت الحار، يقدم مع طبق جانبي من الأرز أو الخضرة." at bounding box center [672, 435] width 288 height 66
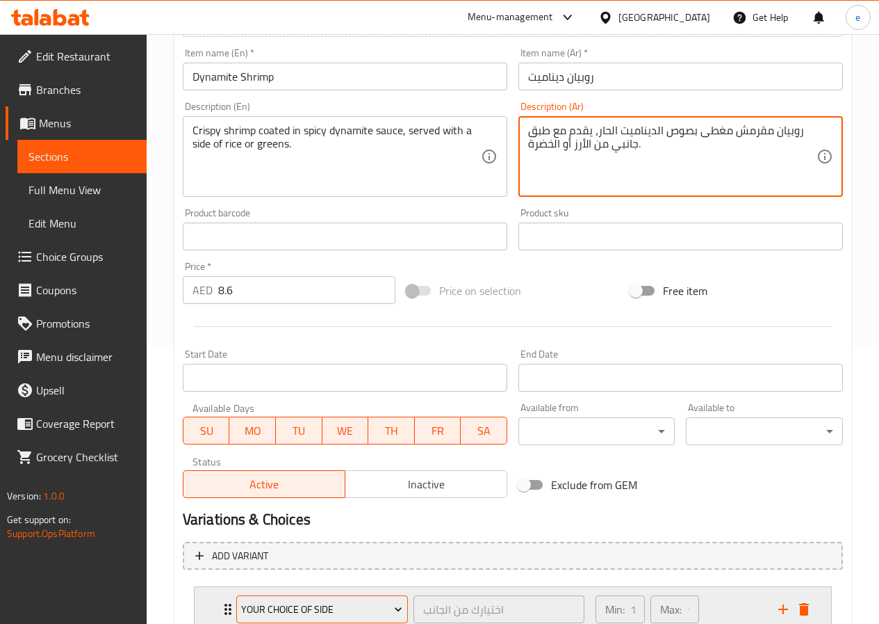
scroll to position [382, 0]
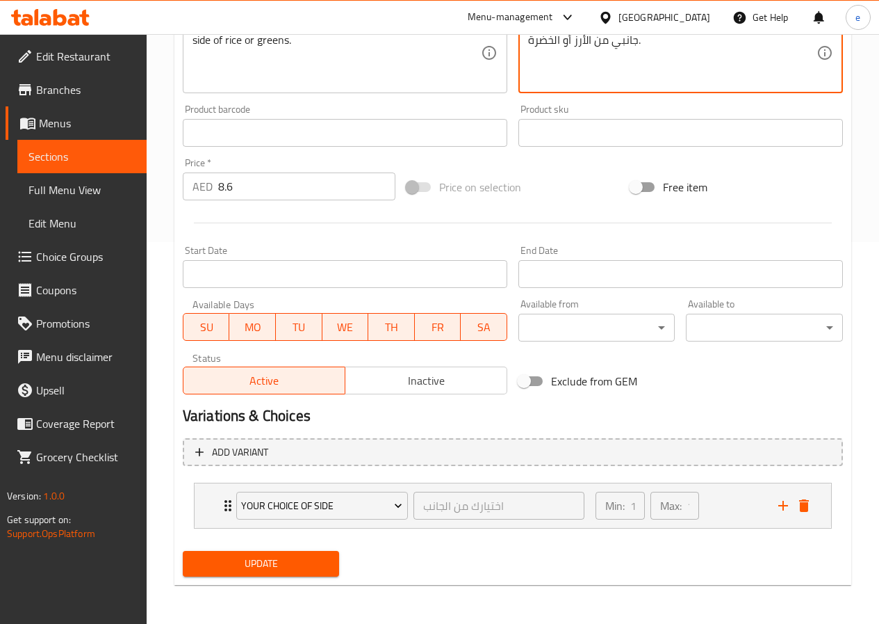
type textarea "روبيان مقرمش مغطى بصوص الديناميت الحار، يقدم مع طبق جانبي من الأرز أو الخضرة."
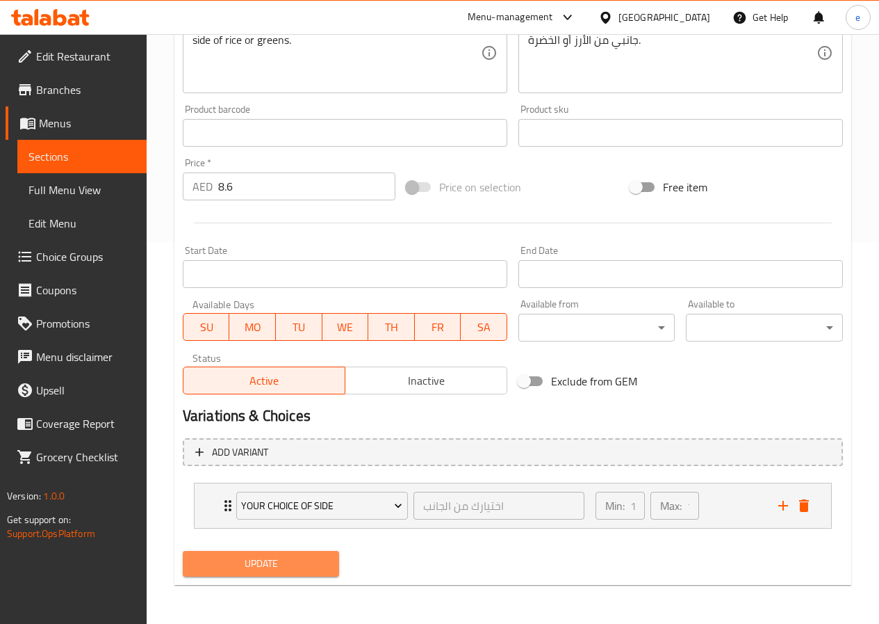
click at [267, 567] on span "Update" at bounding box center [261, 563] width 135 height 17
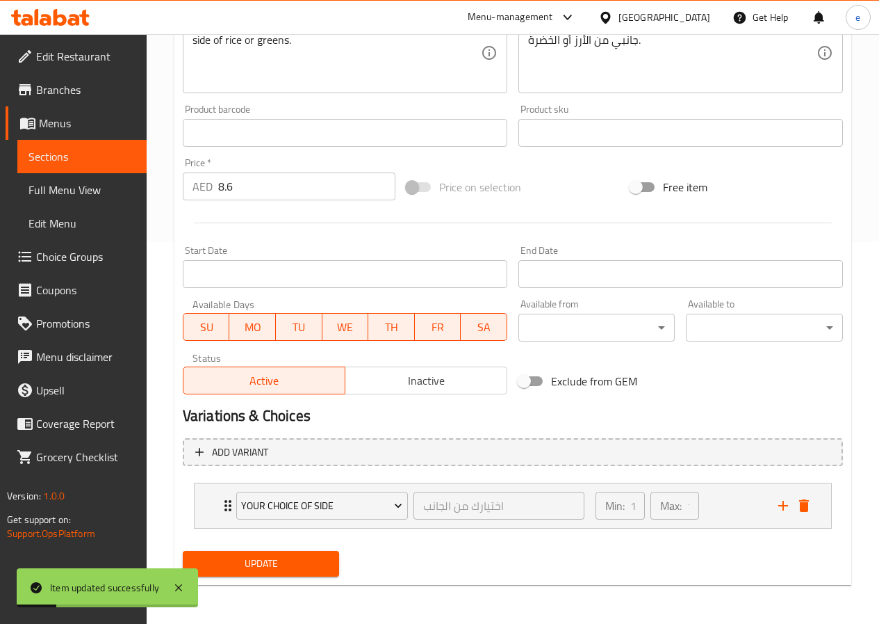
click at [52, 161] on span "Sections" at bounding box center [81, 156] width 107 height 17
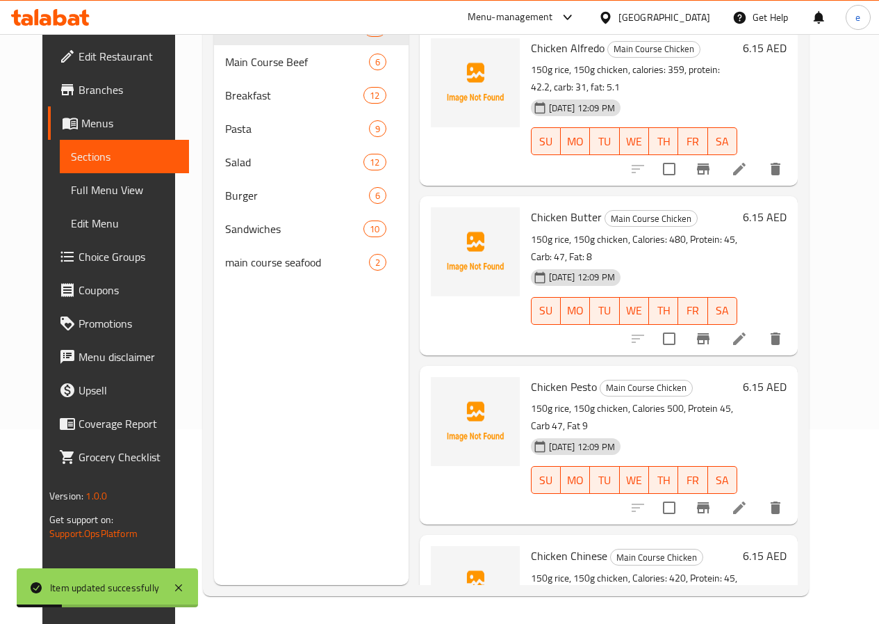
scroll to position [195, 0]
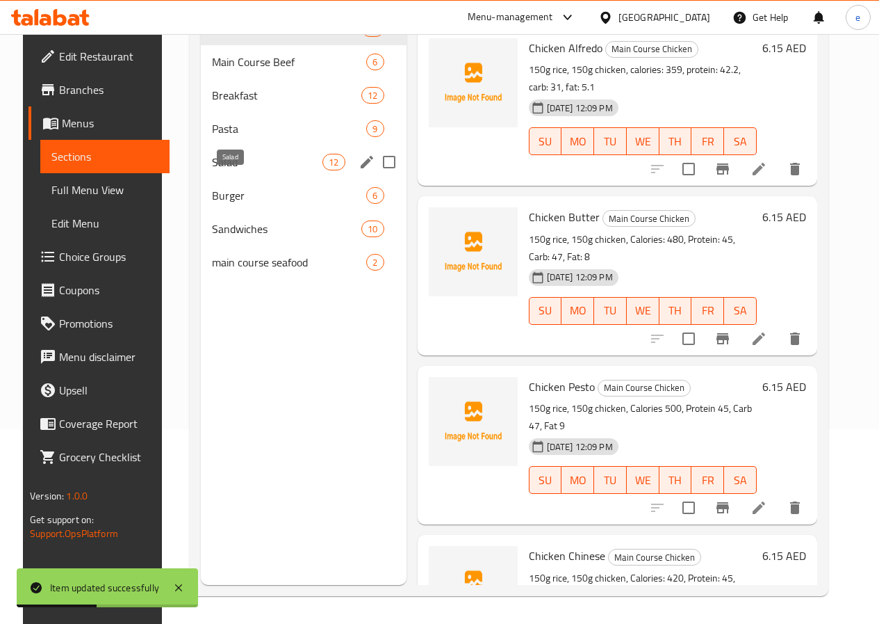
click at [216, 170] on span "Salad" at bounding box center [267, 162] width 111 height 17
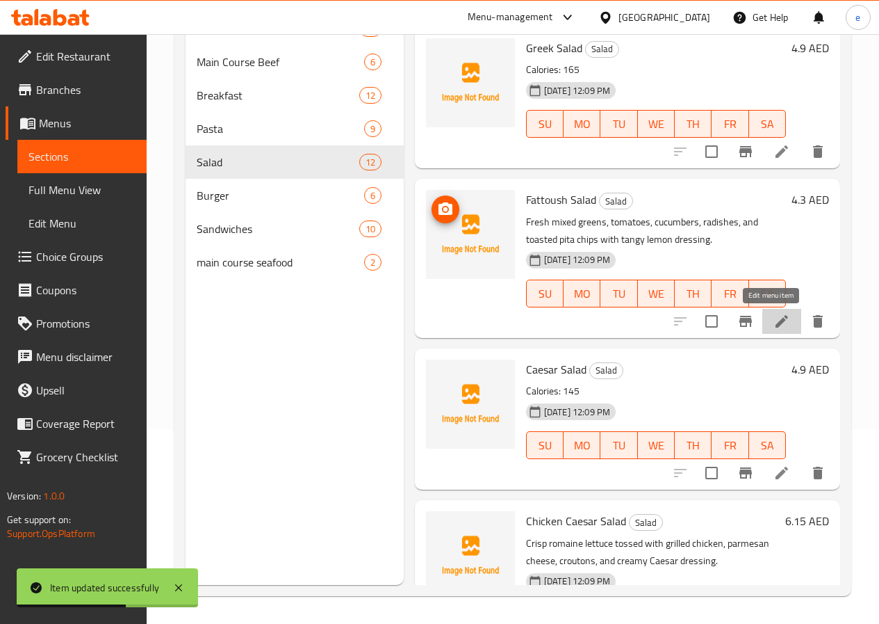
click at [774, 315] on icon at bounding box center [782, 321] width 17 height 17
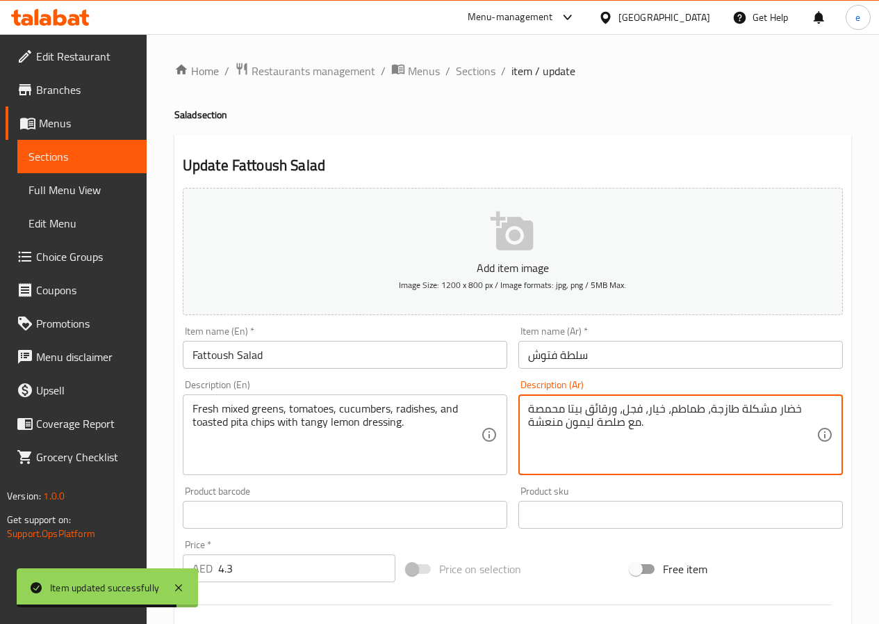
drag, startPoint x: 795, startPoint y: 408, endPoint x: 833, endPoint y: 409, distance: 39.0
click at [805, 413] on textarea "خضار مشكلة طازجة، طماطم، خيار، فجل، ورقائق بيتا محمصة مع صلصة ليمون منعشة." at bounding box center [672, 435] width 288 height 66
drag, startPoint x: 793, startPoint y: 407, endPoint x: 836, endPoint y: 407, distance: 43.1
click at [831, 407] on div "خضار مشكلة طازجة، طماطم، خيار، فجل، ورقائق بيتا محمصة مع صلصة ليمون منعشة. Desc…" at bounding box center [681, 434] width 325 height 81
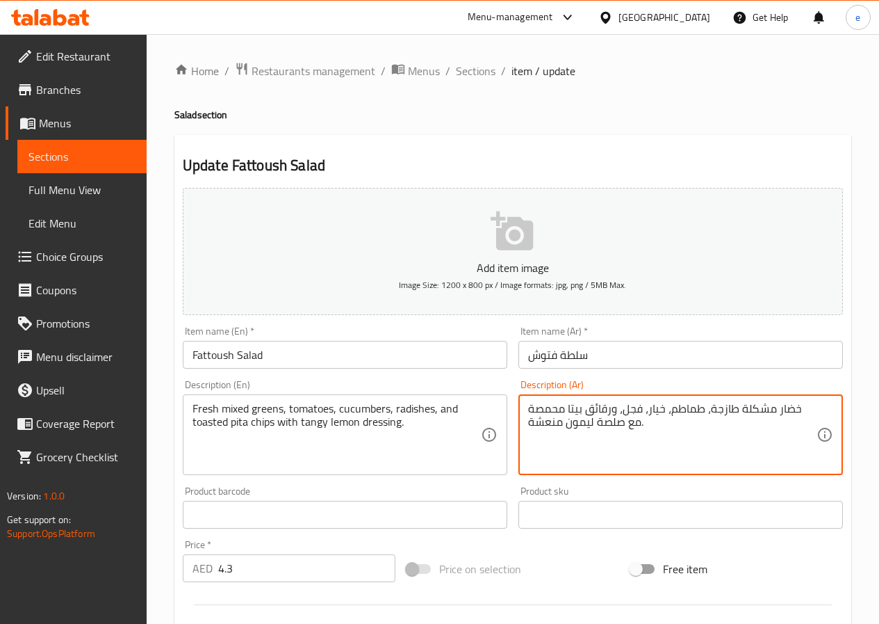
click at [812, 409] on textarea "خضار مشكلة طازجة، طماطم، خيار، فجل، ورقائق بيتا محمصة مع صلصة ليمون منعشة." at bounding box center [672, 435] width 288 height 66
drag, startPoint x: 794, startPoint y: 410, endPoint x: 829, endPoint y: 410, distance: 34.8
click at [829, 410] on div "خضار مشكلة طازجة، طماطم، خيار، فجل، ورقائق بيتا محمصة مع صلصة ليمون منعشة. Desc…" at bounding box center [681, 434] width 325 height 81
click at [820, 413] on div "خضار مشكلة طازجة، طماطم، خيار، فجل، ورقائق بيتا محمصة مع صلصة ليمون منعشة. Desc…" at bounding box center [681, 434] width 325 height 81
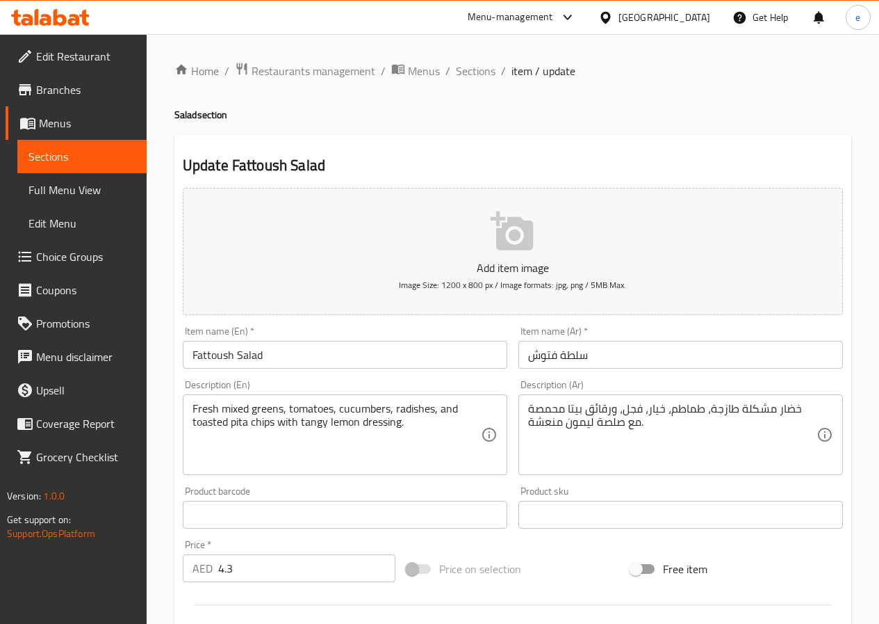
drag, startPoint x: 820, startPoint y: 413, endPoint x: 812, endPoint y: 414, distance: 7.8
click at [812, 414] on div "خضار مشكلة طازجة، طماطم، خيار، فجل، ورقائق بيتا محمصة مع صلصة ليمون منعشة. Desc…" at bounding box center [681, 434] width 325 height 81
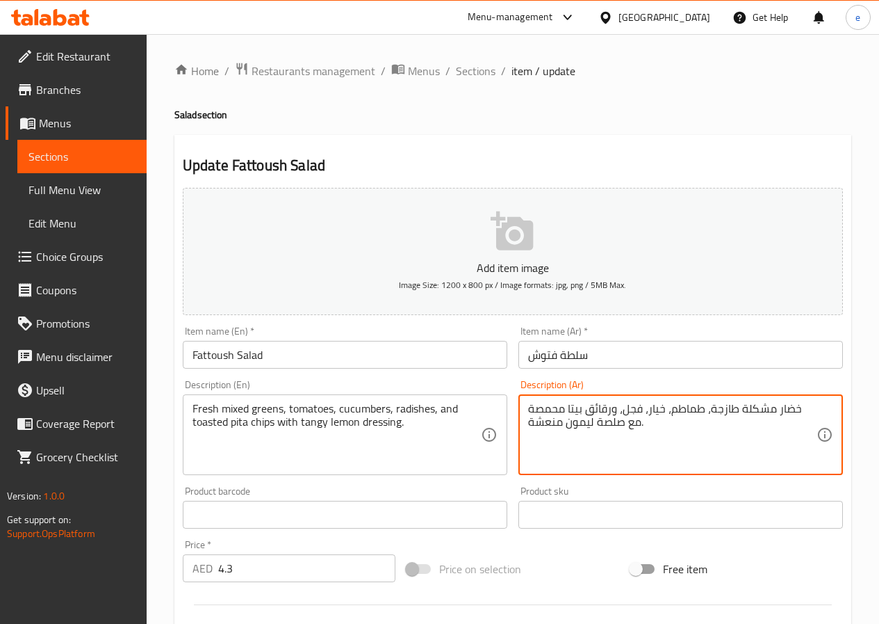
click at [814, 414] on textarea "خضار مشكلة طازجة، طماطم، خيار، فجل، ورقائق بيتا محمصة مع صلصة ليمون منعشة." at bounding box center [672, 435] width 288 height 66
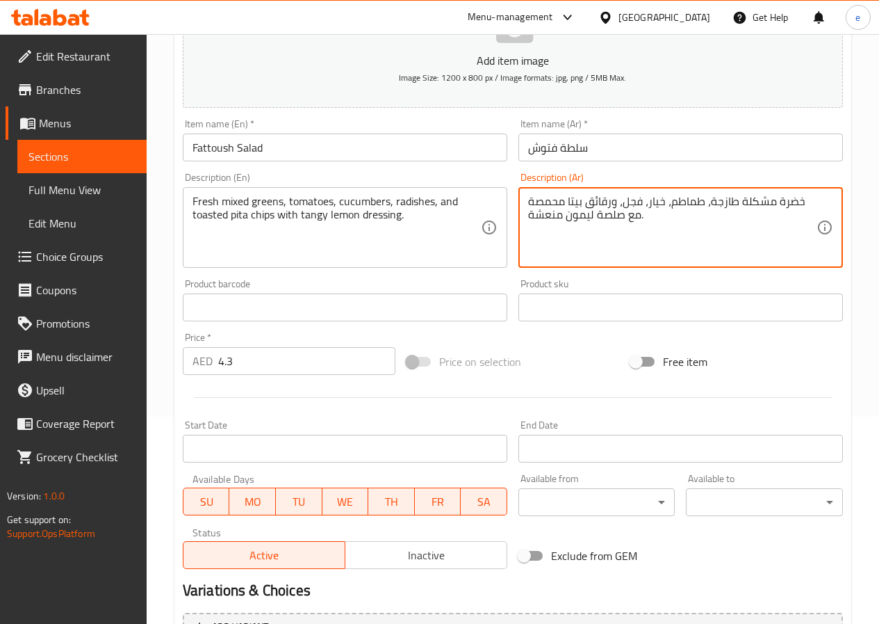
scroll to position [348, 0]
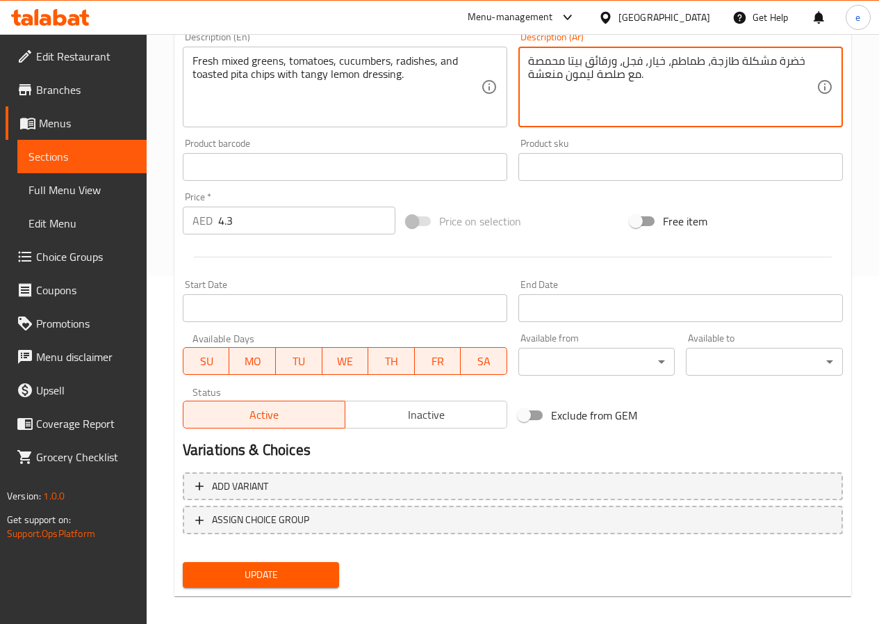
type textarea "خضرة مشكلة طازجة، طماطم، خيار، فجل، ورقائق بيتا محمصة مع صلصة ليمون منعشة."
click at [294, 573] on span "Update" at bounding box center [261, 574] width 135 height 17
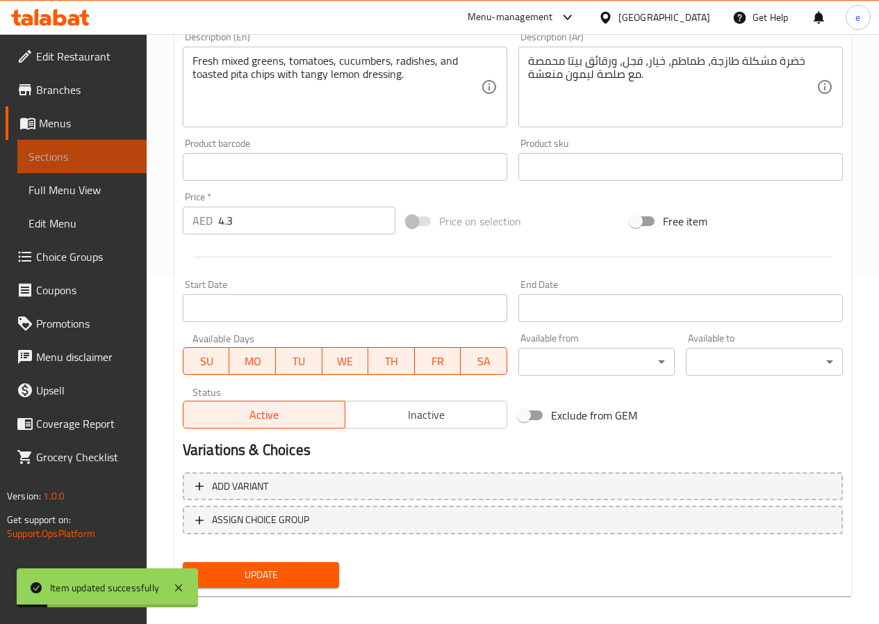
click at [63, 161] on span "Sections" at bounding box center [81, 156] width 107 height 17
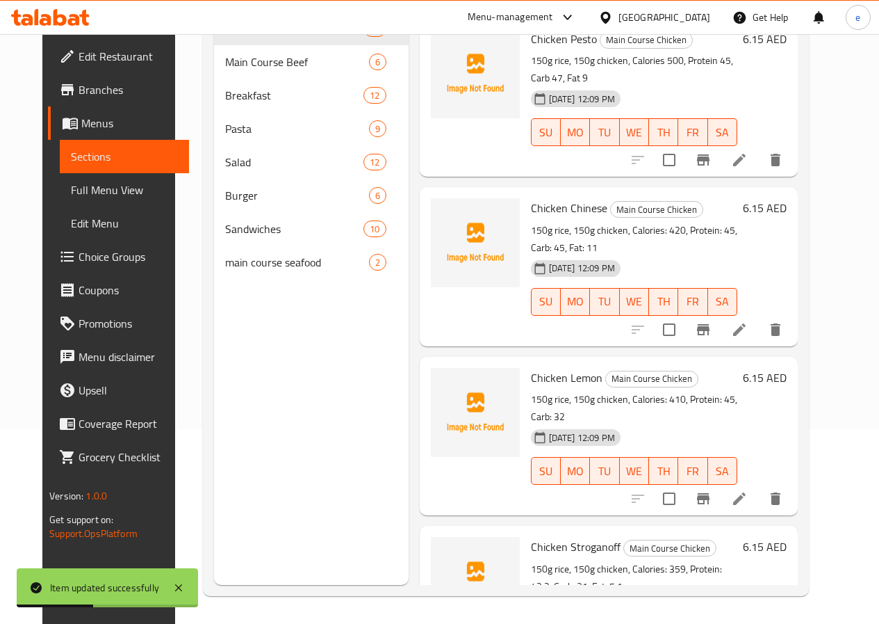
scroll to position [626, 0]
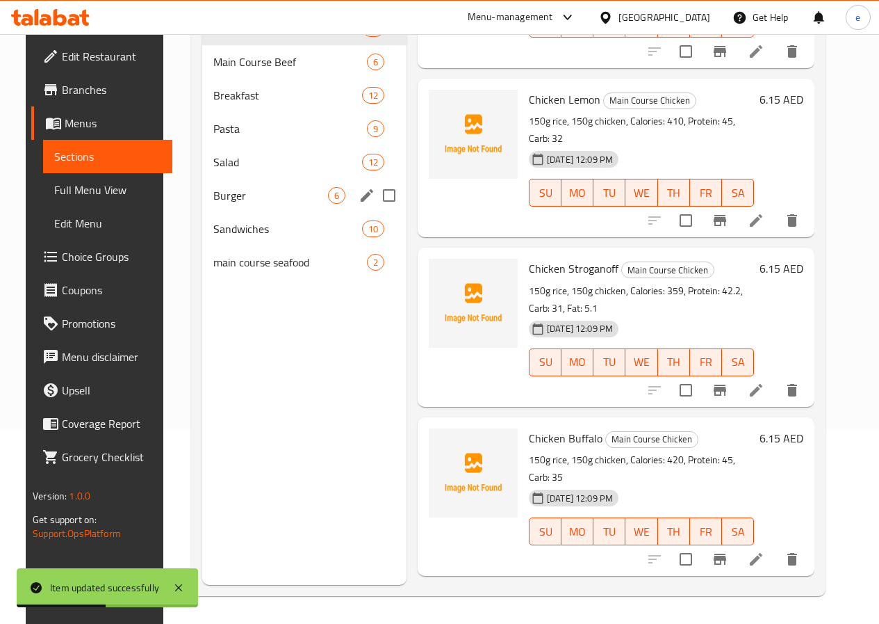
click at [225, 170] on span "Salad" at bounding box center [287, 162] width 148 height 17
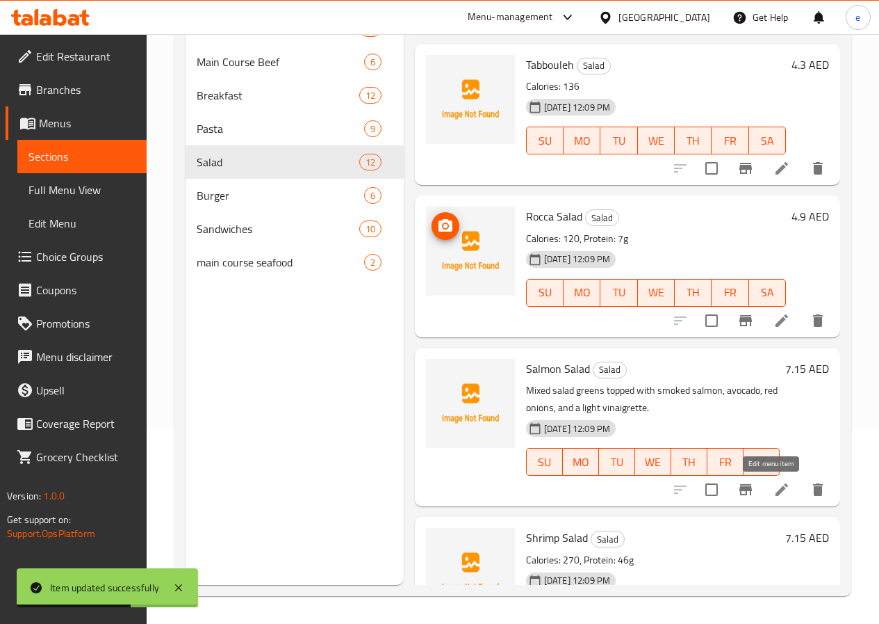
click at [776, 487] on icon at bounding box center [782, 489] width 13 height 13
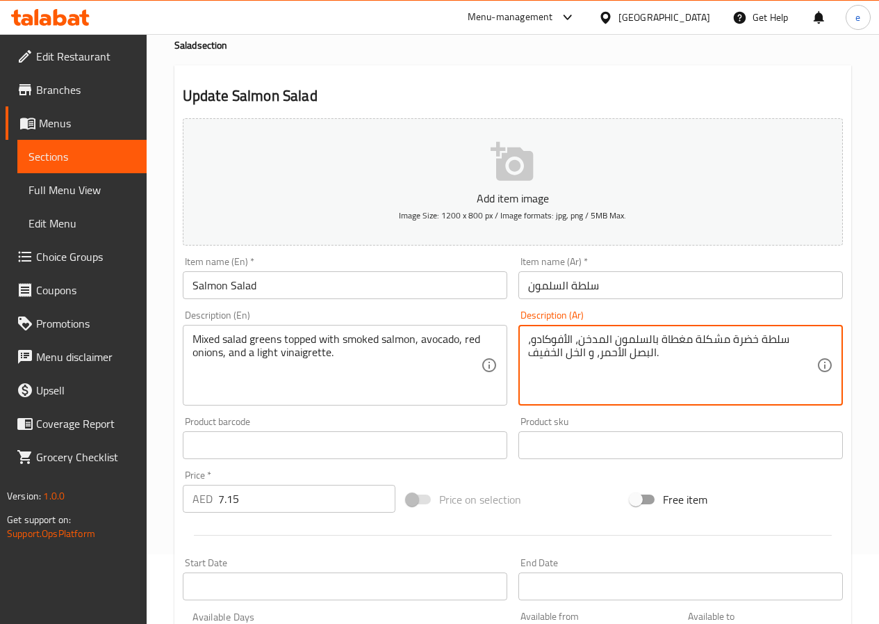
scroll to position [359, 0]
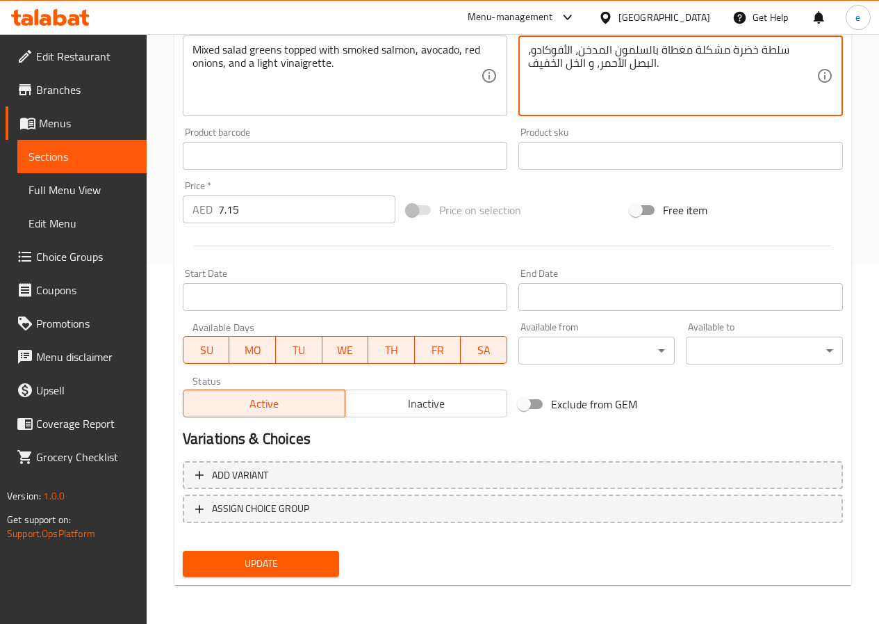
type textarea "سلطة خضرة مشكلة مغطاة بالسلمون المدخن، الأفوكادو، البصل الأحمر، و الخل الخفيف."
click at [216, 573] on button "Update" at bounding box center [261, 564] width 157 height 26
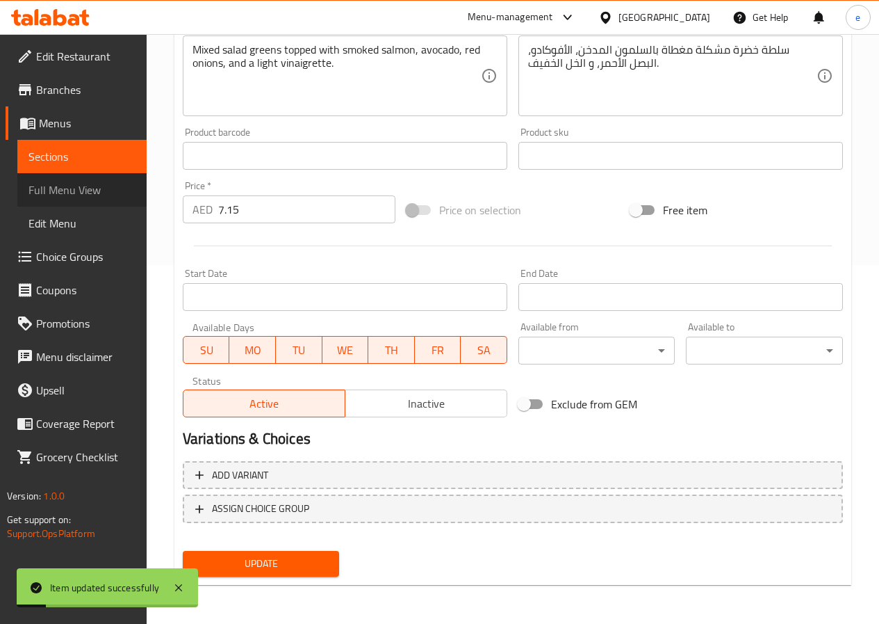
click at [63, 186] on span "Full Menu View" at bounding box center [81, 189] width 107 height 17
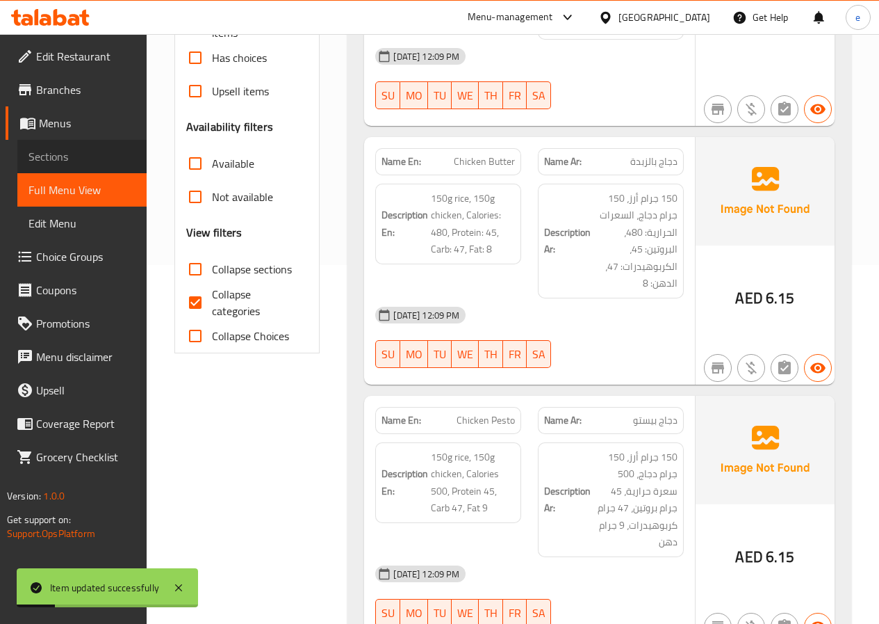
click at [44, 154] on span "Sections" at bounding box center [81, 156] width 107 height 17
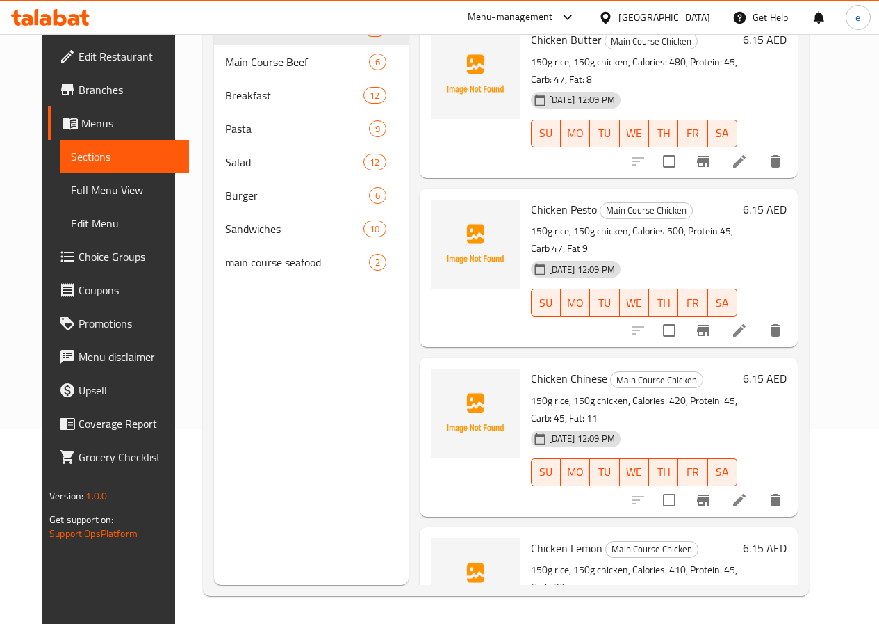
scroll to position [209, 0]
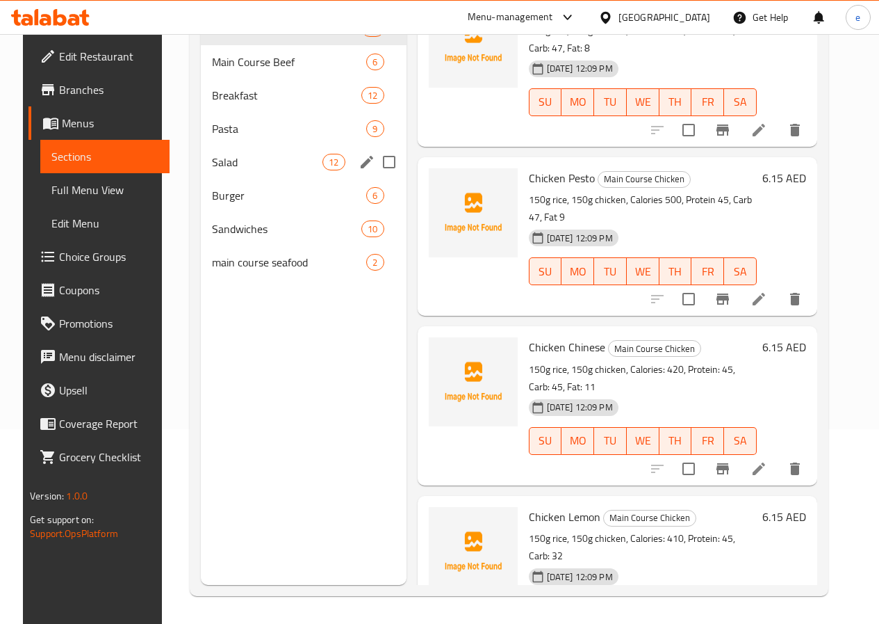
click at [235, 179] on div "Salad 12" at bounding box center [304, 161] width 206 height 33
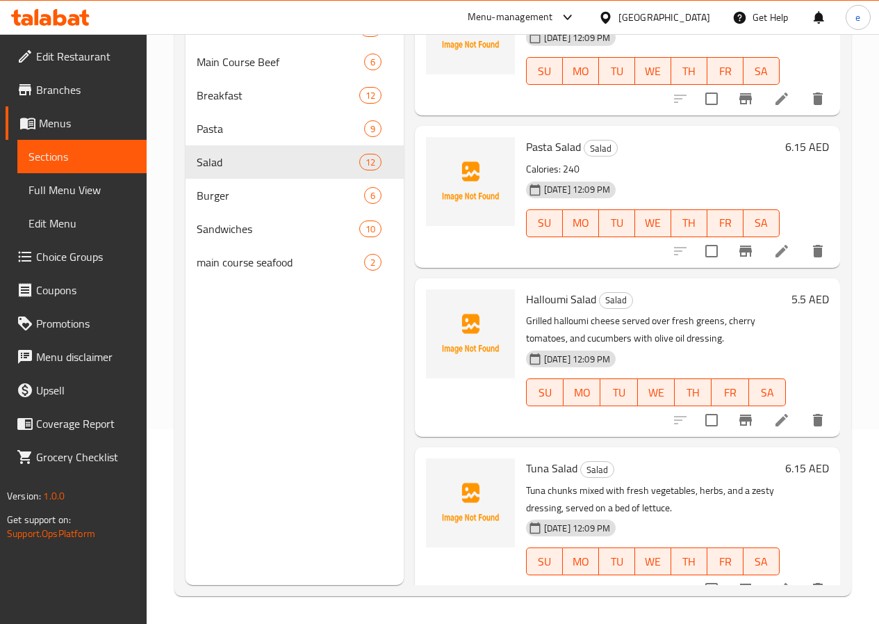
scroll to position [1321, 0]
click at [774, 419] on icon at bounding box center [782, 419] width 17 height 17
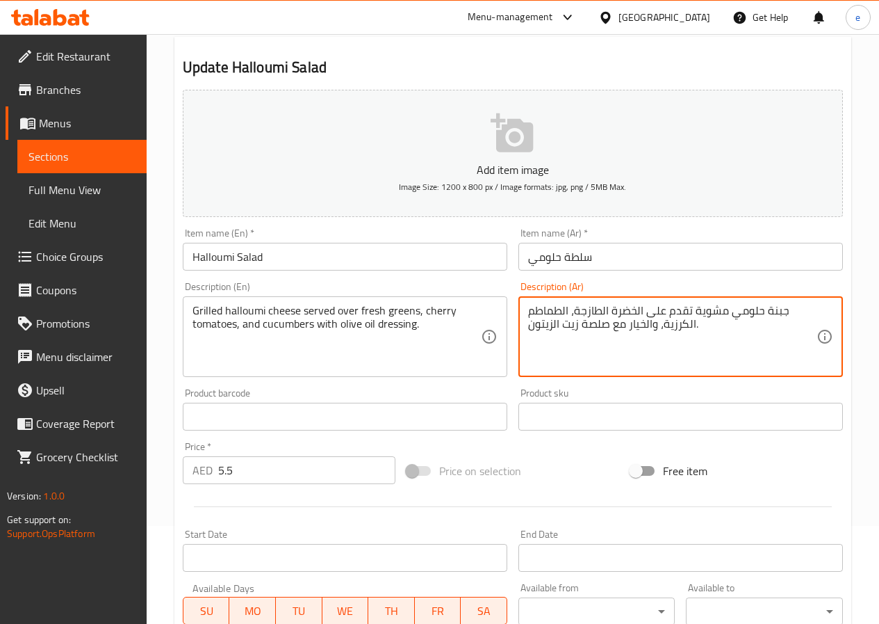
scroll to position [348, 0]
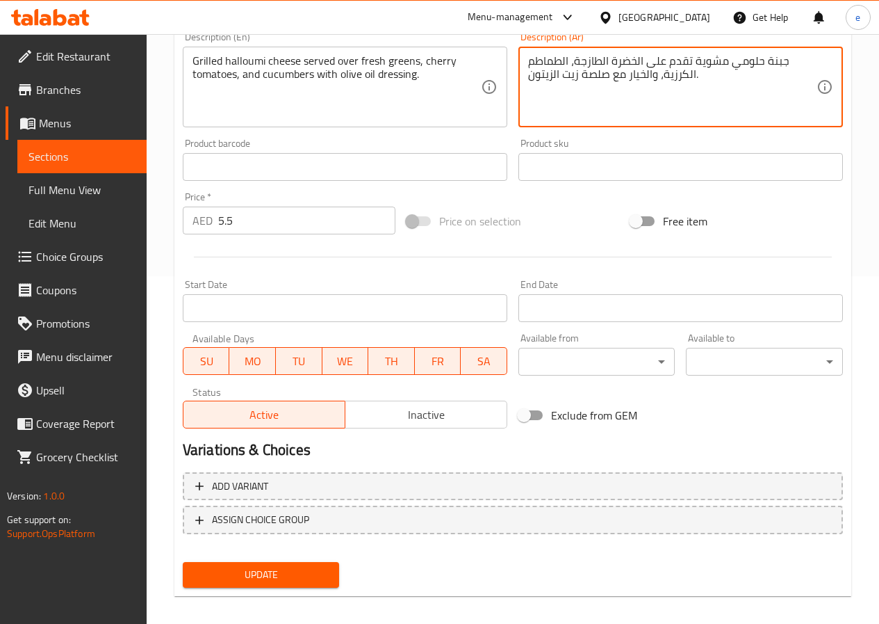
type textarea "جبنة حلومي مشوية تقدم على الخضرة الطازجة، الطماطم الكرزية، والخيار مع صلصة زيت …"
click at [217, 578] on span "Update" at bounding box center [261, 574] width 135 height 17
